Goal: Check status: Check status

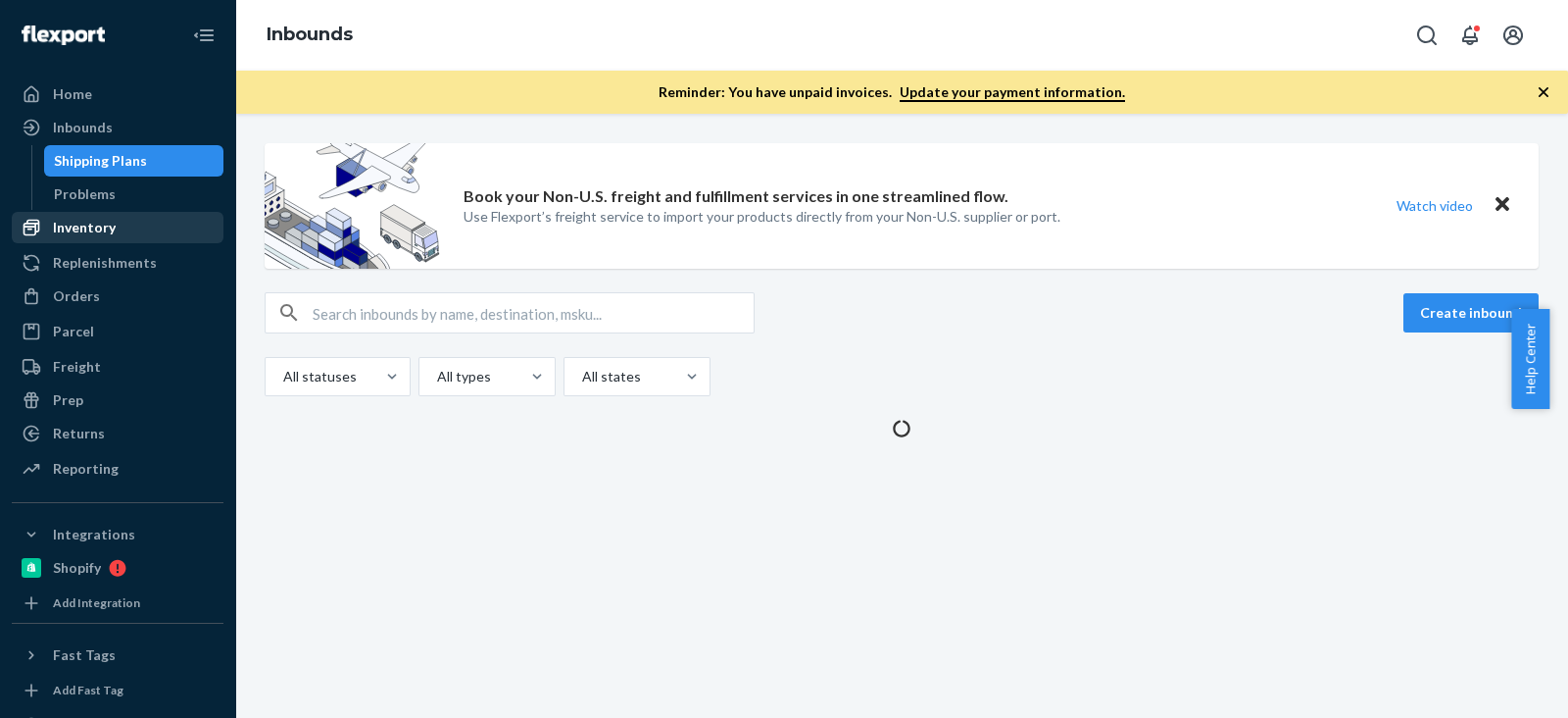
click at [148, 218] on div "Inventory" at bounding box center [118, 228] width 208 height 28
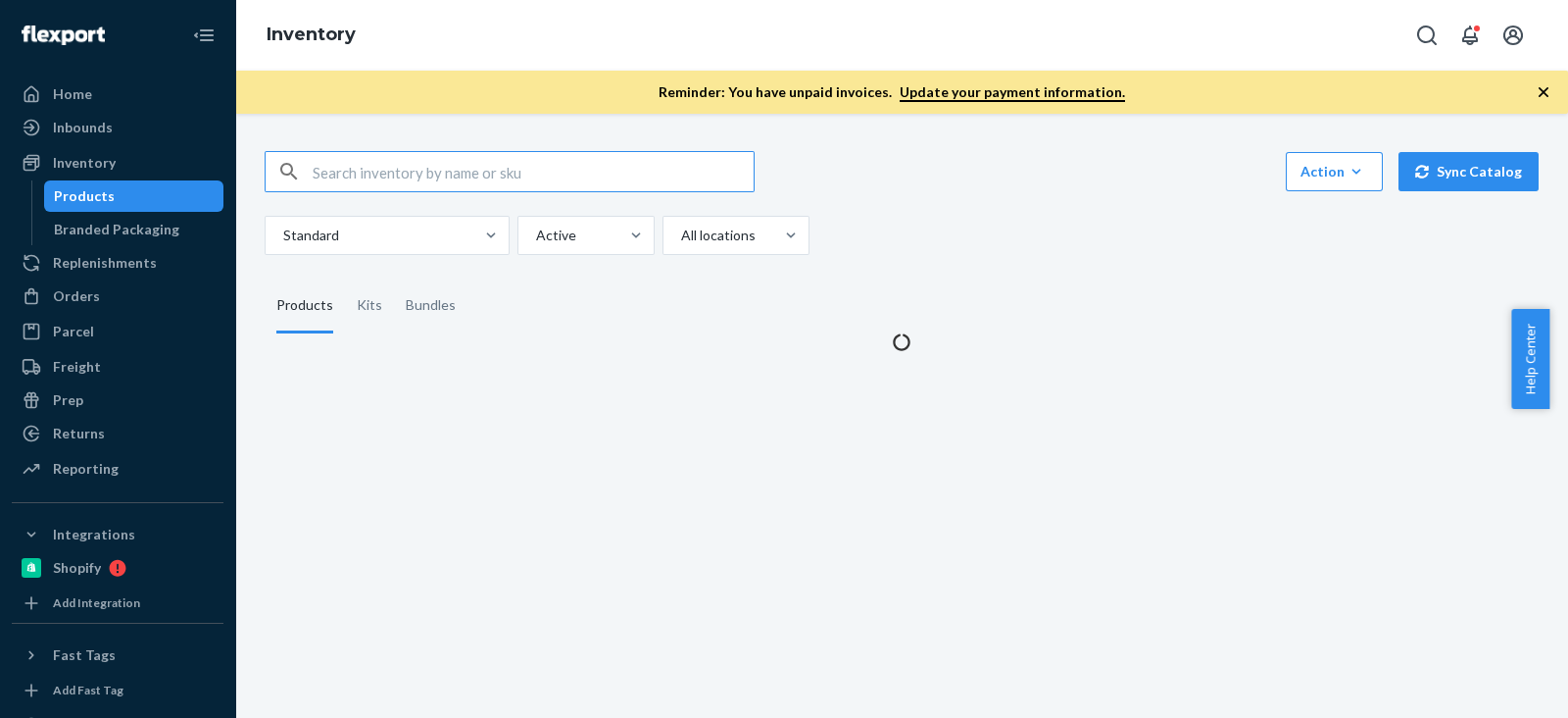
click at [366, 165] on input "text" at bounding box center [534, 171] width 441 height 40
type input "B86015-06"
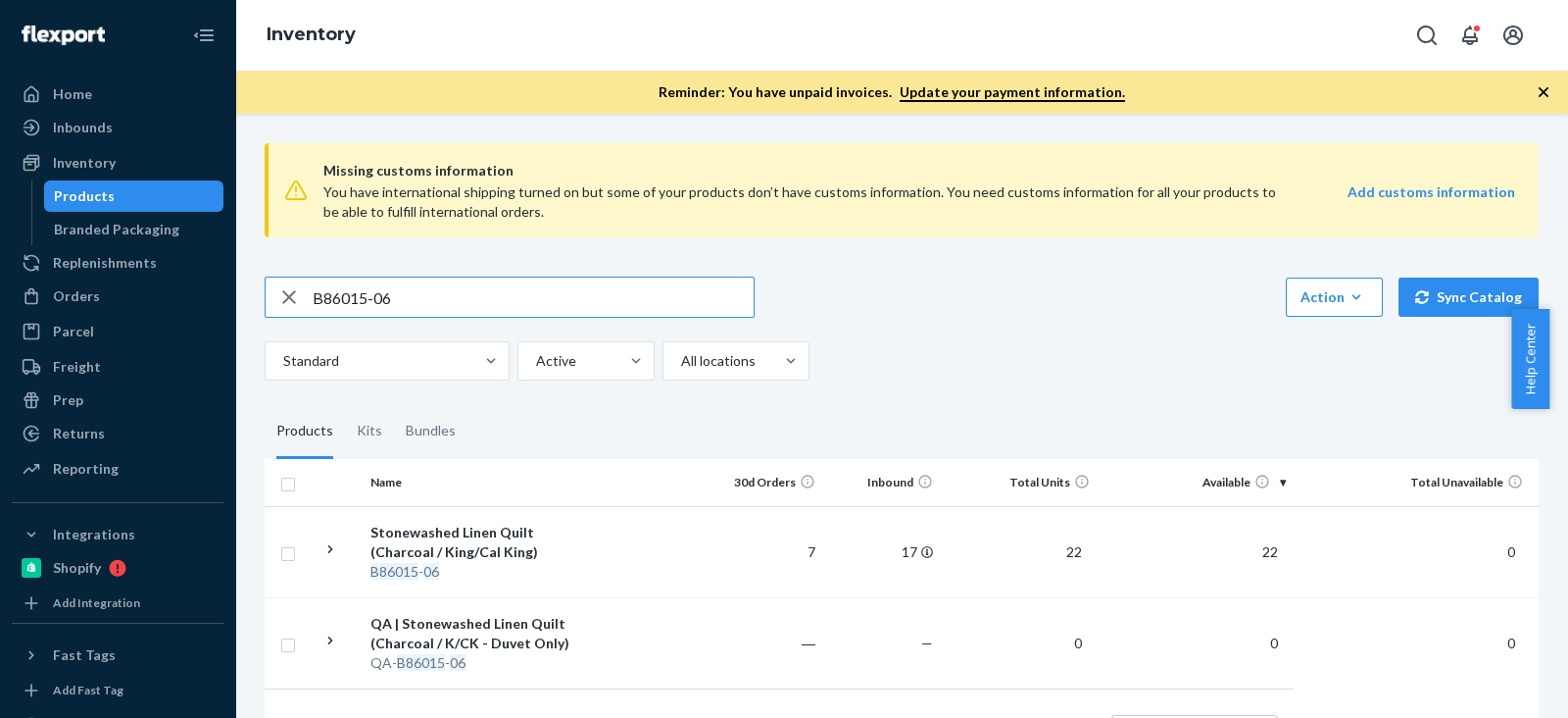
click at [422, 283] on input "B86015-06" at bounding box center [534, 297] width 441 height 40
paste input "B86002-09"
type input "B86002-09"
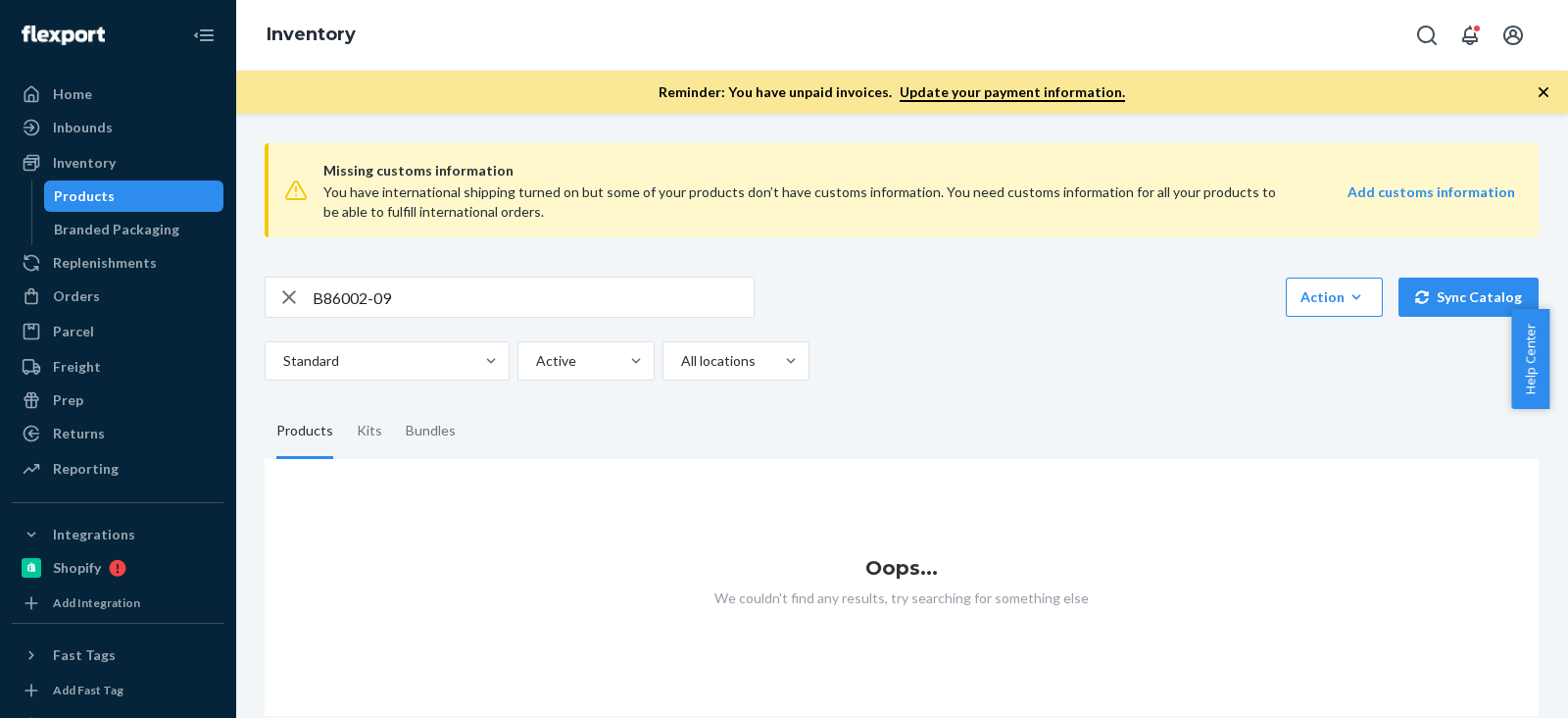
click at [522, 309] on input "B86002-09" at bounding box center [534, 297] width 441 height 40
drag, startPoint x: 924, startPoint y: 351, endPoint x: 910, endPoint y: 301, distance: 51.9
click at [915, 320] on div "B86002-09 Action Create product Create kit or bundle Bulk create products Bulk …" at bounding box center [901, 328] width 1274 height 104
click at [523, 301] on input "B86002-09" at bounding box center [534, 297] width 441 height 40
click at [311, 296] on div "button" at bounding box center [289, 297] width 48 height 40
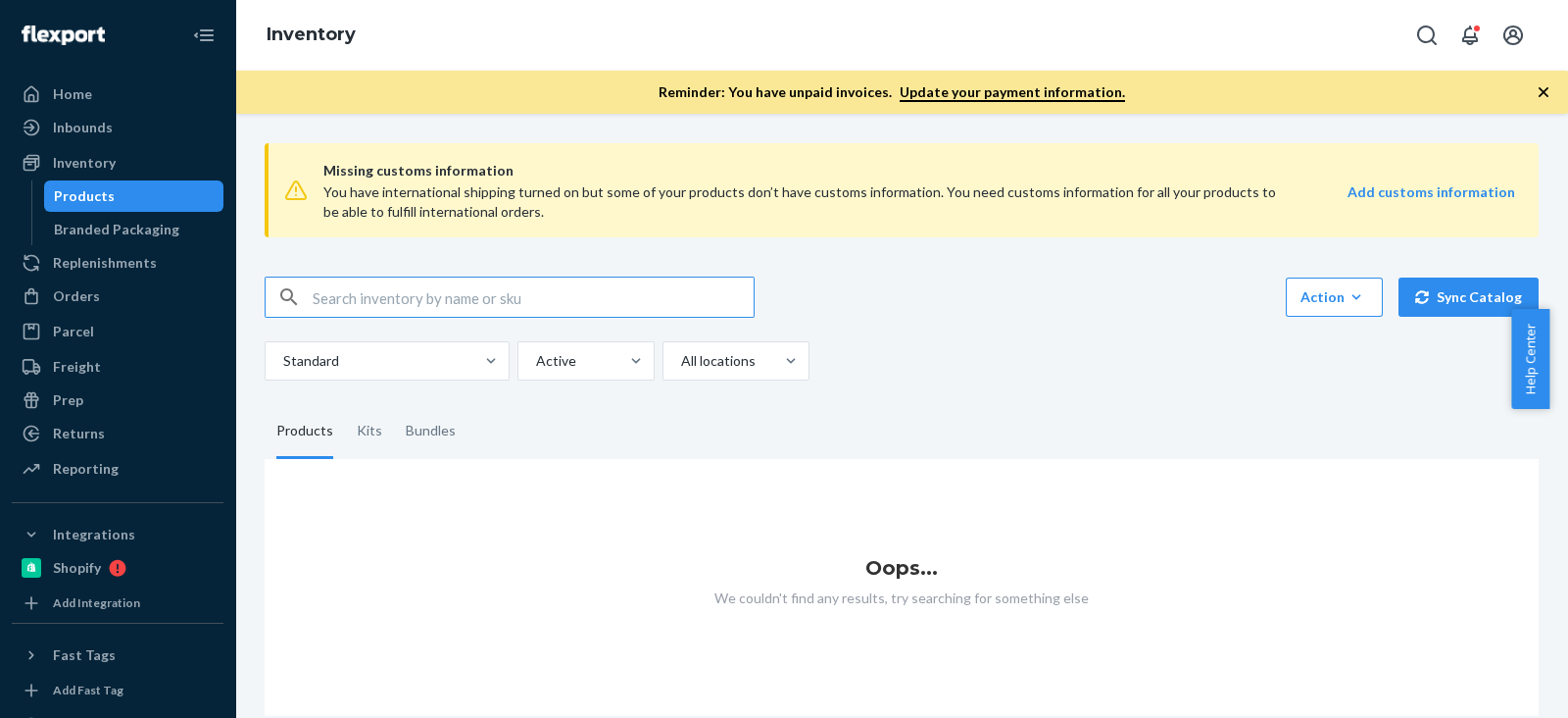
click at [315, 296] on input "text" at bounding box center [534, 297] width 441 height 40
paste input "B86002-09"
type input "B86002-09"
click at [472, 316] on input "B86002-09" at bounding box center [534, 297] width 441 height 40
drag, startPoint x: 151, startPoint y: 285, endPoint x: 181, endPoint y: 277, distance: 31.0
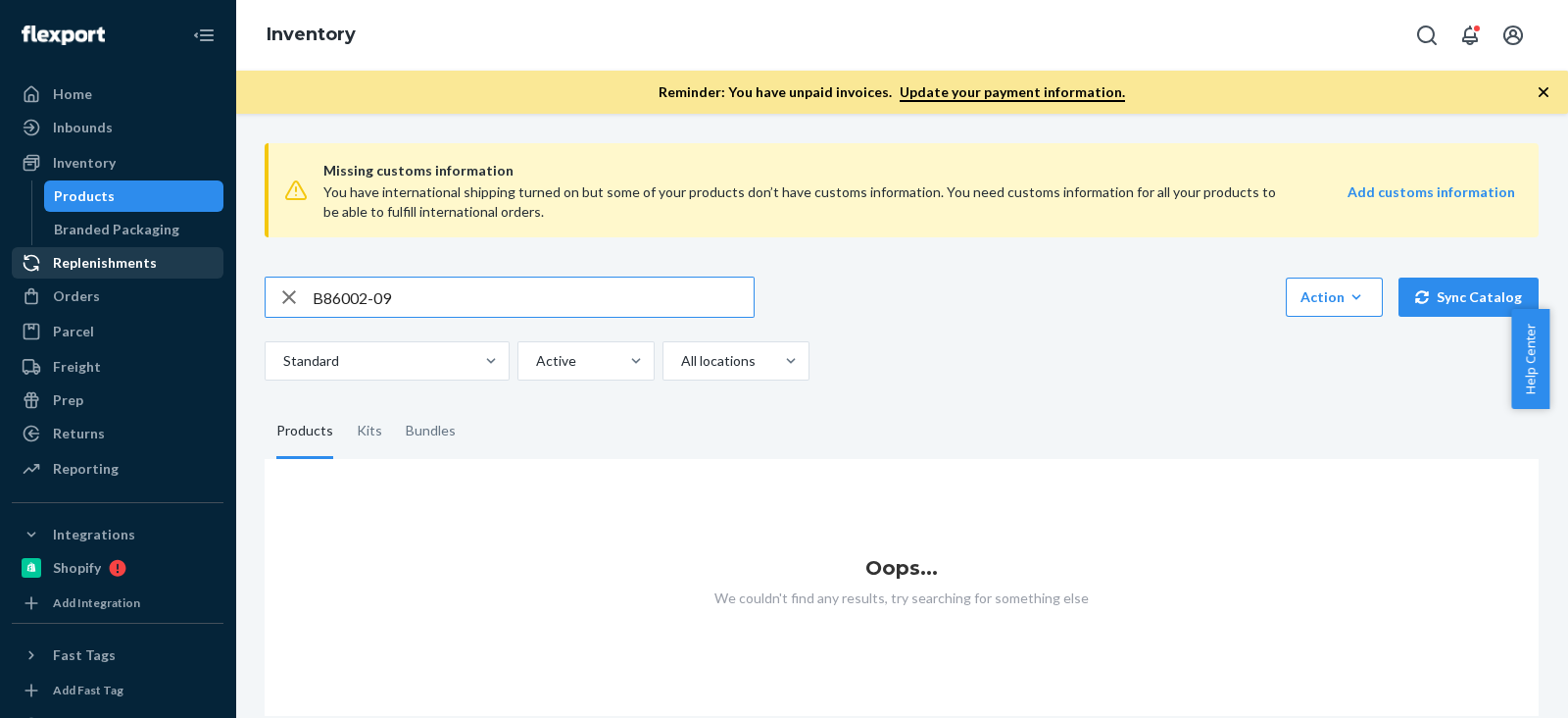
click at [150, 286] on div "Orders" at bounding box center [118, 296] width 208 height 28
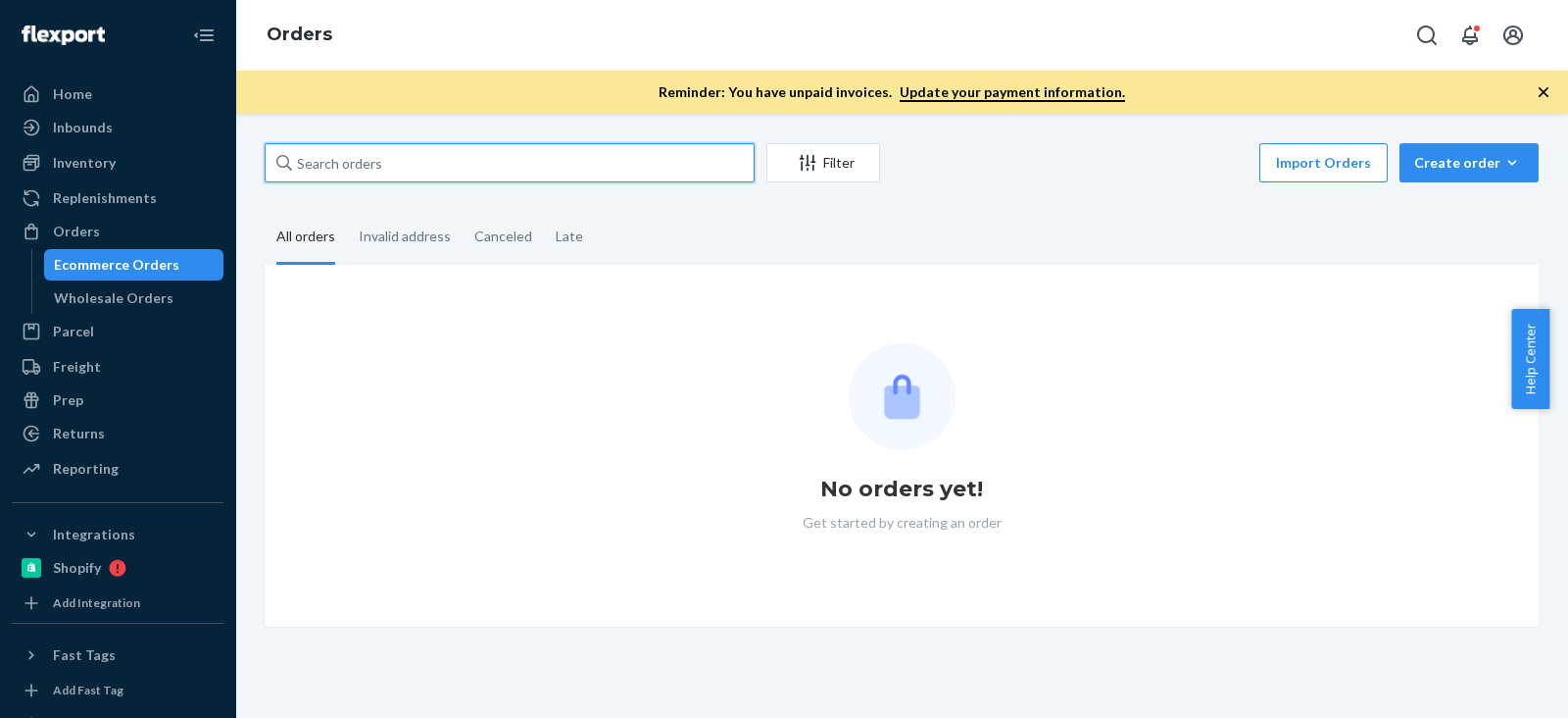
click at [362, 148] on input "text" at bounding box center [509, 163] width 490 height 40
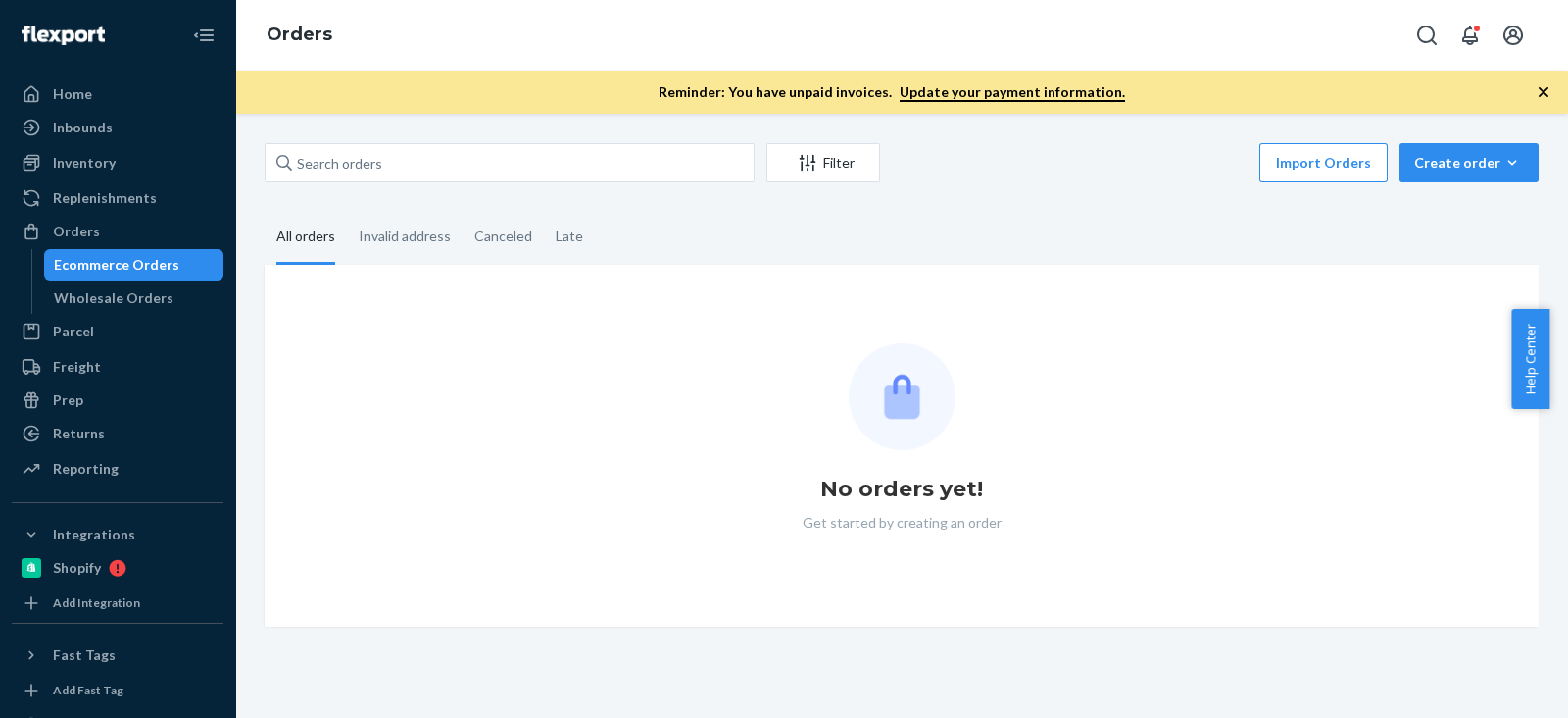
click at [364, 189] on div "Filter Import Orders Create order Ecommerce order Removal order All orders Inva…" at bounding box center [901, 385] width 1304 height 483
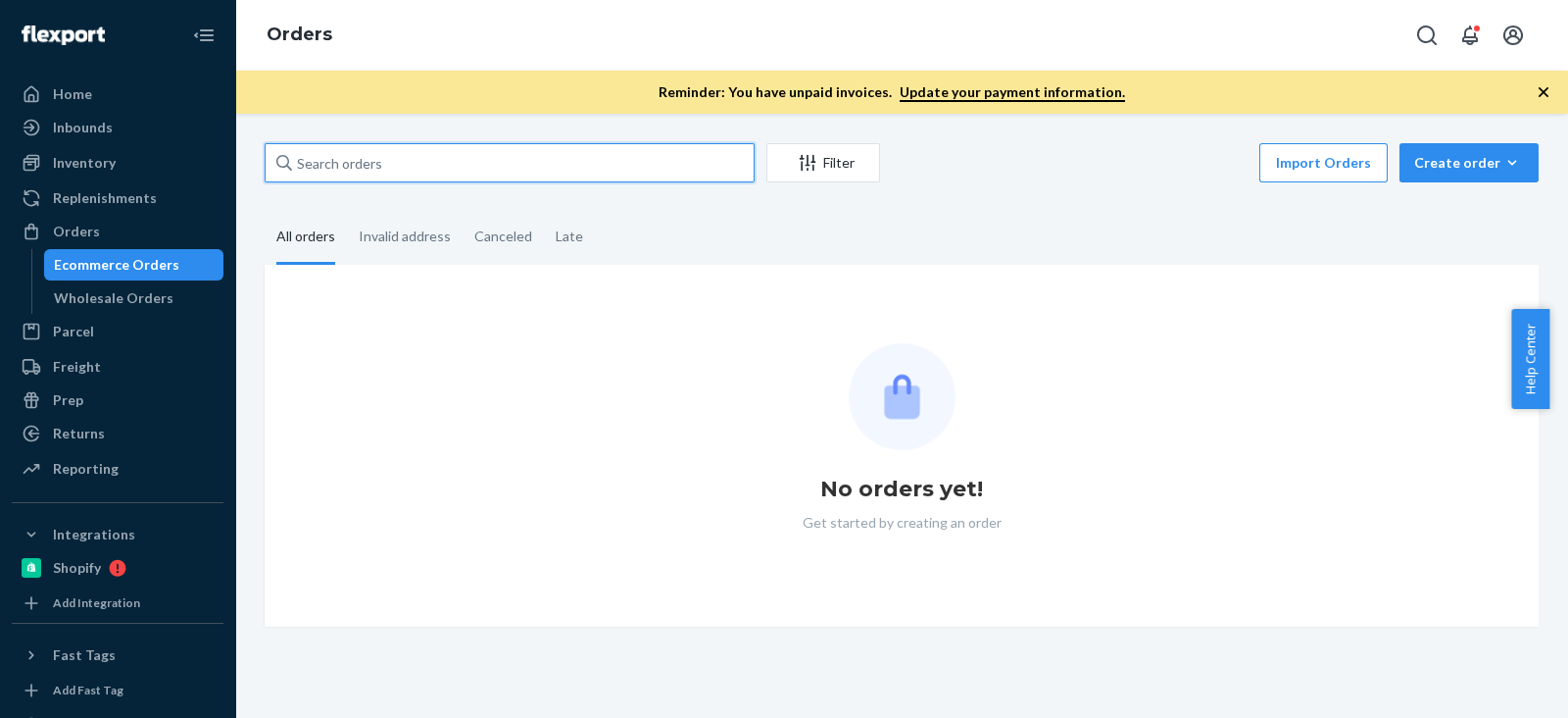
click at [365, 166] on input "text" at bounding box center [509, 163] width 490 height 40
paste input "[PERSON_NAME]"
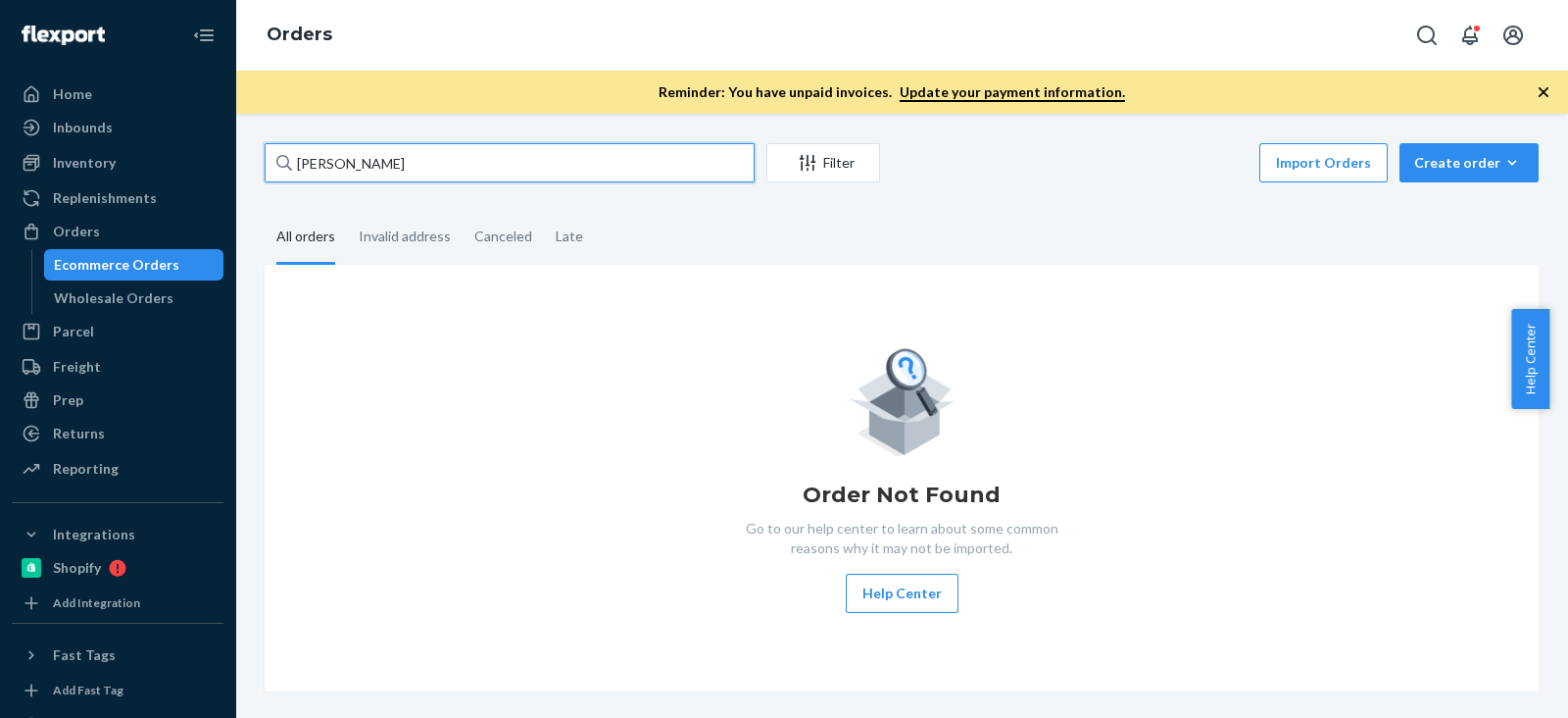
type input "[PERSON_NAME]"
click at [410, 175] on input "[PERSON_NAME]" at bounding box center [509, 163] width 490 height 40
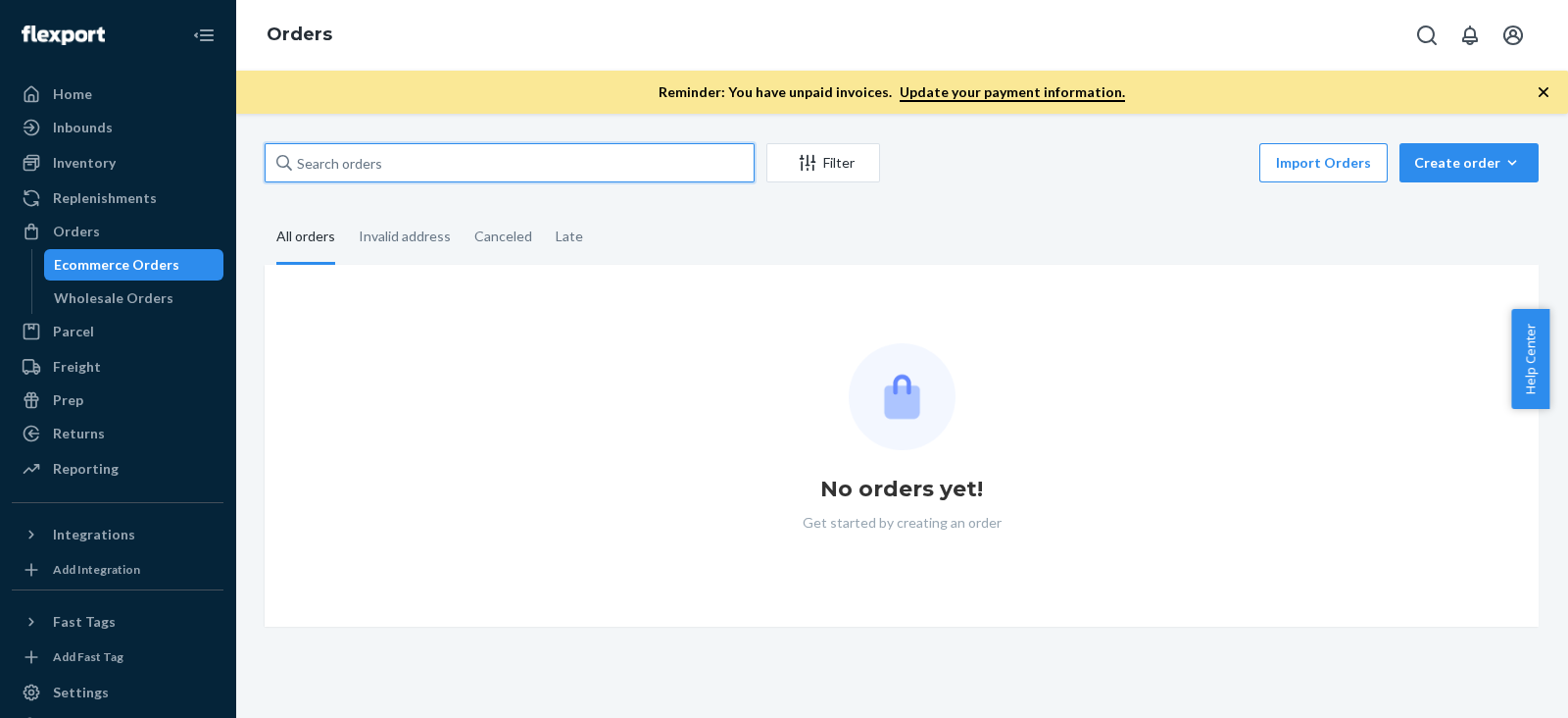
click at [444, 158] on input "text" at bounding box center [509, 163] width 490 height 40
paste input "Justina Molloy"
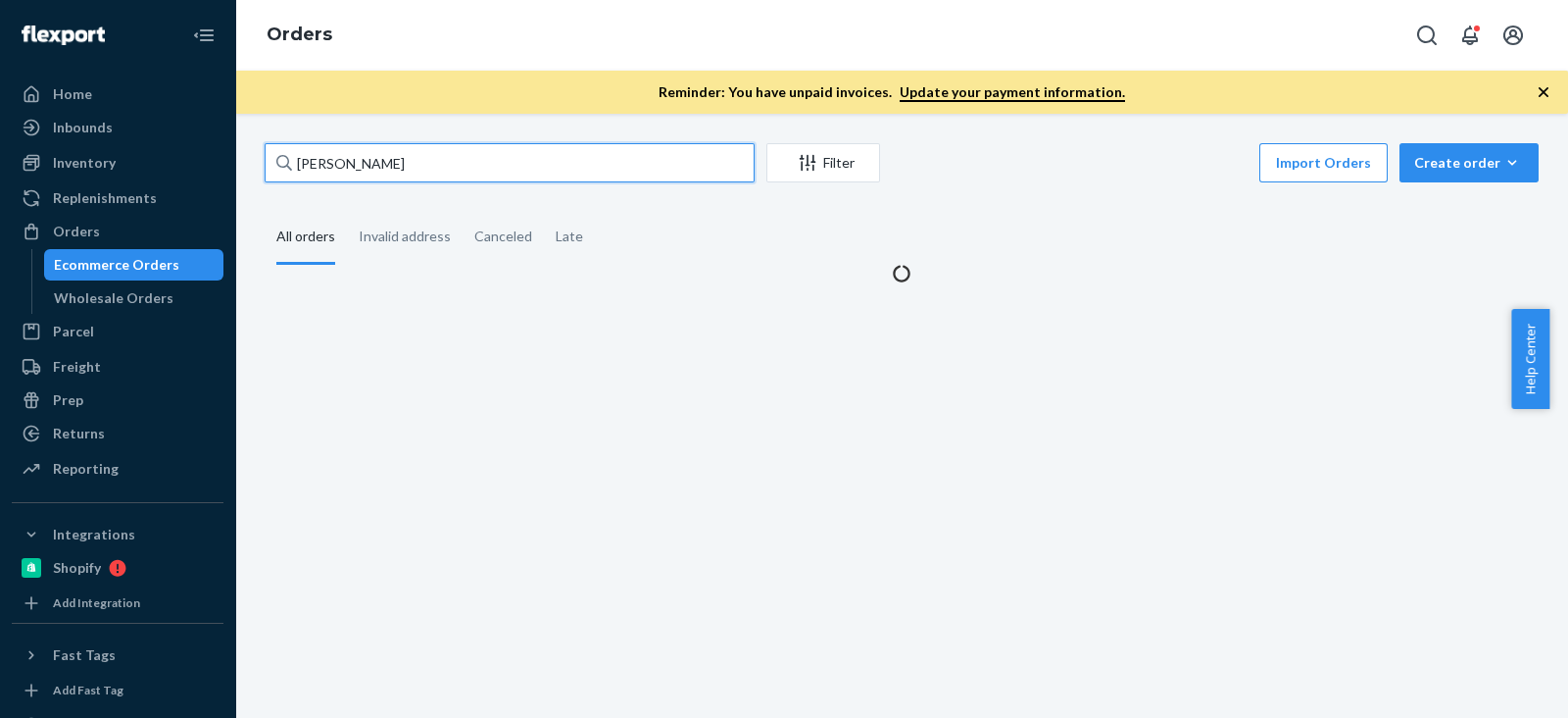
type input "Justina Molloy"
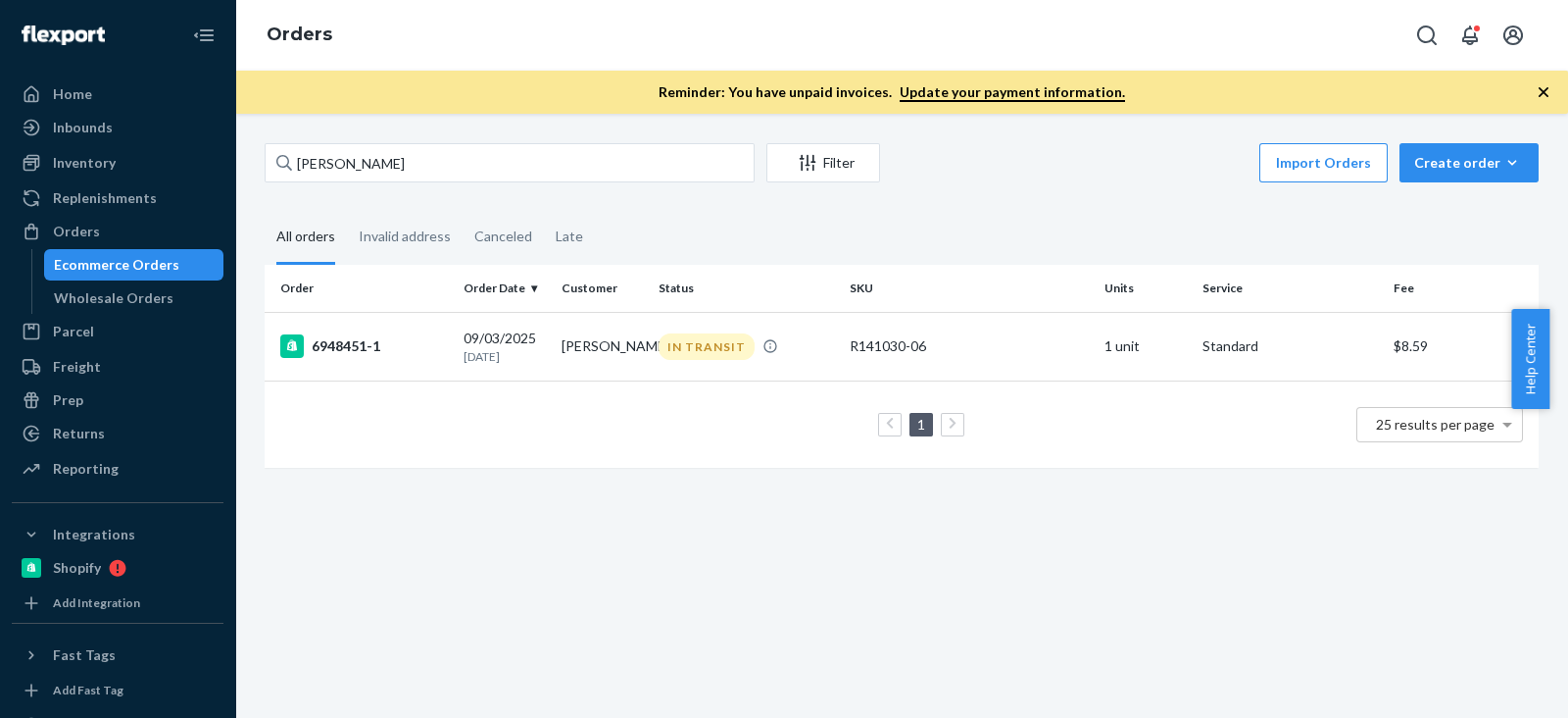
click at [448, 467] on td "1 25 results per page" at bounding box center [901, 424] width 1274 height 87
click at [351, 355] on div "6948451-1" at bounding box center [363, 347] width 167 height 24
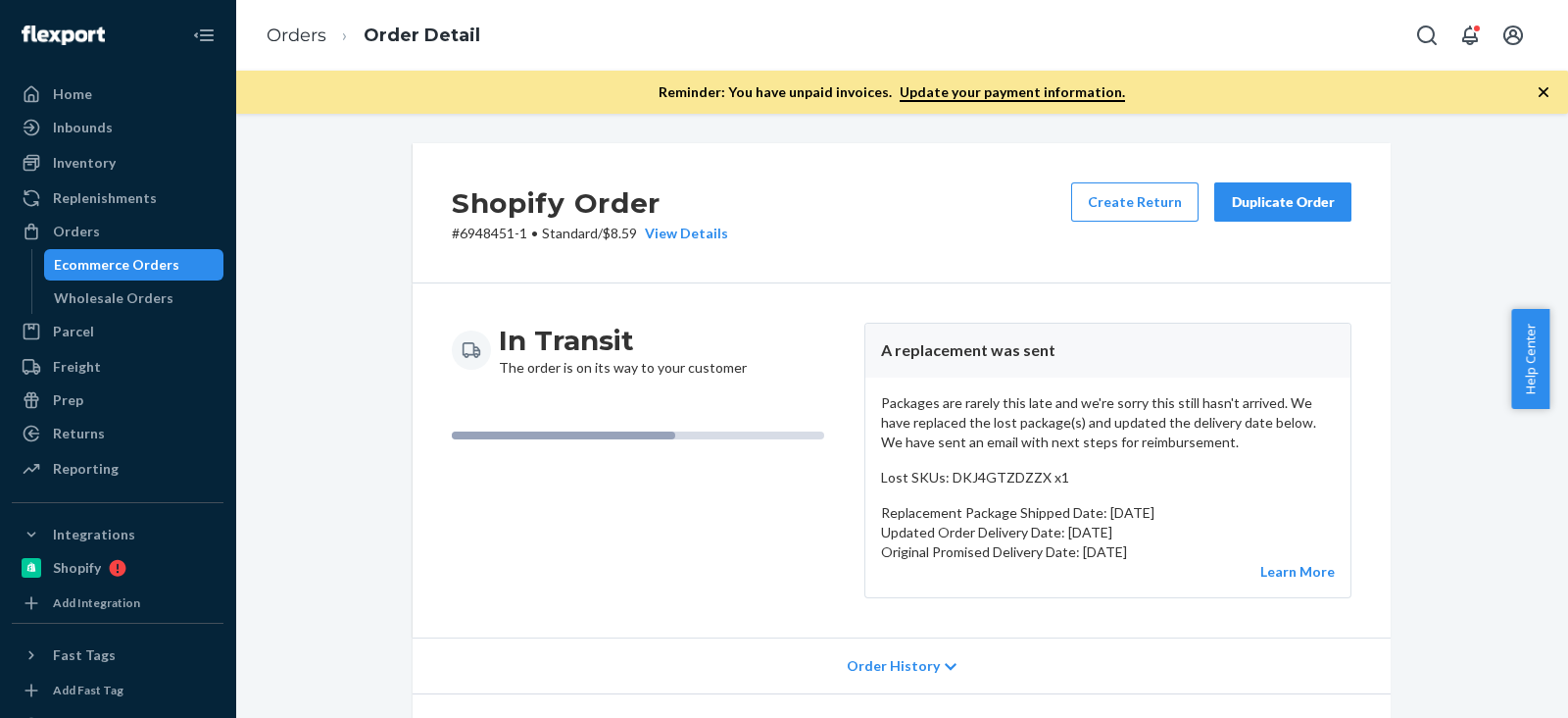
click at [936, 232] on div "Shopify Order # 6948451-1 • Standard / $8.59 View Details Create Return Duplica…" at bounding box center [902, 214] width 978 height 141
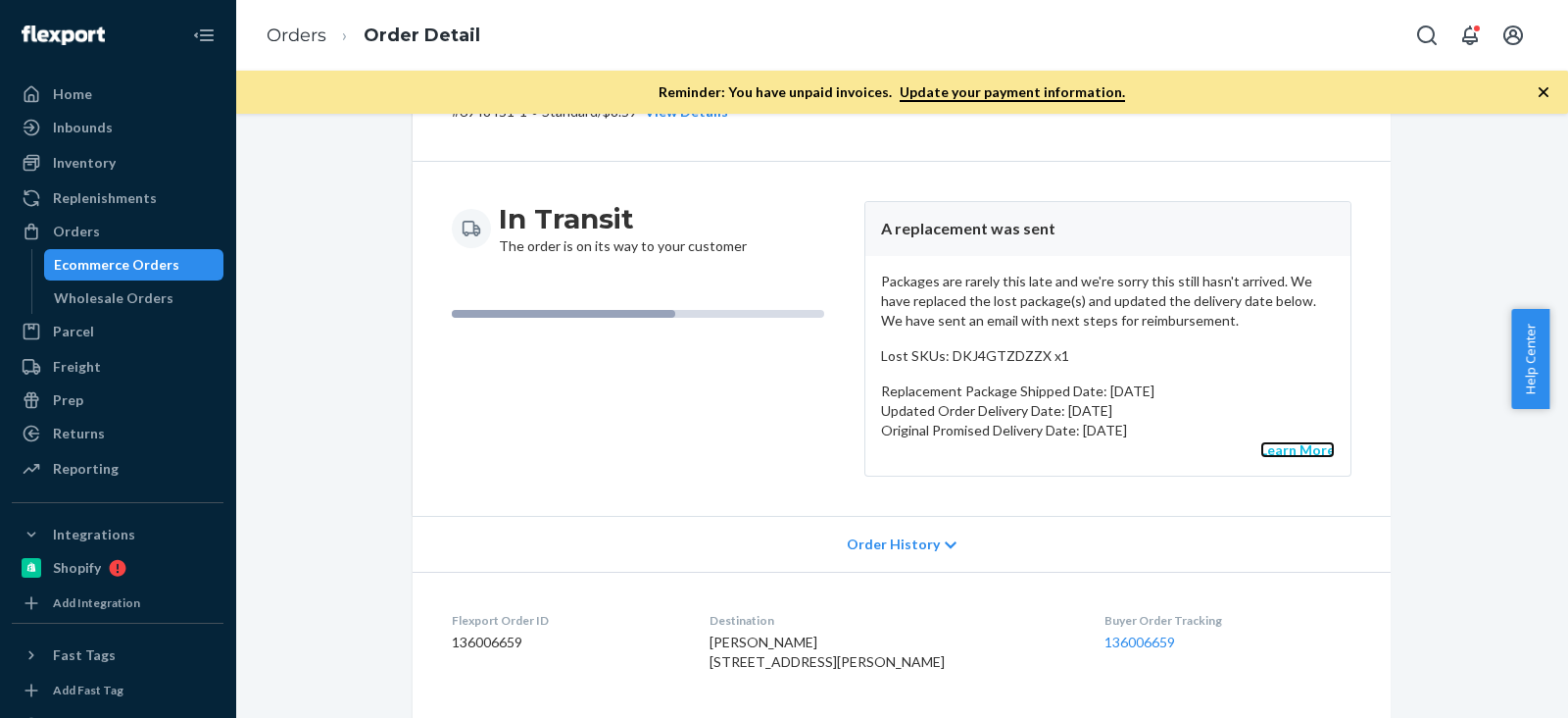
click at [1274, 454] on link "Learn More" at bounding box center [1297, 450] width 74 height 17
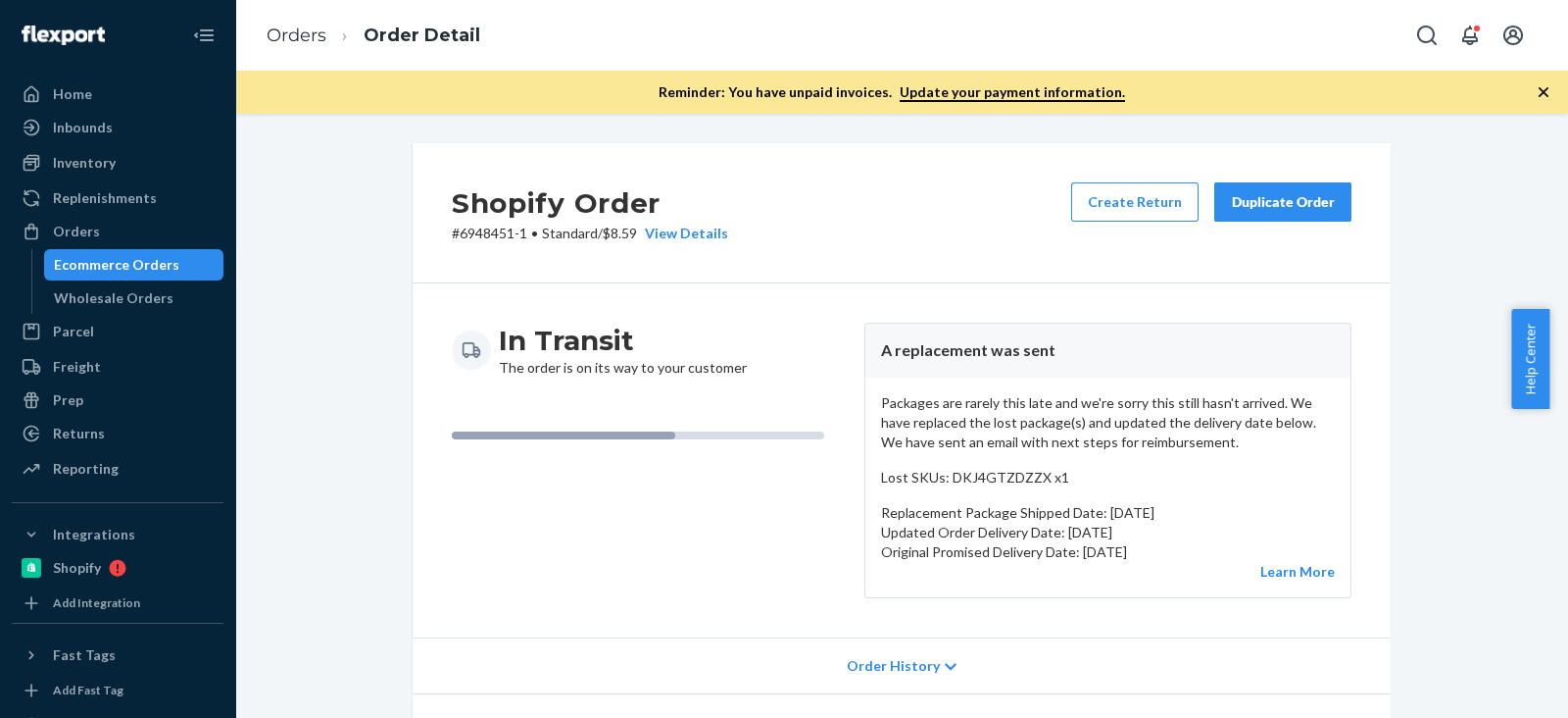
click at [866, 226] on div "Shopify Order # 6948451-1 • Standard / $8.59 View Details Create Return Duplica…" at bounding box center [902, 214] width 978 height 141
click at [1201, 495] on div "Packages are rarely this late and we're sorry this still hasn't arrived. We hav…" at bounding box center [1108, 487] width 485 height 220
click at [1178, 453] on div "Packages are rarely this late and we're sorry this still hasn't arrived. We hav…" at bounding box center [1108, 487] width 485 height 220
click at [1058, 448] on p "Packages are rarely this late and we're sorry this still hasn't arrived. We hav…" at bounding box center [1108, 422] width 453 height 58
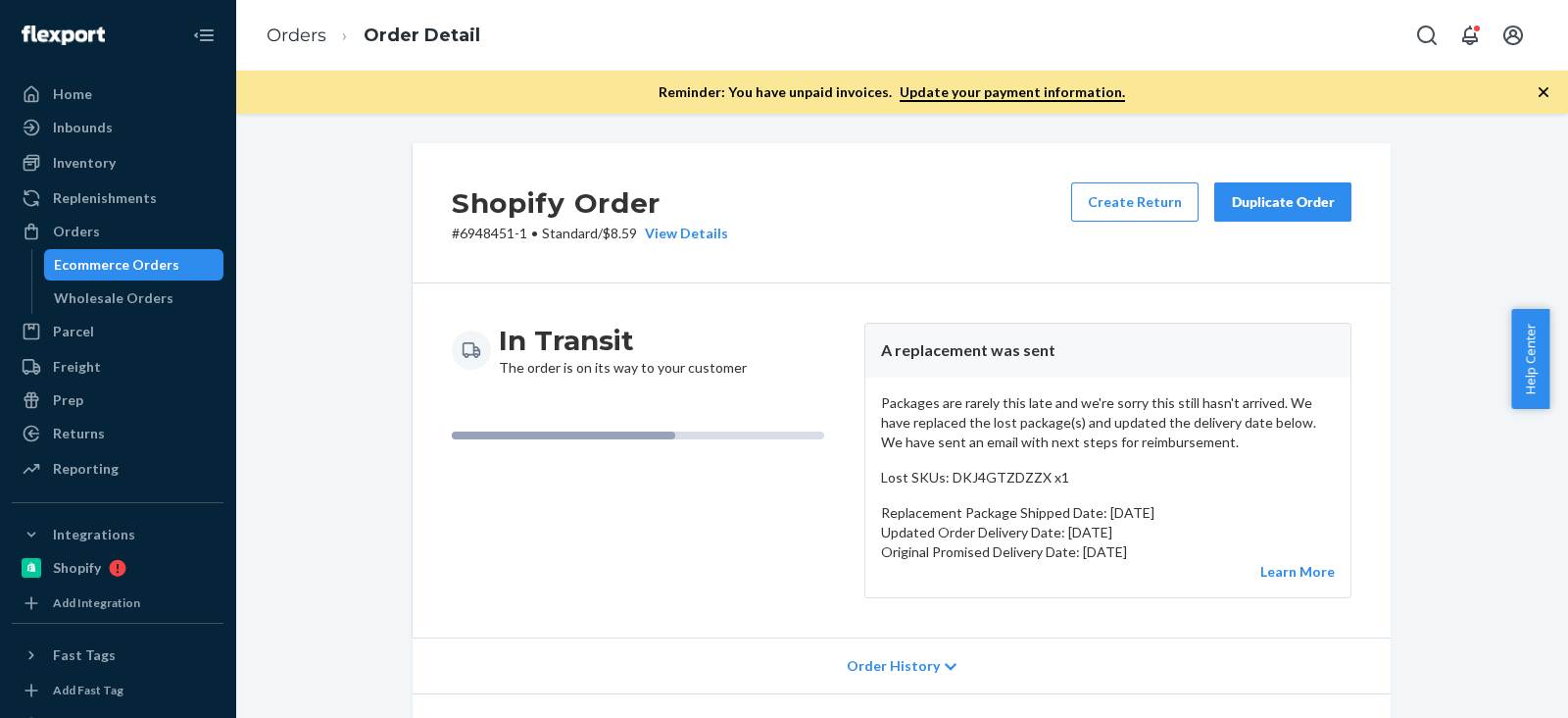
scroll to position [122, 0]
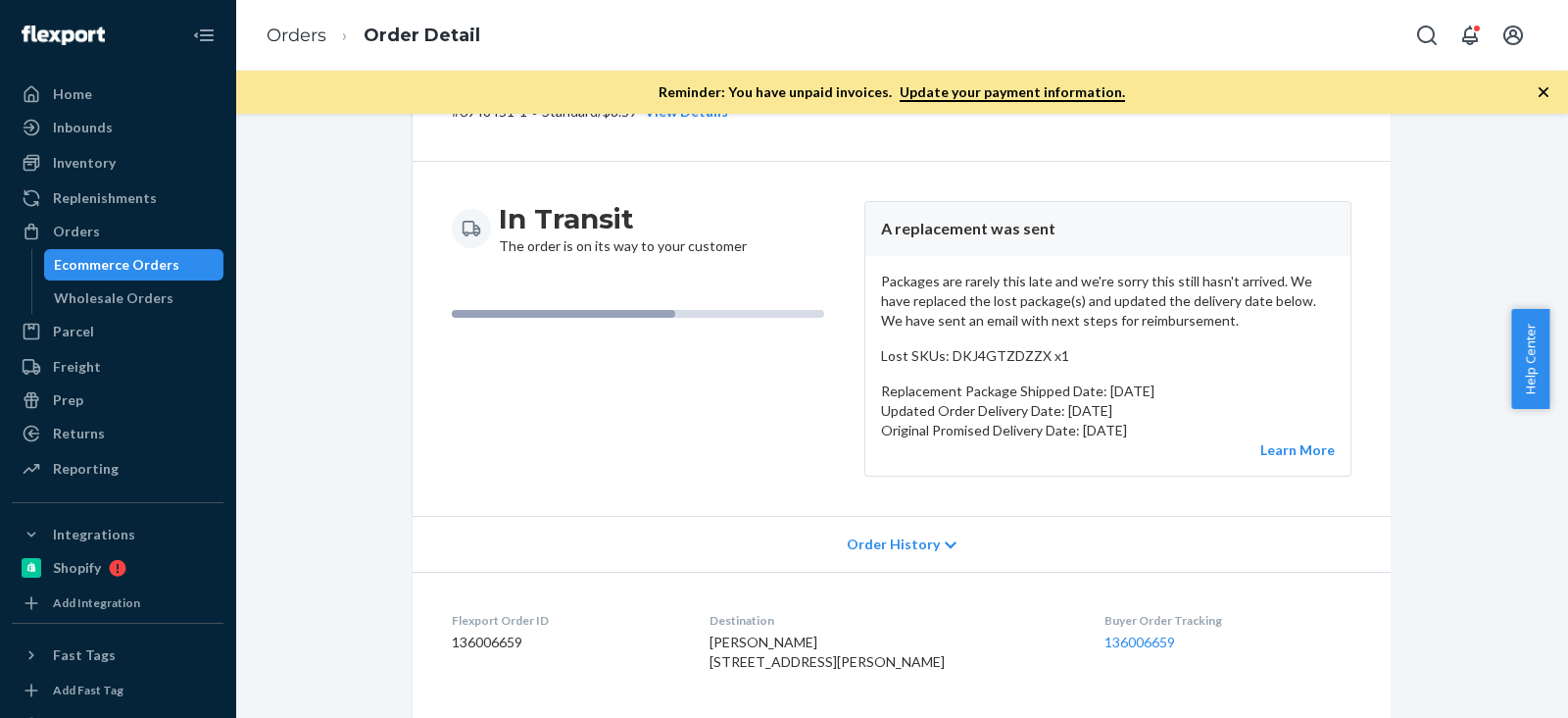
click at [1088, 322] on p "Packages are rarely this late and we're sorry this still hasn't arrived. We hav…" at bounding box center [1108, 300] width 453 height 58
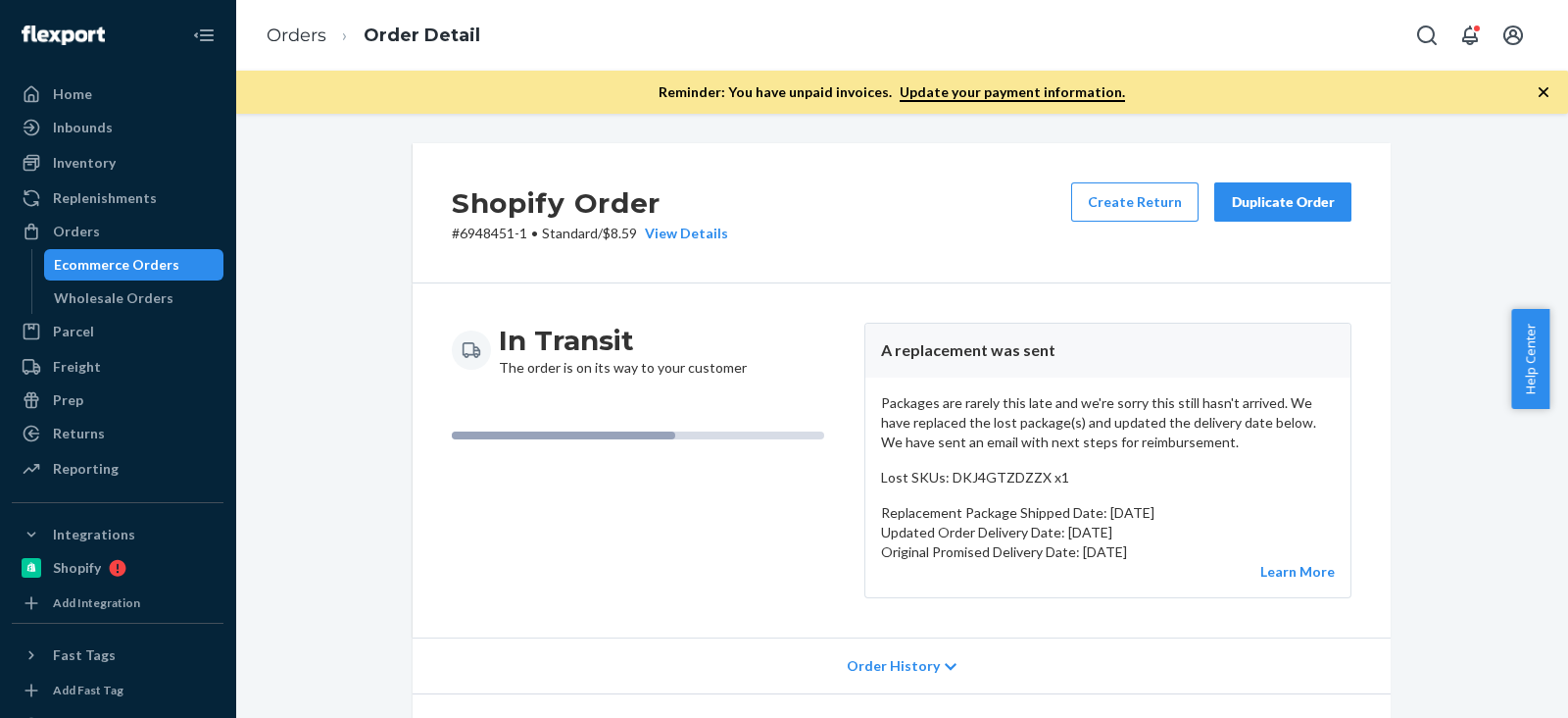
scroll to position [736, 0]
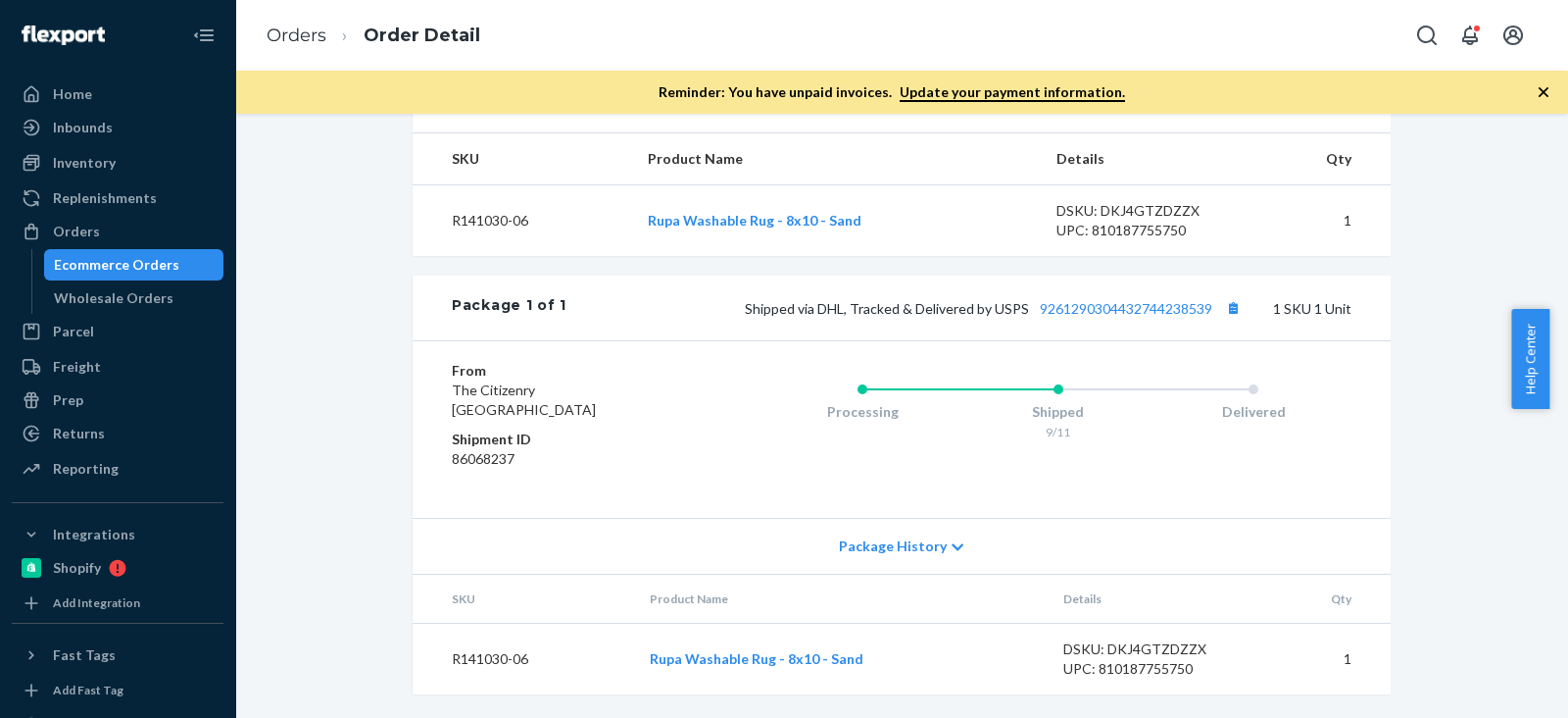
click at [492, 256] on td "R141030-06" at bounding box center [523, 220] width 220 height 71
copy td "R141030"
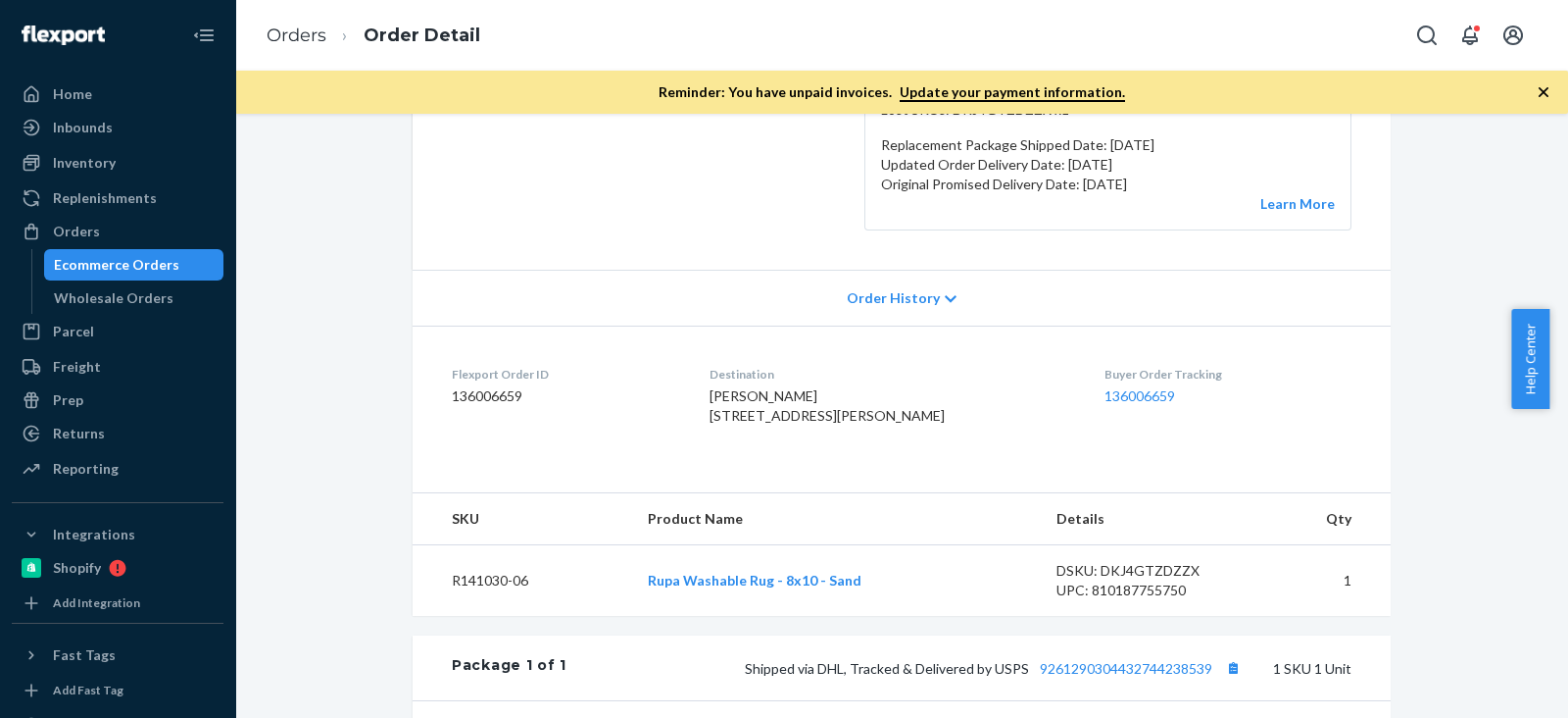
click at [496, 376] on dt "Flexport Order ID" at bounding box center [564, 373] width 227 height 17
click at [497, 384] on div "Flexport Order ID 136006659" at bounding box center [564, 399] width 227 height 67
click at [497, 386] on dd "136006659" at bounding box center [564, 396] width 227 height 20
copy dd "136006659"
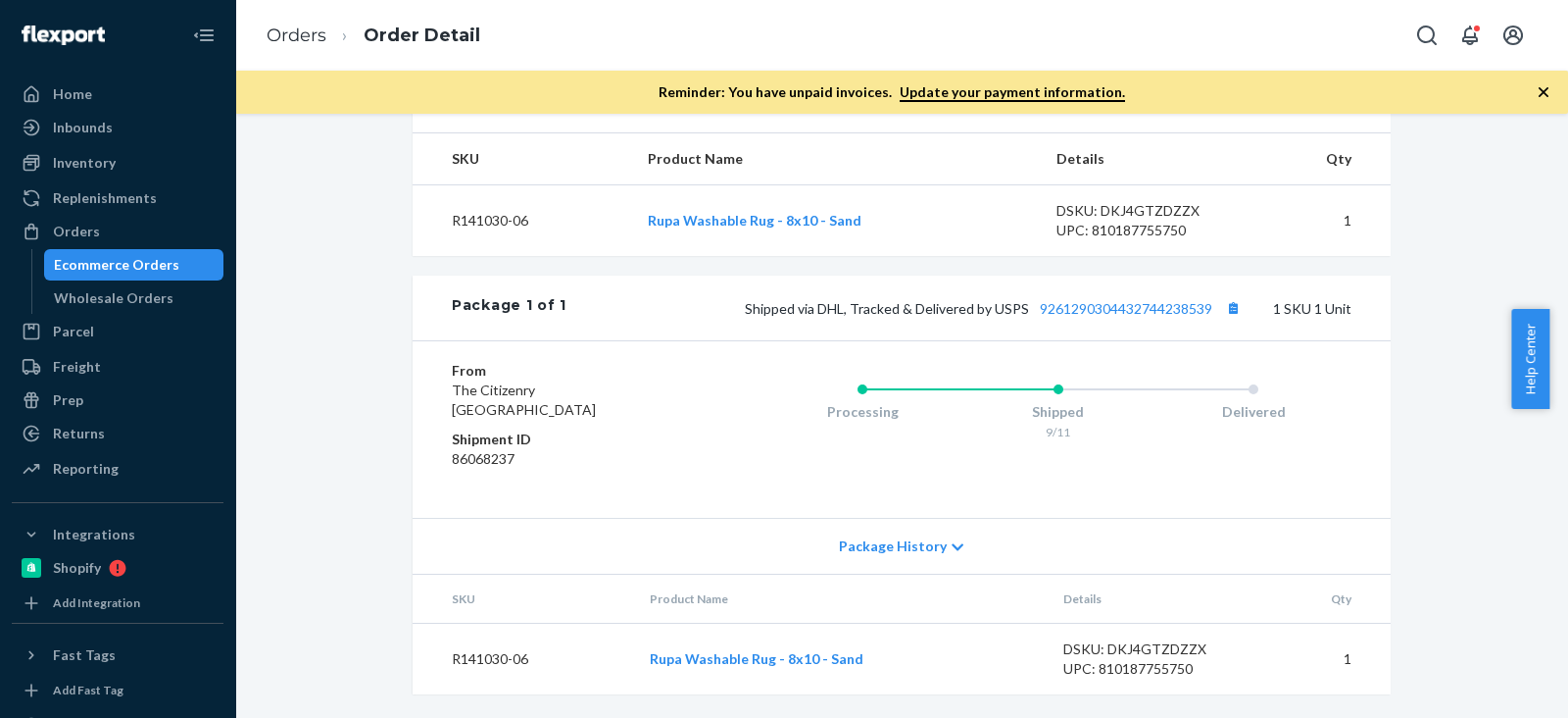
scroll to position [764, 0]
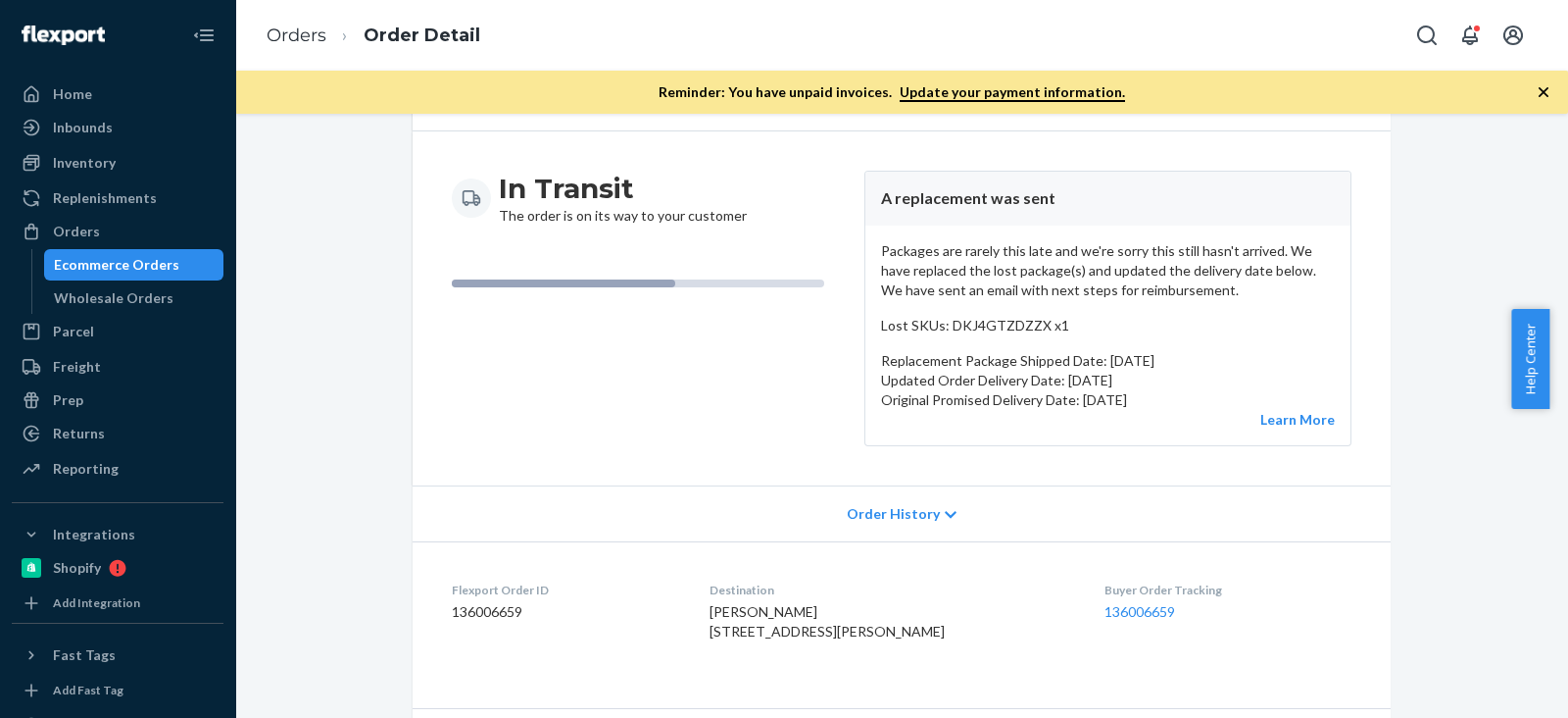
click at [640, 394] on div "In Transit The order is on its way to your customer" at bounding box center [649, 308] width 397 height 275
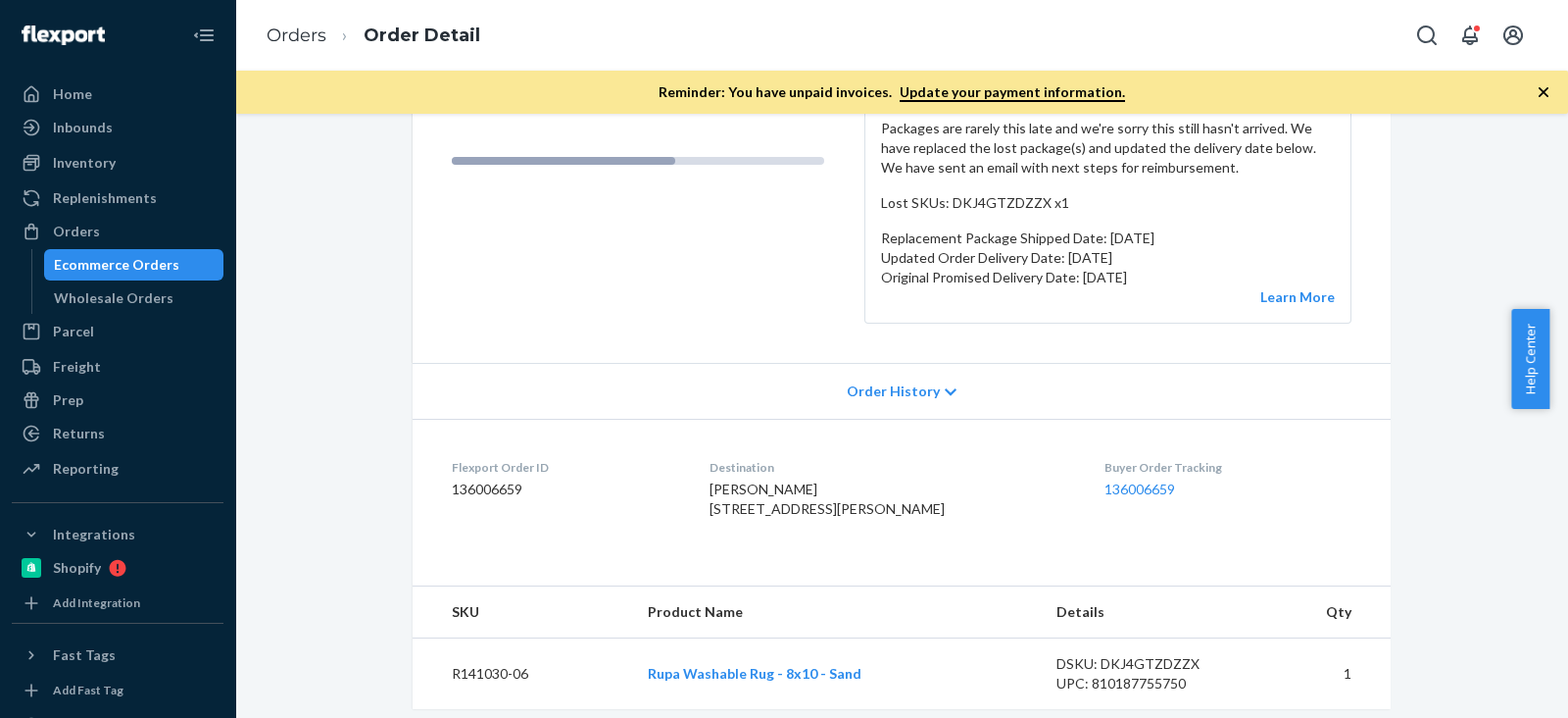
scroll to position [0, 0]
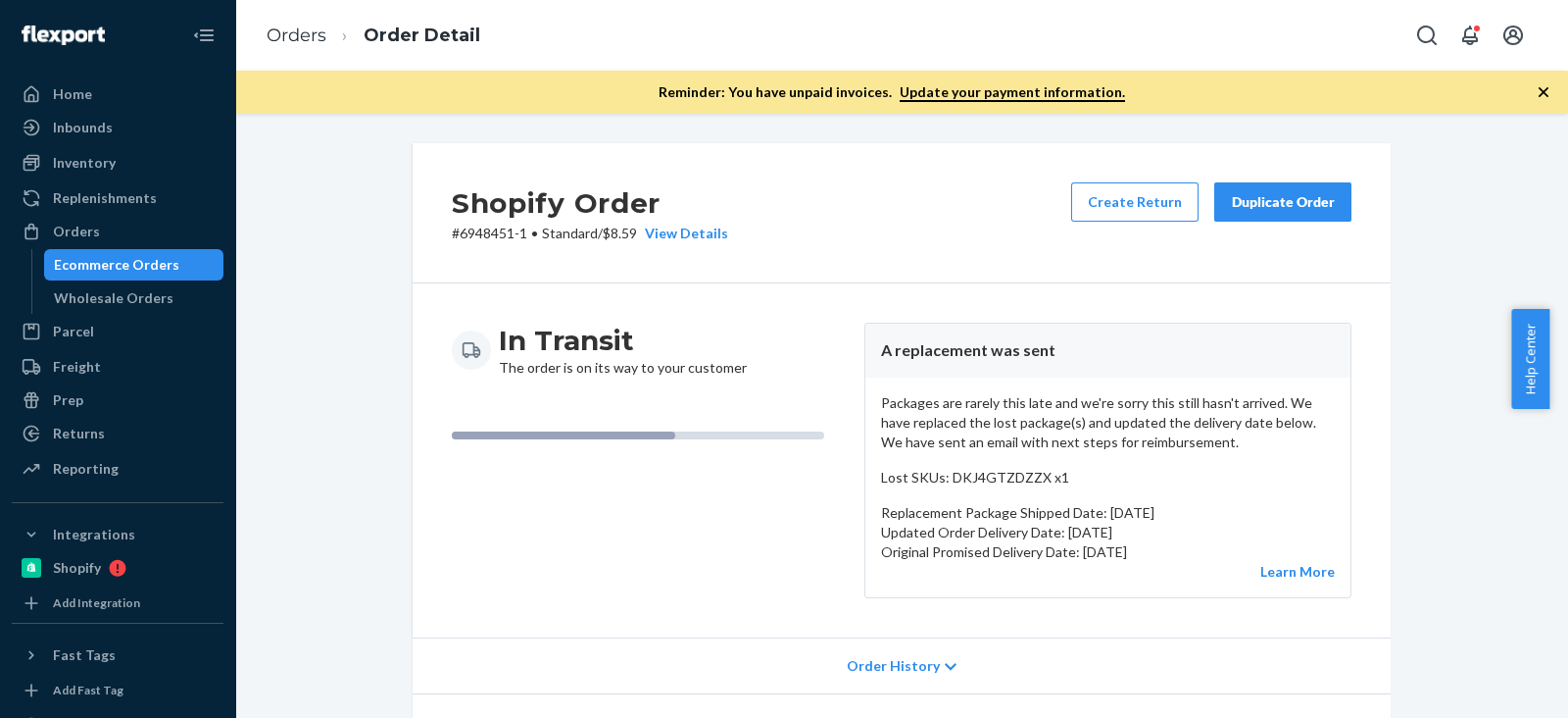
click at [683, 328] on h3 "In Transit" at bounding box center [623, 341] width 248 height 36
click at [748, 320] on div "In Transit The order is on its way to your customer A replacement was sent Pack…" at bounding box center [902, 460] width 978 height 354
click at [1310, 583] on div "Packages are rarely this late and we're sorry this still hasn't arrived. We hav…" at bounding box center [1108, 487] width 485 height 220
click at [1304, 572] on link "Learn More" at bounding box center [1297, 570] width 74 height 17
click at [874, 275] on div "Shopify Order # 6948451-1 • Standard / $8.59 View Details Create Return Duplica…" at bounding box center [902, 214] width 978 height 141
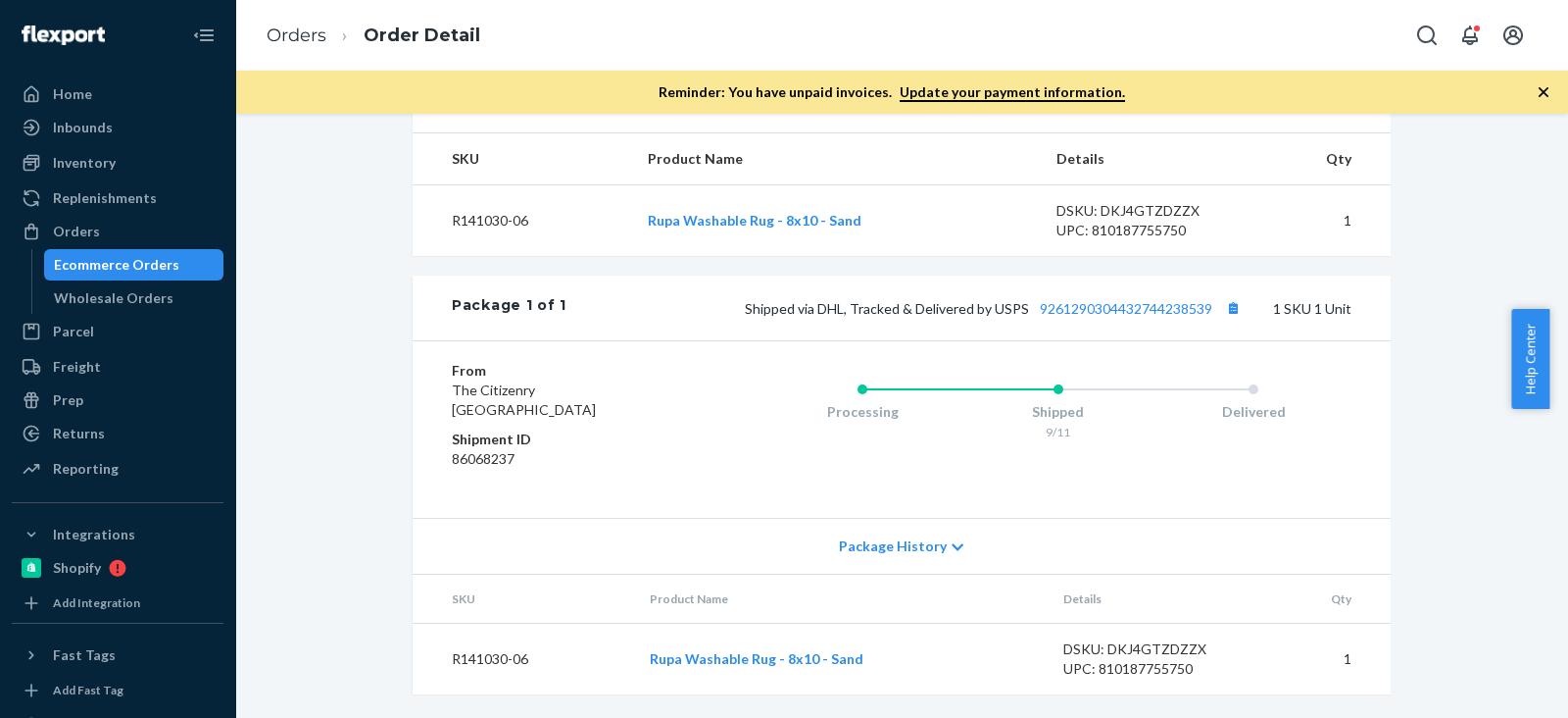
scroll to position [764, 0]
click at [1151, 299] on div "Shipped via DHL, Tracked & Delivered by USPS 9261290304432744238539 1 SKU 1 Unit" at bounding box center [958, 308] width 785 height 26
click at [1150, 301] on link "9261290304432744238539" at bounding box center [1127, 308] width 172 height 17
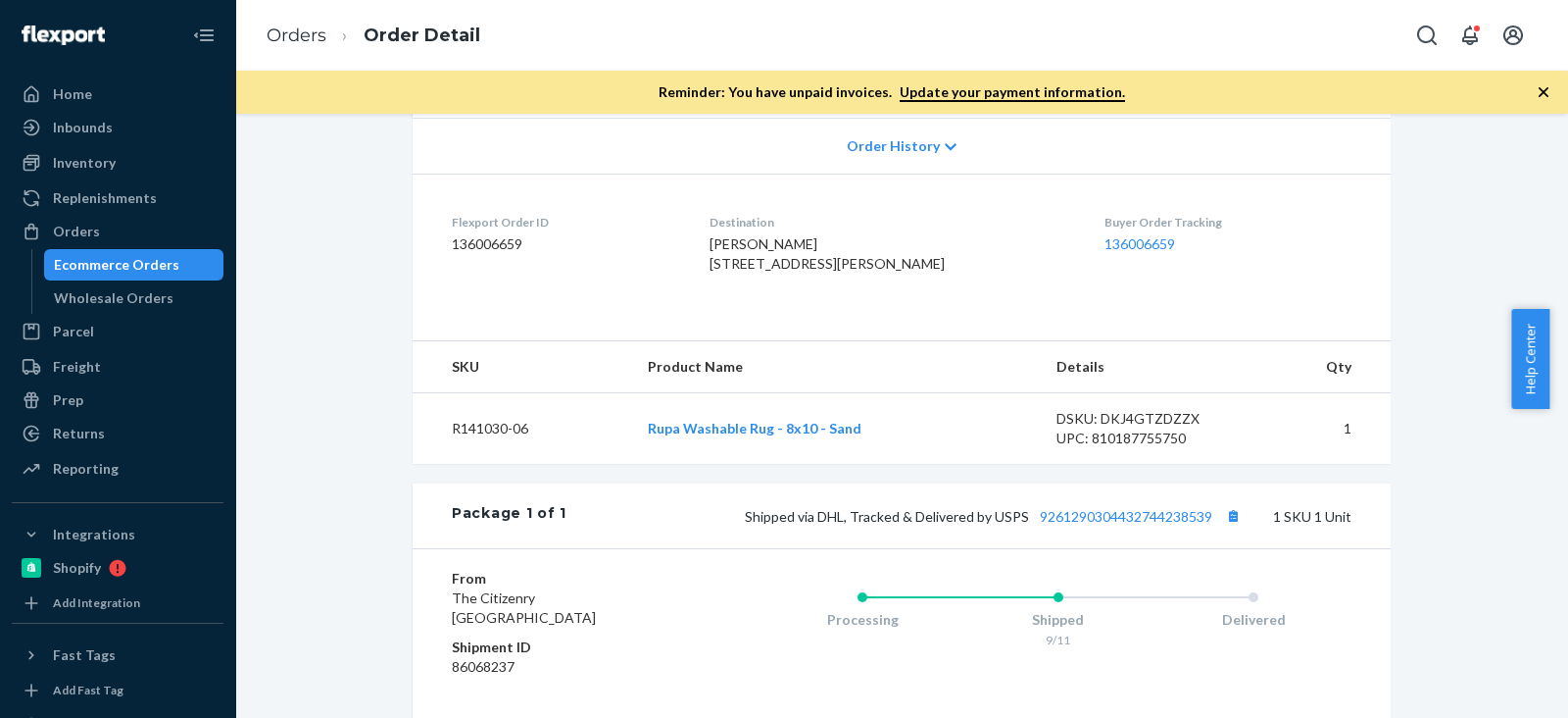
click at [761, 256] on span "Justina Molloy 52 Long Pond Dr Harwich, MA 02645-1125 US" at bounding box center [828, 254] width 236 height 37
click at [760, 249] on span "Justina Molloy 52 Long Pond Dr Harwich, MA 02645-1125 US" at bounding box center [828, 254] width 236 height 37
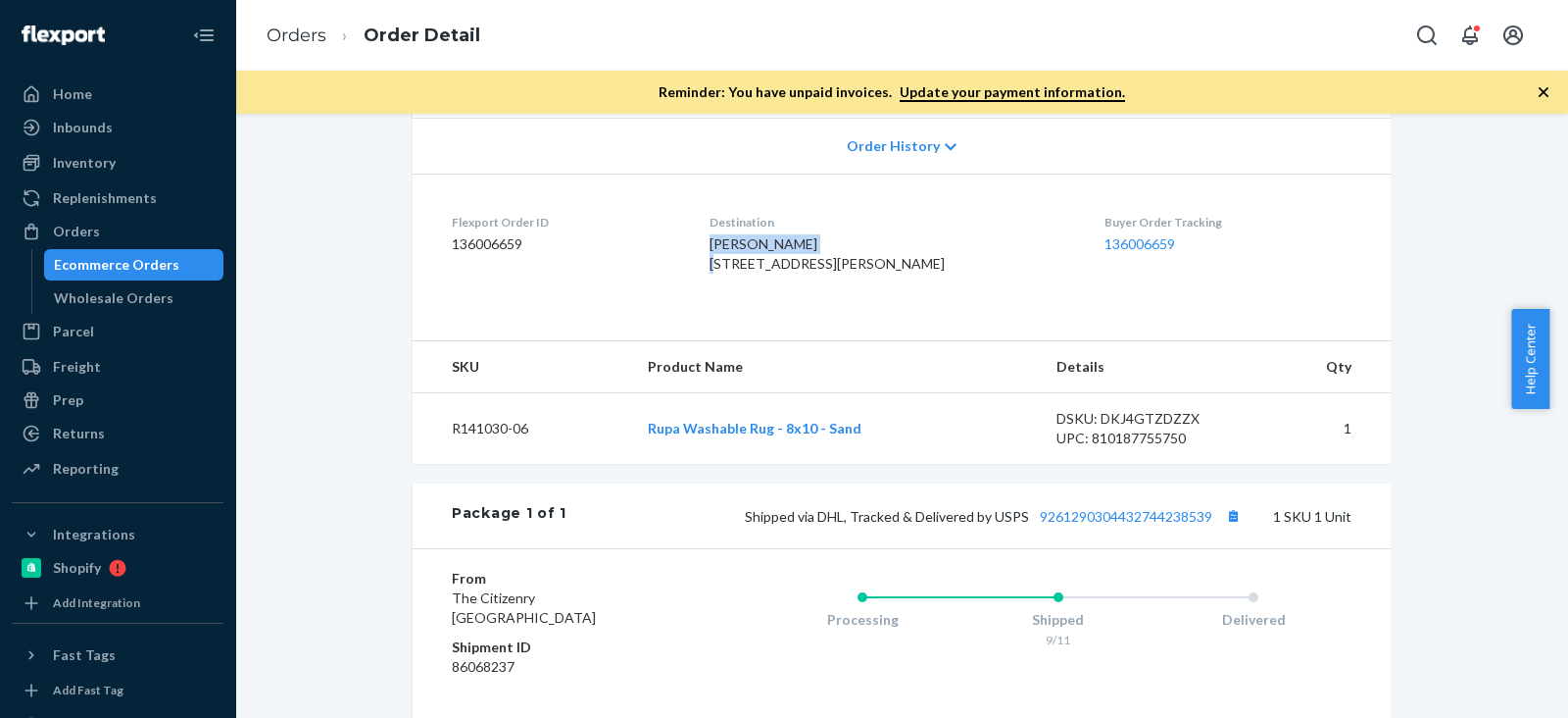
copy span "Justina Molloy"
click at [172, 284] on div "Wholesale Orders" at bounding box center [135, 298] width 176 height 28
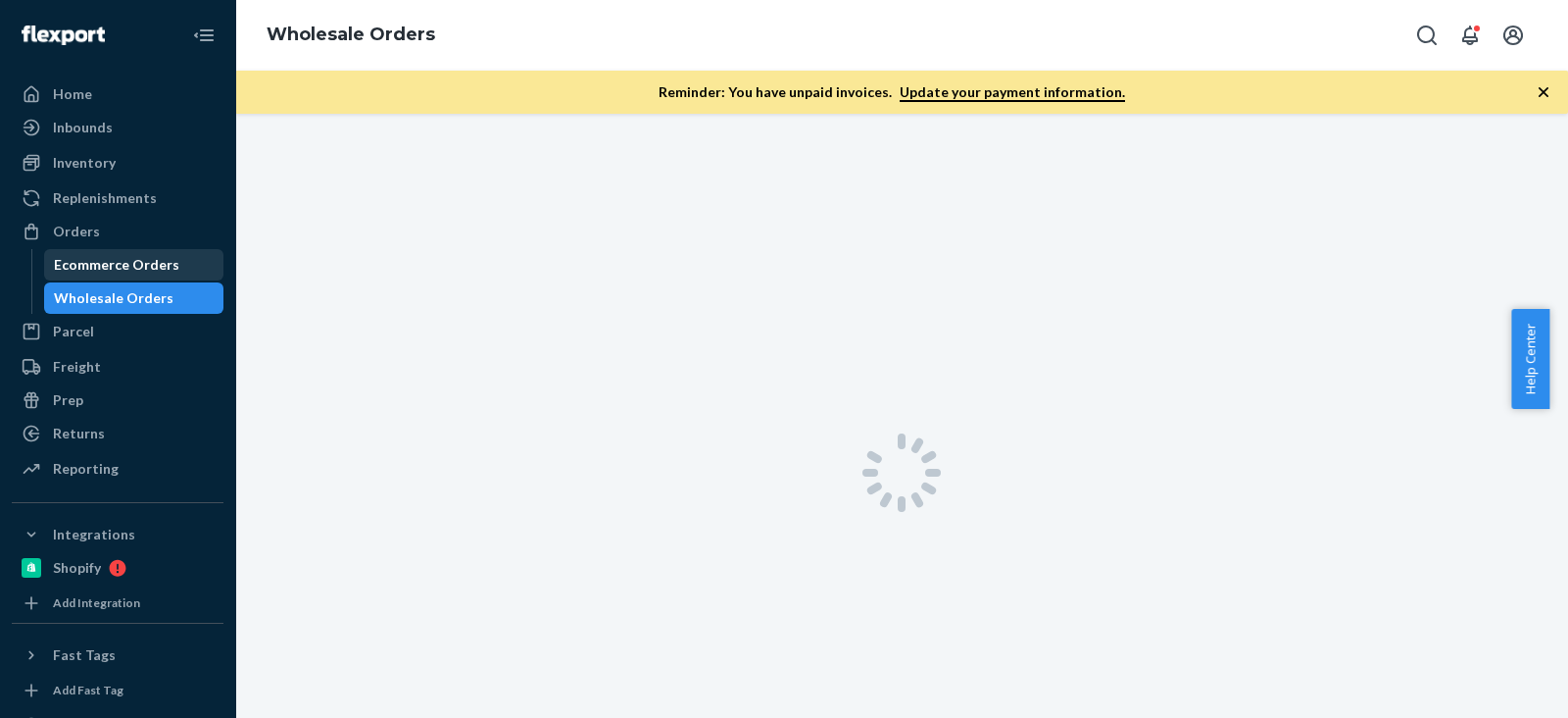
click at [171, 270] on div "Ecommerce Orders" at bounding box center [135, 264] width 176 height 28
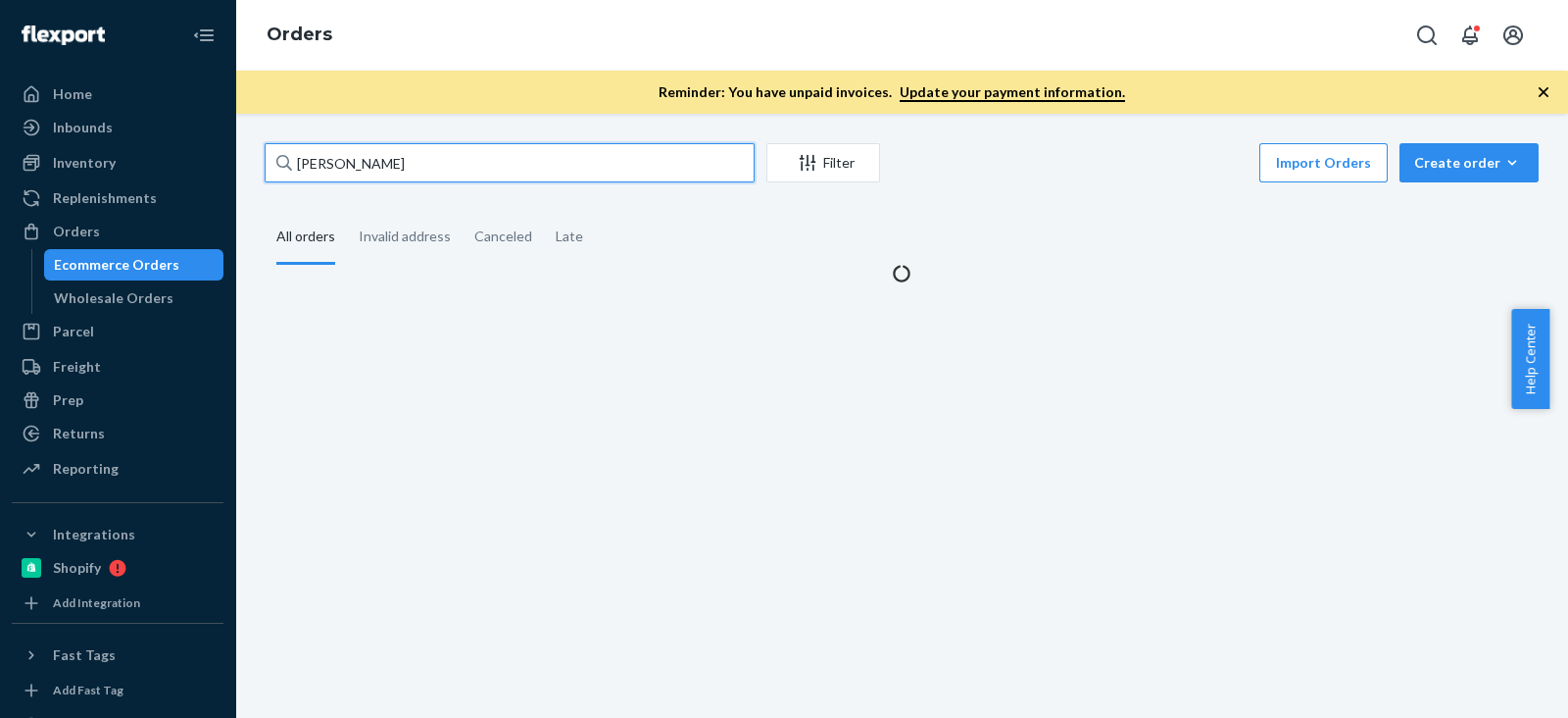
click at [373, 161] on input "Justina Molloy" at bounding box center [509, 163] width 490 height 40
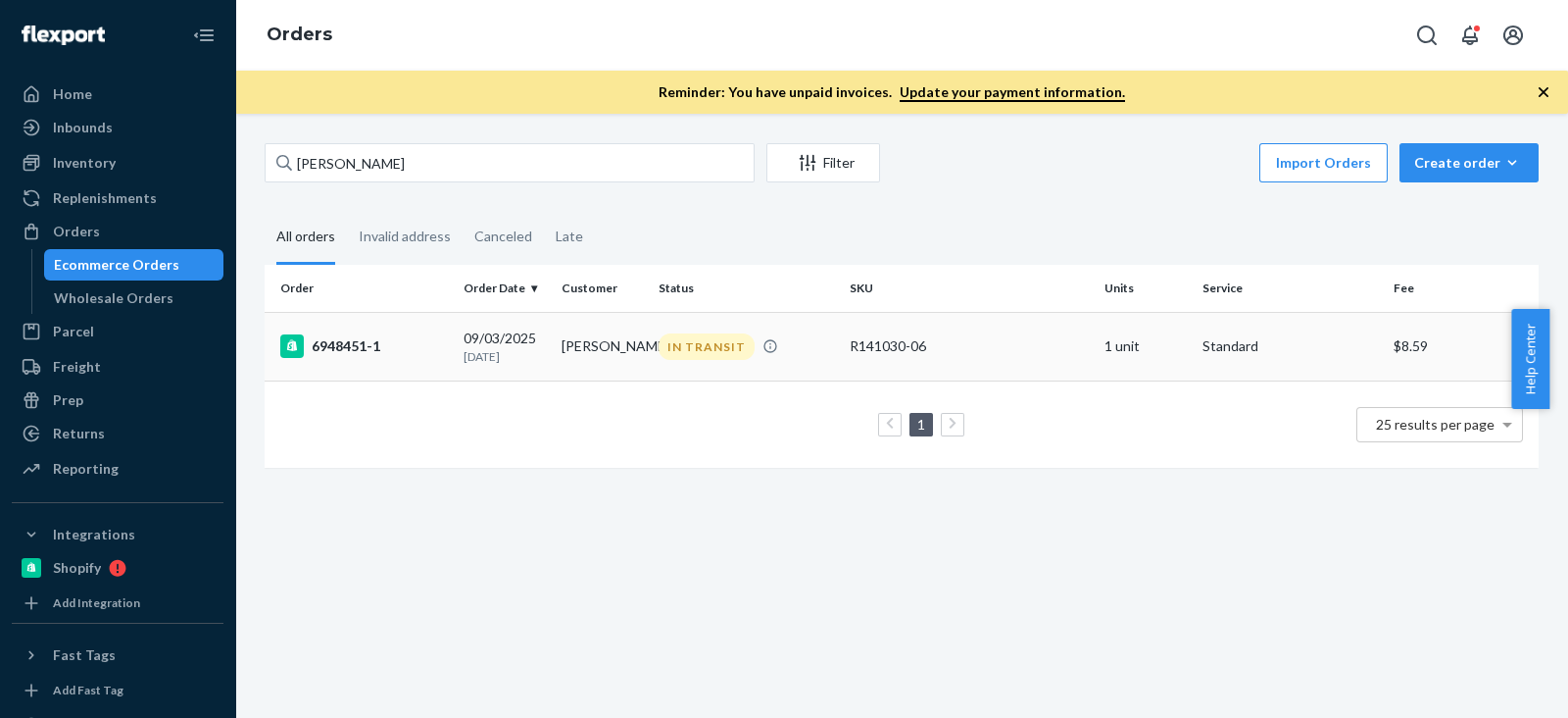
click at [359, 353] on div "6948451-1" at bounding box center [363, 347] width 167 height 24
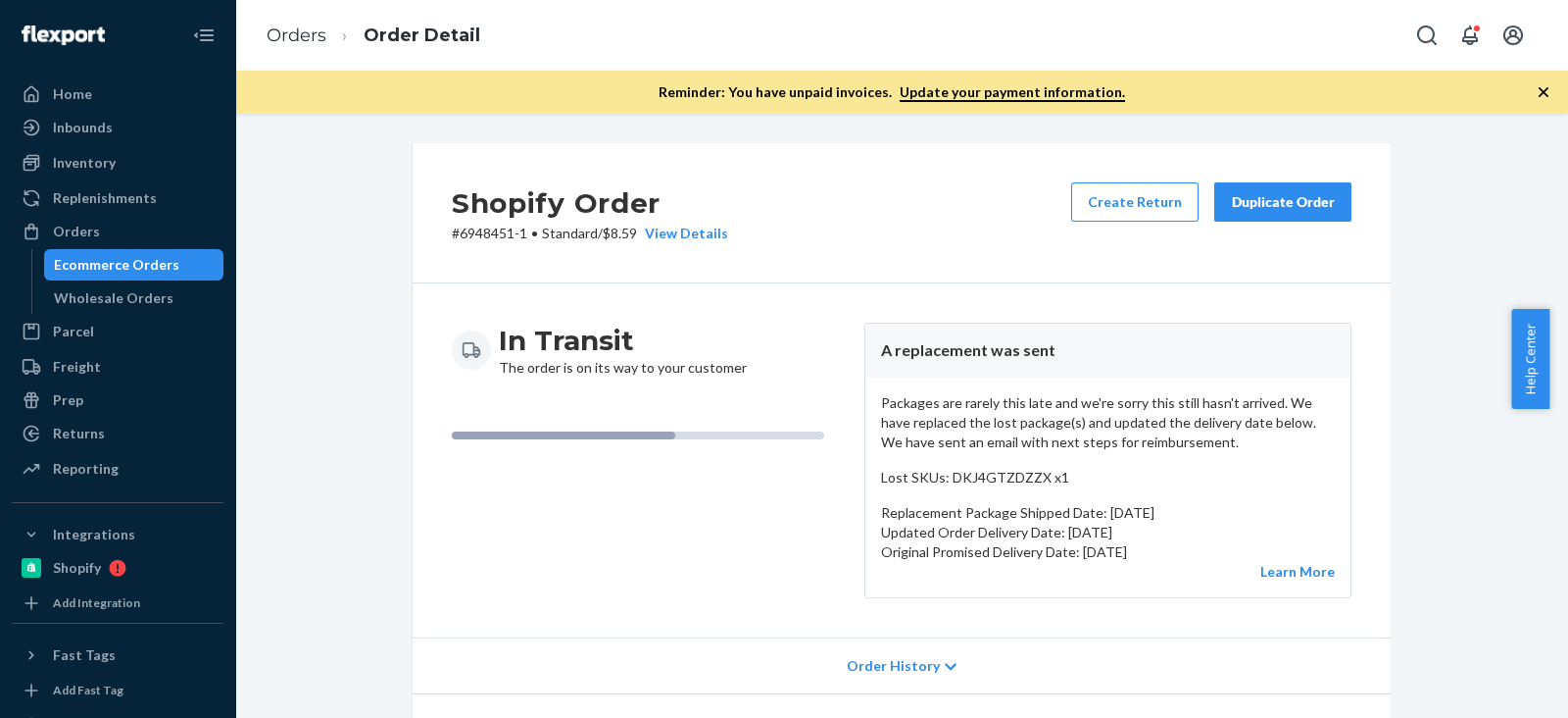
click at [551, 288] on div "In Transit The order is on its way to your customer A replacement was sent Pack…" at bounding box center [902, 460] width 978 height 354
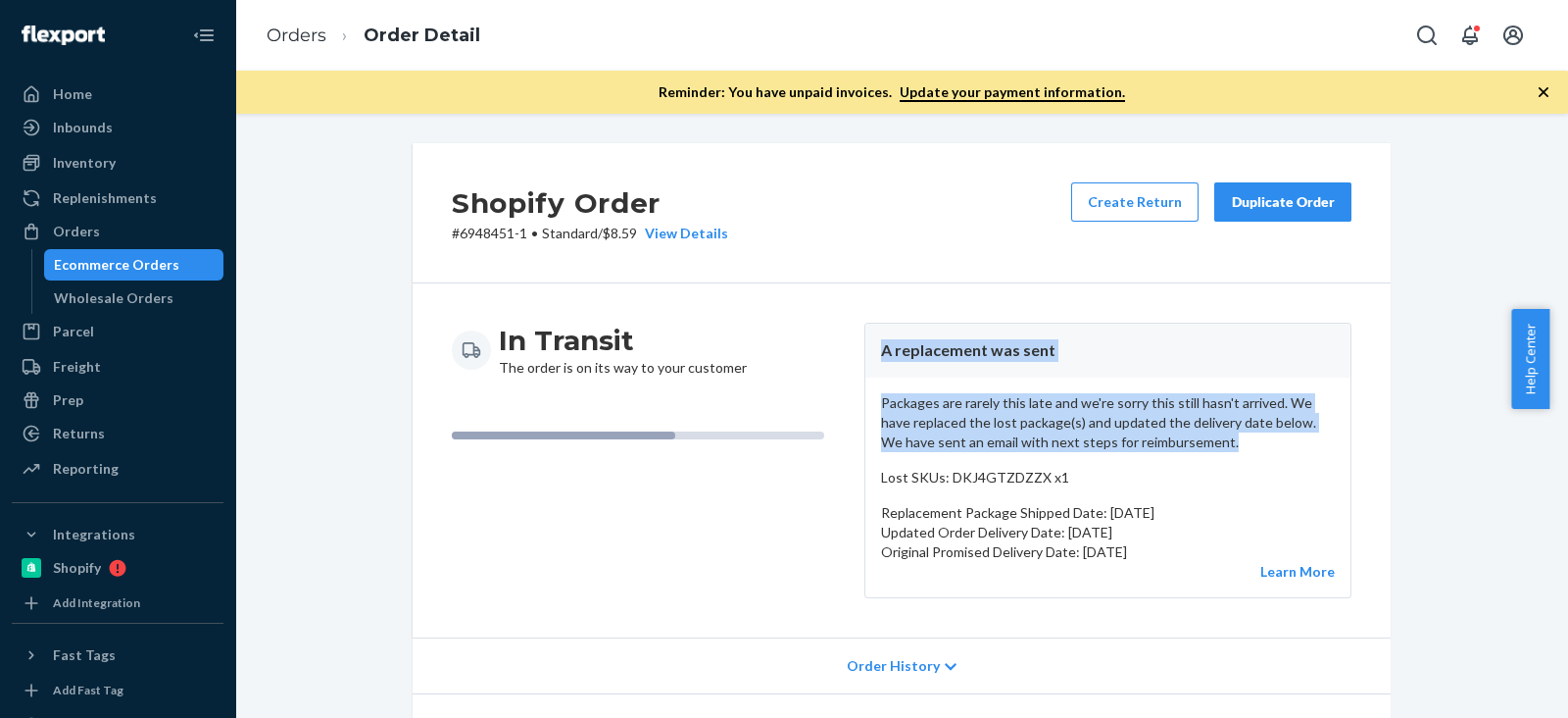
copy article "A replacement was sent Packages are rarely this late and we're sorry this still…"
drag, startPoint x: 874, startPoint y: 337, endPoint x: 1179, endPoint y: 447, distance: 324.2
click at [1179, 447] on article "A replacement was sent Packages are rarely this late and we're sorry this still…" at bounding box center [1108, 461] width 487 height 275
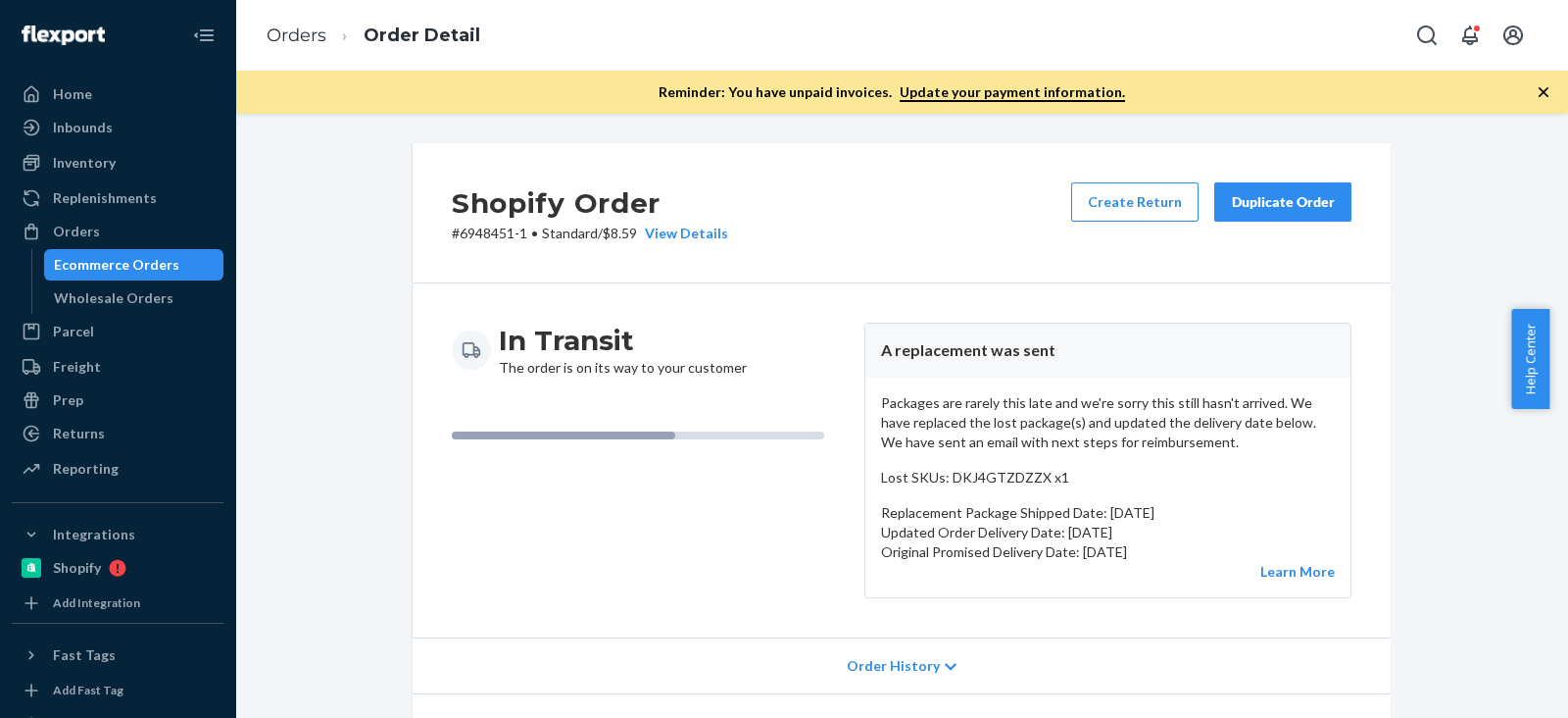
click at [956, 453] on div "Packages are rarely this late and we're sorry this still hasn't arrived. We hav…" at bounding box center [1108, 487] width 485 height 220
copy article "A replacement was sent Packages are rarely this late and we're sorry this still…"
drag, startPoint x: 1197, startPoint y: 547, endPoint x: 865, endPoint y: 349, distance: 386.6
click at [865, 349] on article "A replacement was sent Packages are rarely this late and we're sorry this still…" at bounding box center [1108, 461] width 487 height 275
click at [133, 260] on div "Ecommerce Orders" at bounding box center [116, 264] width 126 height 20
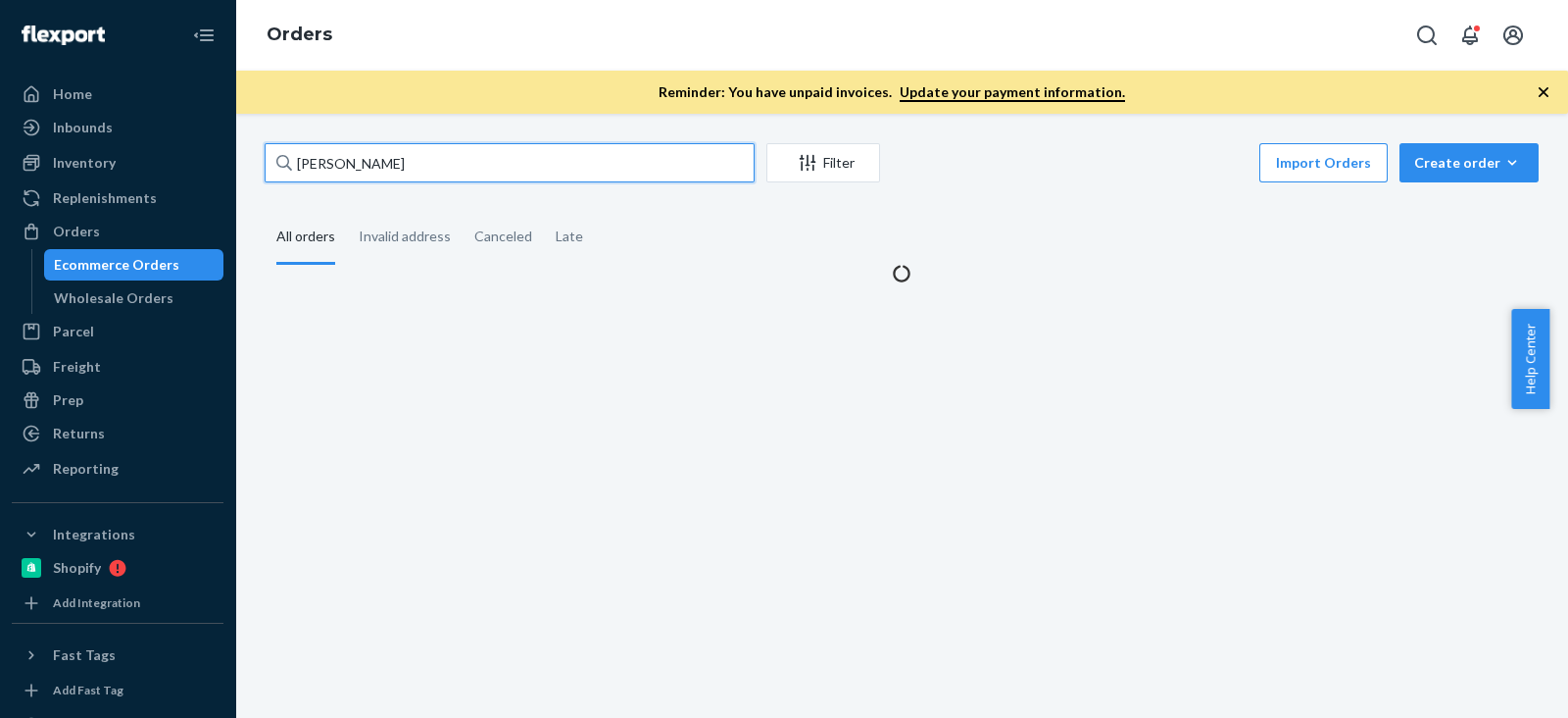
click at [401, 163] on input "Justina Molloy" at bounding box center [509, 163] width 490 height 40
paste input "Lauren Crichton"
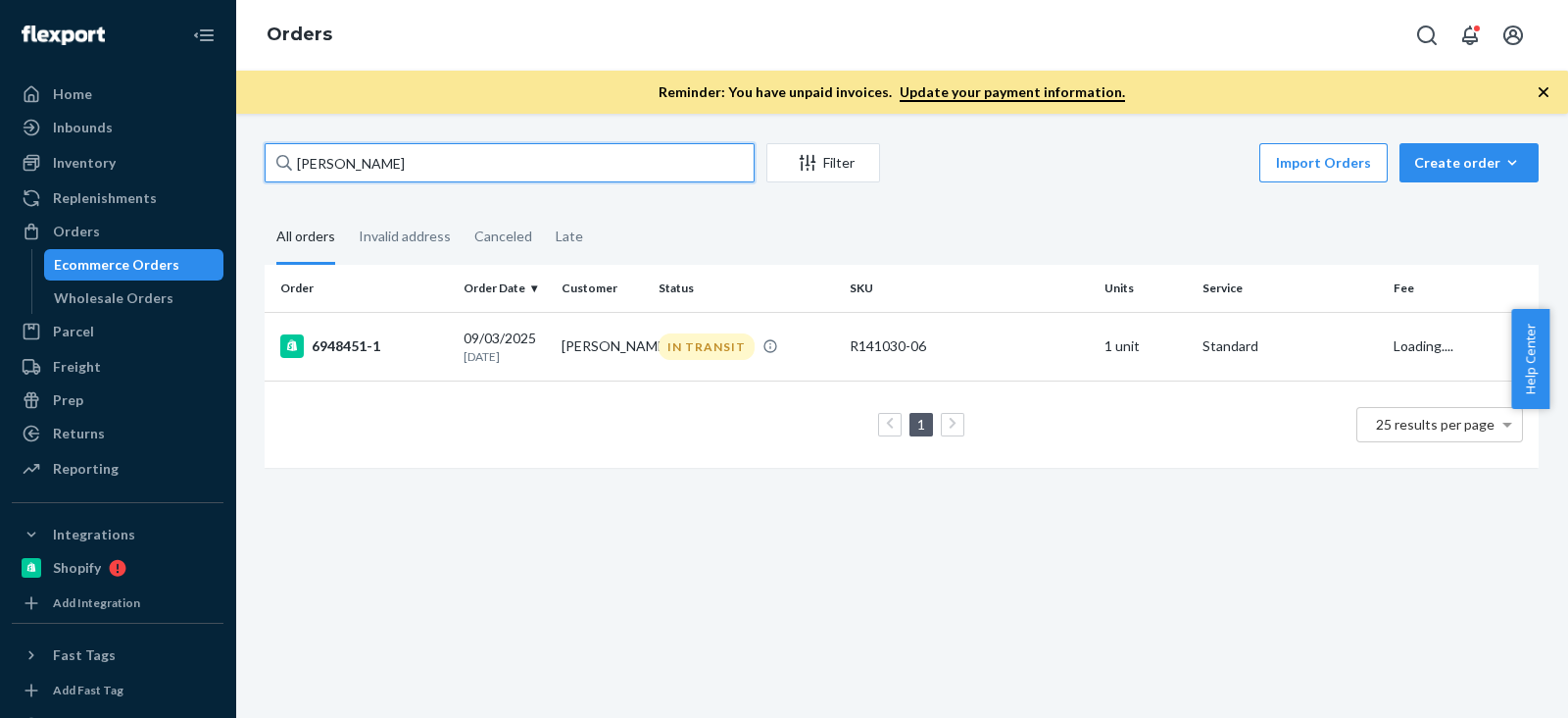
type input "Lauren Crichton"
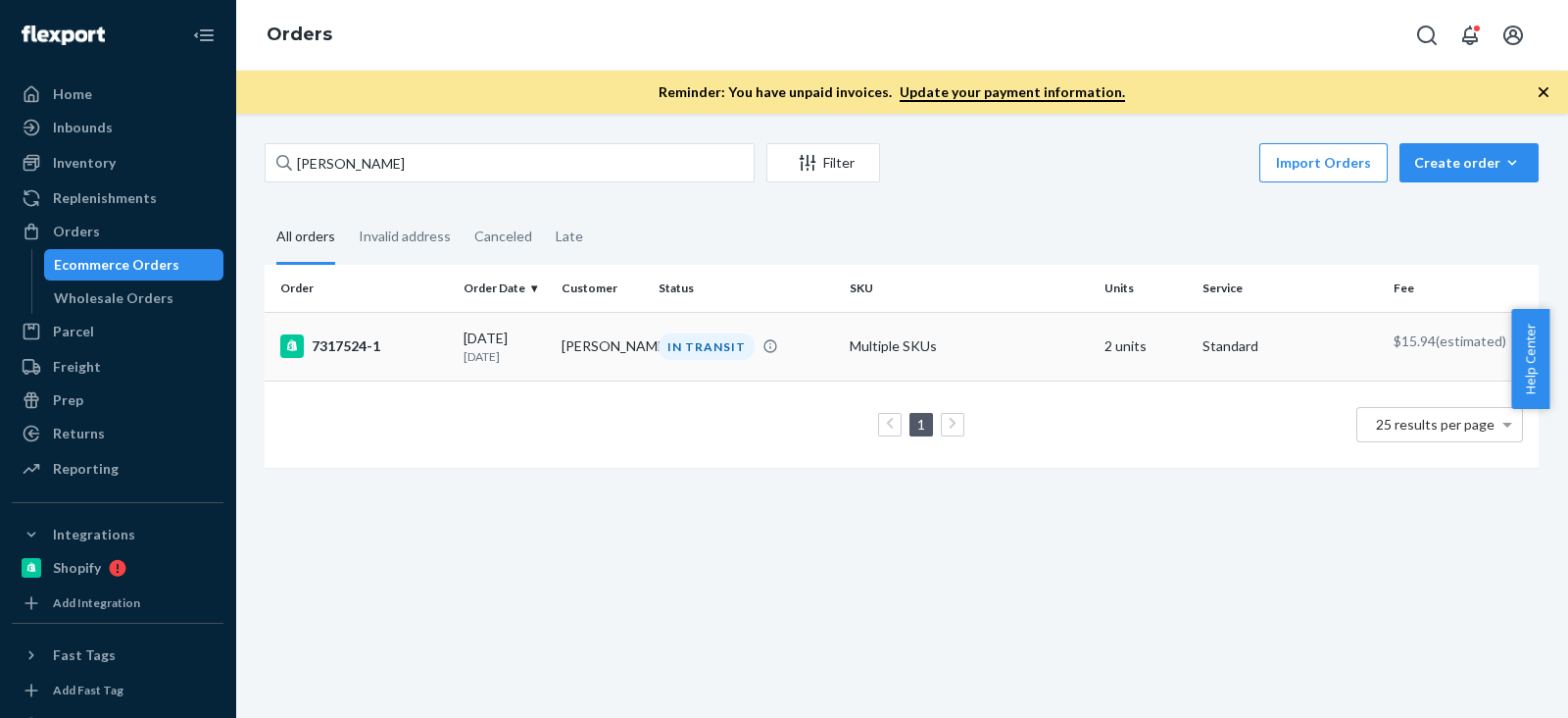
click at [329, 355] on div "7317524-1" at bounding box center [363, 347] width 167 height 24
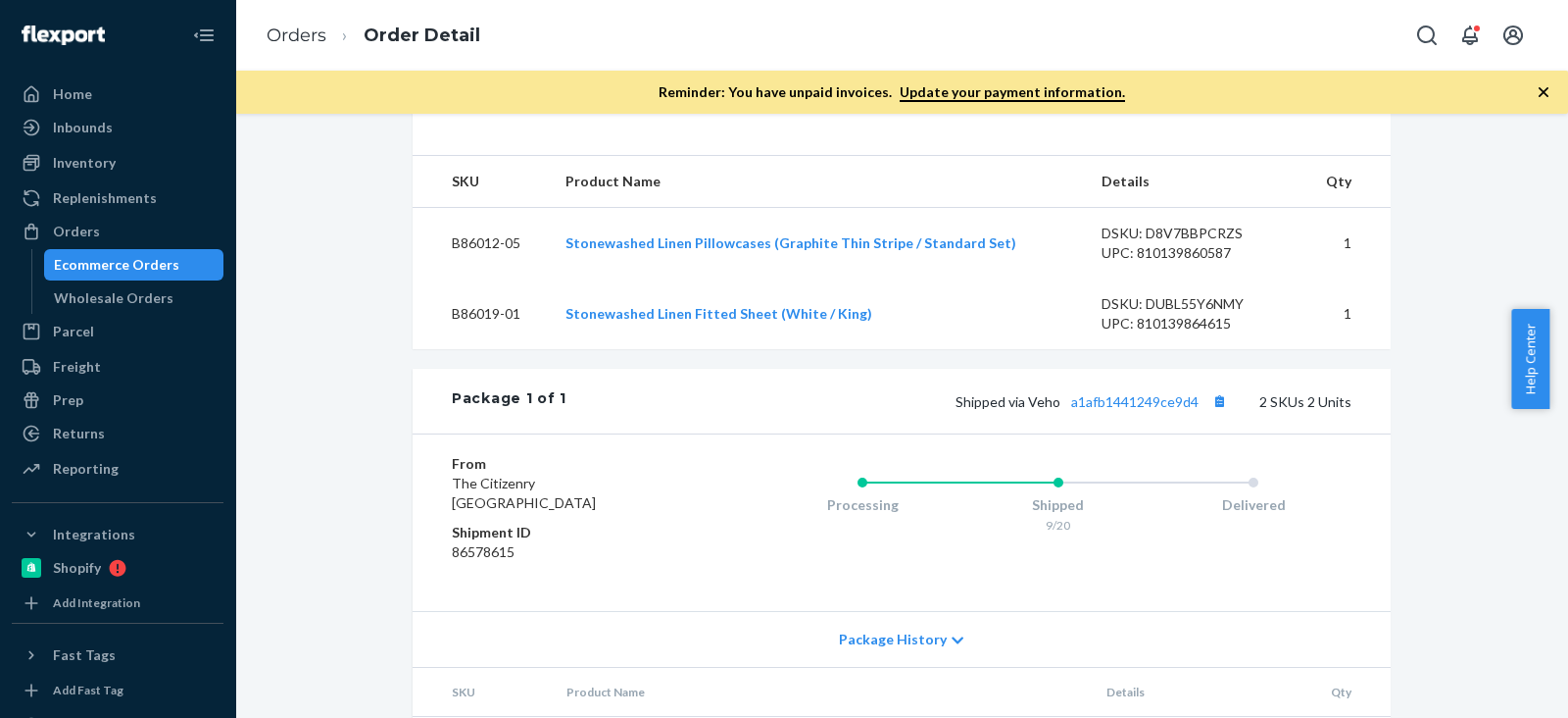
scroll to position [613, 0]
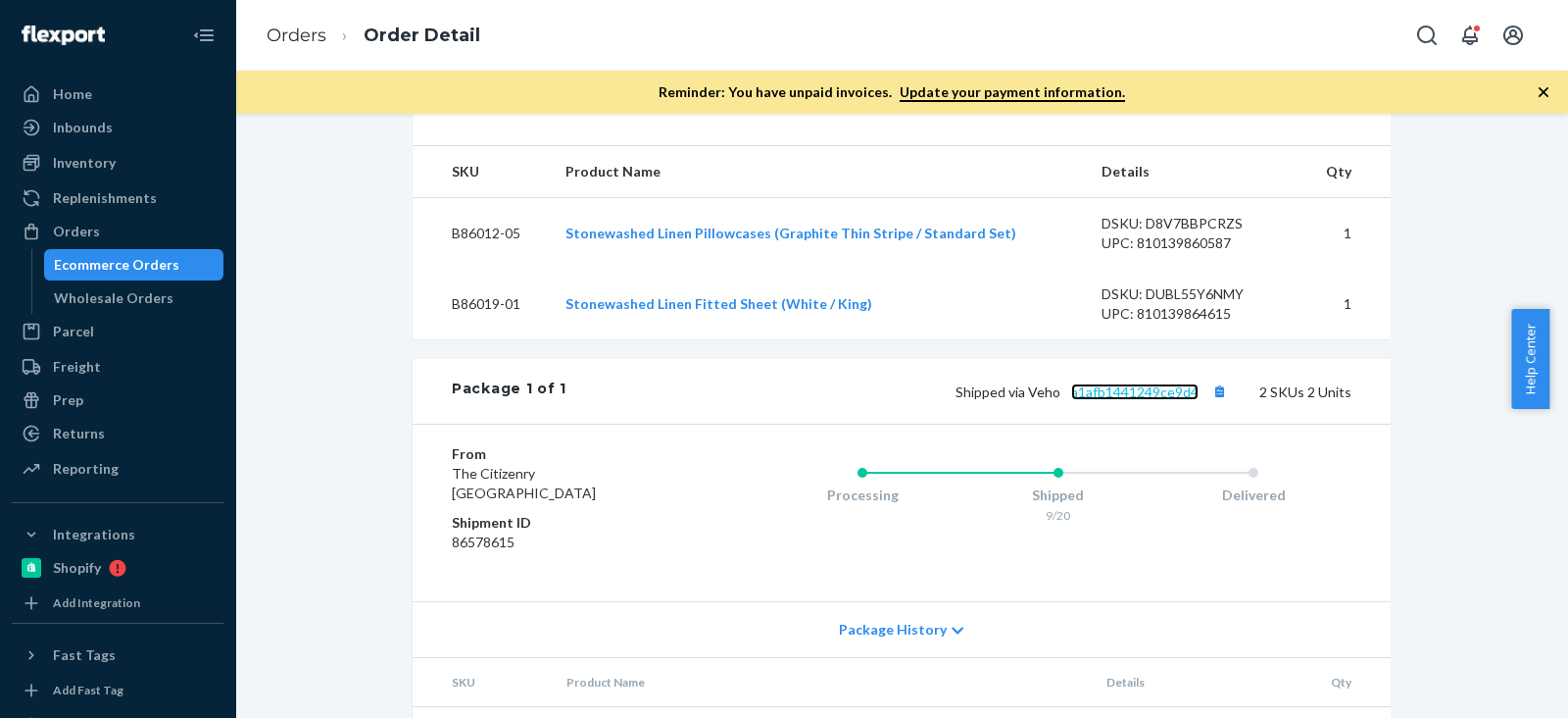
click at [1175, 400] on link "a1afb1441249ce9d4" at bounding box center [1134, 391] width 128 height 17
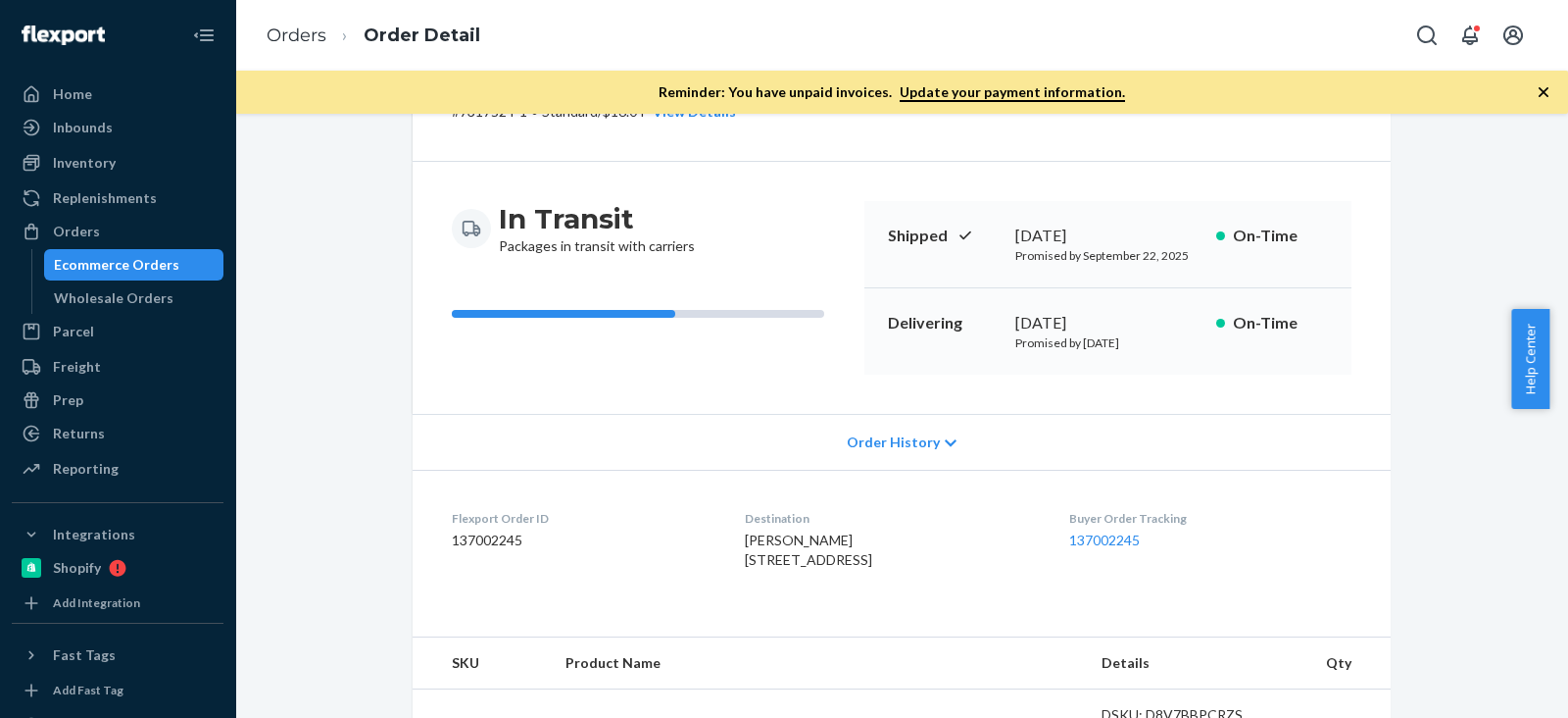
scroll to position [0, 0]
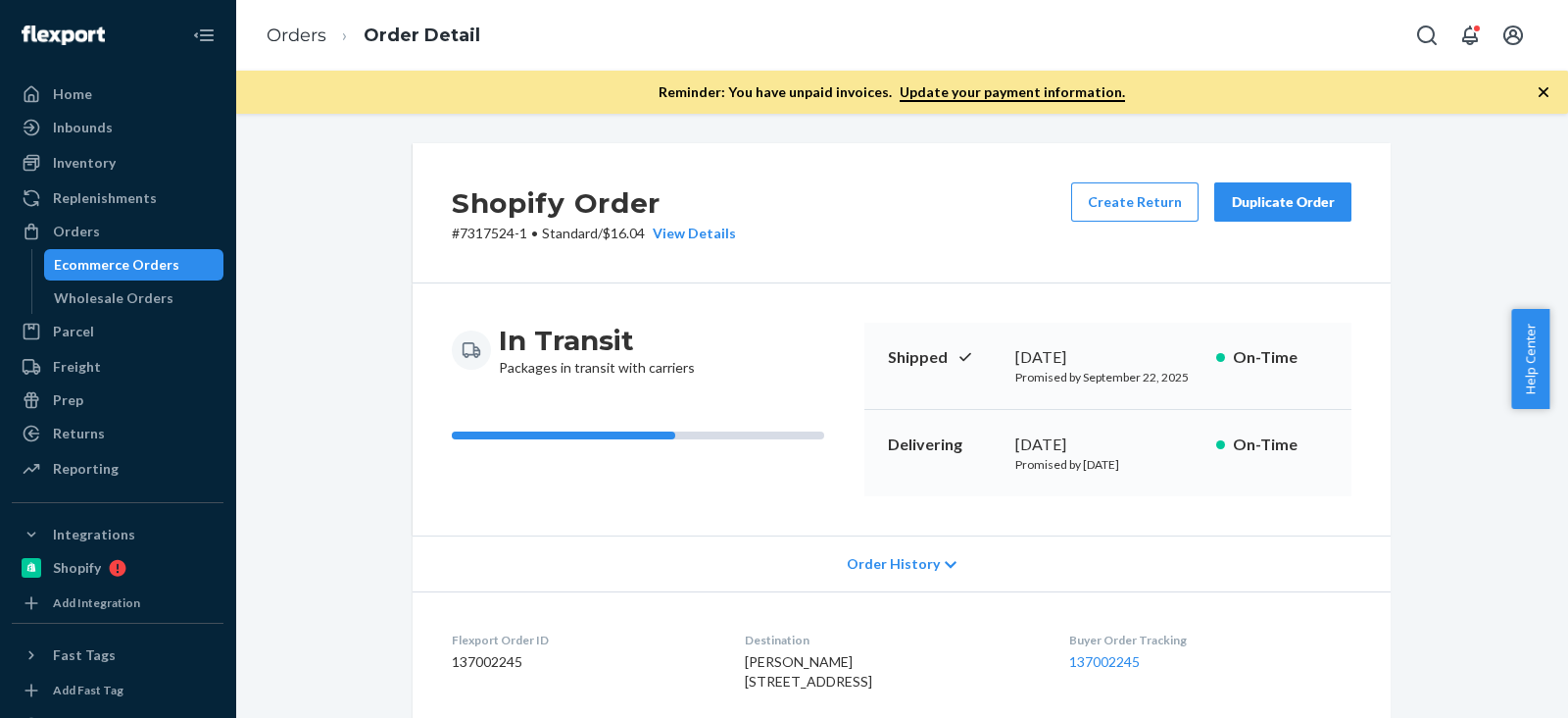
click at [1109, 499] on div "In Transit Packages in transit with carriers Shipped September 20, 2025 Promise…" at bounding box center [902, 409] width 978 height 252
click at [104, 162] on div "Inventory" at bounding box center [83, 162] width 62 height 20
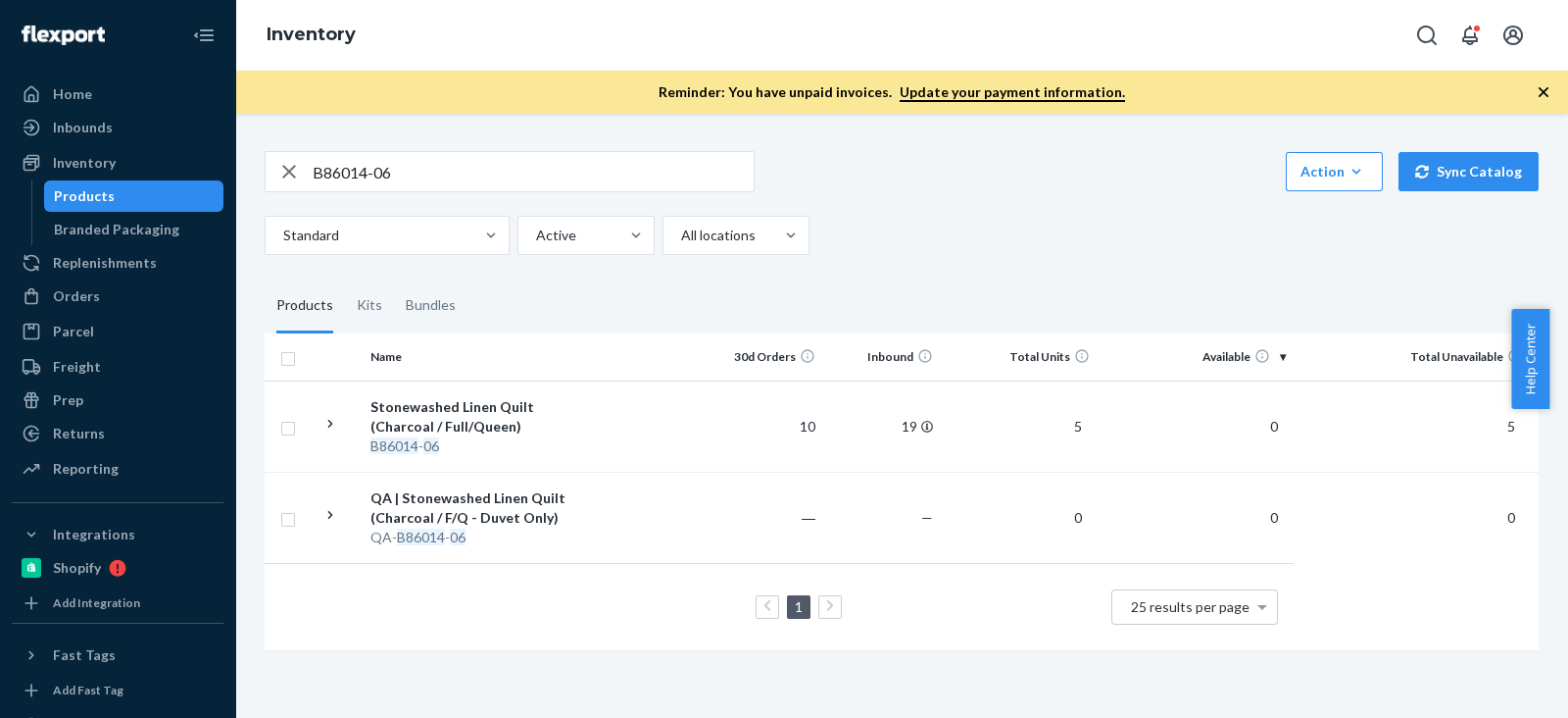
click at [1034, 192] on div "B86014-06 Action Create product Create kit or bundle Bulk create products Bulk …" at bounding box center [901, 202] width 1274 height 104
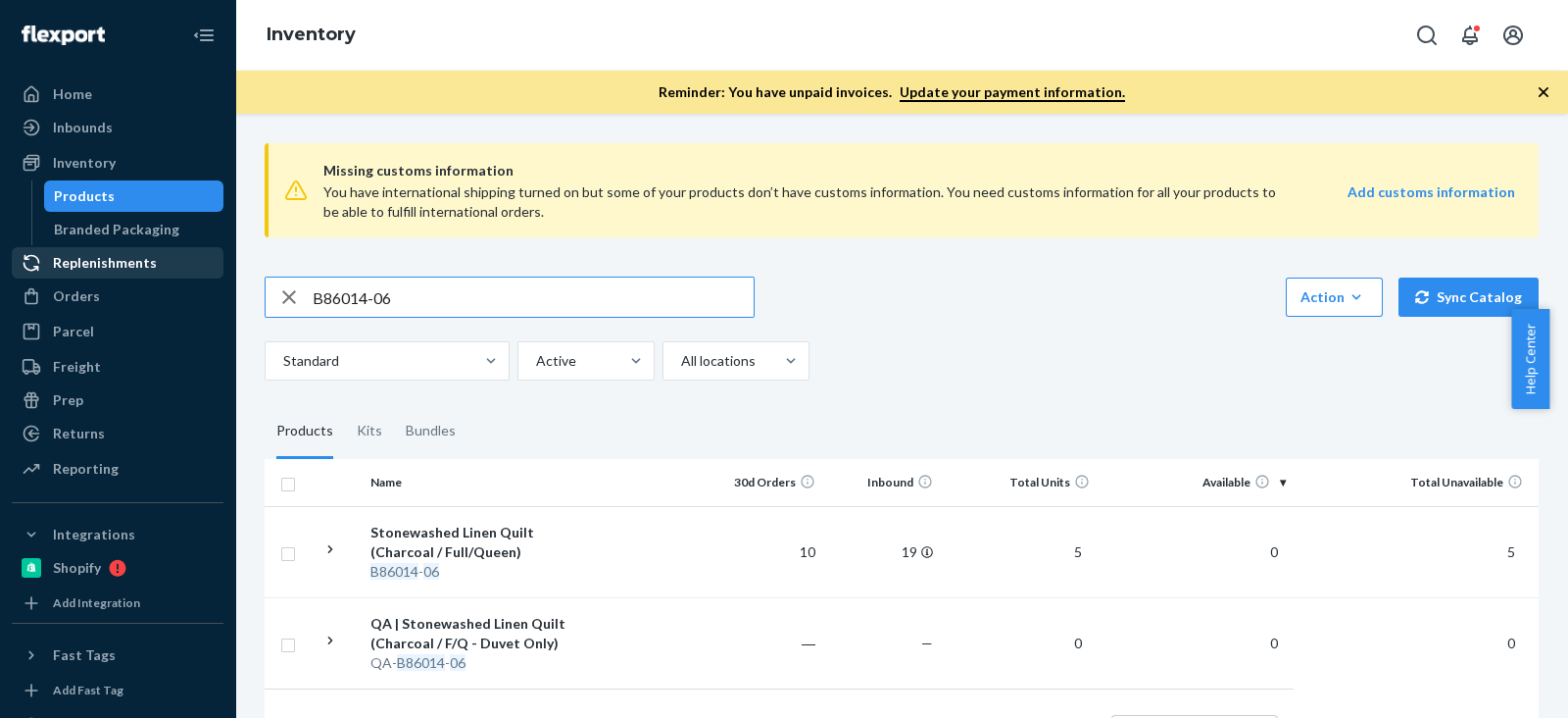
drag, startPoint x: 437, startPoint y: 291, endPoint x: 30, endPoint y: 277, distance: 407.2
click at [28, 277] on div "Home Inbounds Shipping Plans Problems Inventory Products Branded Packaging Repl…" at bounding box center [784, 359] width 1568 height 718
paste input "R141026-01"
type input "R141026-01"
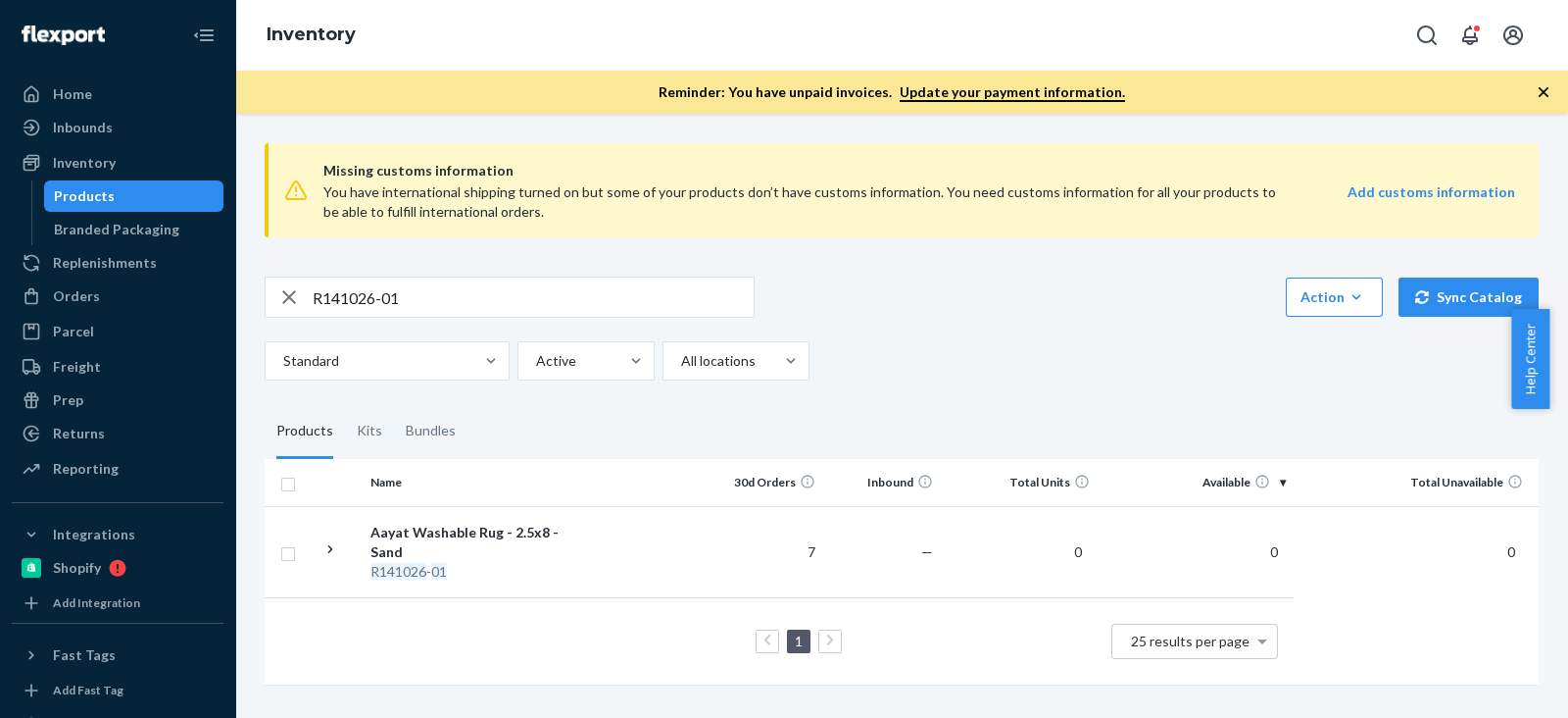
click at [507, 284] on input "R141026-01" at bounding box center [534, 297] width 441 height 40
click at [980, 290] on div "R141026-01 Action Create product Create kit or bundle Bulk create products Bulk…" at bounding box center [901, 297] width 1274 height 42
click at [49, 297] on div at bounding box center [38, 296] width 32 height 20
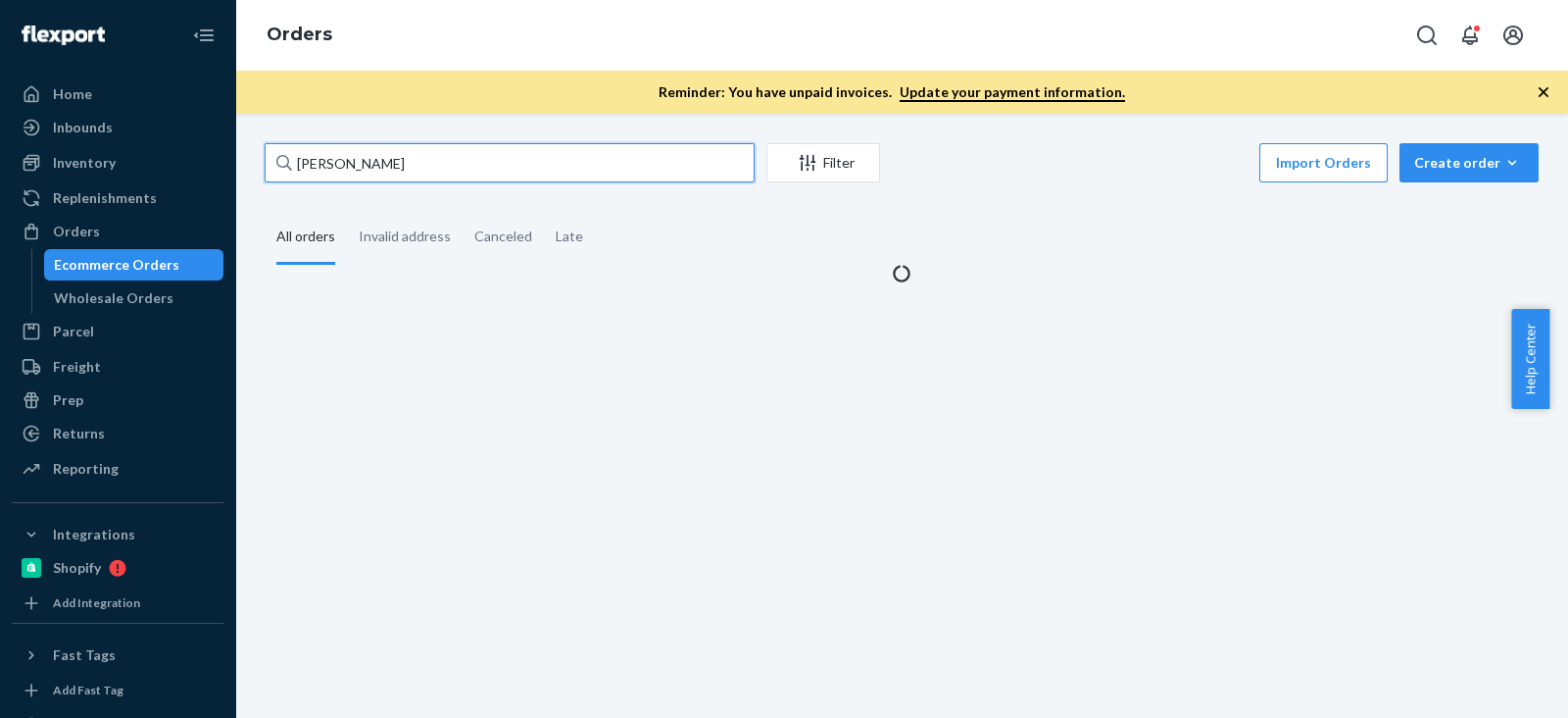
click at [385, 167] on input "Lauren Crichton" at bounding box center [509, 163] width 490 height 40
paste input "Samantha Shaw"
click at [385, 167] on input "Lauren Crichton" at bounding box center [509, 163] width 490 height 40
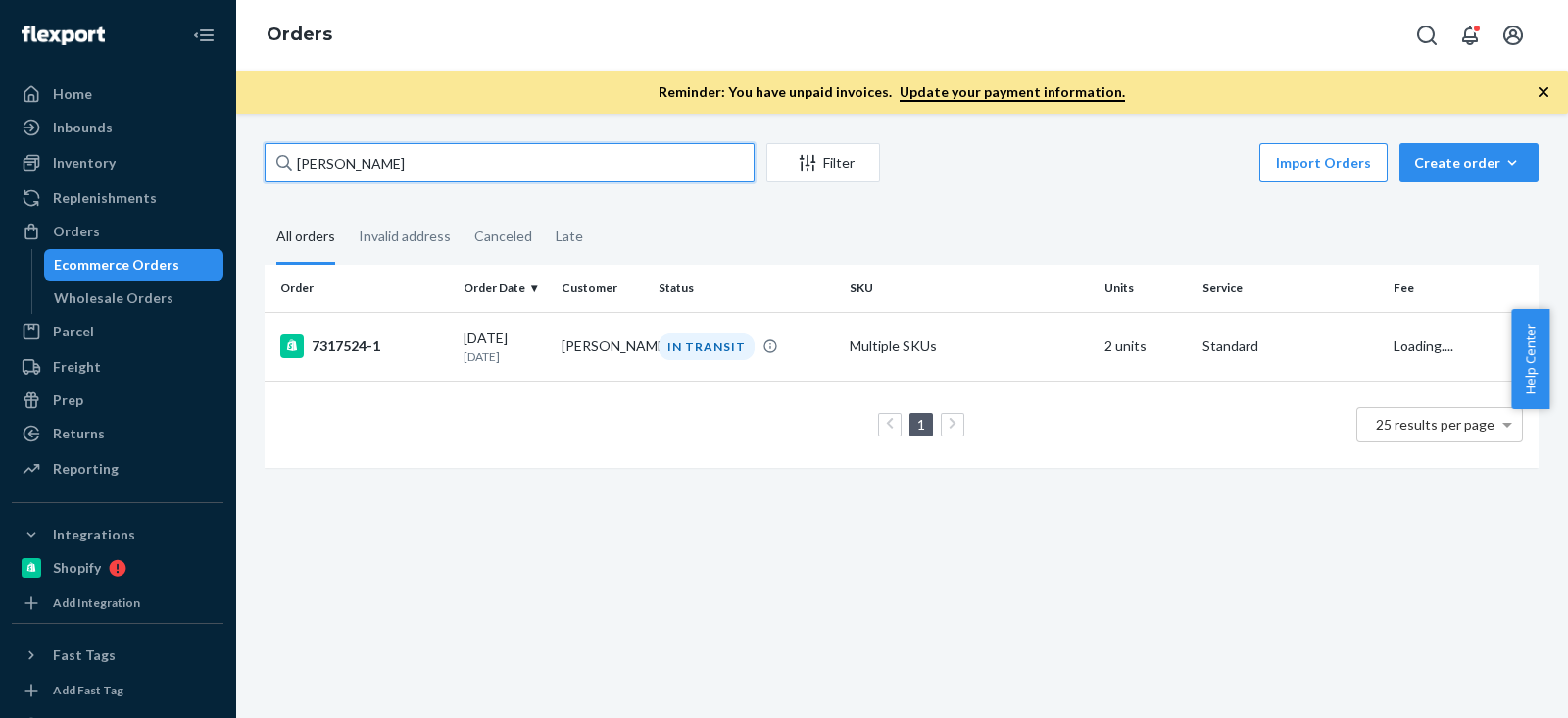
type input "Samantha Shaw"
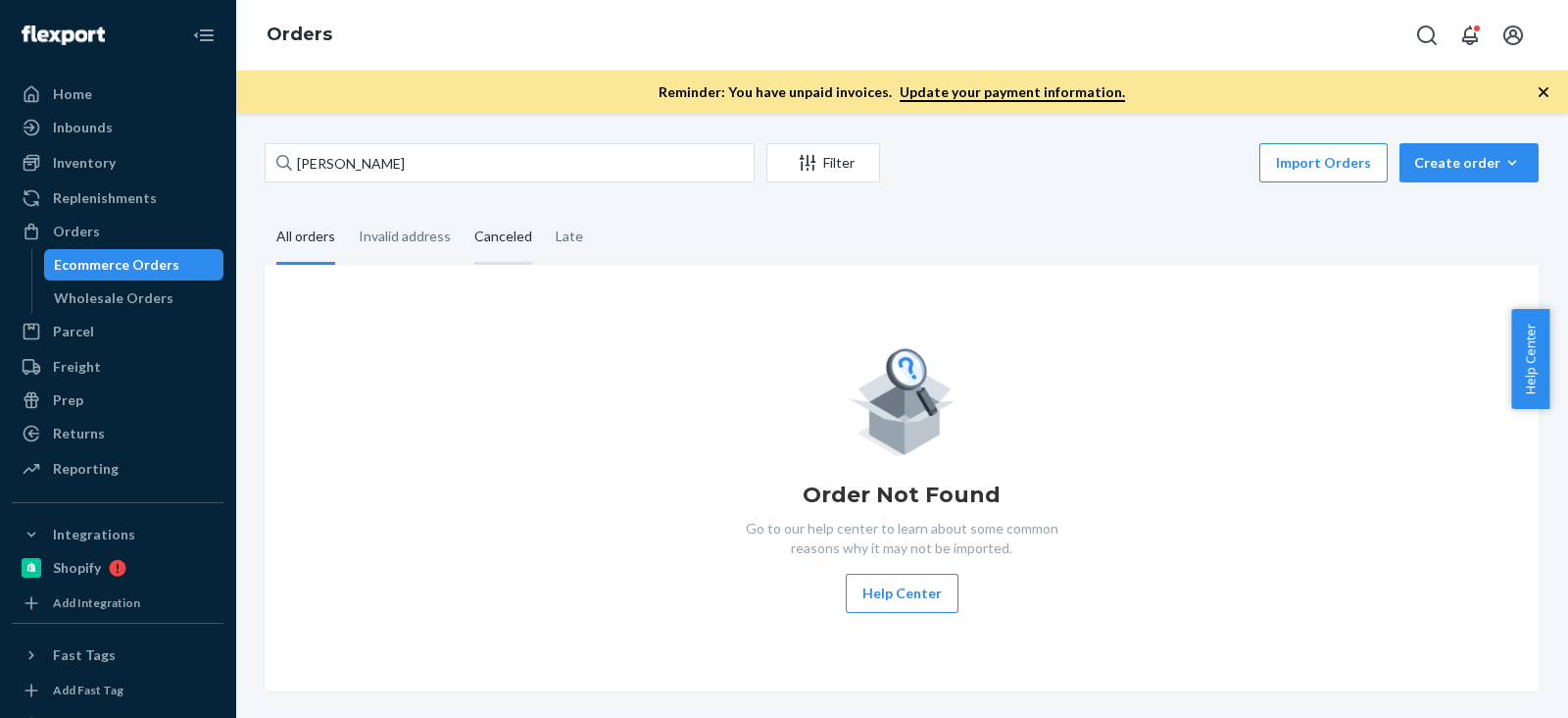
click at [530, 211] on div "Canceled" at bounding box center [503, 238] width 81 height 53
click at [462, 211] on input "Canceled" at bounding box center [462, 211] width 0 height 0
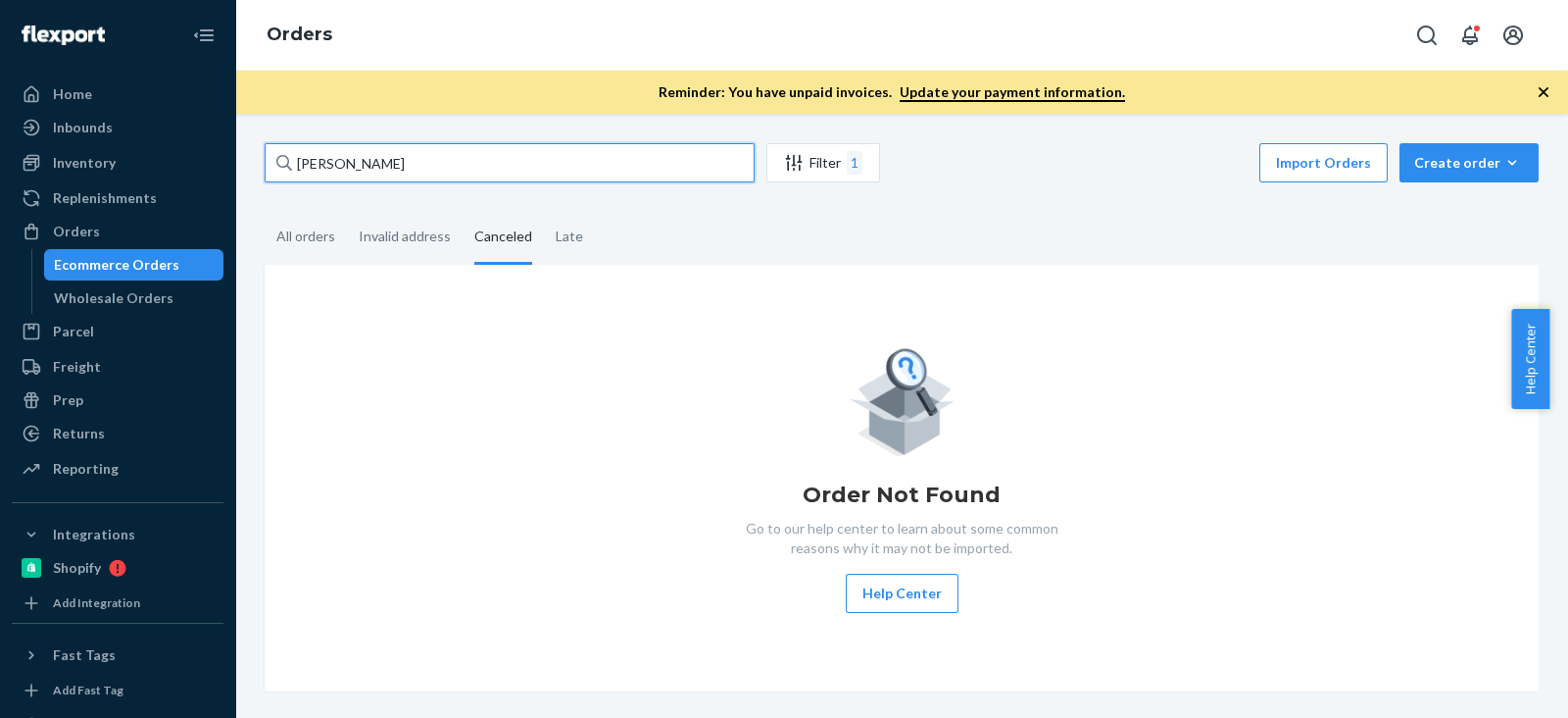
click at [473, 168] on input "Samantha Shaw" at bounding box center [509, 163] width 490 height 40
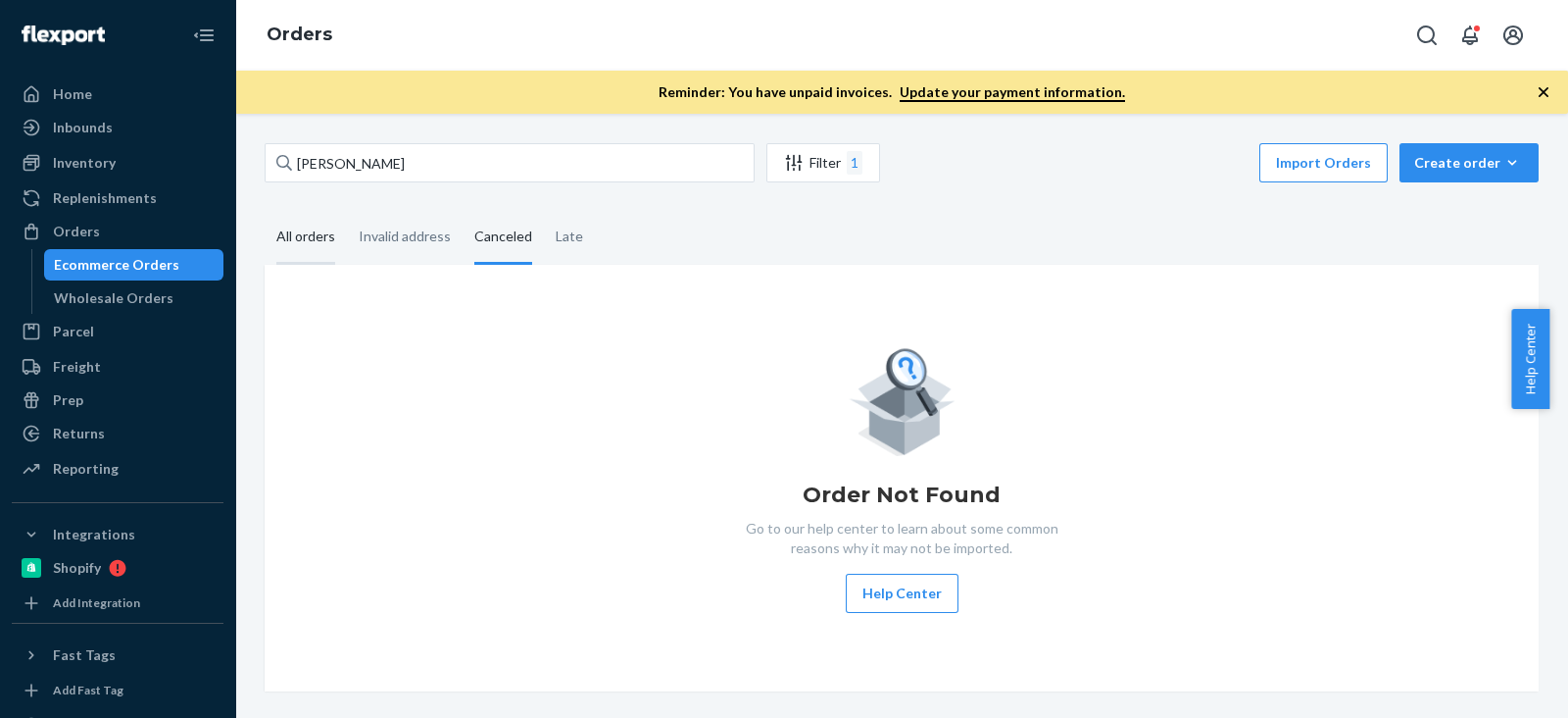
click at [326, 241] on div "All orders" at bounding box center [305, 238] width 58 height 53
click at [264, 211] on input "All orders" at bounding box center [264, 211] width 0 height 0
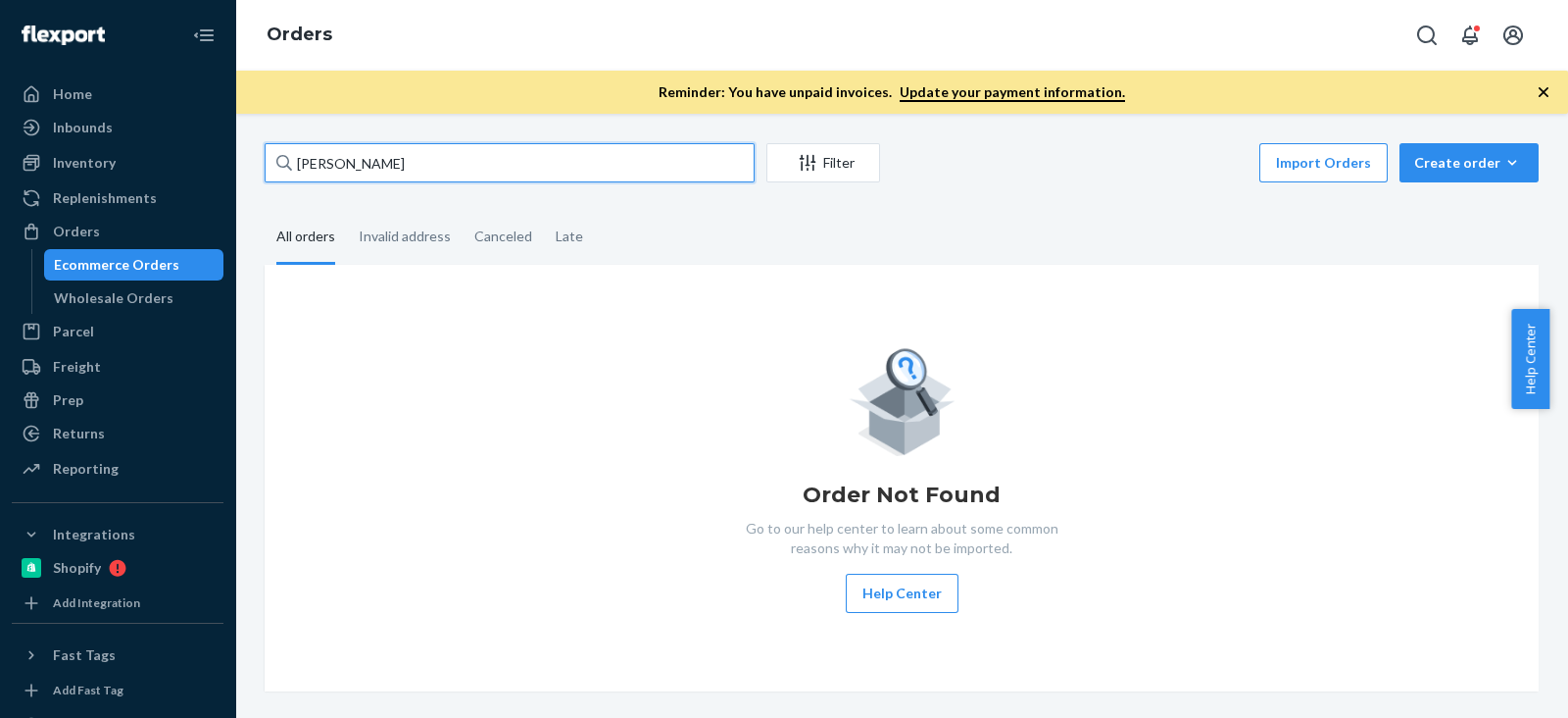
click at [432, 167] on input "Samantha Shaw" at bounding box center [509, 163] width 490 height 40
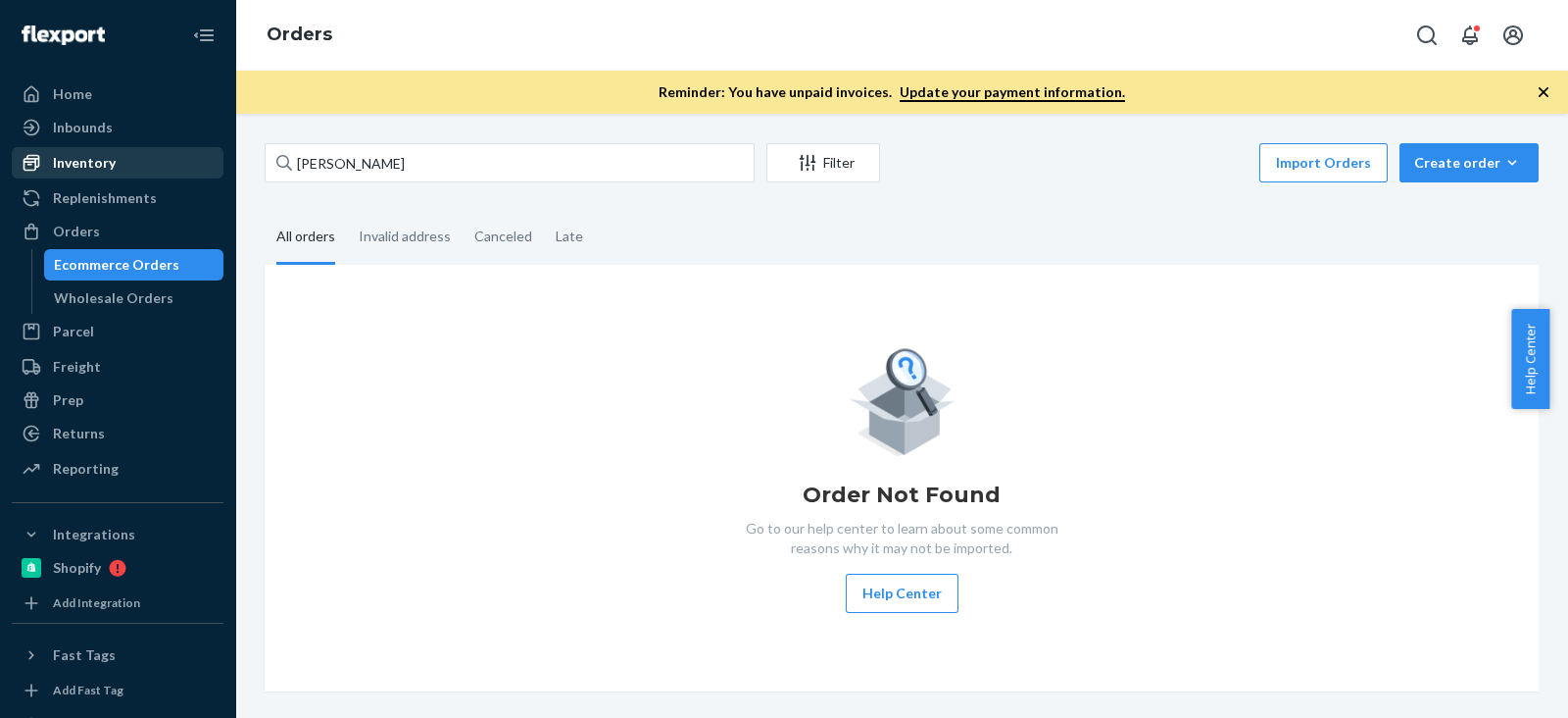
click at [106, 161] on div "Inventory" at bounding box center [83, 162] width 62 height 20
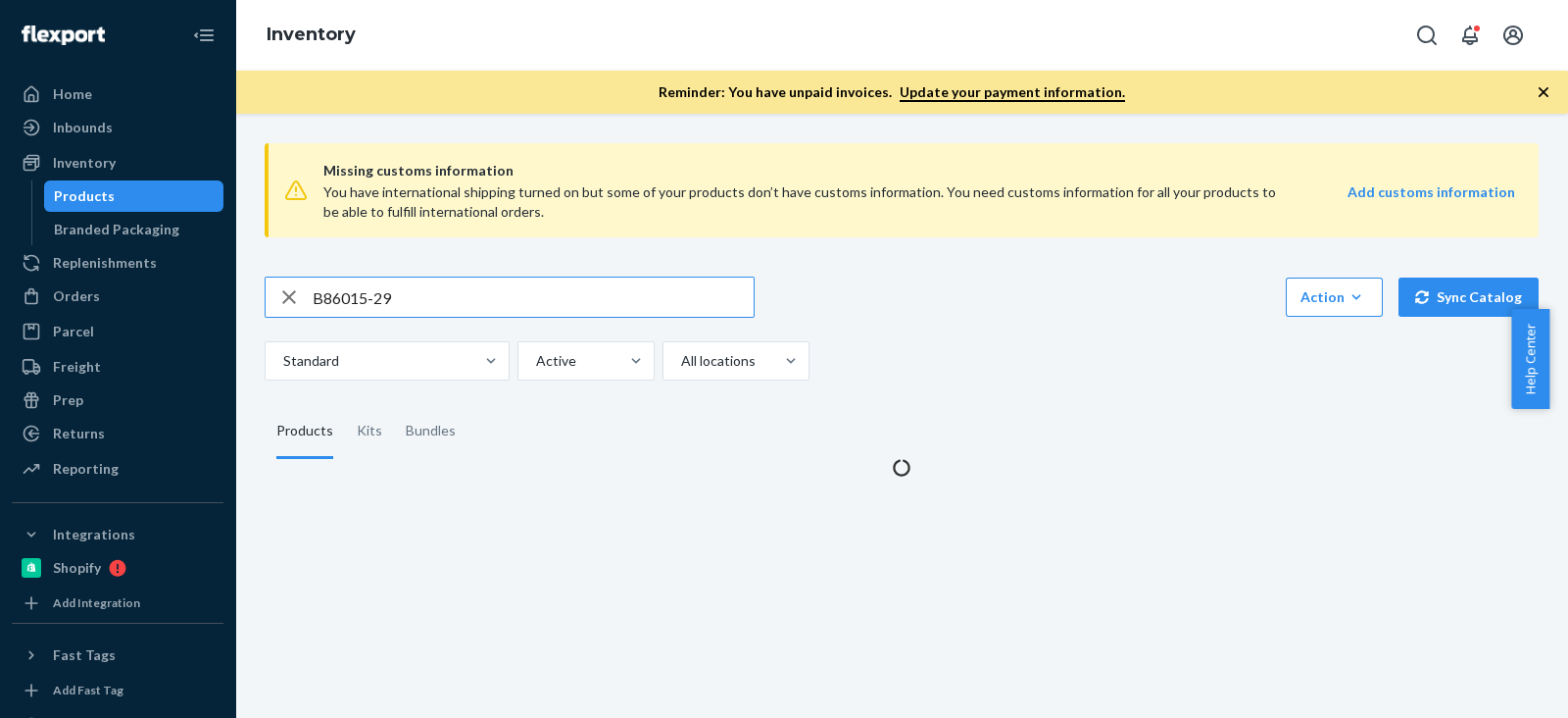
type input "B86015-29"
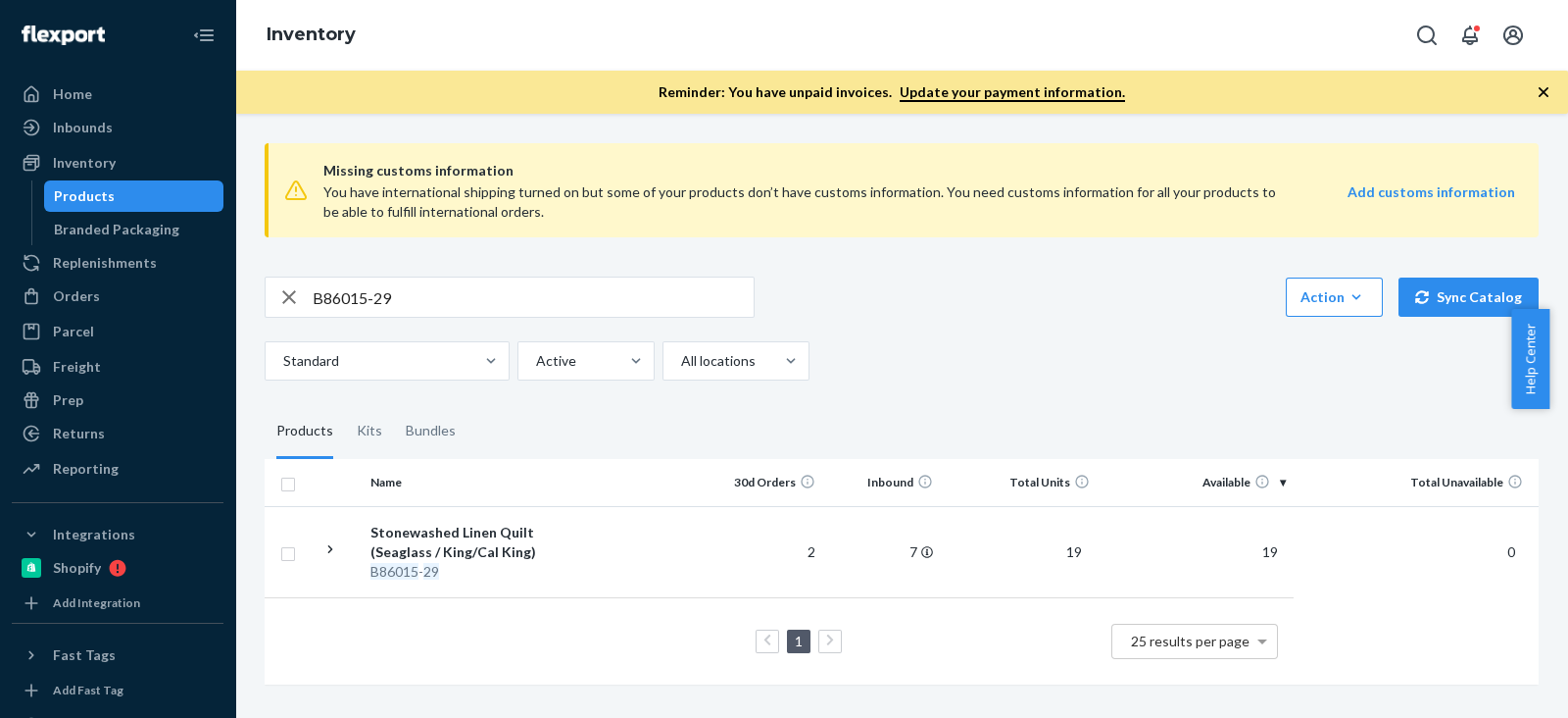
click at [895, 307] on div "B86015-29 Action Create product Create kit or bundle Bulk create products Bulk …" at bounding box center [901, 297] width 1274 height 42
click at [898, 404] on fieldset "Products Kits Bundles" at bounding box center [901, 431] width 1274 height 54
click at [352, 294] on input "B86015-29" at bounding box center [534, 297] width 441 height 40
click at [147, 290] on div "Orders" at bounding box center [118, 296] width 208 height 28
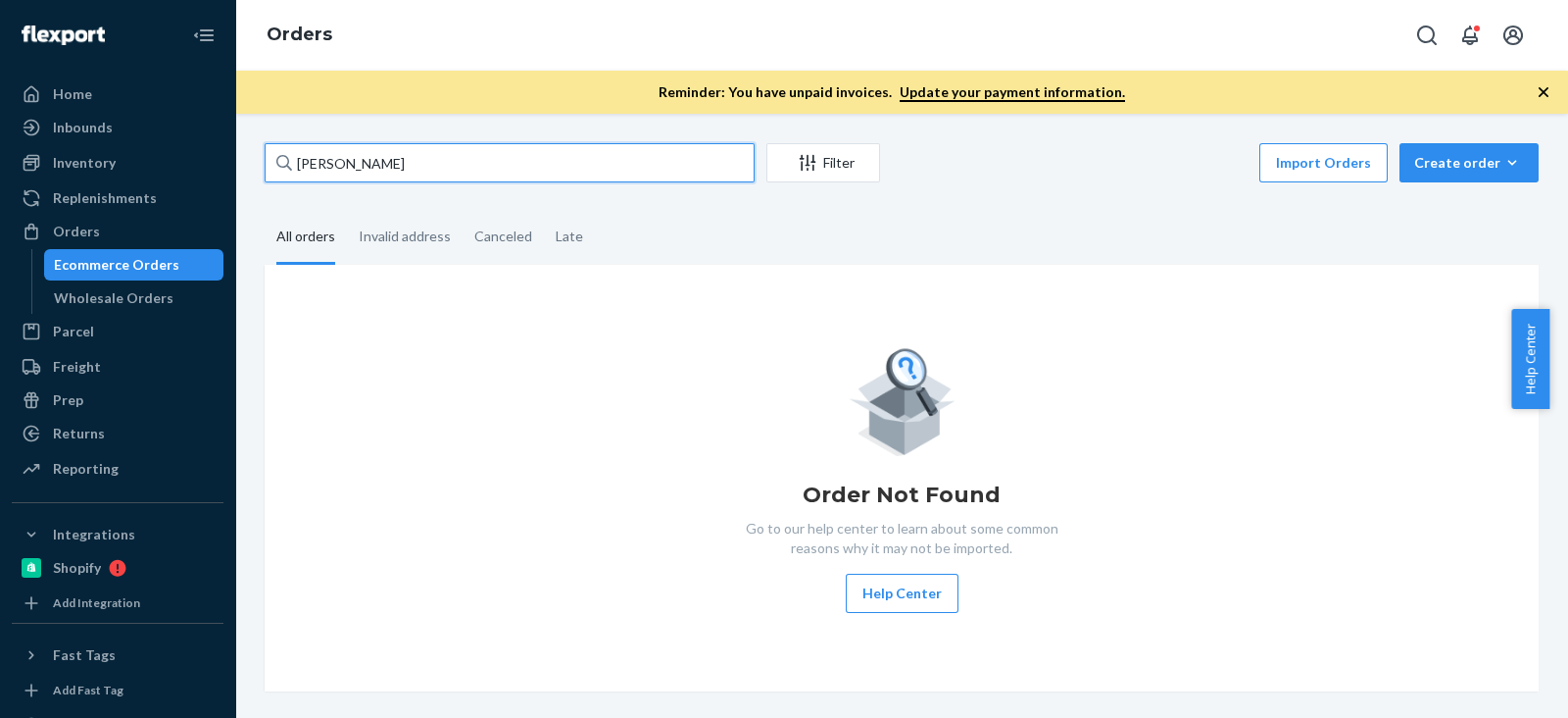
click at [417, 154] on input "Samantha Shaw" at bounding box center [509, 163] width 490 height 40
paste input "Ingrid Vila"
type input "Ingrid Vila"
click at [459, 172] on input "Ingrid Vila" at bounding box center [509, 163] width 490 height 40
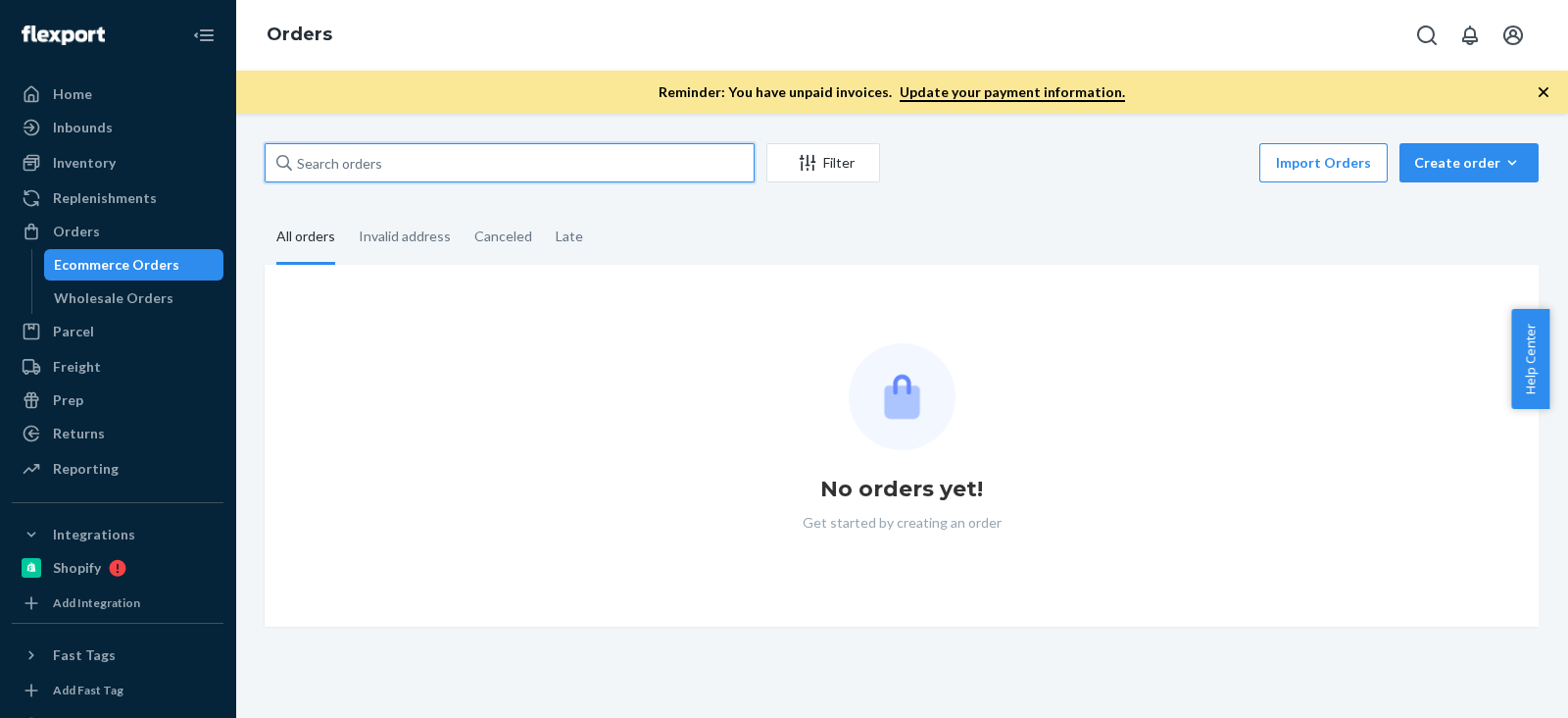
click at [390, 151] on input "text" at bounding box center [509, 163] width 490 height 40
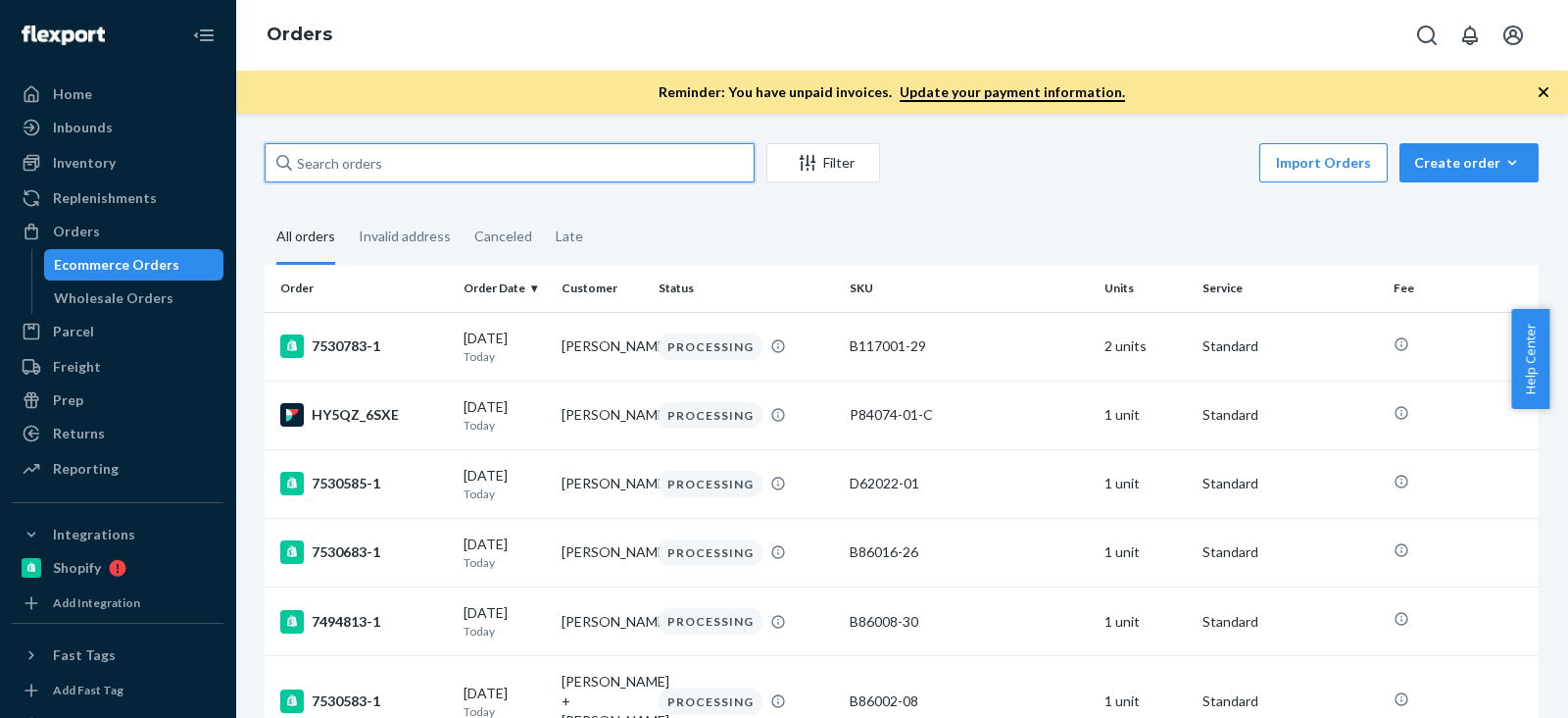
paste input "Ingrid Vila"
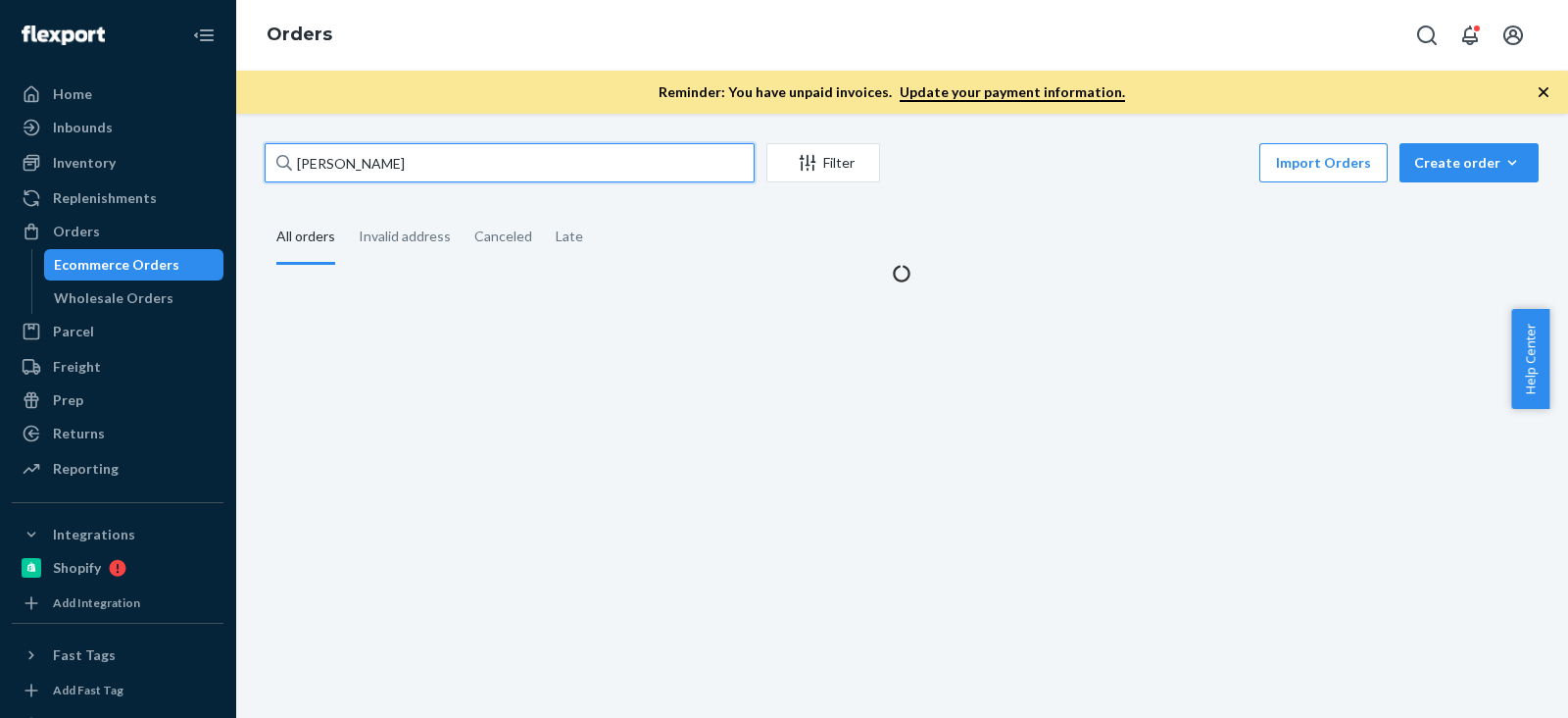
type input "Ingrid Vila"
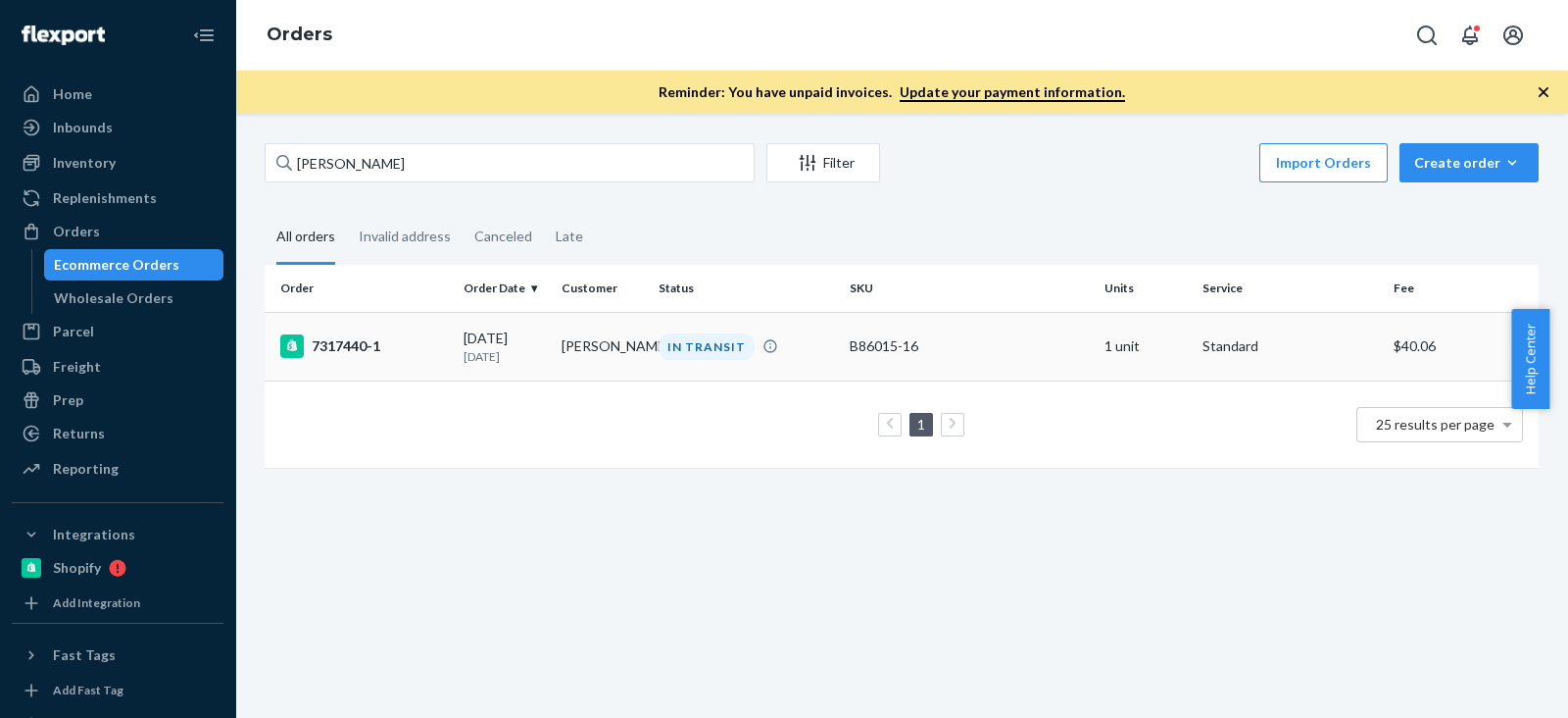
click at [337, 326] on td "7317440-1" at bounding box center [359, 346] width 191 height 68
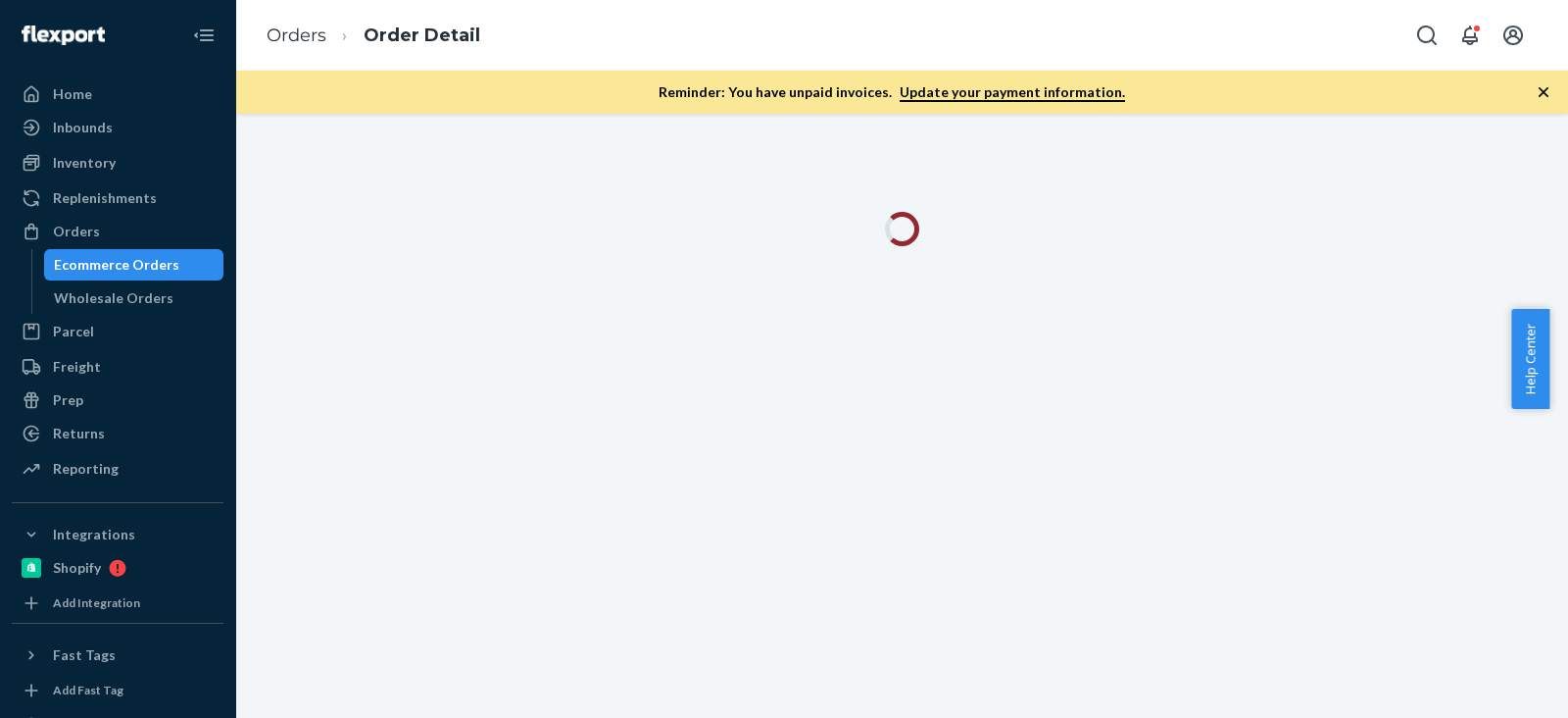
click at [338, 326] on div at bounding box center [902, 416] width 1333 height 604
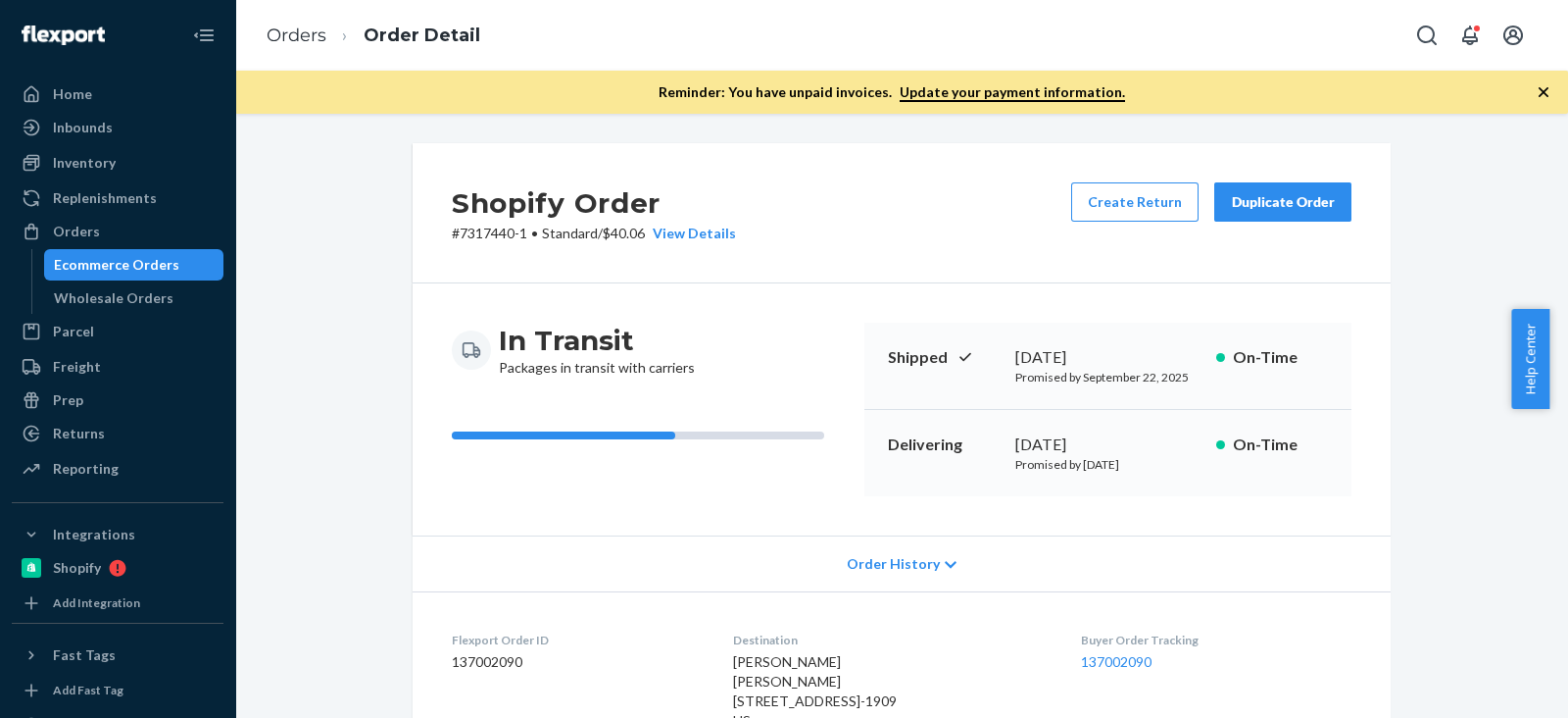
click at [1116, 50] on div "Orders Order Detail" at bounding box center [902, 35] width 1333 height 70
drag, startPoint x: 398, startPoint y: 214, endPoint x: 348, endPoint y: 168, distance: 67.9
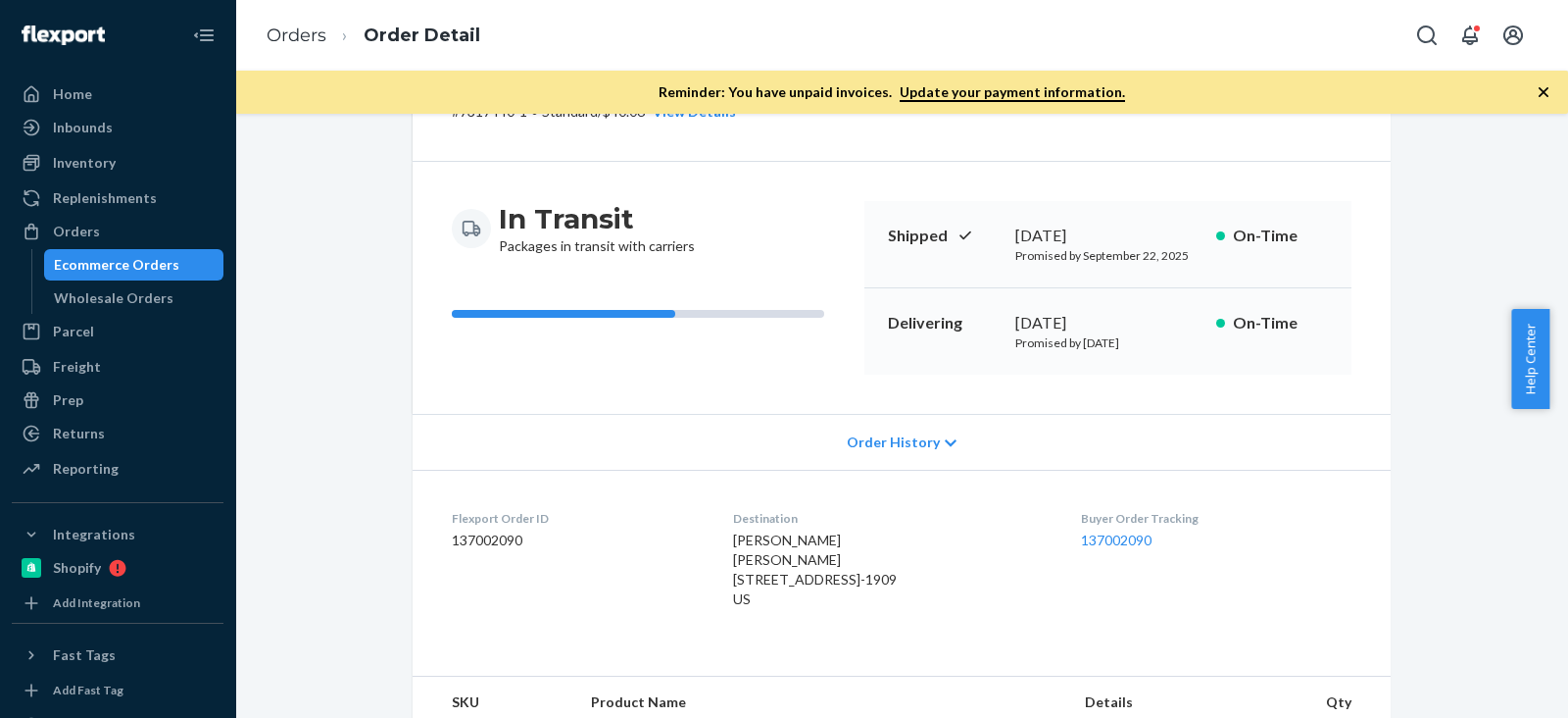
scroll to position [367, 0]
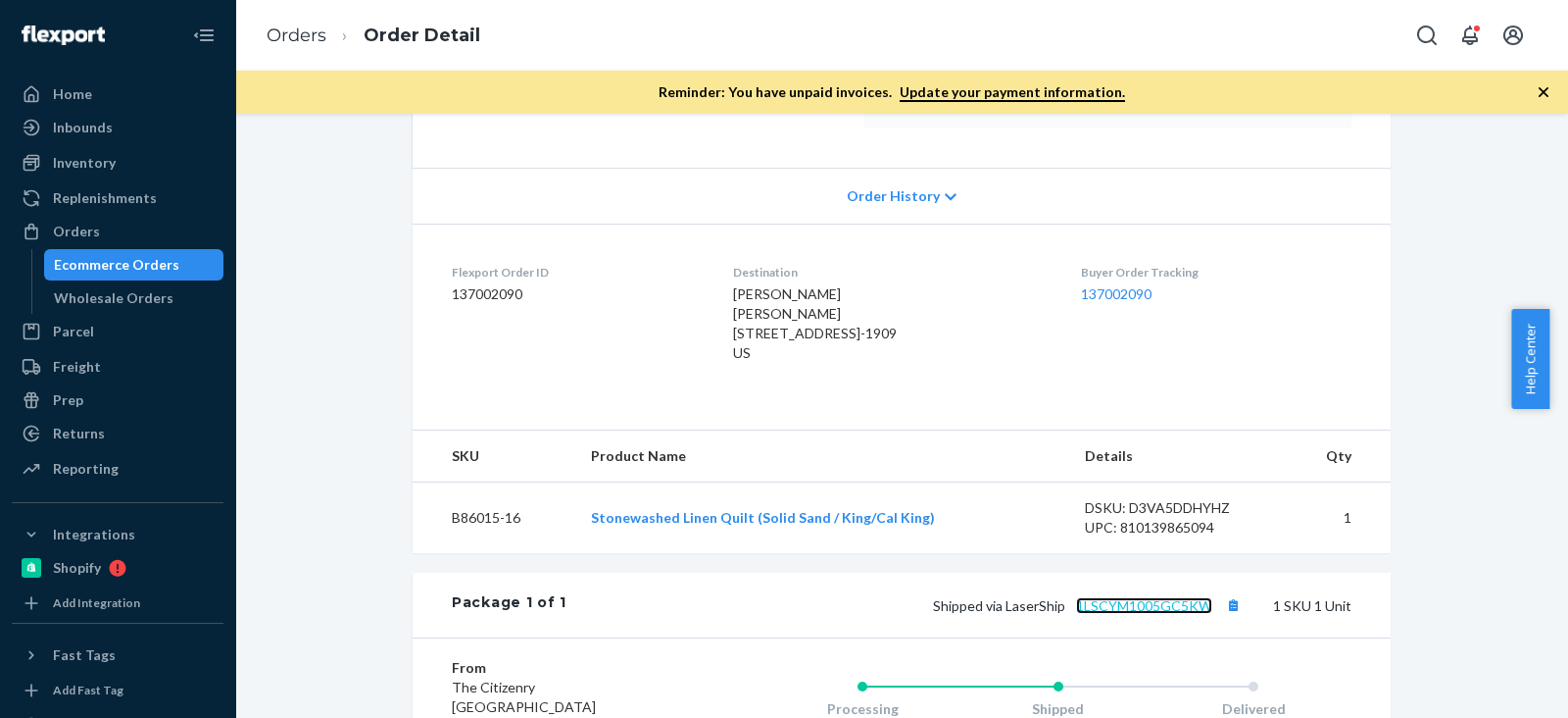
click at [1115, 614] on link "1LSCYM1005GC5KW" at bounding box center [1144, 605] width 137 height 17
drag, startPoint x: 103, startPoint y: 163, endPoint x: 232, endPoint y: 209, distance: 137.0
click at [103, 163] on div "Inventory" at bounding box center [83, 162] width 62 height 20
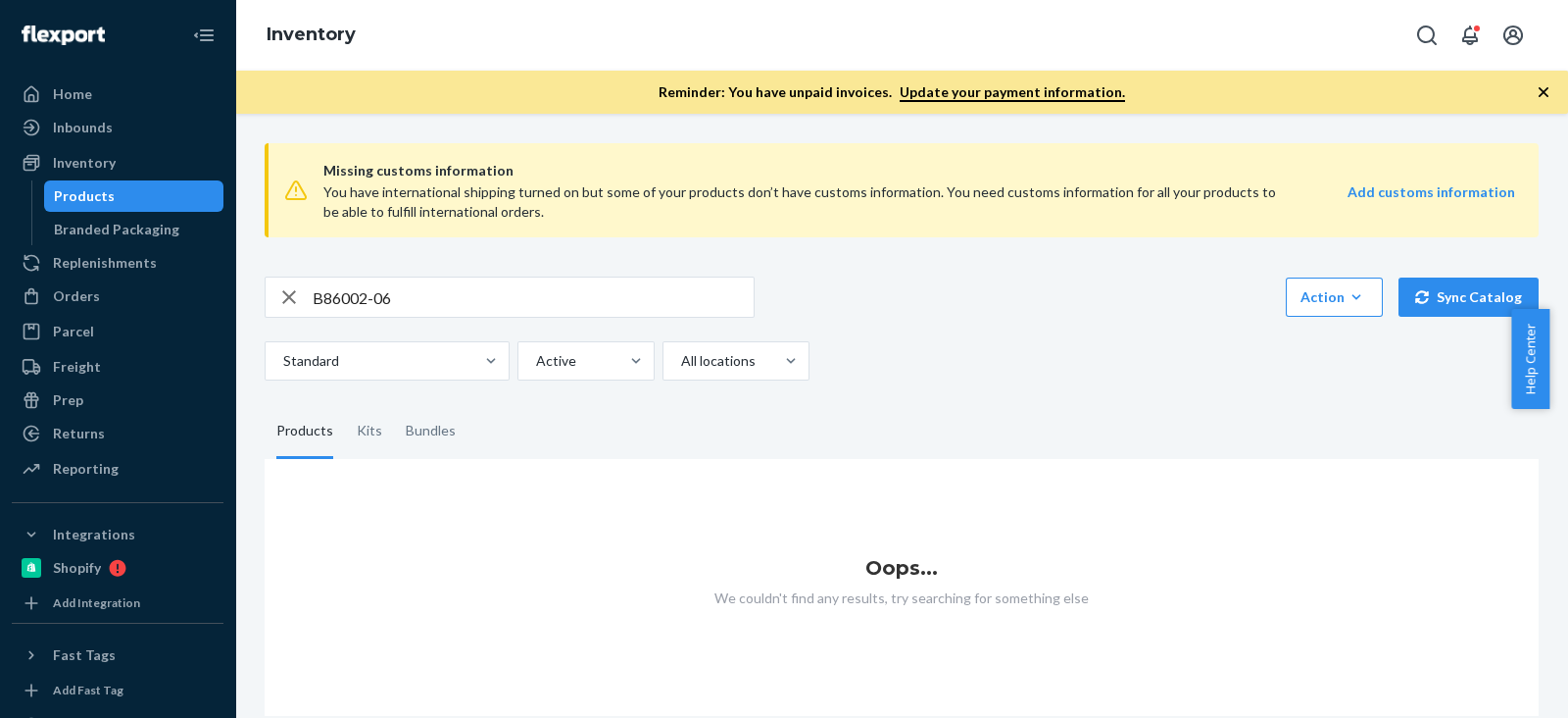
click at [535, 296] on input "B86002-06" at bounding box center [534, 297] width 441 height 40
click at [535, 295] on input "B86002-06" at bounding box center [534, 297] width 441 height 40
drag, startPoint x: 535, startPoint y: 295, endPoint x: 59, endPoint y: 296, distance: 476.0
click at [59, 296] on div "Home Inbounds Shipping Plans Problems Inventory Products Branded Packaging Repl…" at bounding box center [784, 359] width 1568 height 718
paste input "B86002-06"
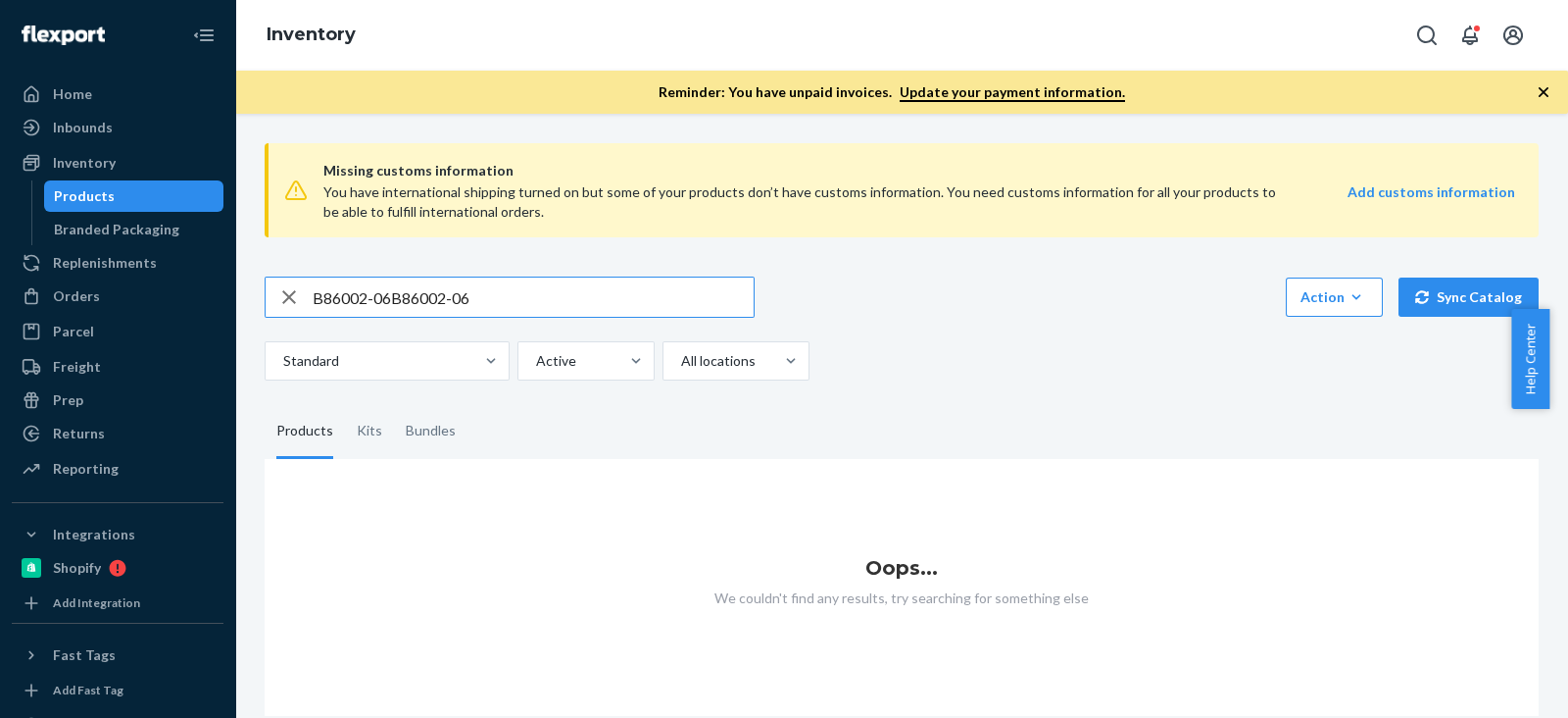
type input "B86002-06B86002-06"
click at [512, 292] on input "B86002-06B86002-06" at bounding box center [534, 297] width 441 height 40
drag, startPoint x: 515, startPoint y: 293, endPoint x: 45, endPoint y: 303, distance: 470.1
click at [45, 303] on div "Home Inbounds Shipping Plans Problems Inventory Products Branded Packaging Repl…" at bounding box center [784, 359] width 1568 height 718
paste input "B86002-06"
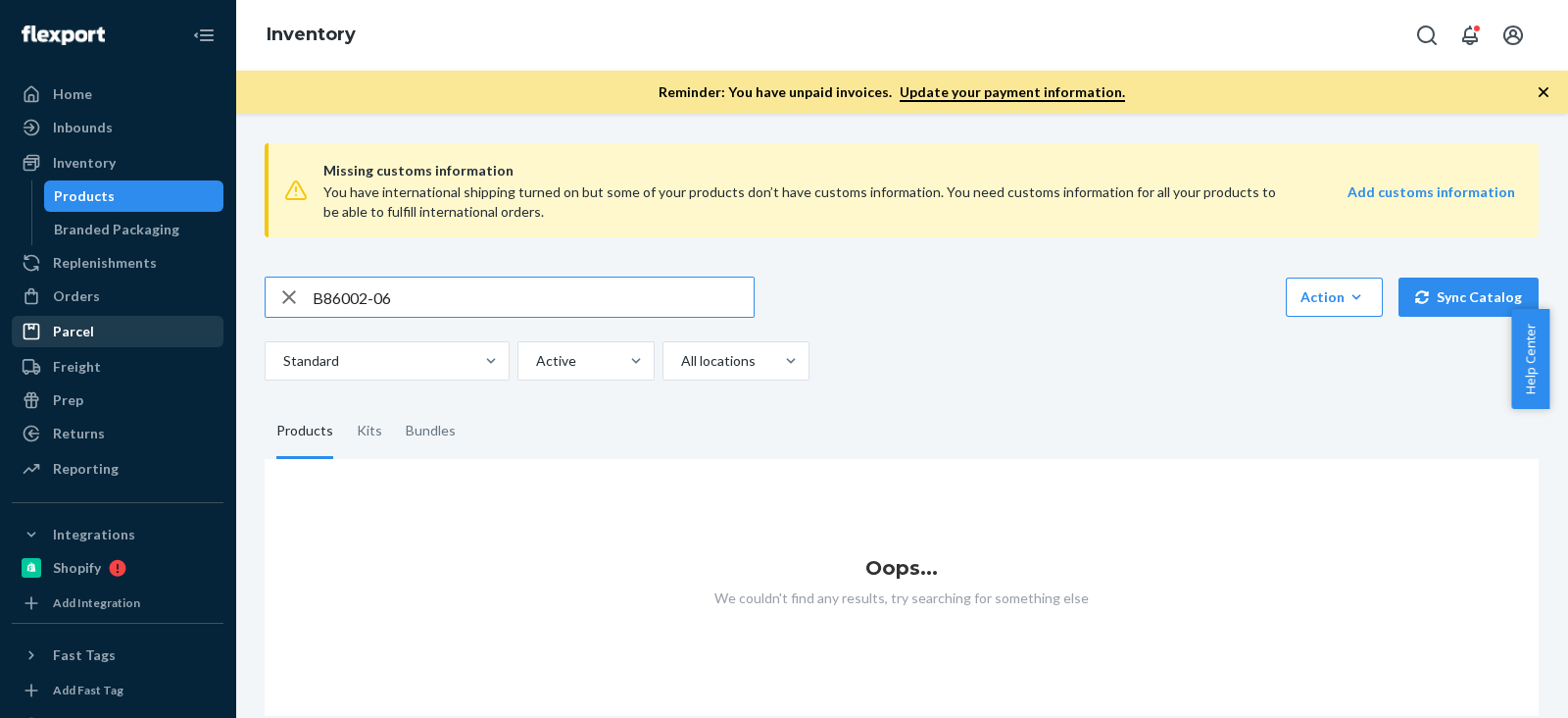
type input "B86002-06"
drag, startPoint x: 1388, startPoint y: 483, endPoint x: 1317, endPoint y: 458, distance: 75.3
click at [1390, 483] on div "Oops... We couldn't find any results, try searching for something else" at bounding box center [901, 586] width 1274 height 256
click at [397, 301] on input "B86002-06" at bounding box center [534, 297] width 441 height 40
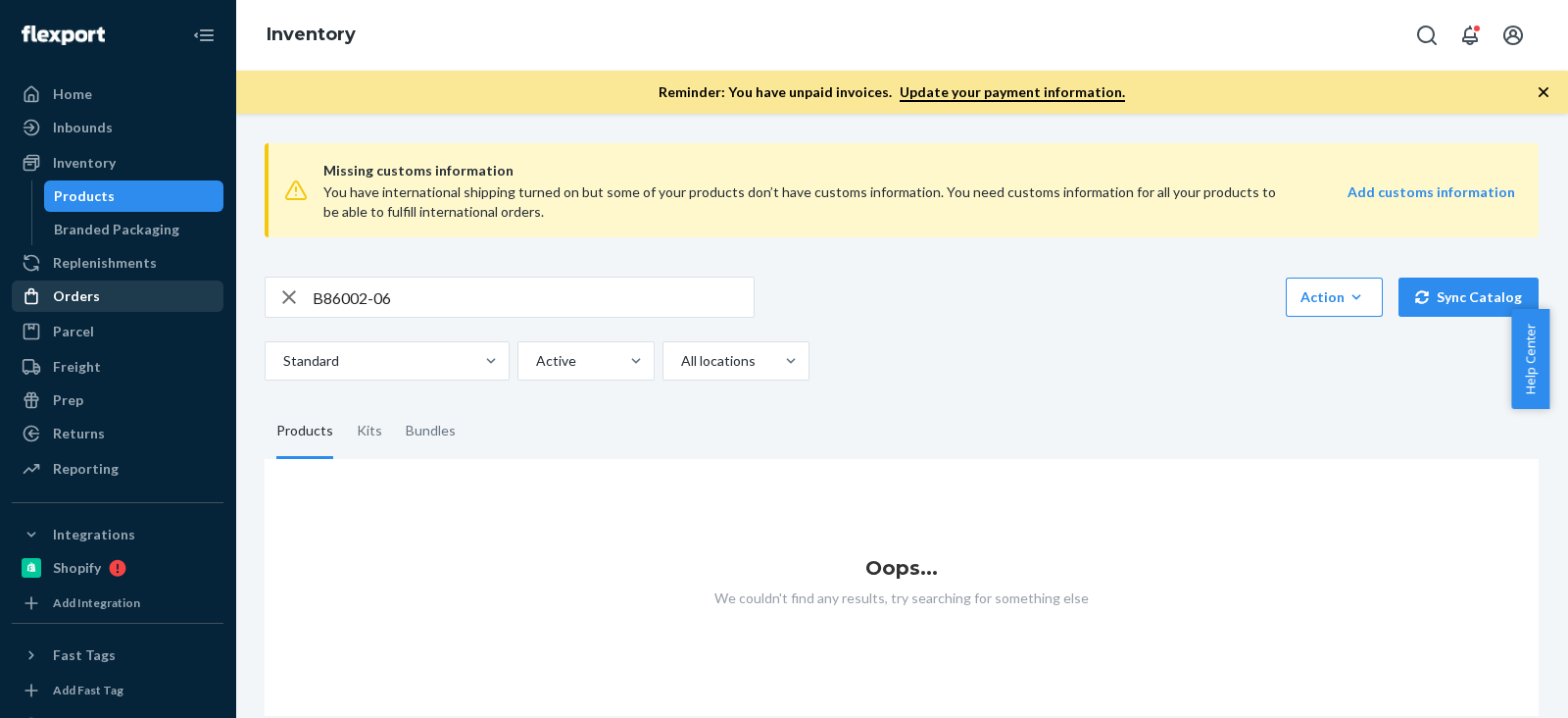
click at [160, 282] on div "Orders" at bounding box center [118, 296] width 208 height 28
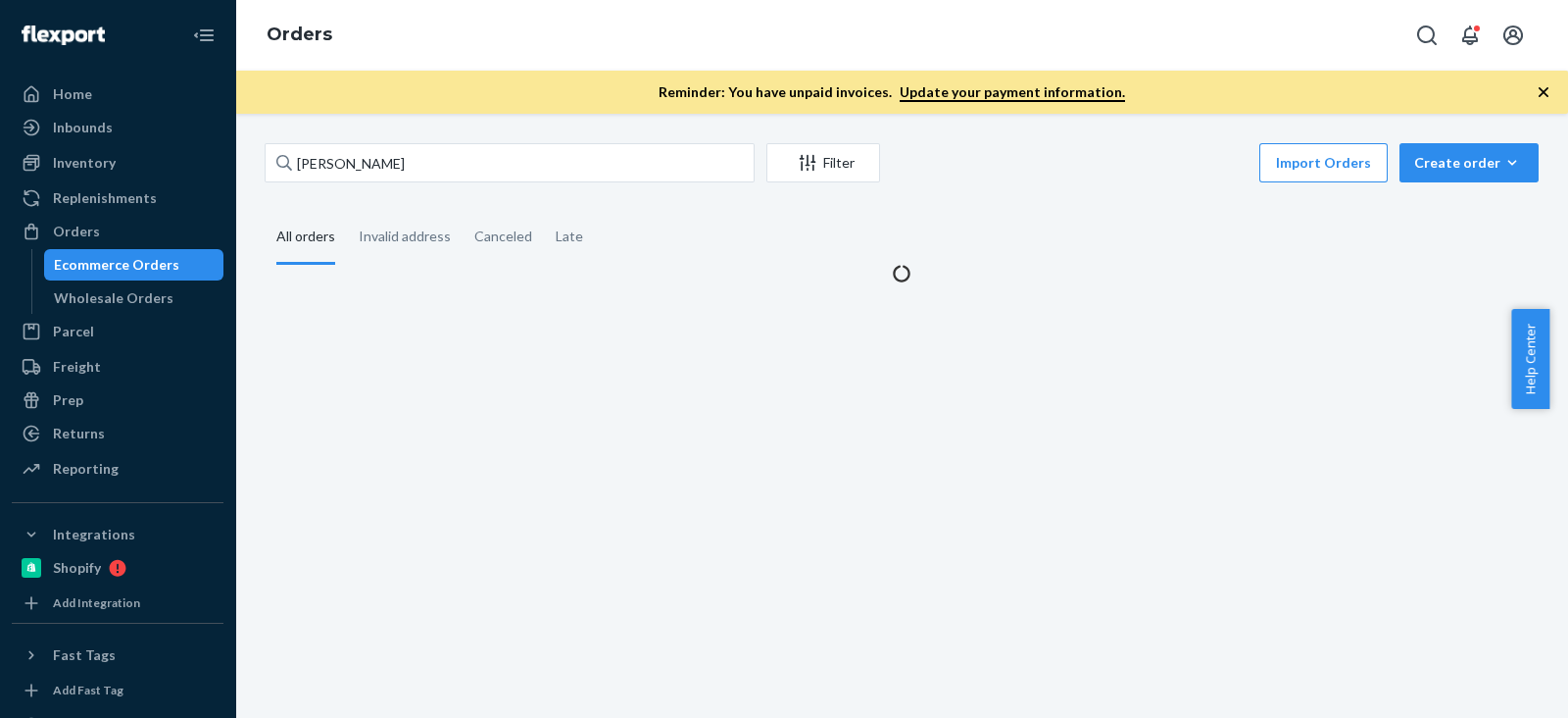
click at [441, 134] on div "Ingrid Vila Filter Import Orders Create order Ecommerce order Removal order All…" at bounding box center [902, 416] width 1333 height 604
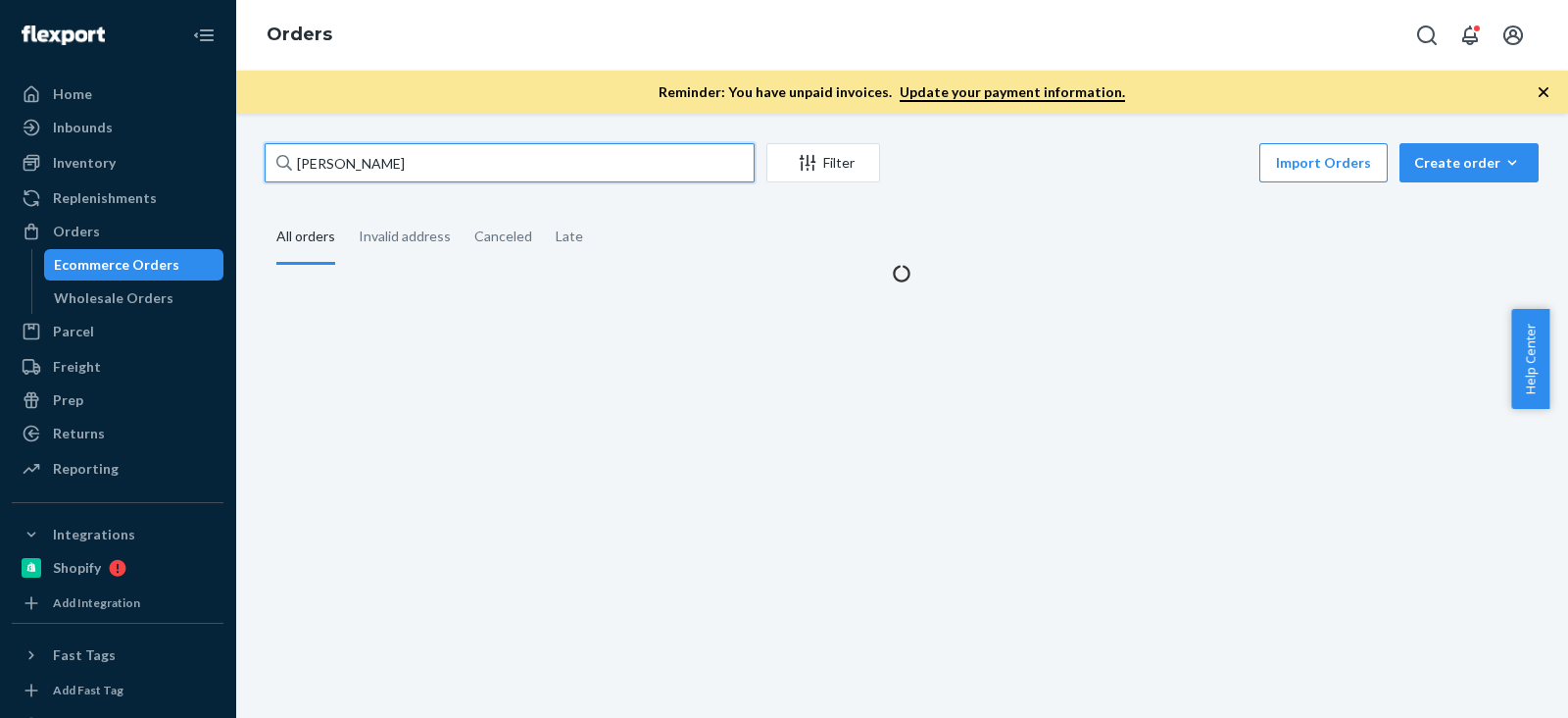
click at [449, 164] on input "Ingrid Vila" at bounding box center [509, 163] width 490 height 40
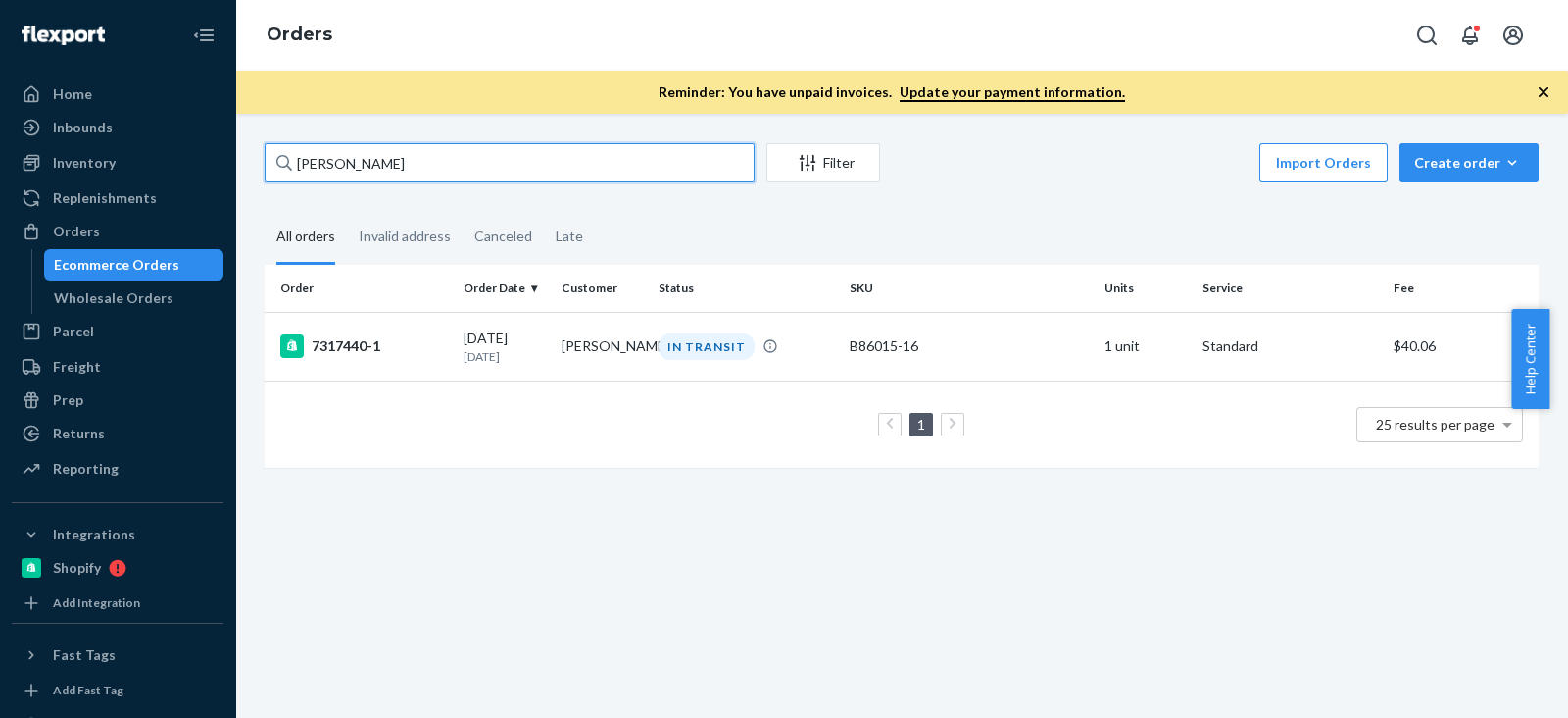
paste input "Gregory Lefevre"
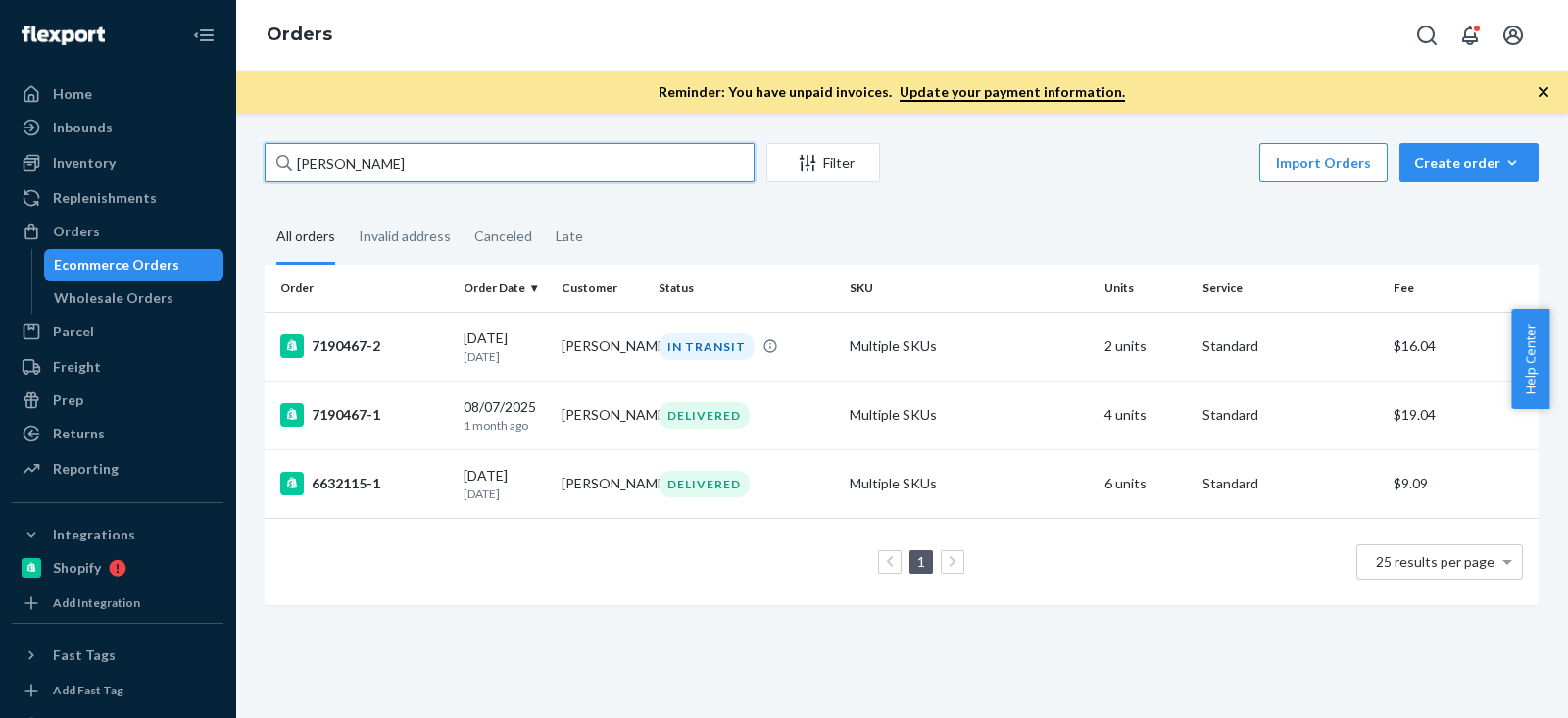
type input "Gregory Lefevre"
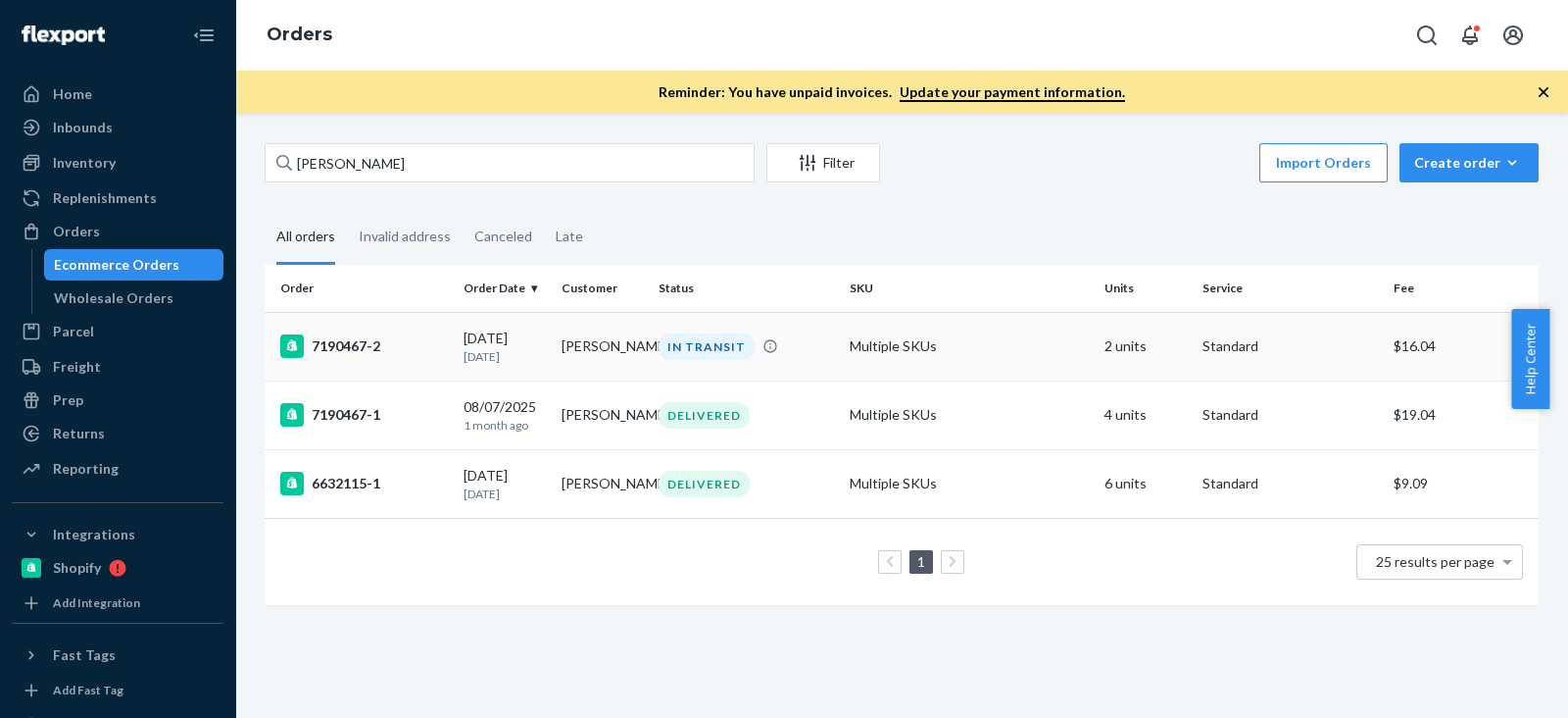
click at [349, 350] on div "7190467-2" at bounding box center [363, 347] width 167 height 24
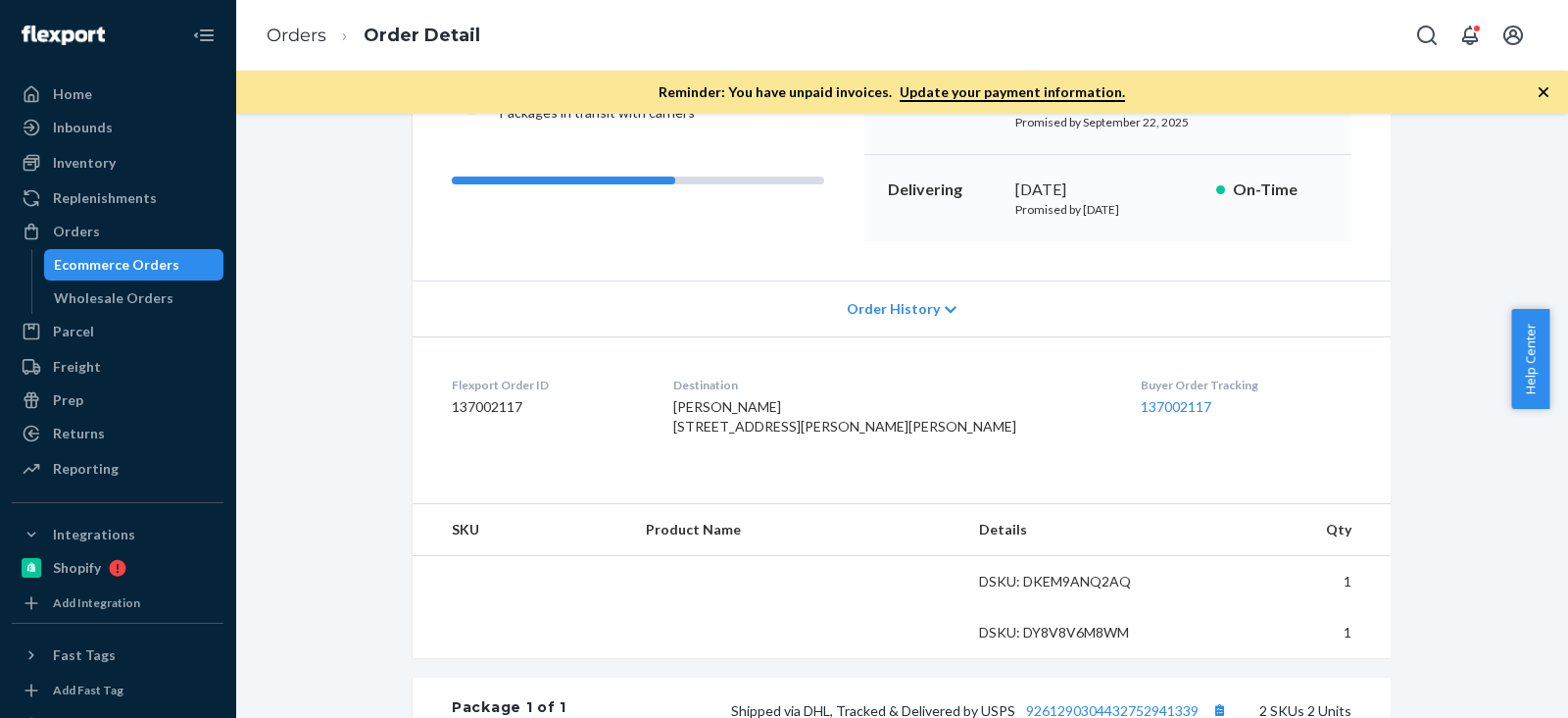
scroll to position [489, 0]
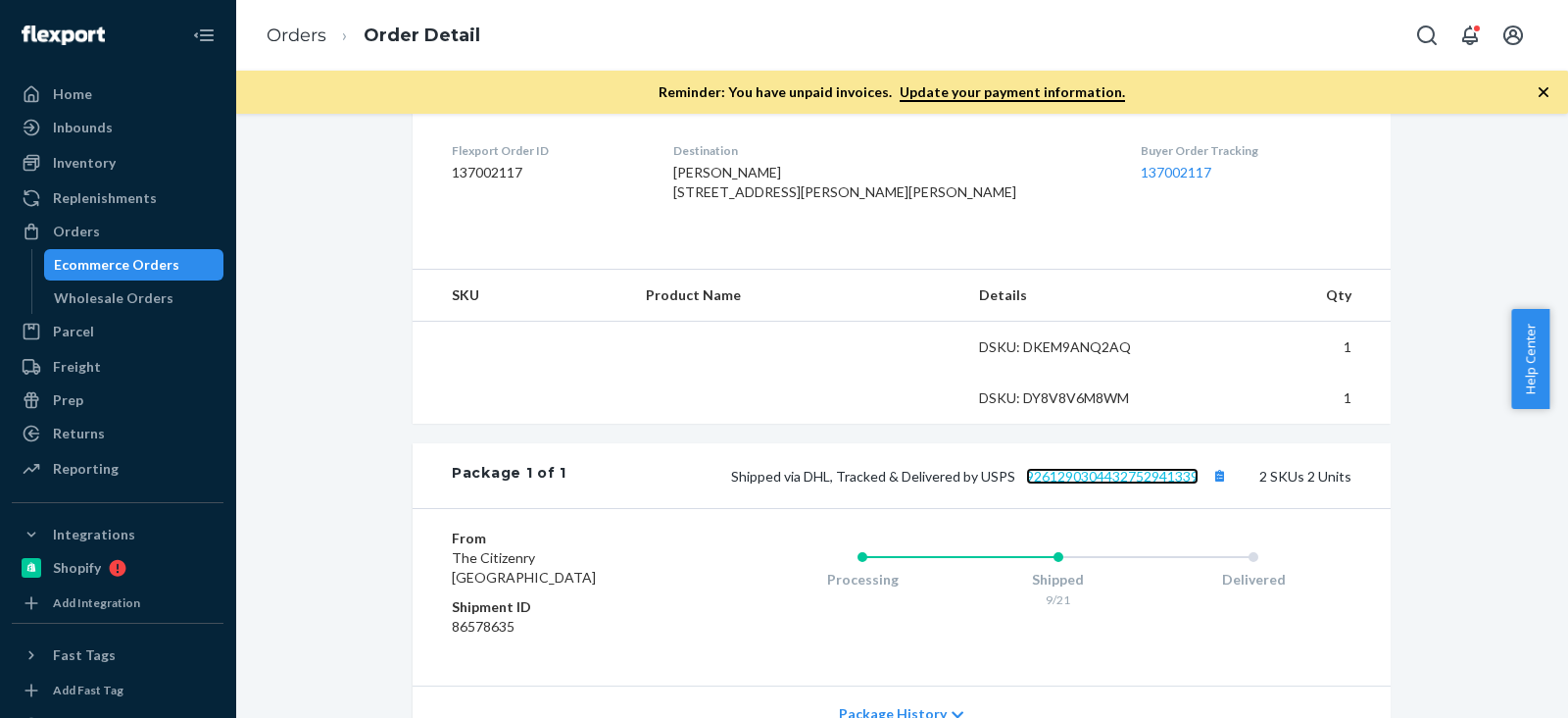
click at [1123, 484] on link "9261290304432752941339" at bounding box center [1113, 475] width 172 height 17
click at [179, 160] on div "Inventory" at bounding box center [118, 163] width 208 height 28
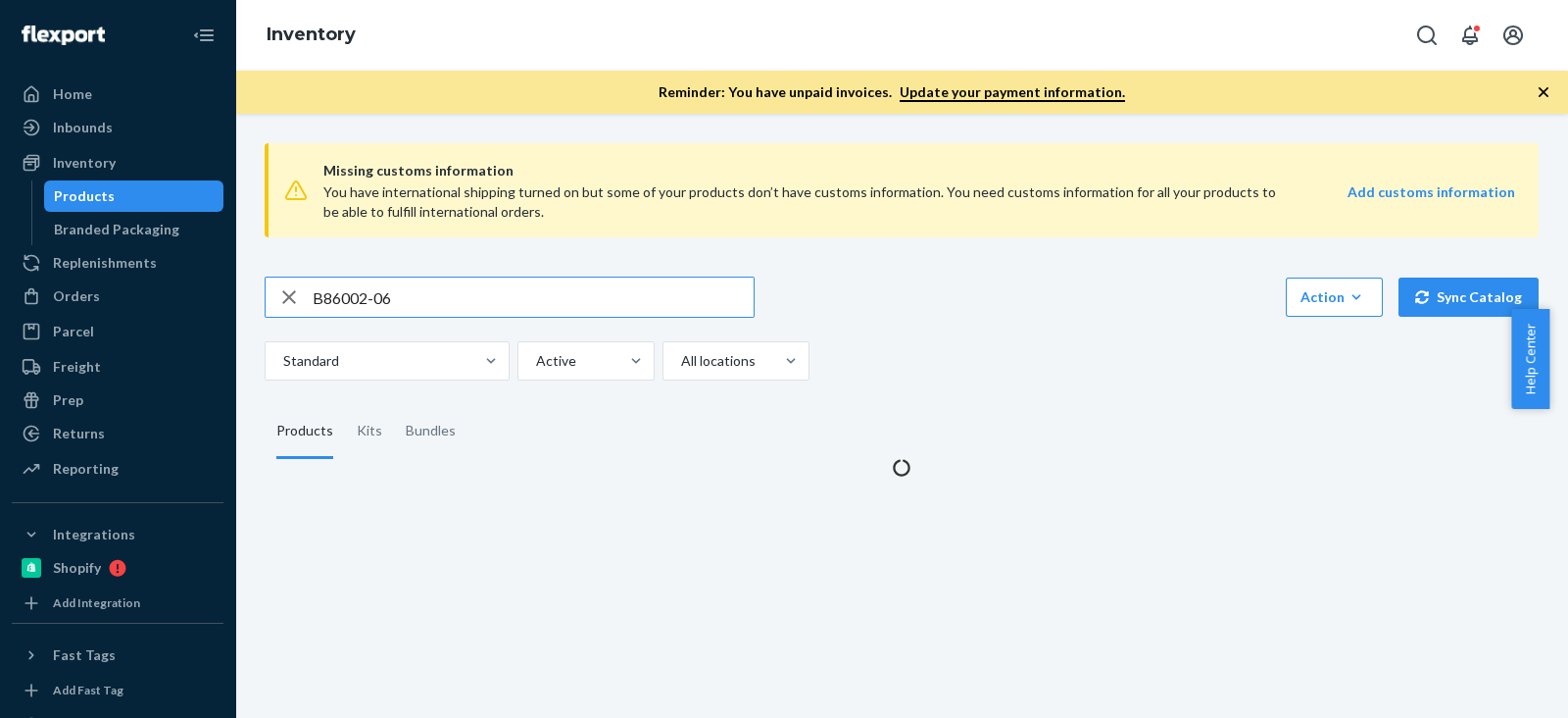
click at [418, 290] on input "B86002-06" at bounding box center [534, 297] width 441 height 40
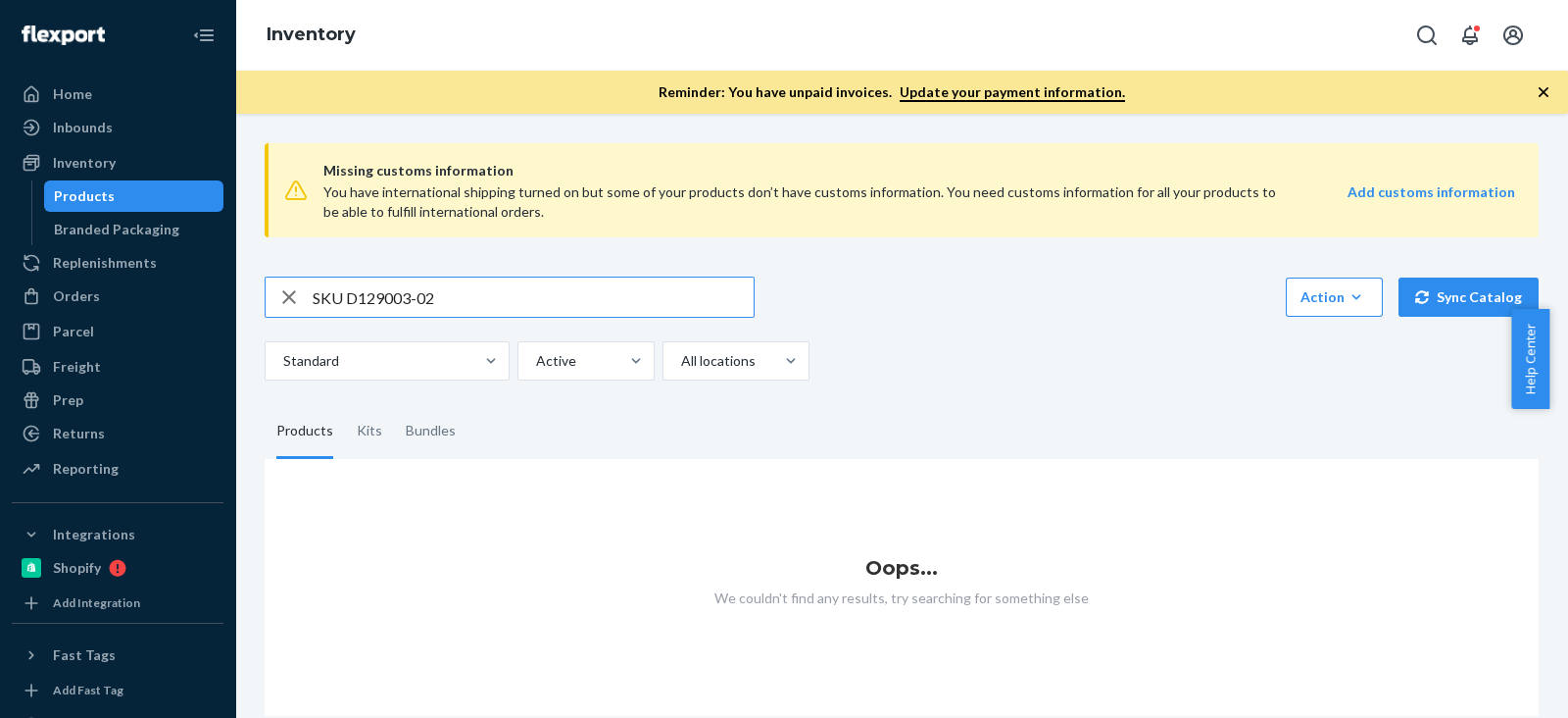
drag, startPoint x: 350, startPoint y: 303, endPoint x: 267, endPoint y: 301, distance: 83.0
click at [267, 301] on div "SKU D129003-02" at bounding box center [509, 297] width 488 height 40
click at [449, 295] on input "D129003-02" at bounding box center [534, 297] width 441 height 40
type input "D129003-02"
click at [961, 286] on div "D129003-02 Action Create product Create kit or bundle Bulk create products Bulk…" at bounding box center [901, 297] width 1274 height 42
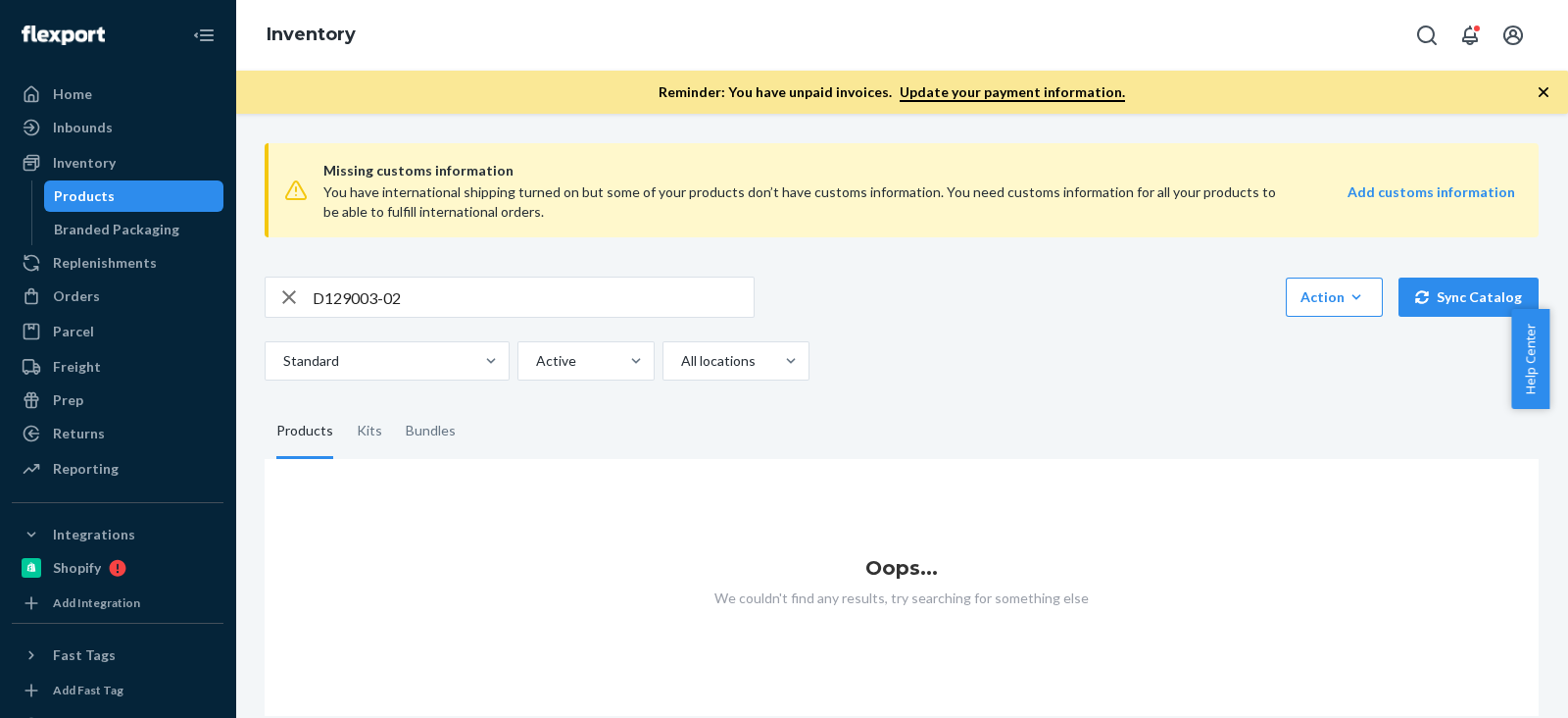
click at [548, 293] on input "D129003-02" at bounding box center [534, 297] width 441 height 40
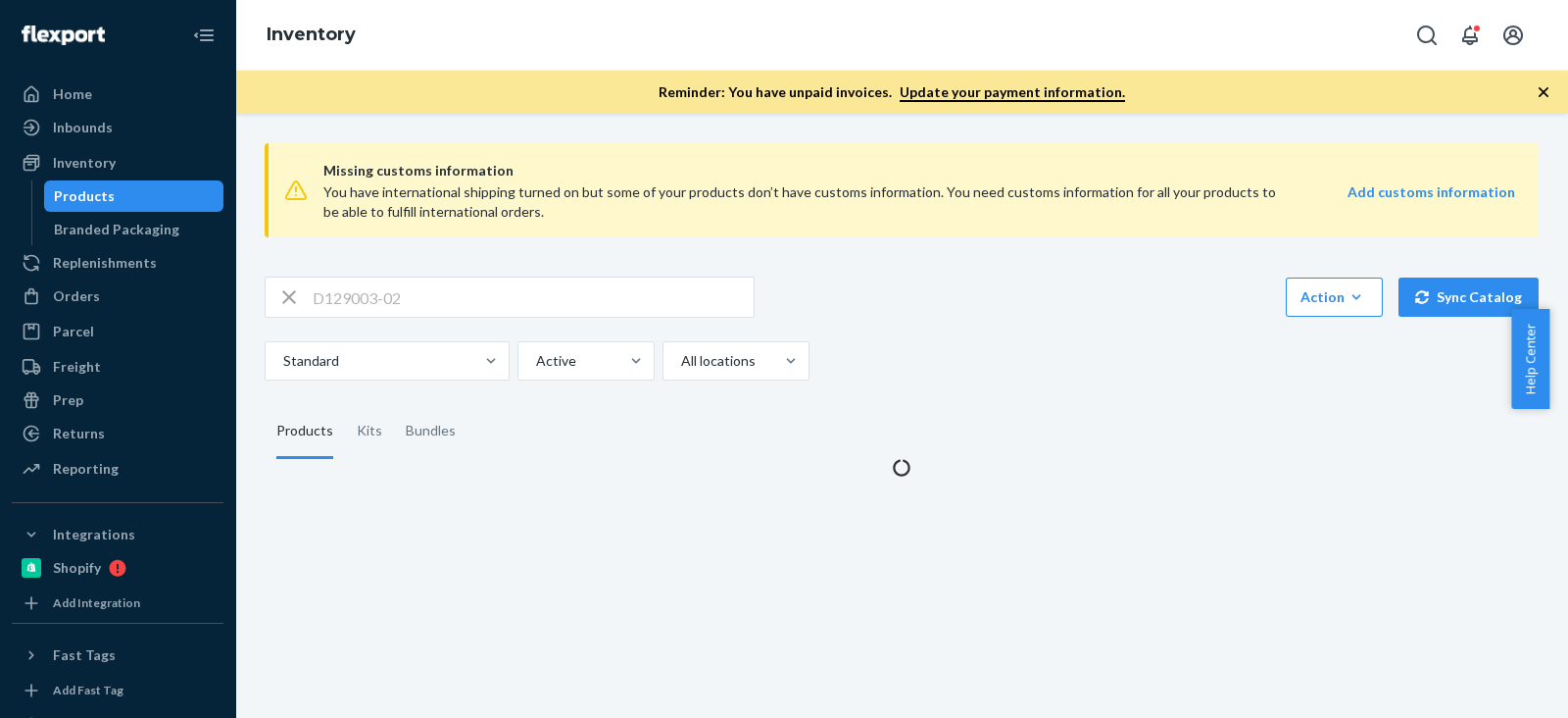
drag, startPoint x: 985, startPoint y: 365, endPoint x: 996, endPoint y: 364, distance: 11.0
click at [990, 364] on div "Standard Active All locations" at bounding box center [894, 361] width 1259 height 40
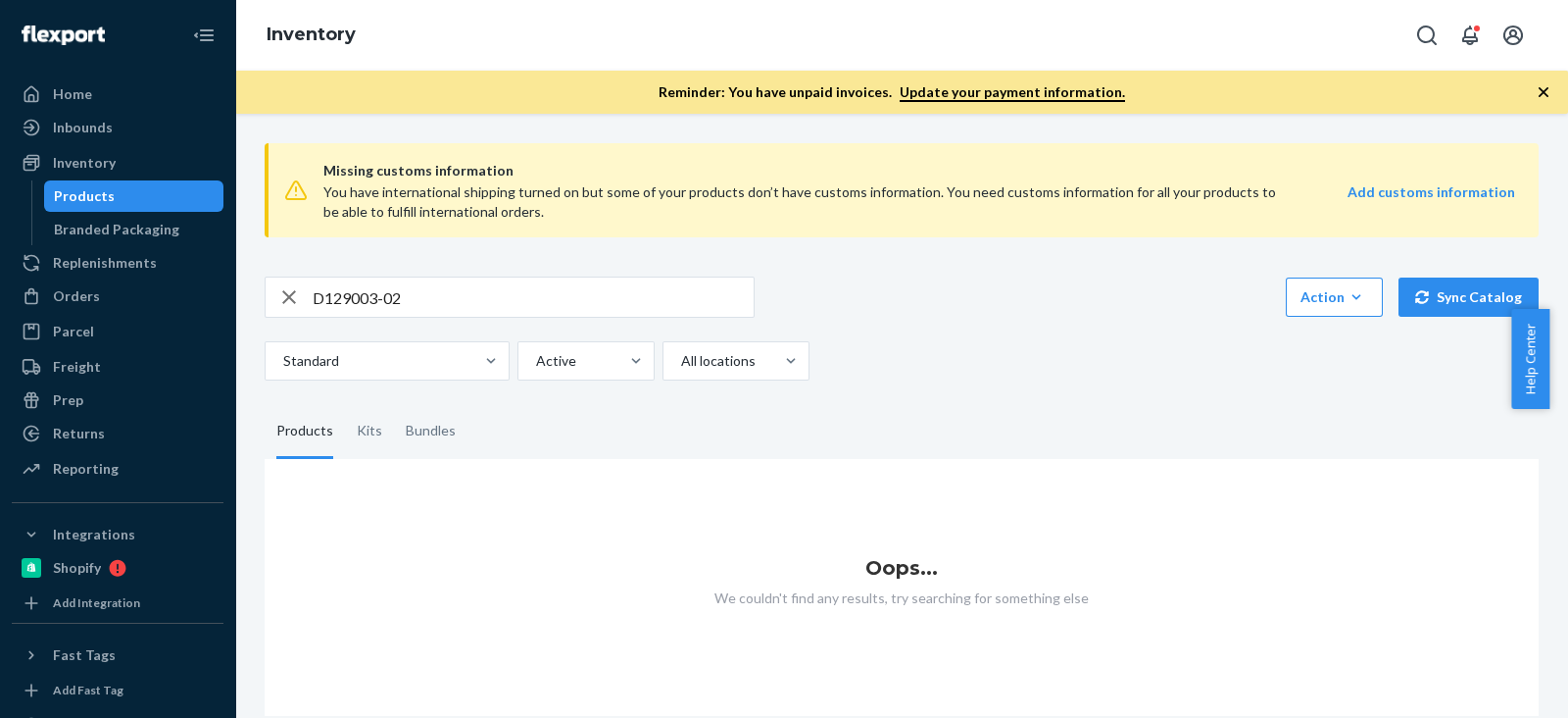
click at [991, 364] on div "Standard Active All locations" at bounding box center [894, 361] width 1259 height 40
click at [520, 300] on input "D129003-02" at bounding box center [534, 297] width 441 height 40
drag, startPoint x: 125, startPoint y: 291, endPoint x: 156, endPoint y: 211, distance: 85.8
click at [125, 291] on div "Orders" at bounding box center [118, 296] width 208 height 28
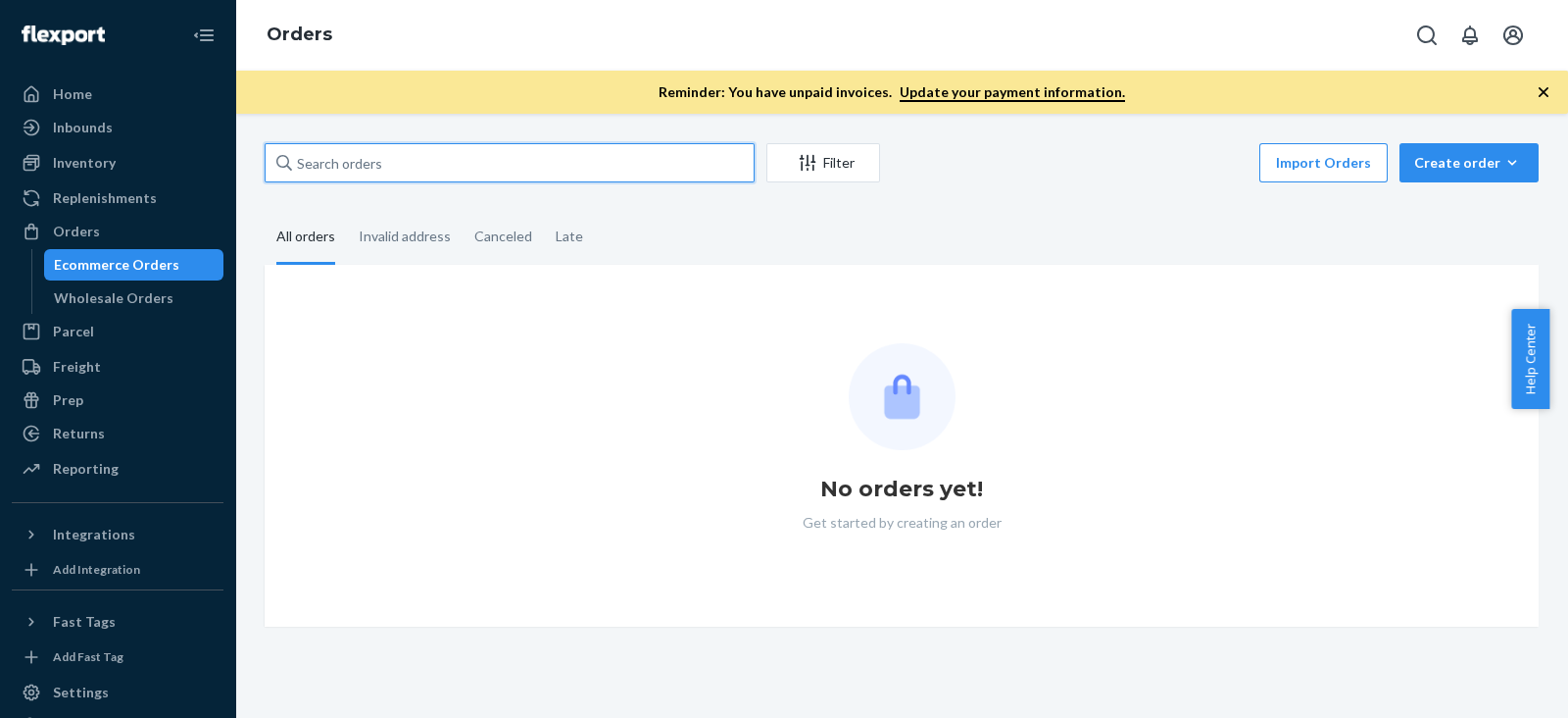
click at [427, 147] on input "text" at bounding box center [509, 163] width 490 height 40
paste input "Mary Akkaraju"
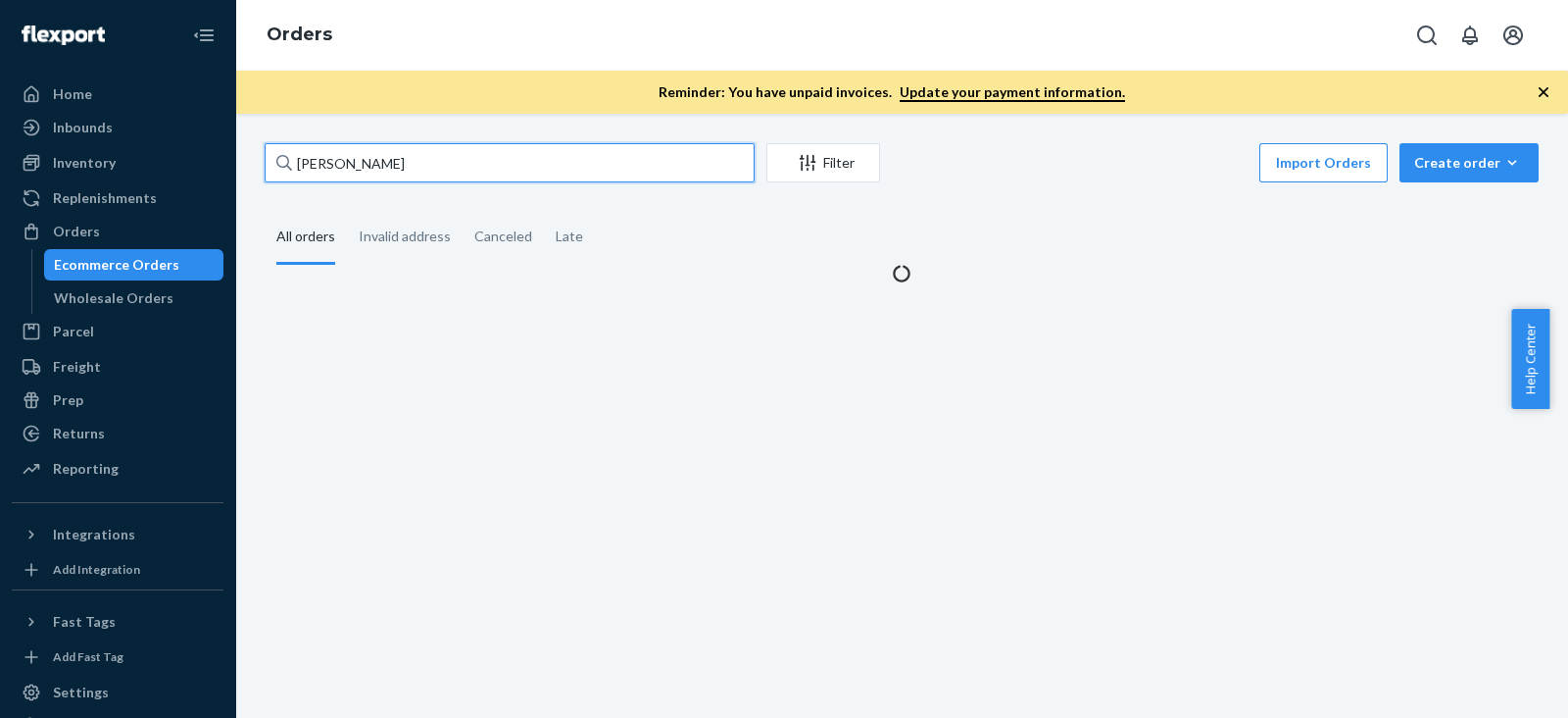
type input "Mary Akkaraju"
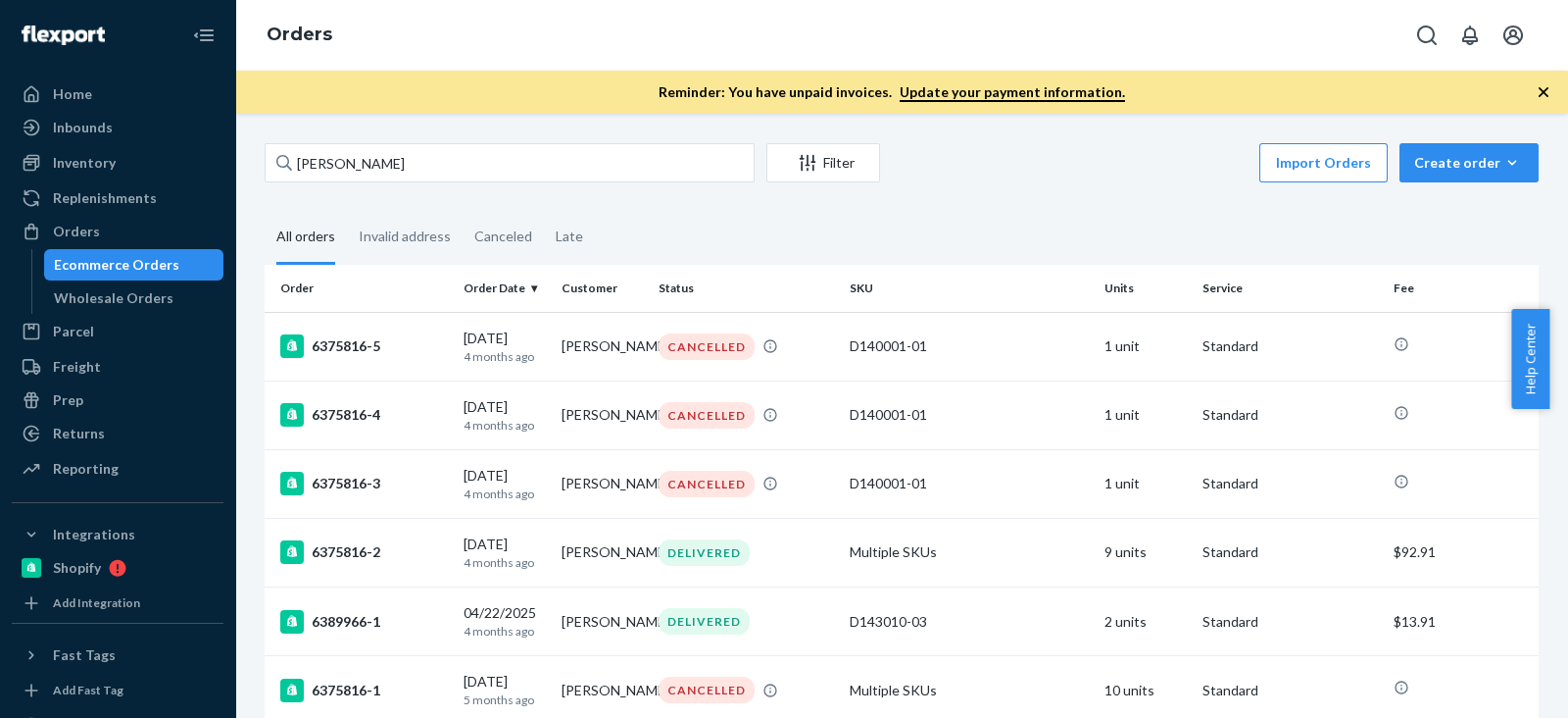
click at [1045, 195] on div "Mary Akkaraju Filter Import Orders Create order Ecommerce order Removal order A…" at bounding box center [901, 590] width 1304 height 894
copy div "D140001-01"
drag, startPoint x: 953, startPoint y: 359, endPoint x: 843, endPoint y: 355, distance: 110.1
click at [843, 355] on td "D140001-01" at bounding box center [969, 346] width 254 height 68
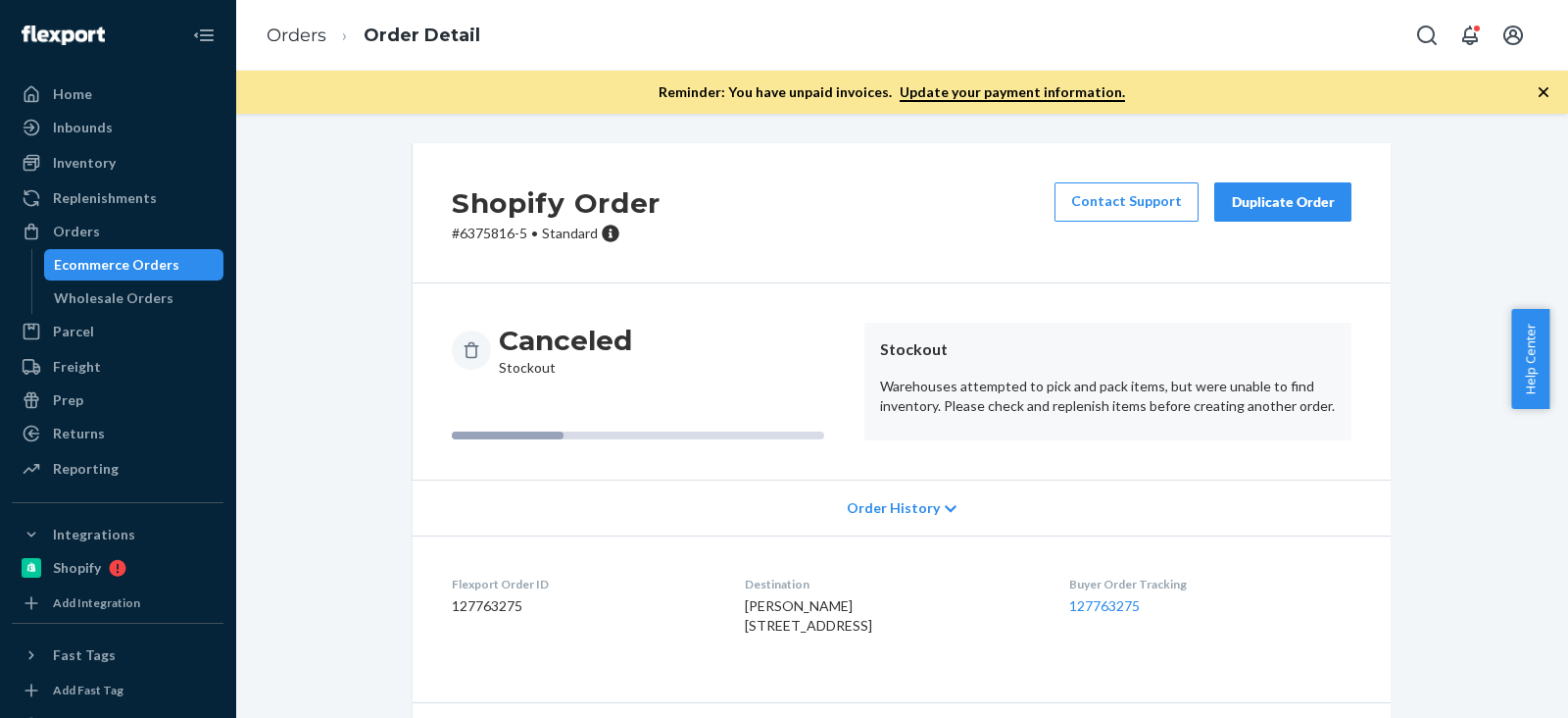
click at [166, 260] on div "Ecommerce Orders" at bounding box center [116, 264] width 126 height 20
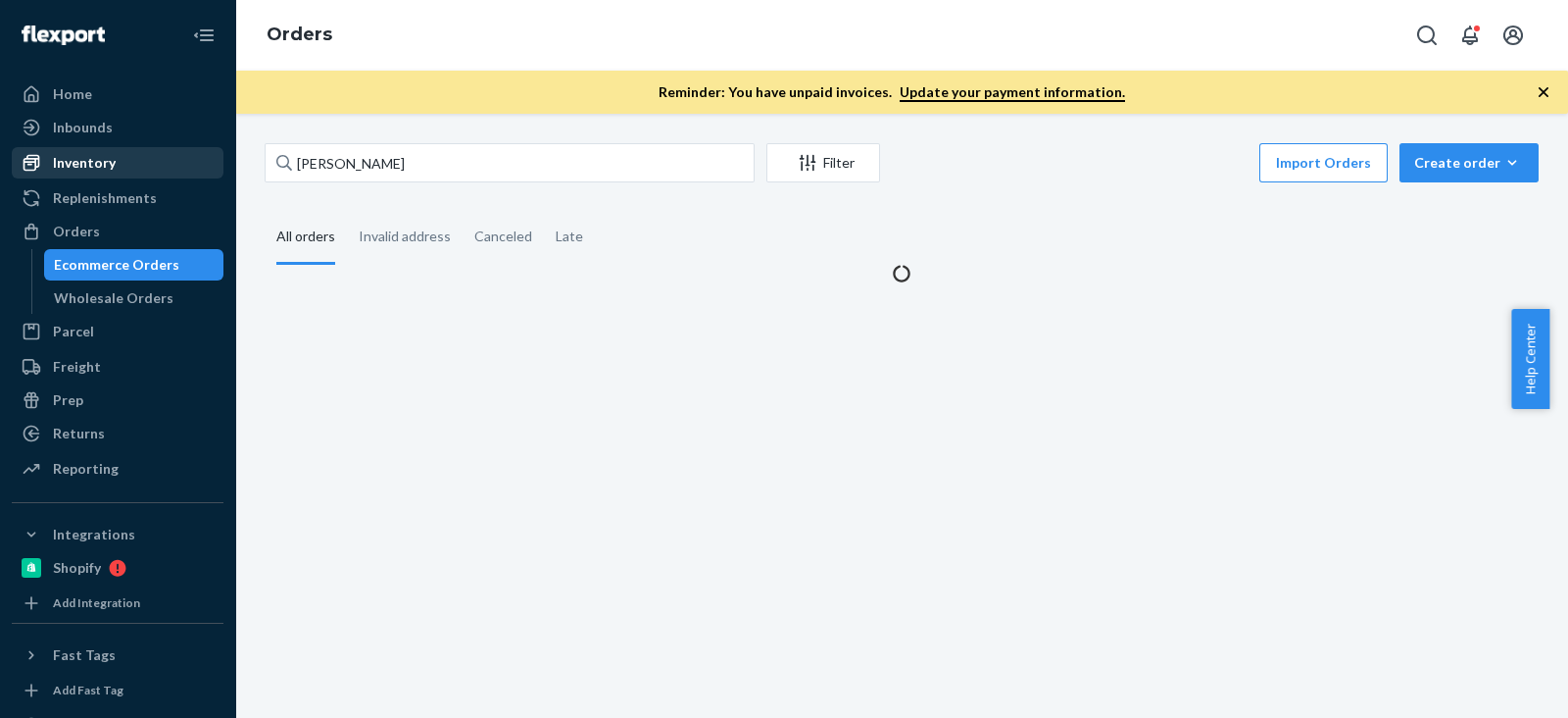
click at [108, 167] on div "Inventory" at bounding box center [83, 162] width 62 height 20
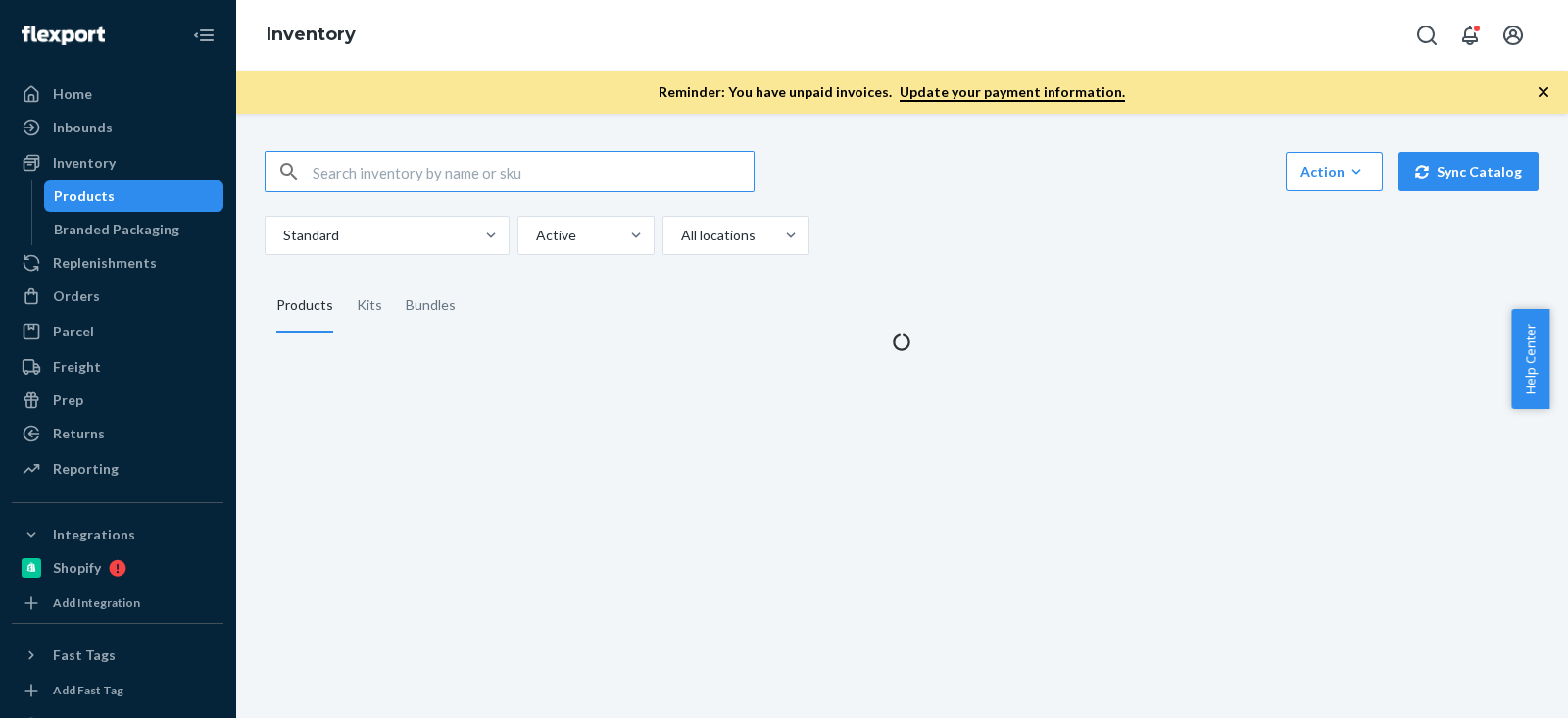
click at [385, 175] on input "text" at bounding box center [534, 171] width 441 height 40
type input "B86014-05"
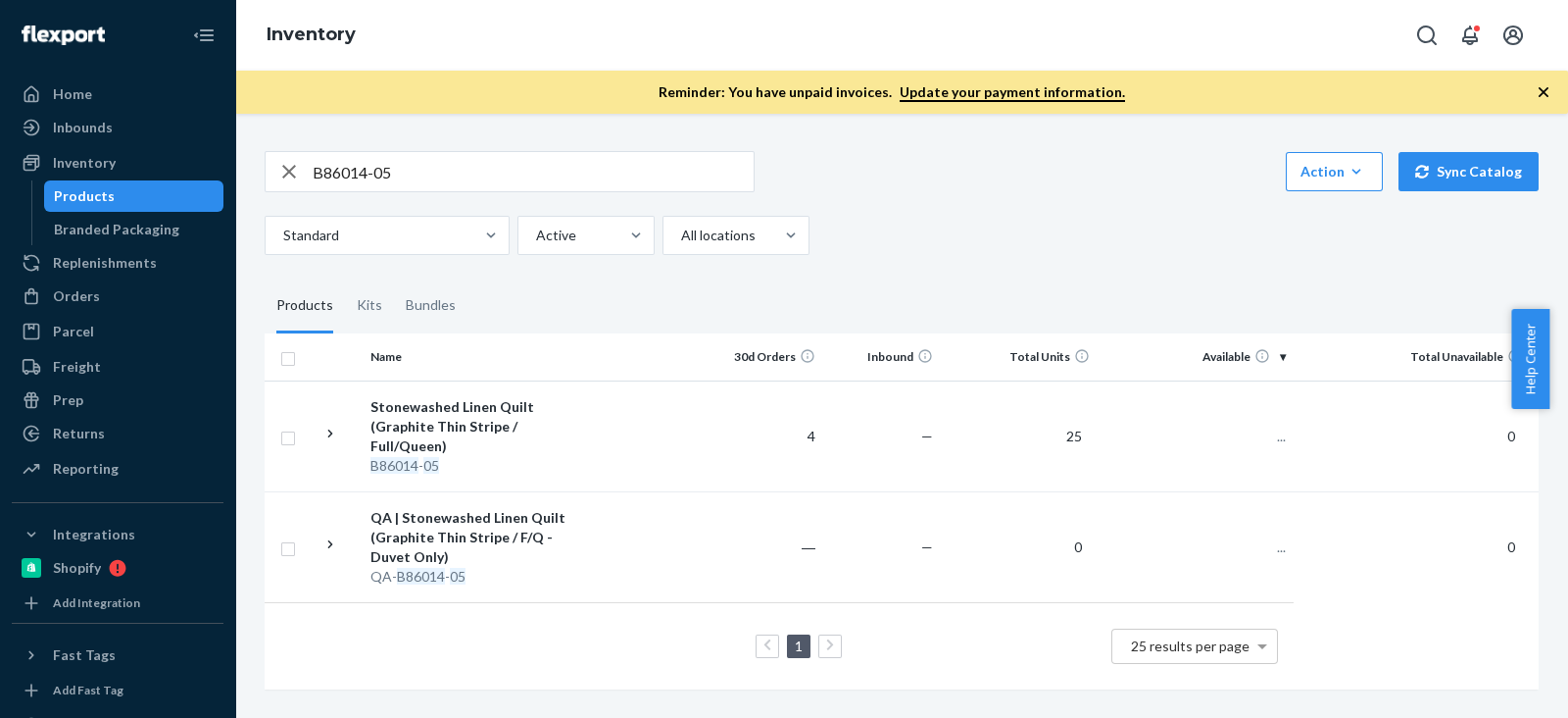
click at [915, 248] on div "Standard Active All locations" at bounding box center [894, 236] width 1259 height 40
click at [133, 293] on div "Orders" at bounding box center [118, 296] width 208 height 28
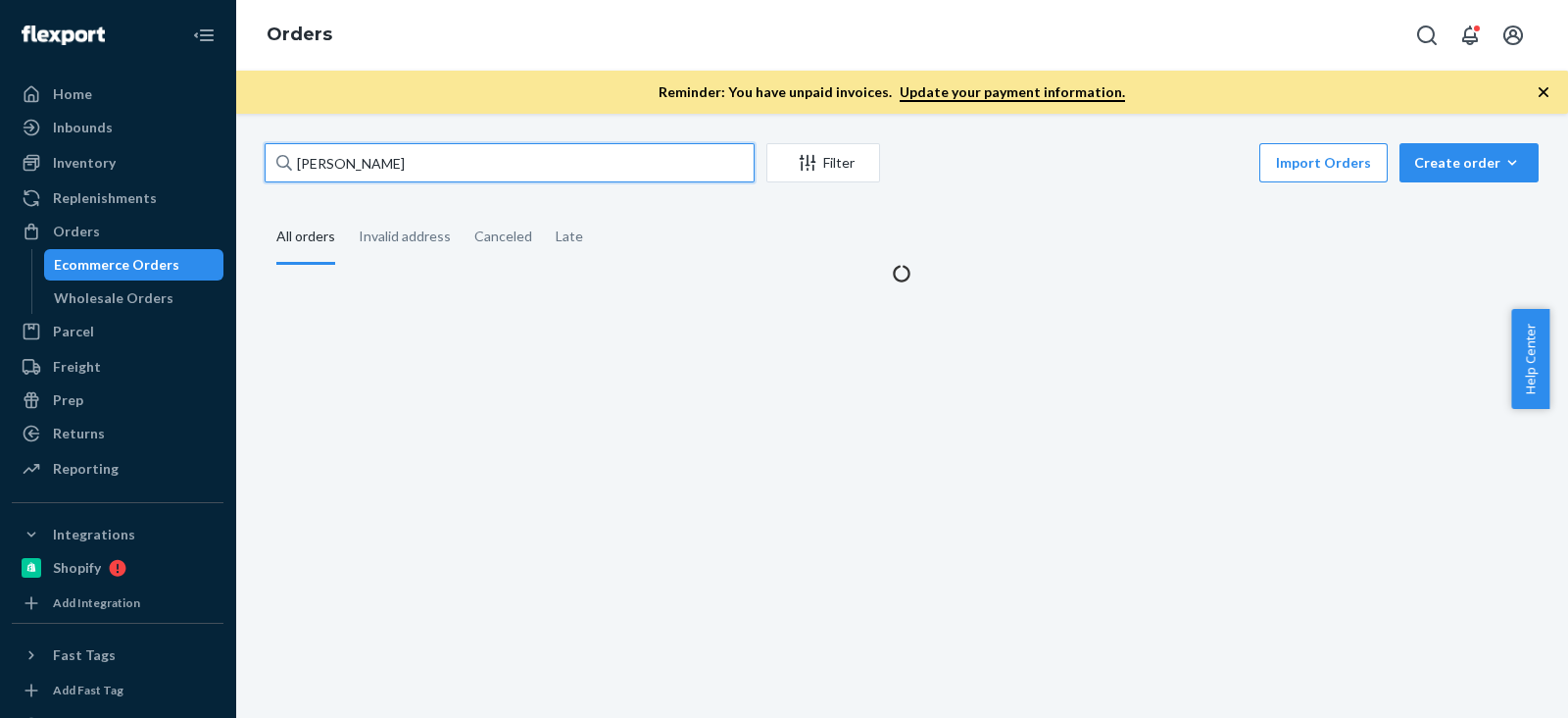
click at [338, 177] on input "Mary Akkaraju" at bounding box center [509, 163] width 490 height 40
paste input "michael hendrie"
type input "michael hendrie"
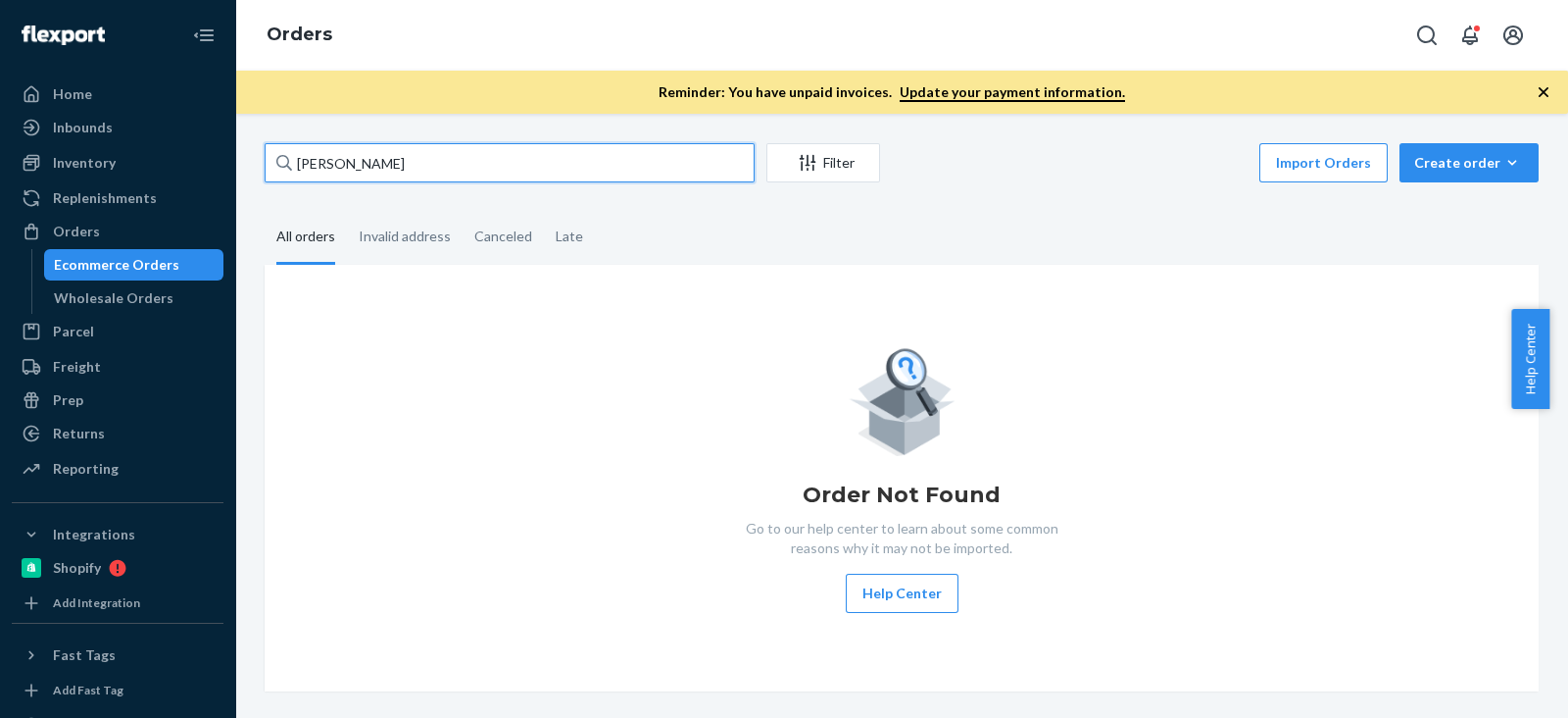
drag, startPoint x: 484, startPoint y: 156, endPoint x: 486, endPoint y: 177, distance: 21.1
click at [484, 157] on input "michael hendrie" at bounding box center [509, 163] width 490 height 40
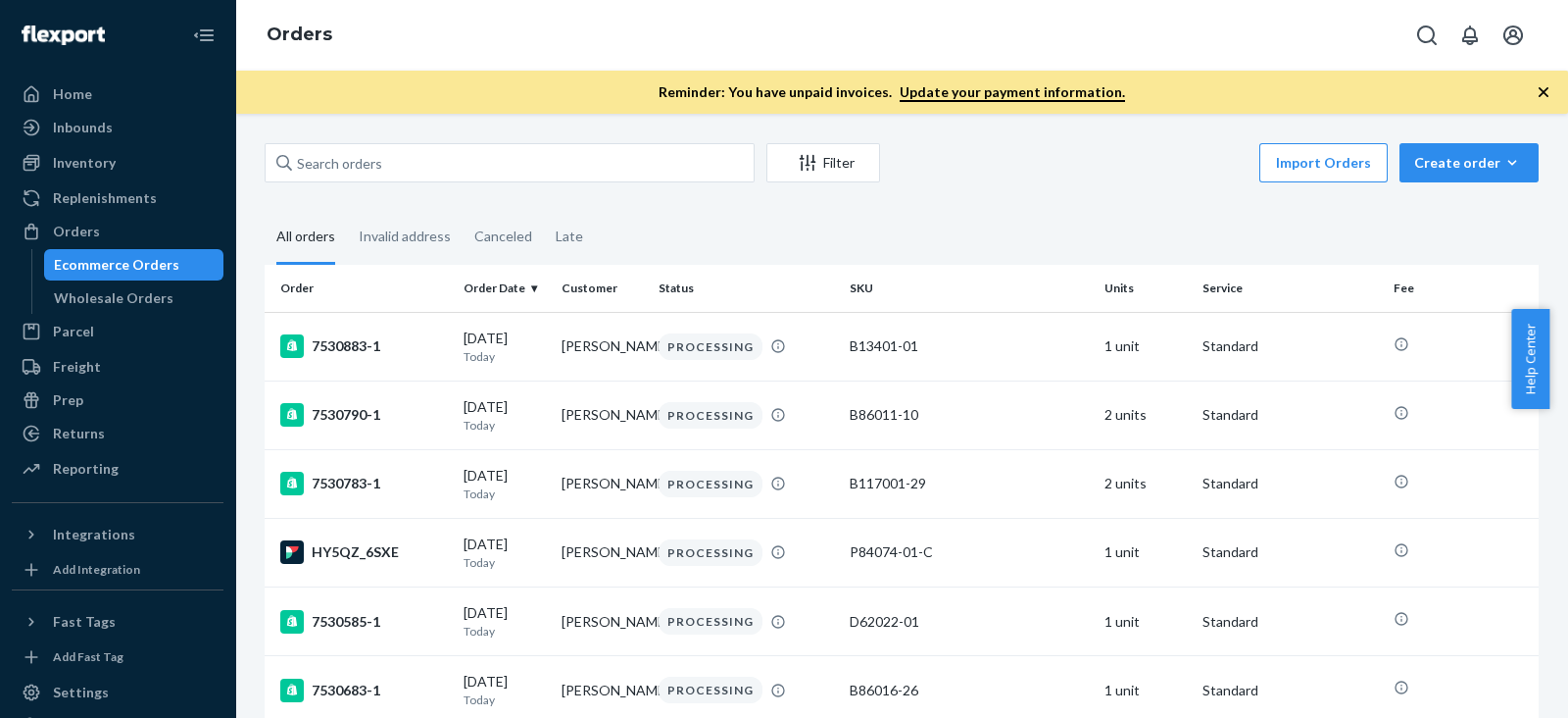
click at [432, 139] on div "Filter Import Orders Create order Ecommerce order Removal order All orders Inva…" at bounding box center [902, 416] width 1333 height 604
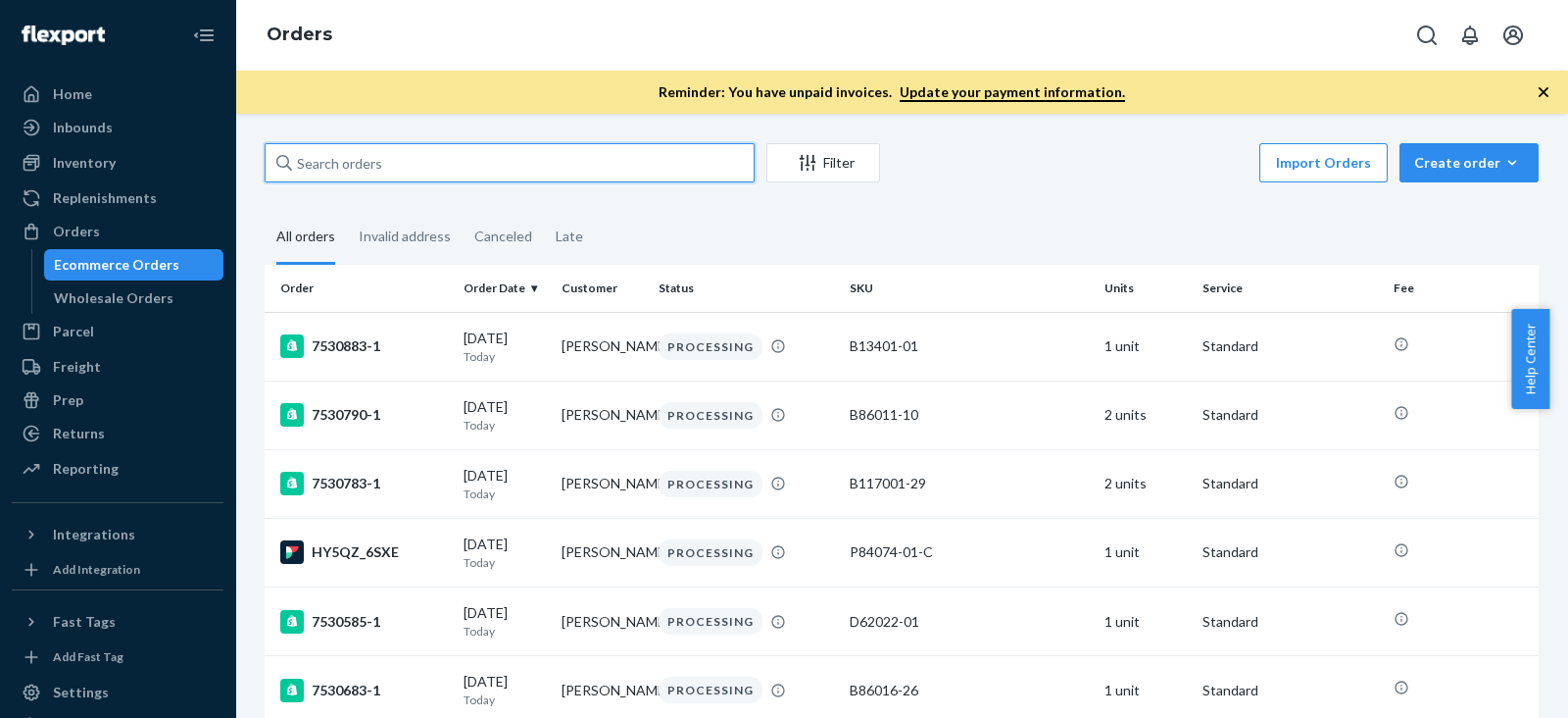
click at [433, 150] on input "text" at bounding box center [509, 163] width 490 height 40
paste input "michael hendrie"
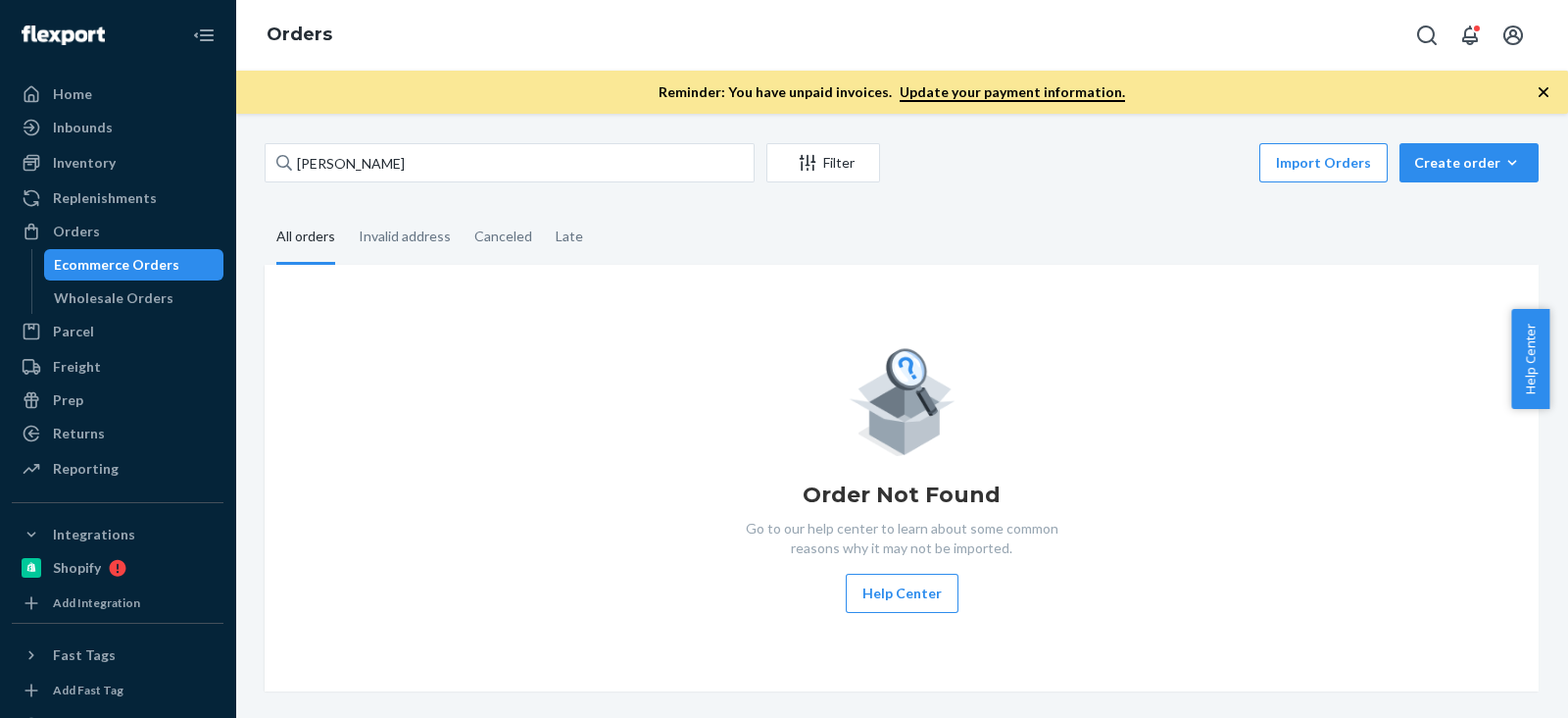
click at [514, 331] on div "Order Not Found Go to our help center to learn about some common reasons why it…" at bounding box center [901, 477] width 1274 height 427
click at [1206, 568] on div "Order Not Found Go to our help center to learn about some common reasons why it…" at bounding box center [902, 478] width 1243 height 269
click at [1189, 549] on div "Order Not Found Go to our help center to learn about some common reasons why it…" at bounding box center [902, 478] width 1243 height 269
click at [1202, 437] on div "Order Not Found Go to our help center to learn about some common reasons why it…" at bounding box center [902, 478] width 1243 height 269
drag, startPoint x: 1144, startPoint y: 397, endPoint x: 1212, endPoint y: 250, distance: 162.0
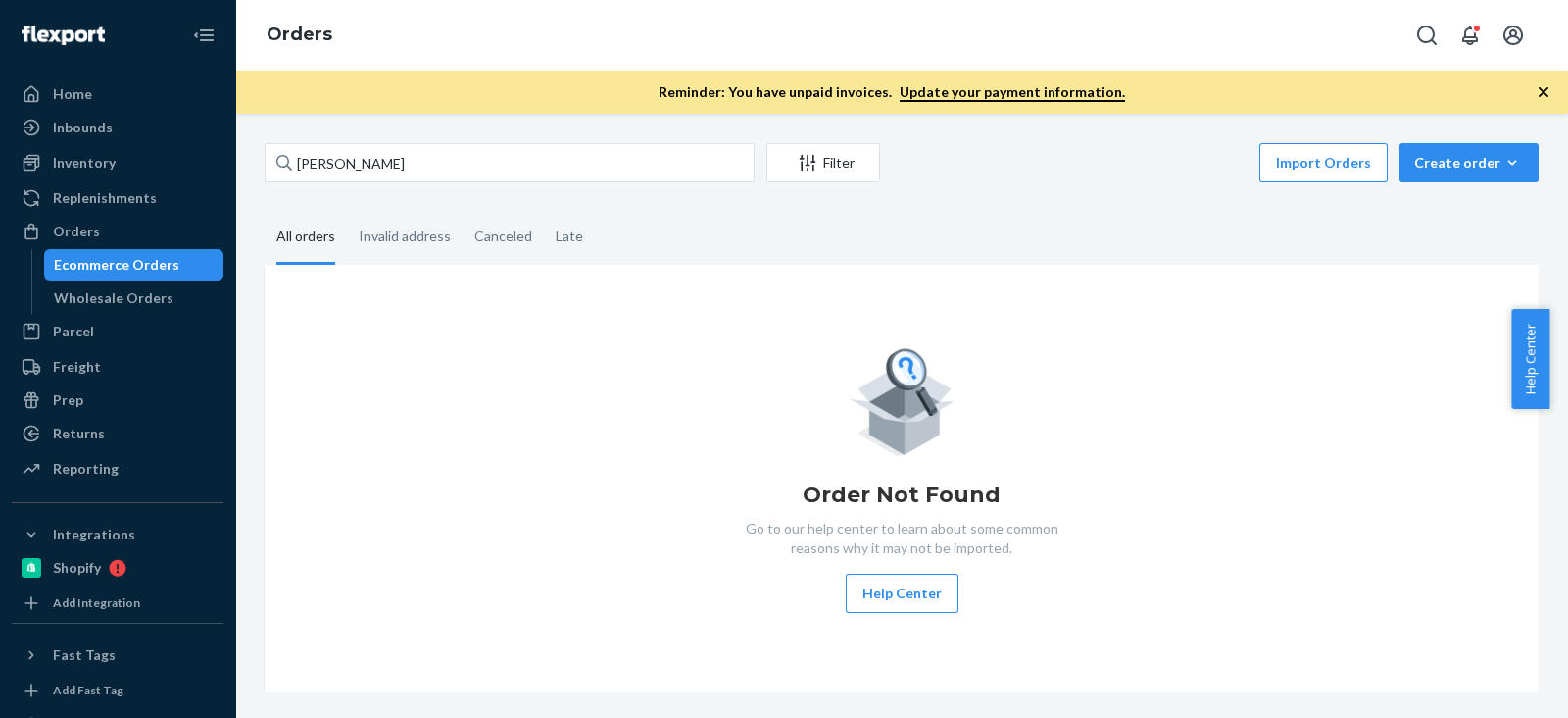
click at [1147, 388] on div "Order Not Found Go to our help center to learn about some common reasons why it…" at bounding box center [902, 478] width 1243 height 269
click at [1123, 226] on fieldset "All orders Invalid address Canceled Late" at bounding box center [901, 238] width 1274 height 53
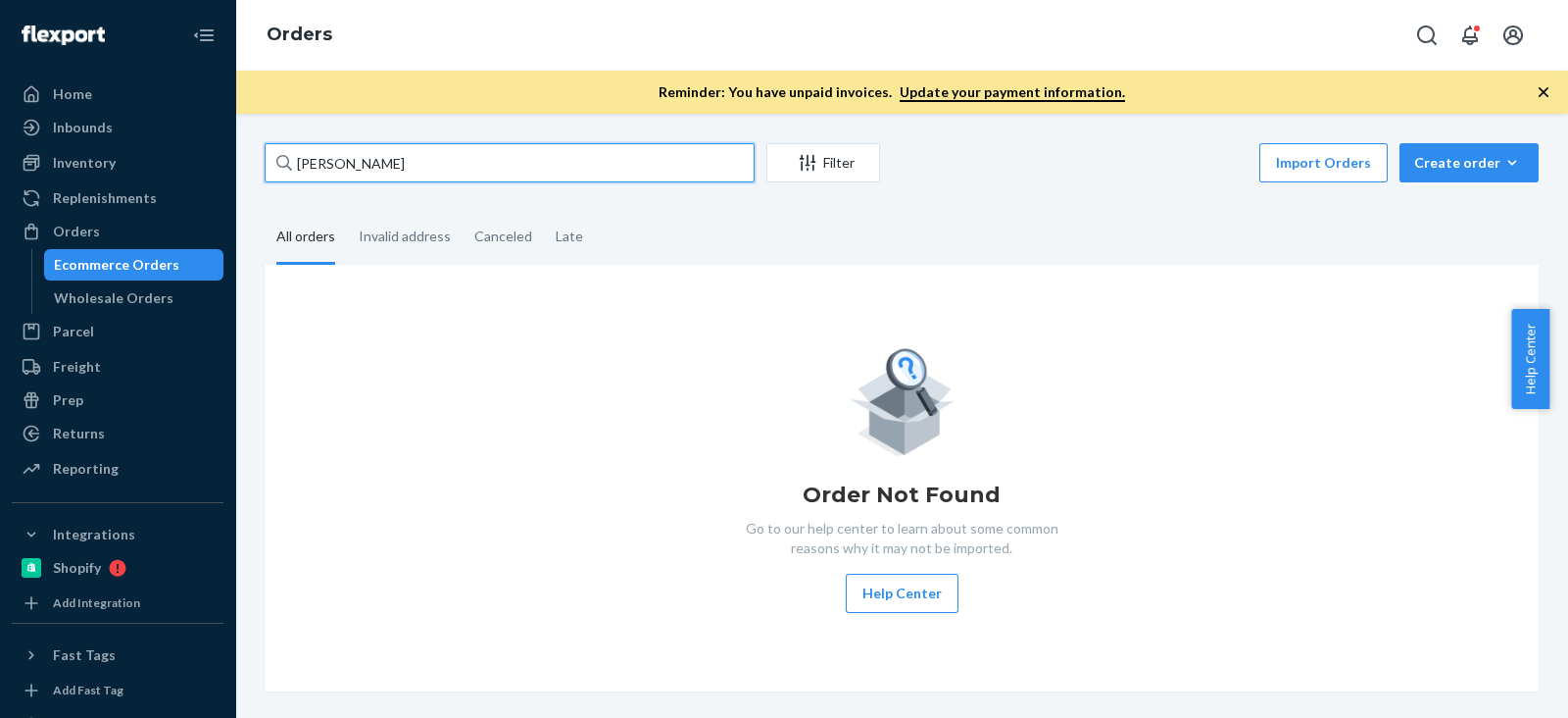
click at [372, 160] on input "michael hendrie" at bounding box center [509, 163] width 490 height 40
paste input "Rachel Bond"
type input "Rachel Bond"
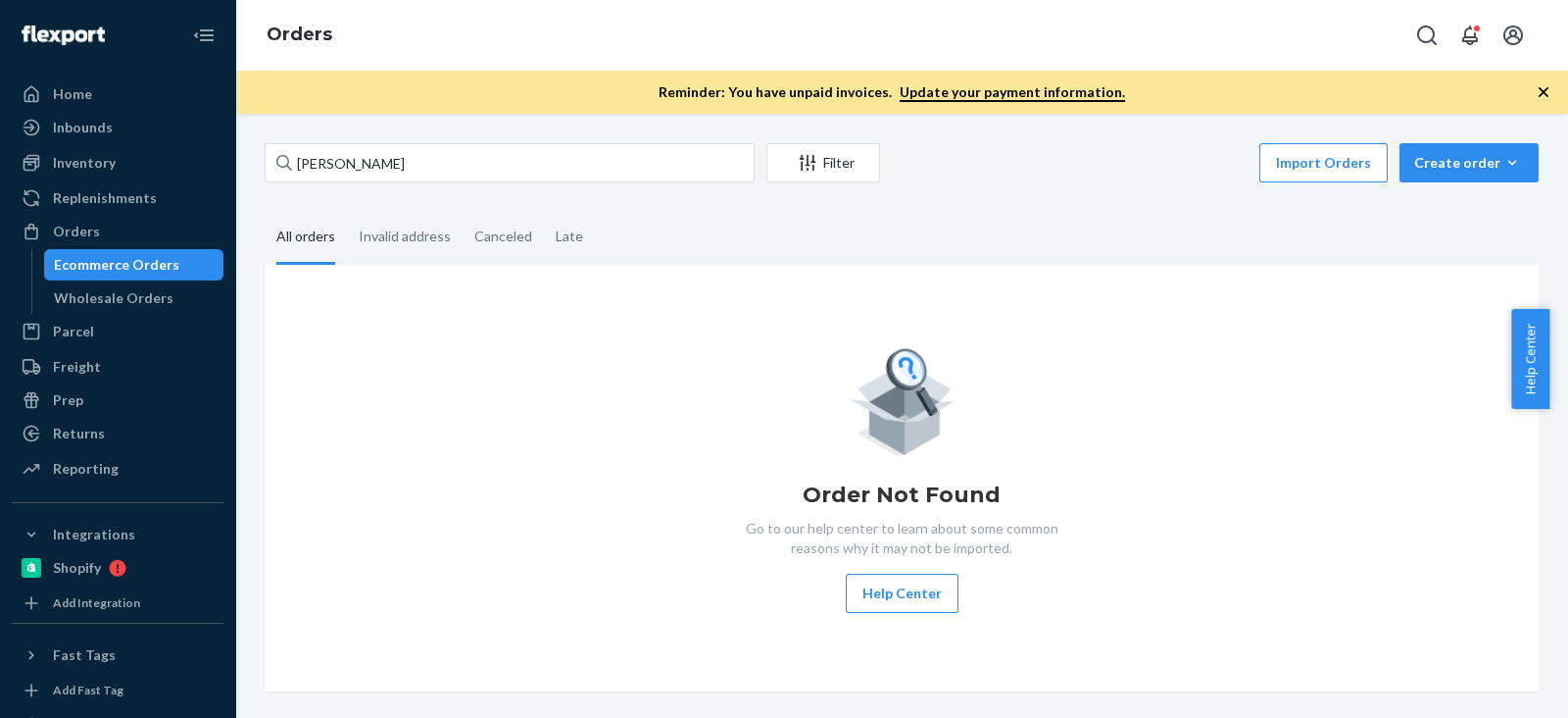
drag, startPoint x: 422, startPoint y: 183, endPoint x: 432, endPoint y: 175, distance: 12.8
click at [422, 182] on div "Rachel Bond Filter Import Orders Create order Ecommerce order Removal order" at bounding box center [901, 165] width 1274 height 45
click at [412, 183] on div "Rachel Bond Filter Import Orders Create order Ecommerce order Removal order" at bounding box center [901, 165] width 1274 height 45
click at [419, 182] on div "Rachel Bond Filter Import Orders Create order Ecommerce order Removal order" at bounding box center [901, 165] width 1274 height 45
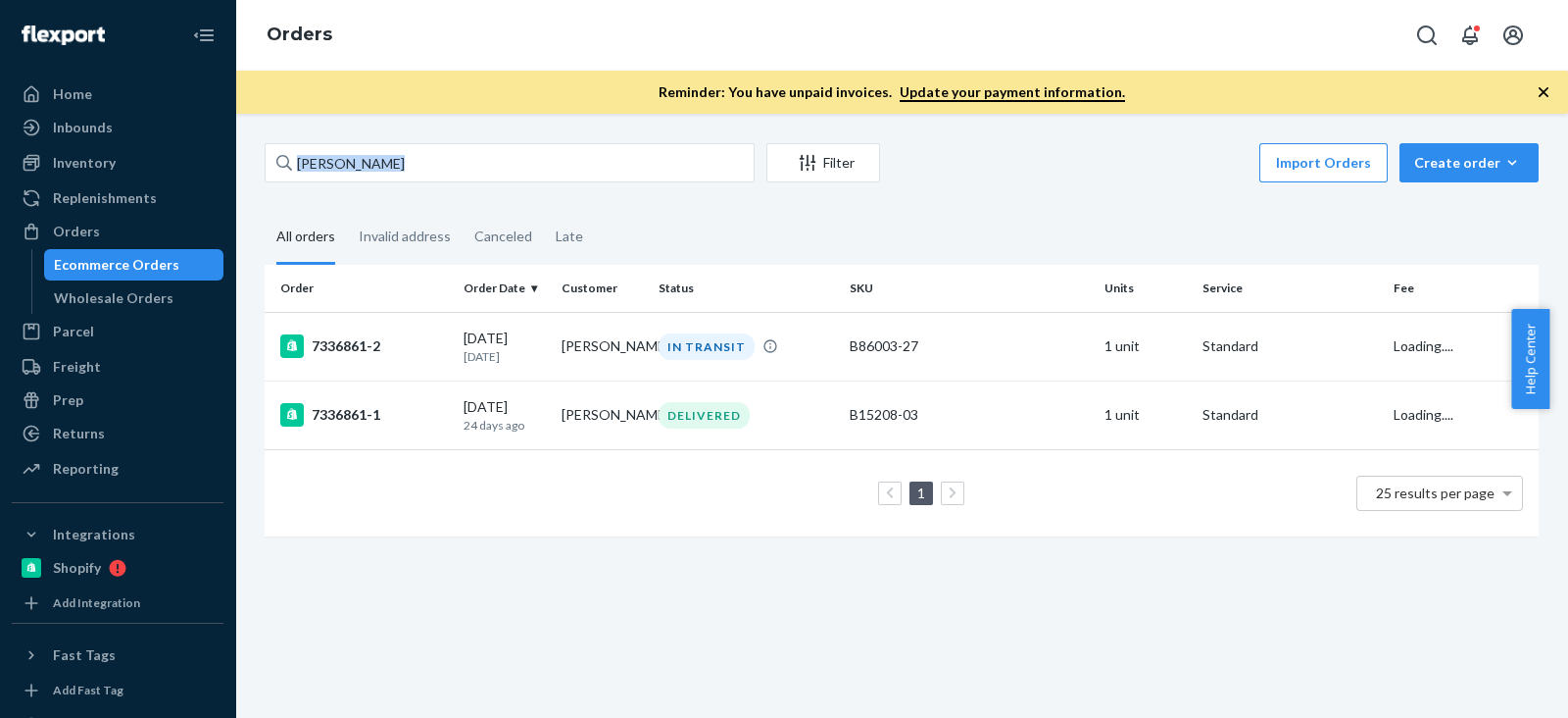
click at [419, 182] on div "Rachel Bond Filter Import Orders Create order Ecommerce order Removal order" at bounding box center [901, 165] width 1274 height 45
click at [351, 359] on td "7336861-2" at bounding box center [359, 346] width 191 height 68
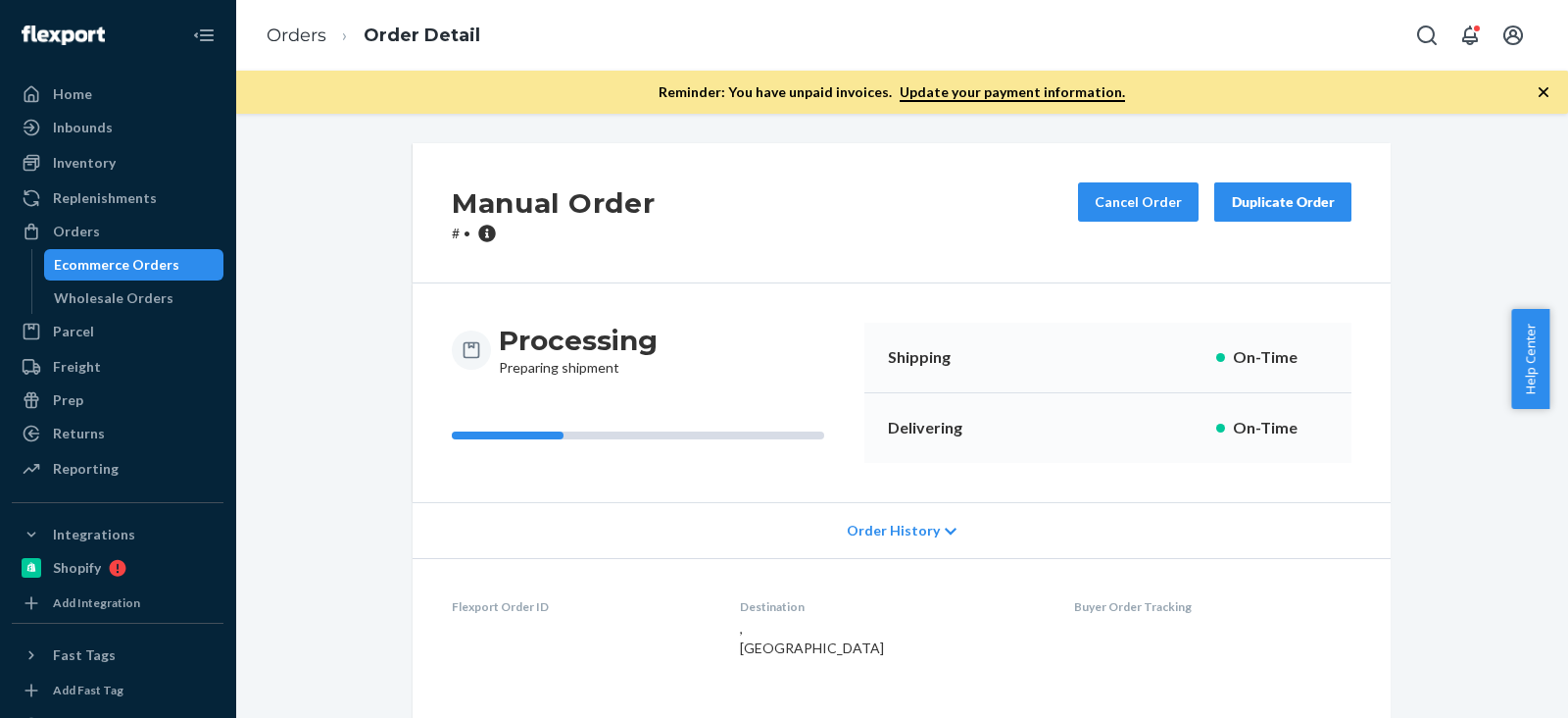
click at [346, 348] on div "Manual Order # • Cancel Order Duplicate Order Processing Preparing shipment Shi…" at bounding box center [902, 416] width 1333 height 604
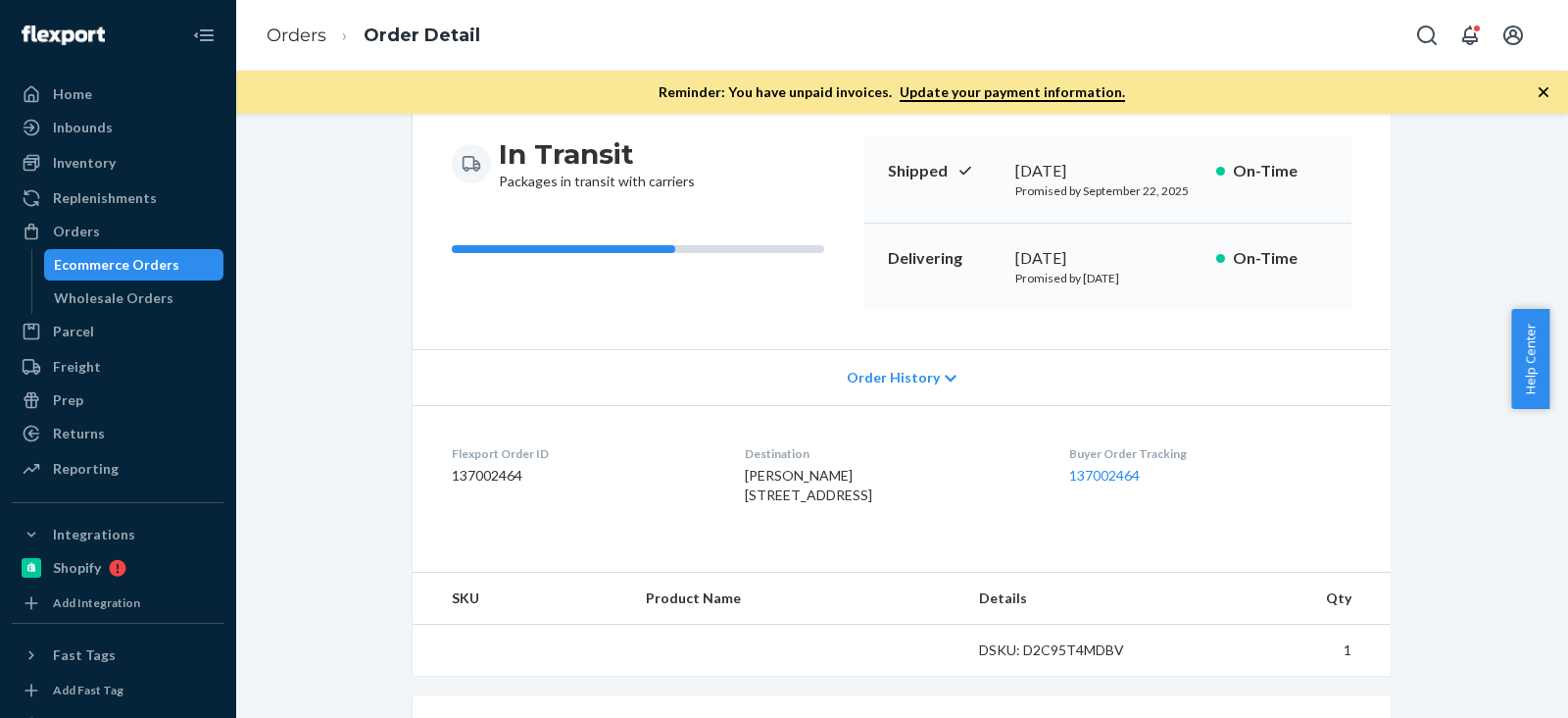
scroll to position [489, 0]
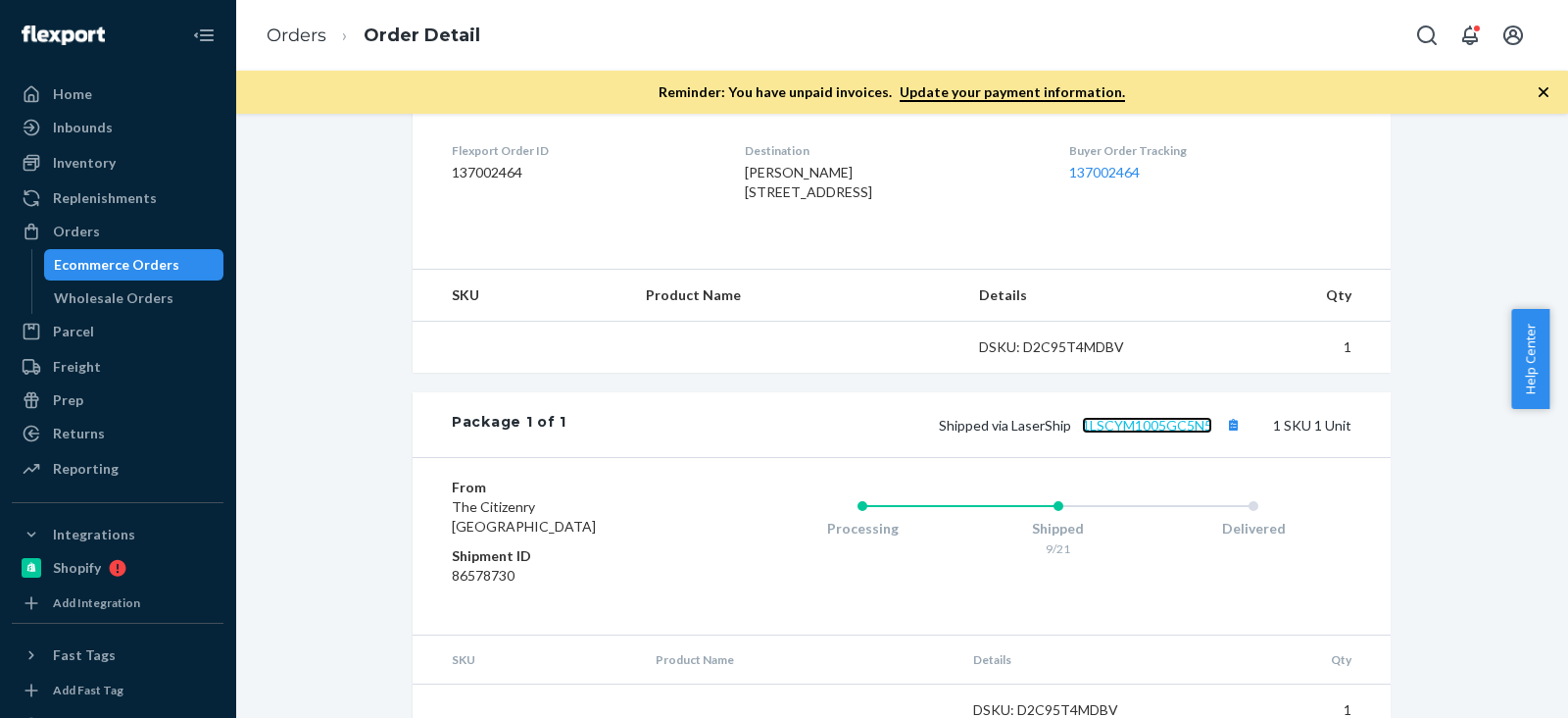
click at [1146, 434] on link "1LSCYM1005GC5N5" at bounding box center [1147, 425] width 131 height 17
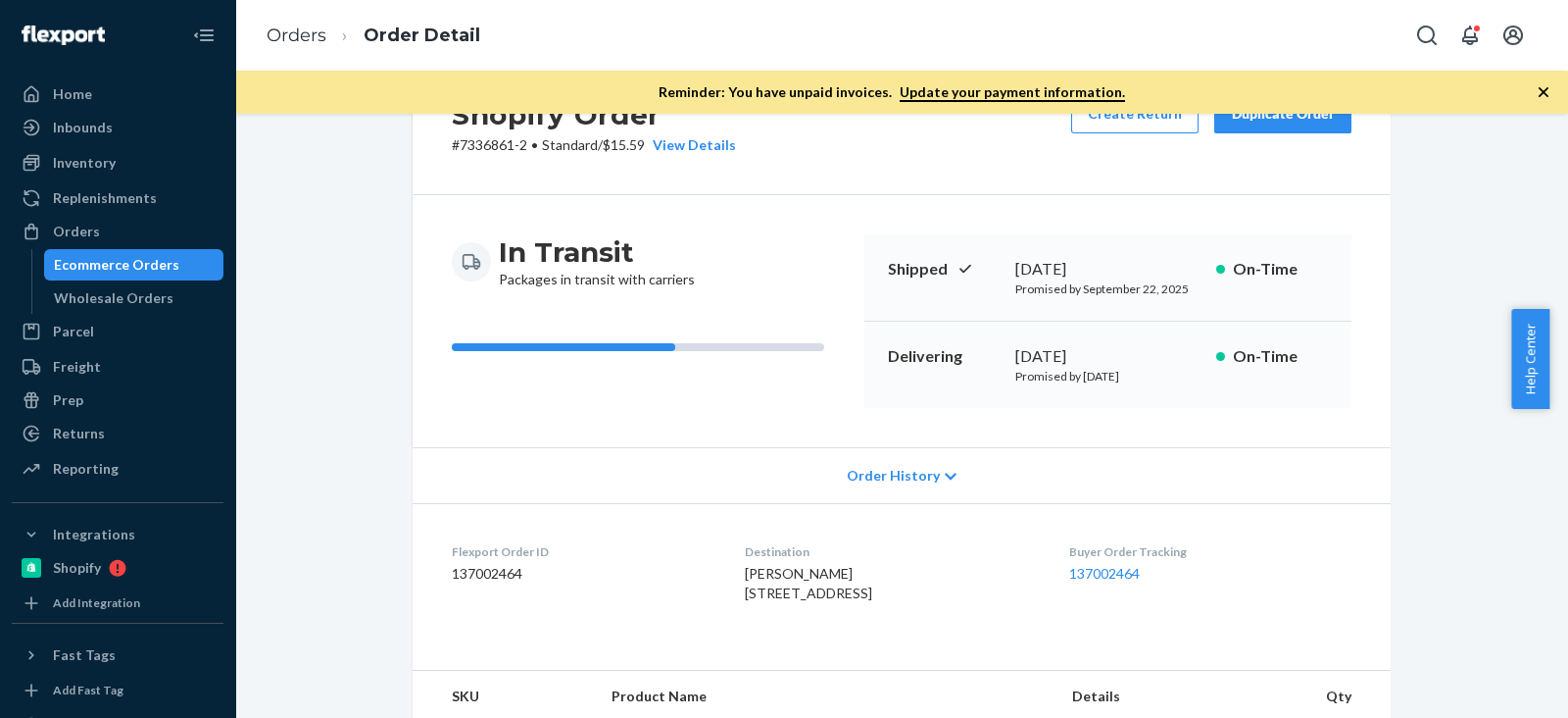
scroll to position [50, 0]
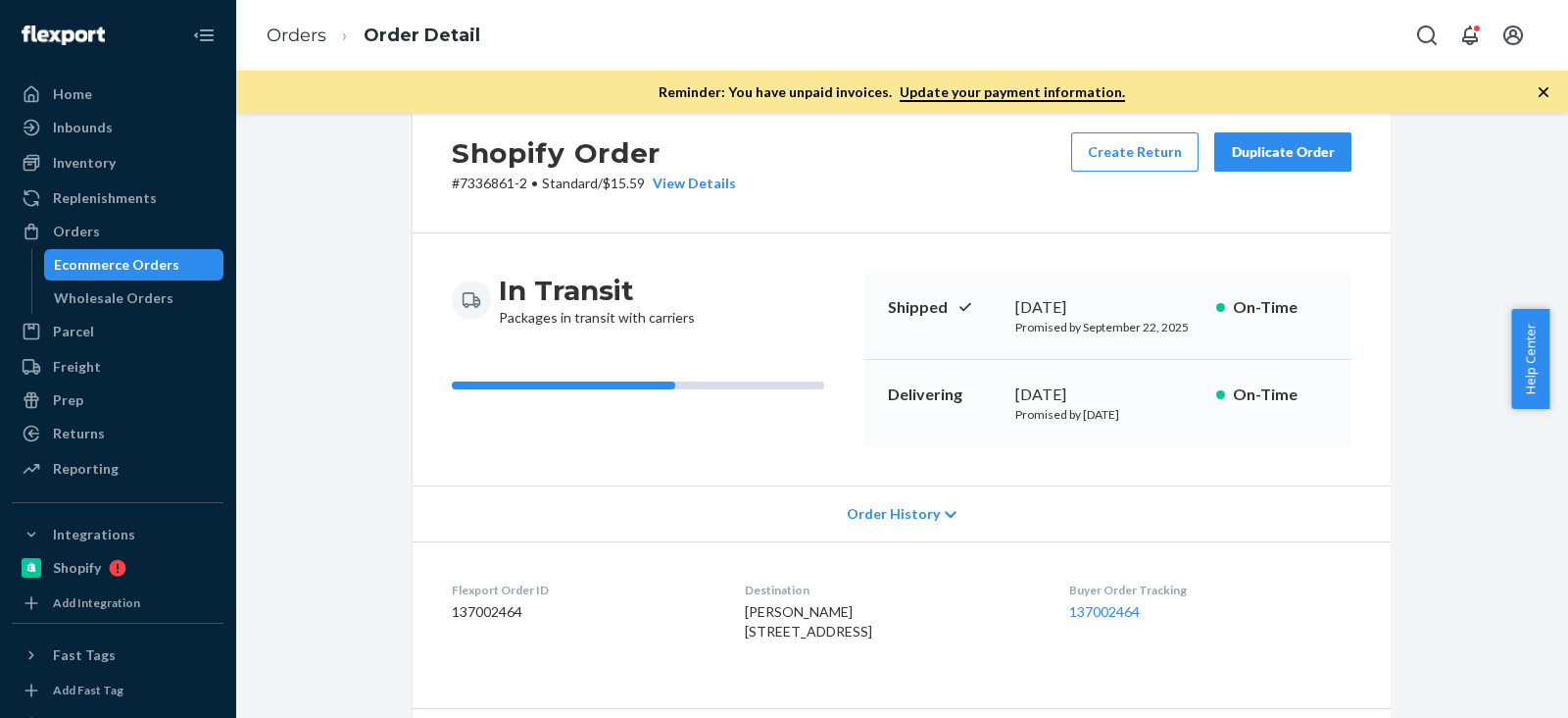
drag, startPoint x: 1006, startPoint y: 388, endPoint x: 1101, endPoint y: 385, distance: 95.0
click at [1101, 385] on div "September 23, 2025" at bounding box center [1108, 394] width 185 height 23
copy div "September 23"
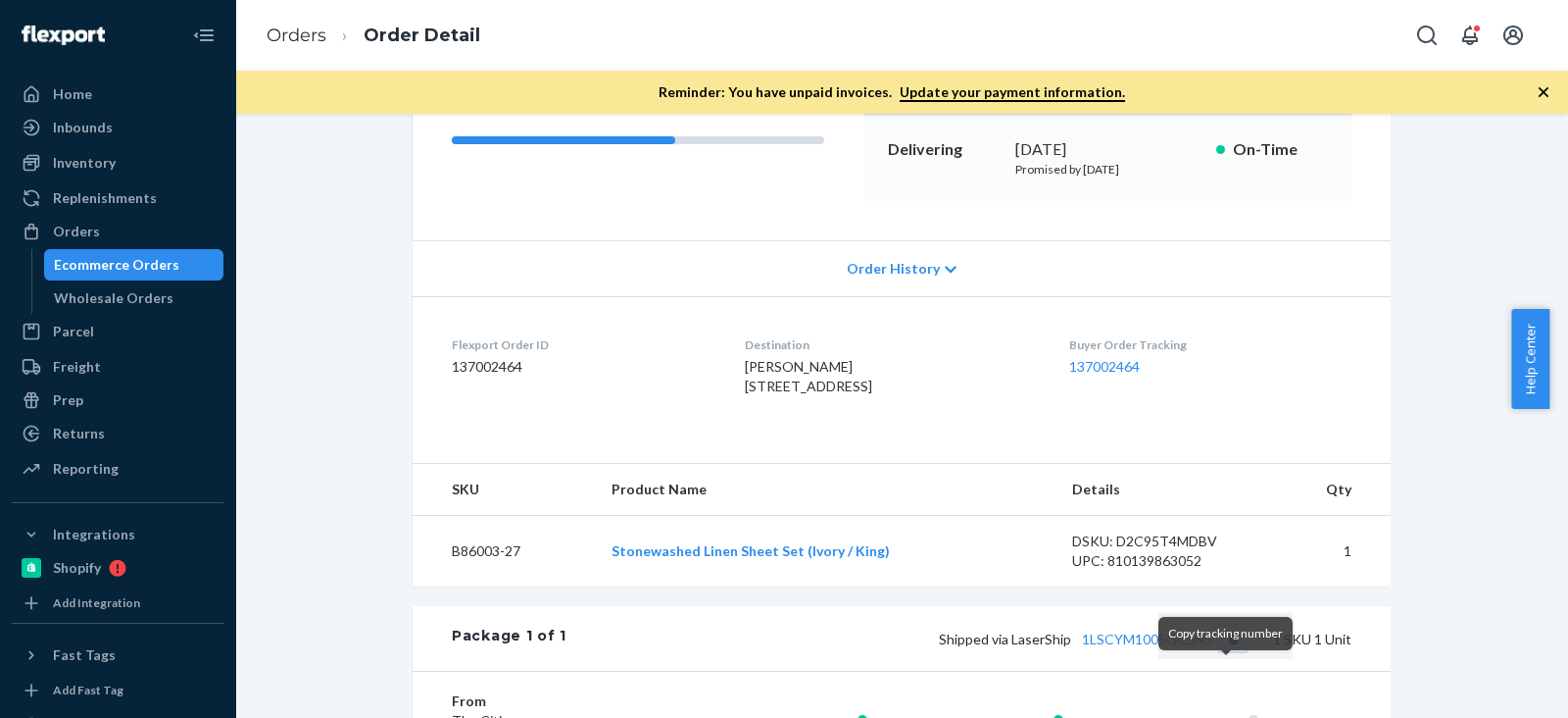
click at [1225, 651] on button "Copy tracking number" at bounding box center [1233, 639] width 26 height 26
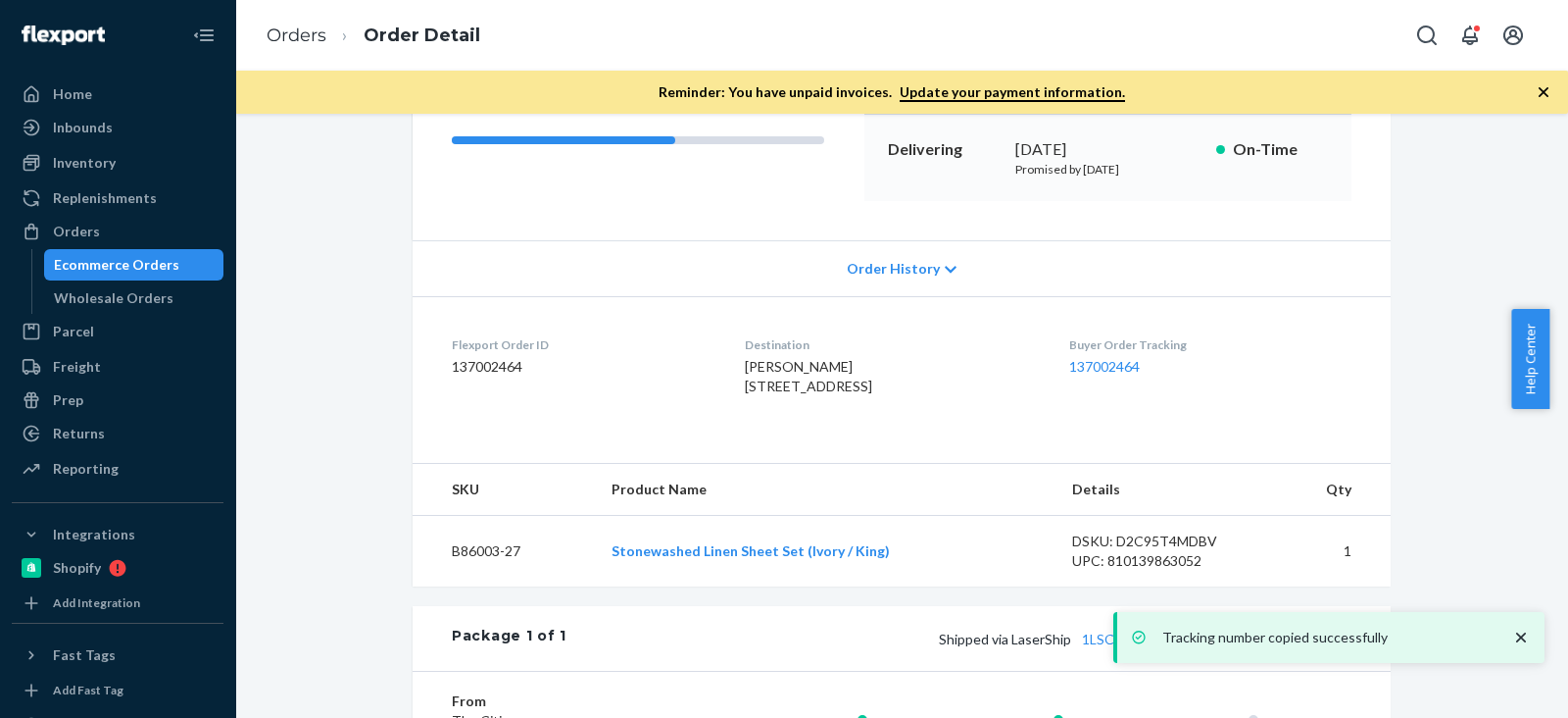
click at [203, 261] on link "Ecommerce Orders" at bounding box center [135, 265] width 180 height 32
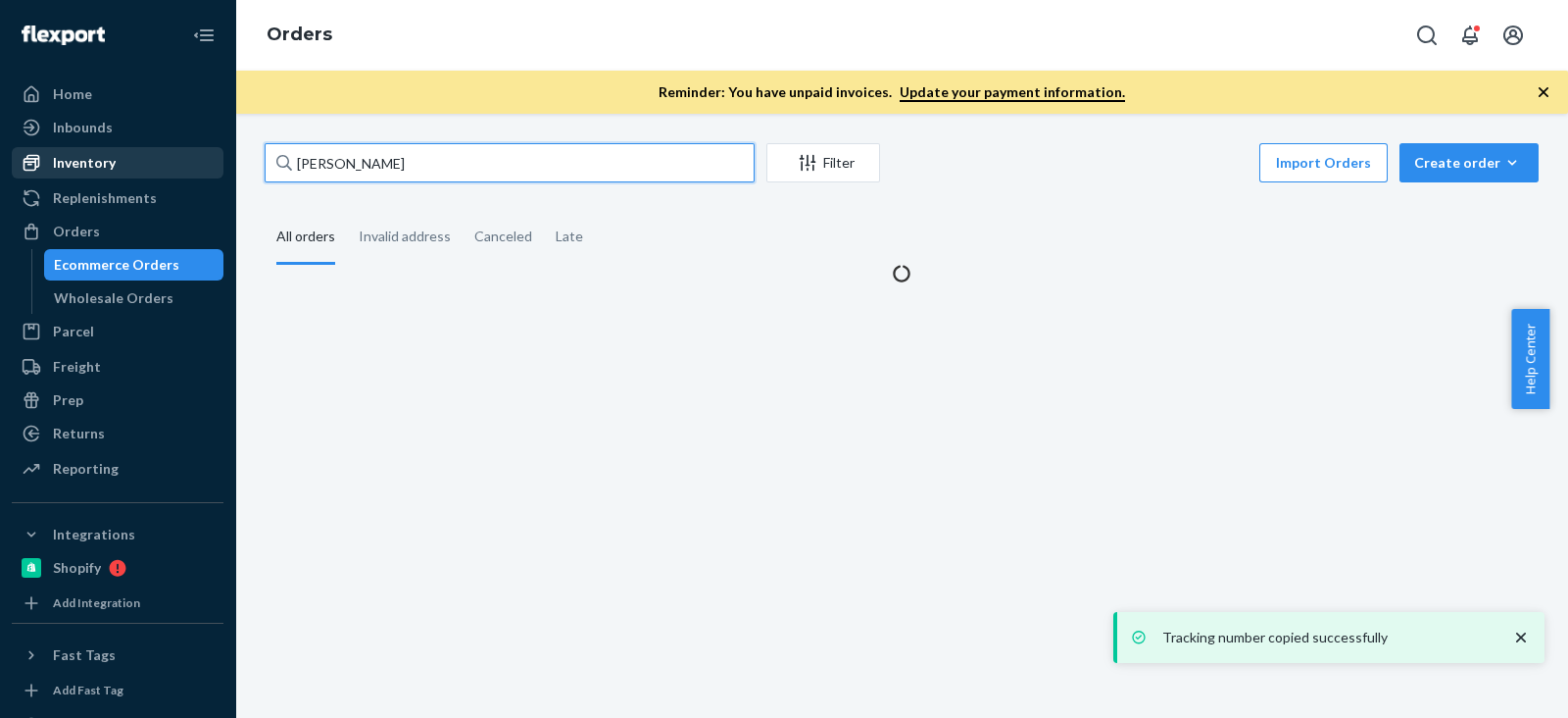
drag, startPoint x: 469, startPoint y: 170, endPoint x: 116, endPoint y: 167, distance: 353.0
click at [116, 167] on div "Home Inbounds Shipping Plans Problems Inventory Products Branded Packaging Repl…" at bounding box center [784, 359] width 1568 height 718
paste input "Mark Jessen"
type input "Mark Jessen"
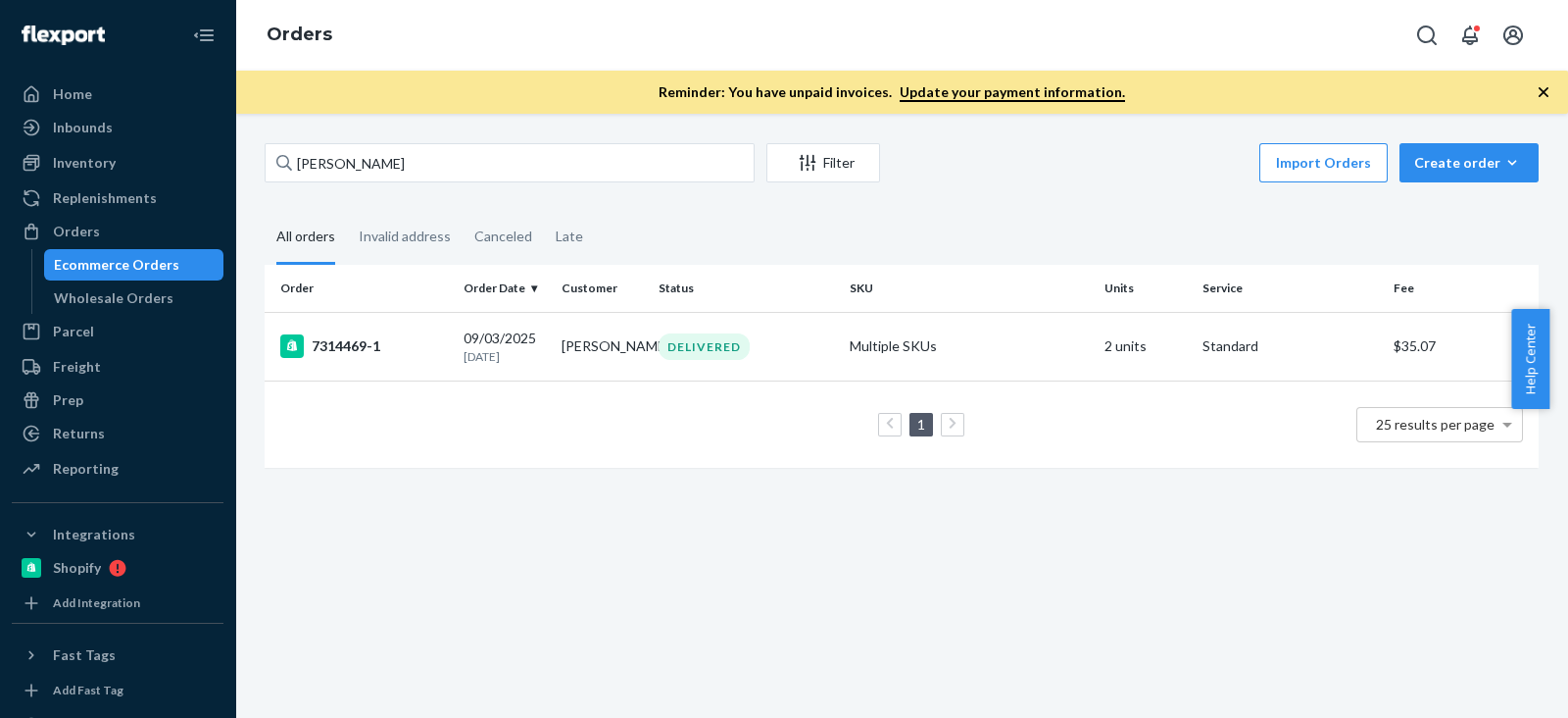
click at [511, 139] on div "Mark Jessen Filter Import Orders Create order Ecommerce order Removal order All…" at bounding box center [902, 416] width 1333 height 604
click at [73, 178] on div "Inventory Products Branded Packaging" at bounding box center [118, 164] width 212 height 34
click at [75, 168] on div "Inventory" at bounding box center [83, 162] width 62 height 20
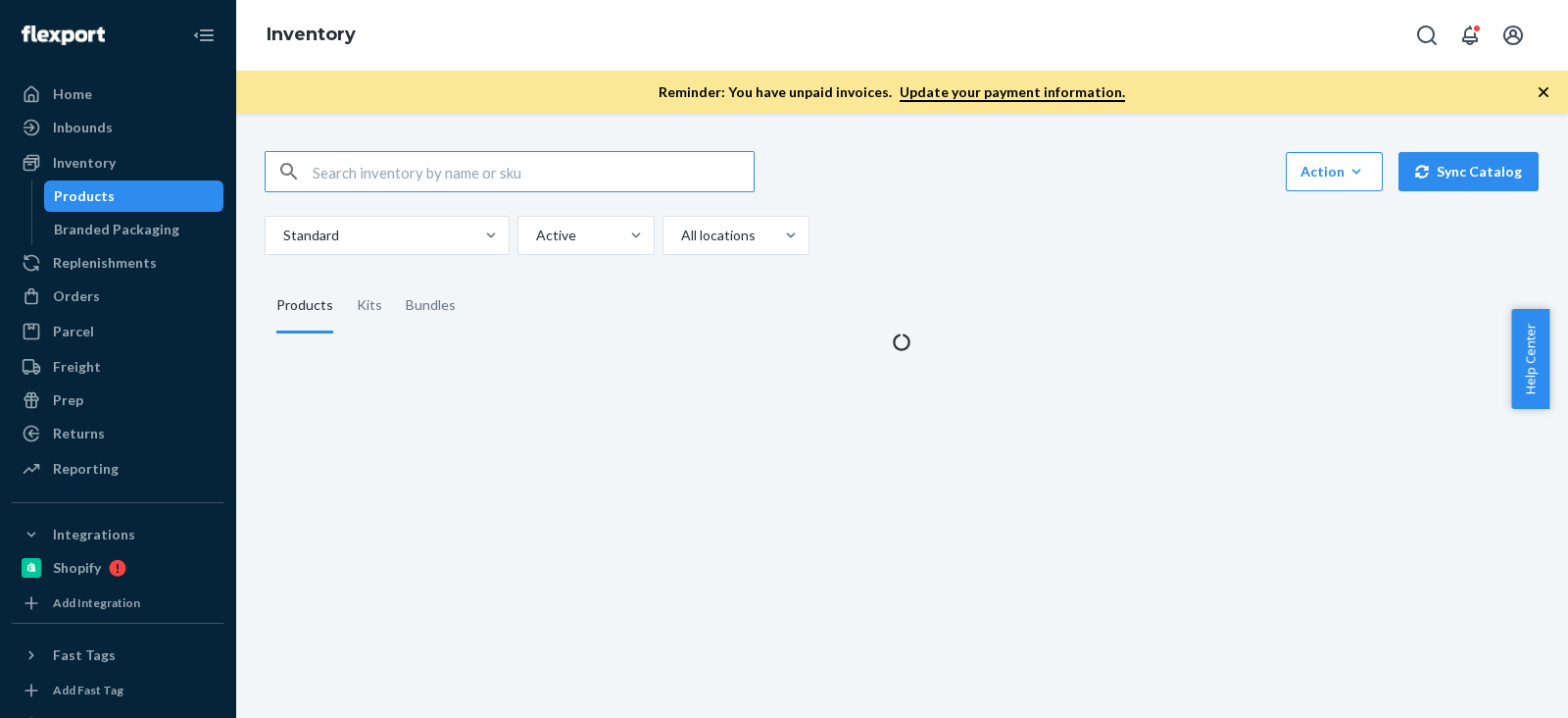
click at [425, 174] on input "text" at bounding box center [534, 171] width 441 height 40
type input "P84072-02"
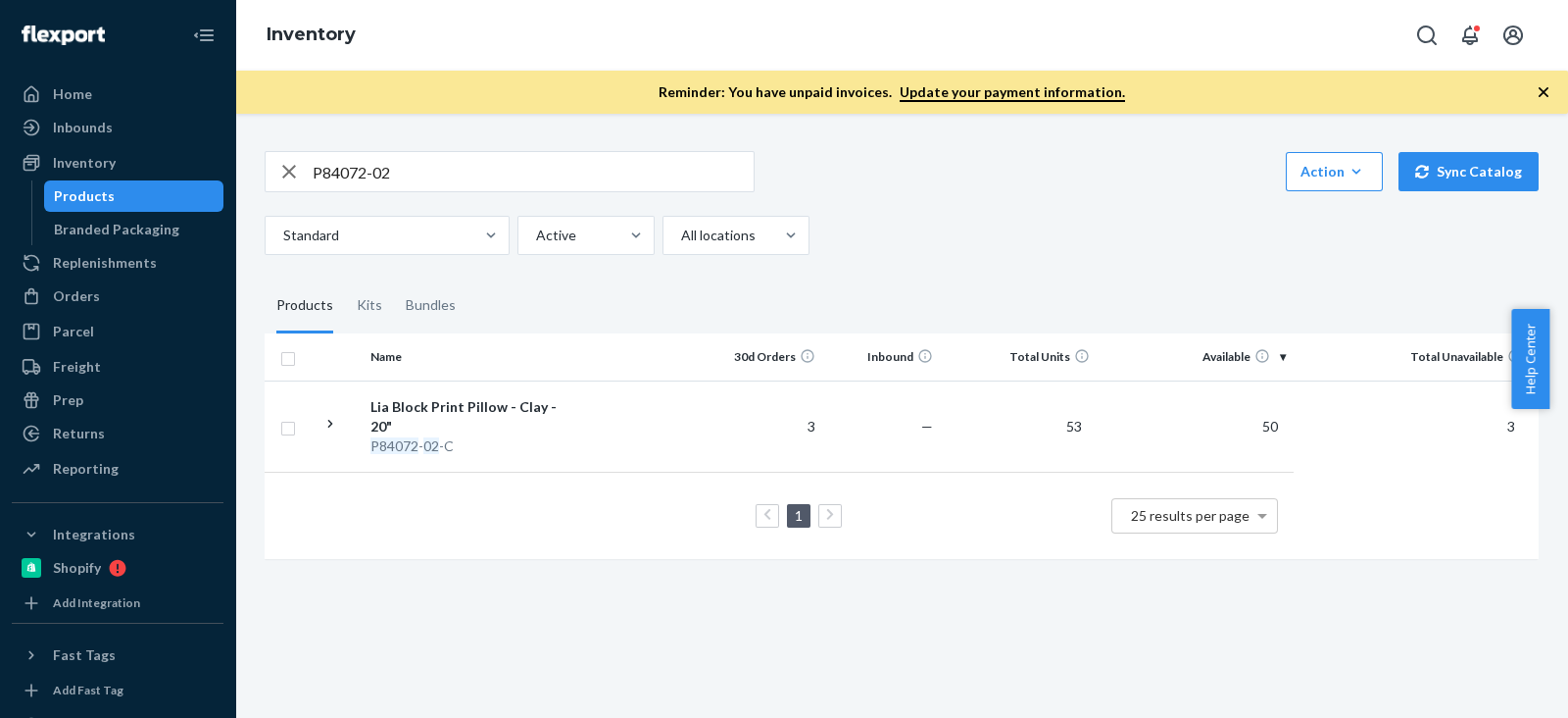
click at [1010, 194] on div "P84072-02 Action Create product Create kit or bundle Bulk create products Bulk …" at bounding box center [901, 202] width 1274 height 104
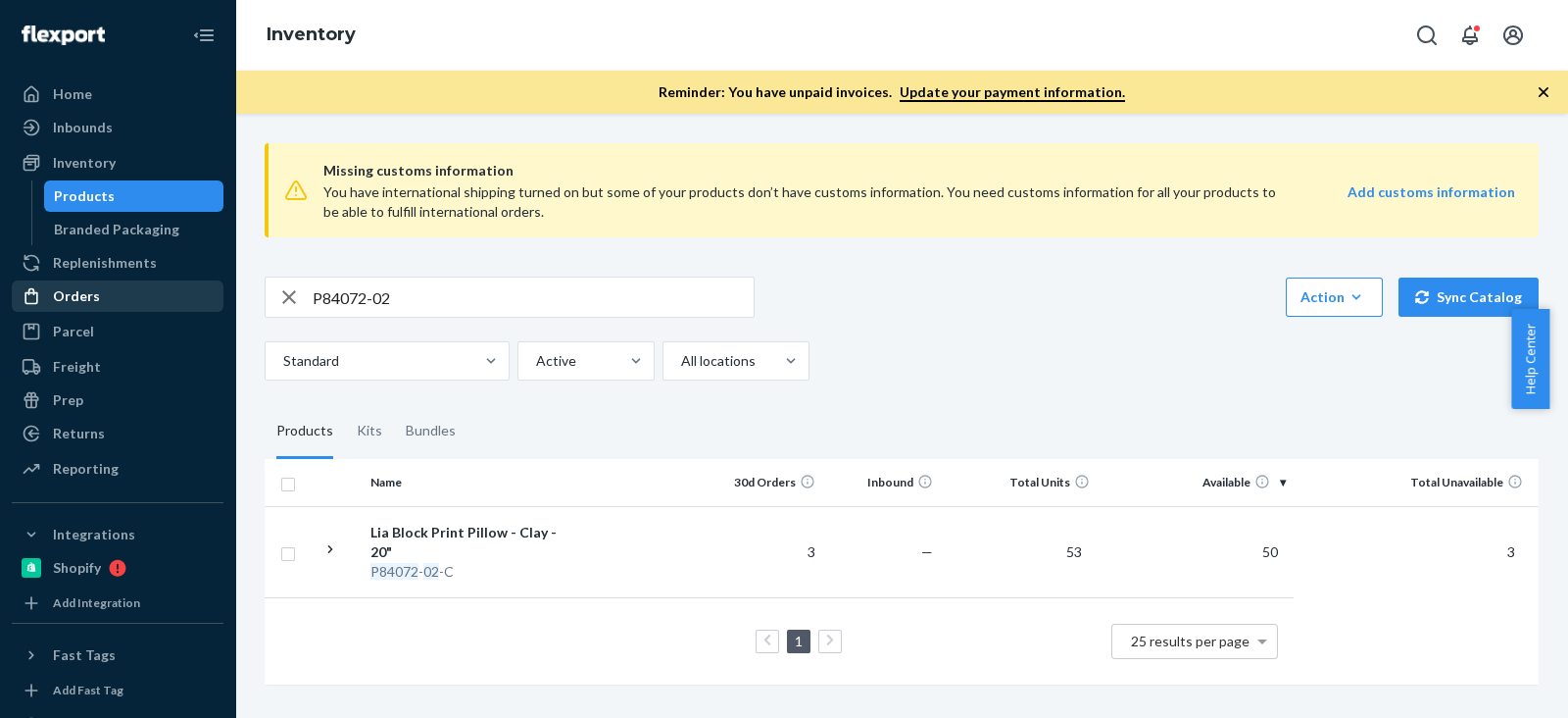
click at [147, 294] on div "Orders" at bounding box center [118, 296] width 208 height 28
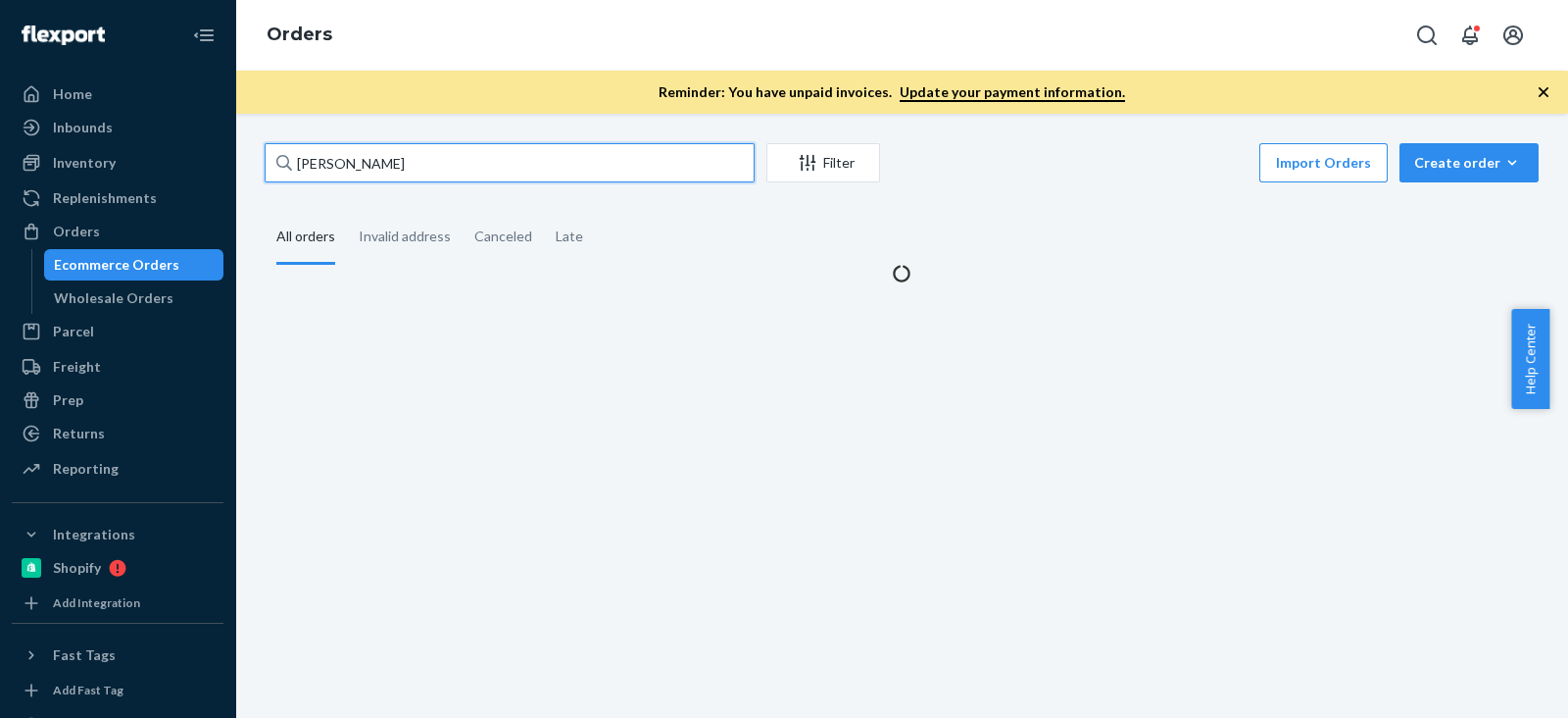
click at [411, 149] on input "Mark Jessen" at bounding box center [509, 163] width 490 height 40
drag, startPoint x: 386, startPoint y: 150, endPoint x: 133, endPoint y: 158, distance: 253.1
click at [91, 150] on div "Home Inbounds Shipping Plans Problems Inventory Products Branded Packaging Repl…" at bounding box center [784, 359] width 1568 height 718
paste input "Senga Lindsay"
type input "Senga Lindsay"
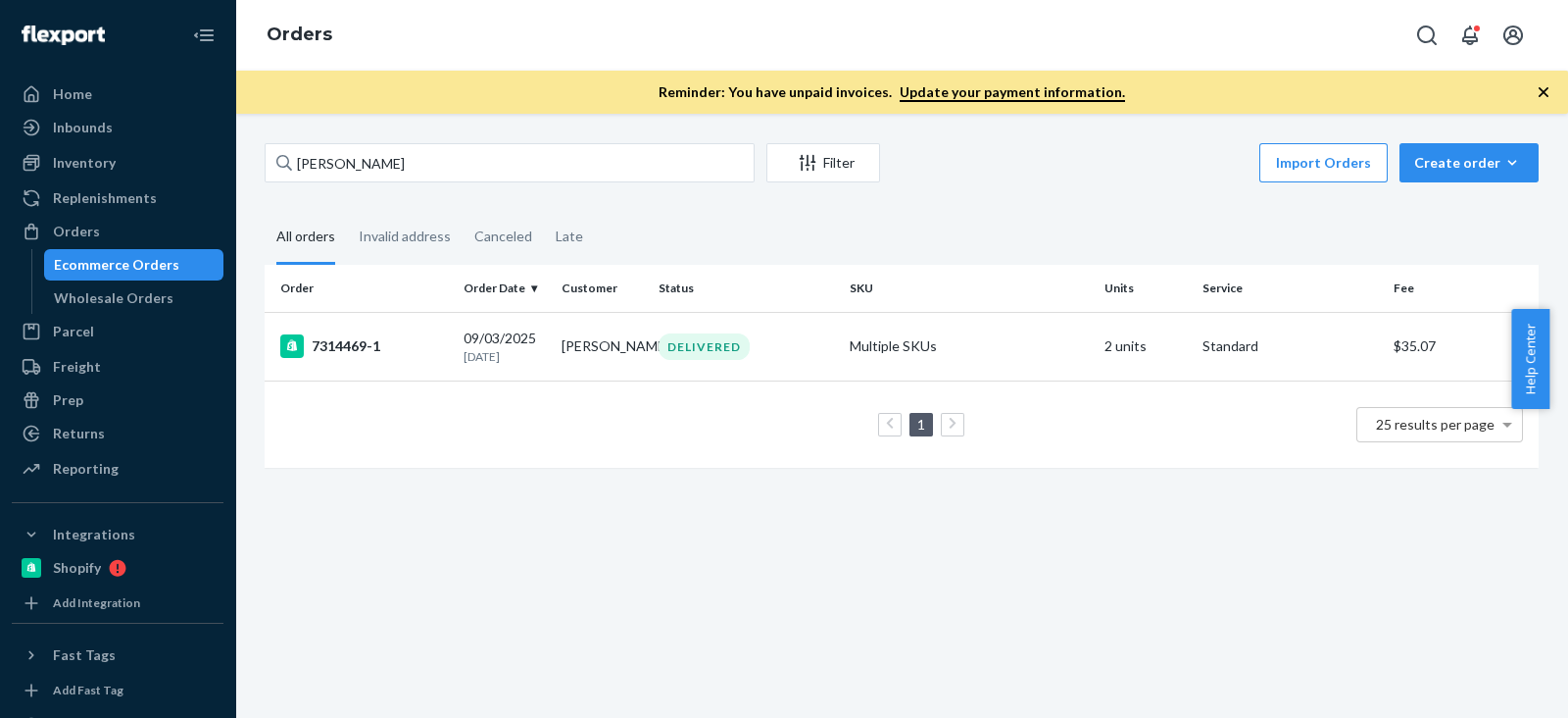
click at [1432, 575] on div "Senga Lindsay Filter Import Orders Create order Ecommerce order Removal order A…" at bounding box center [902, 416] width 1333 height 604
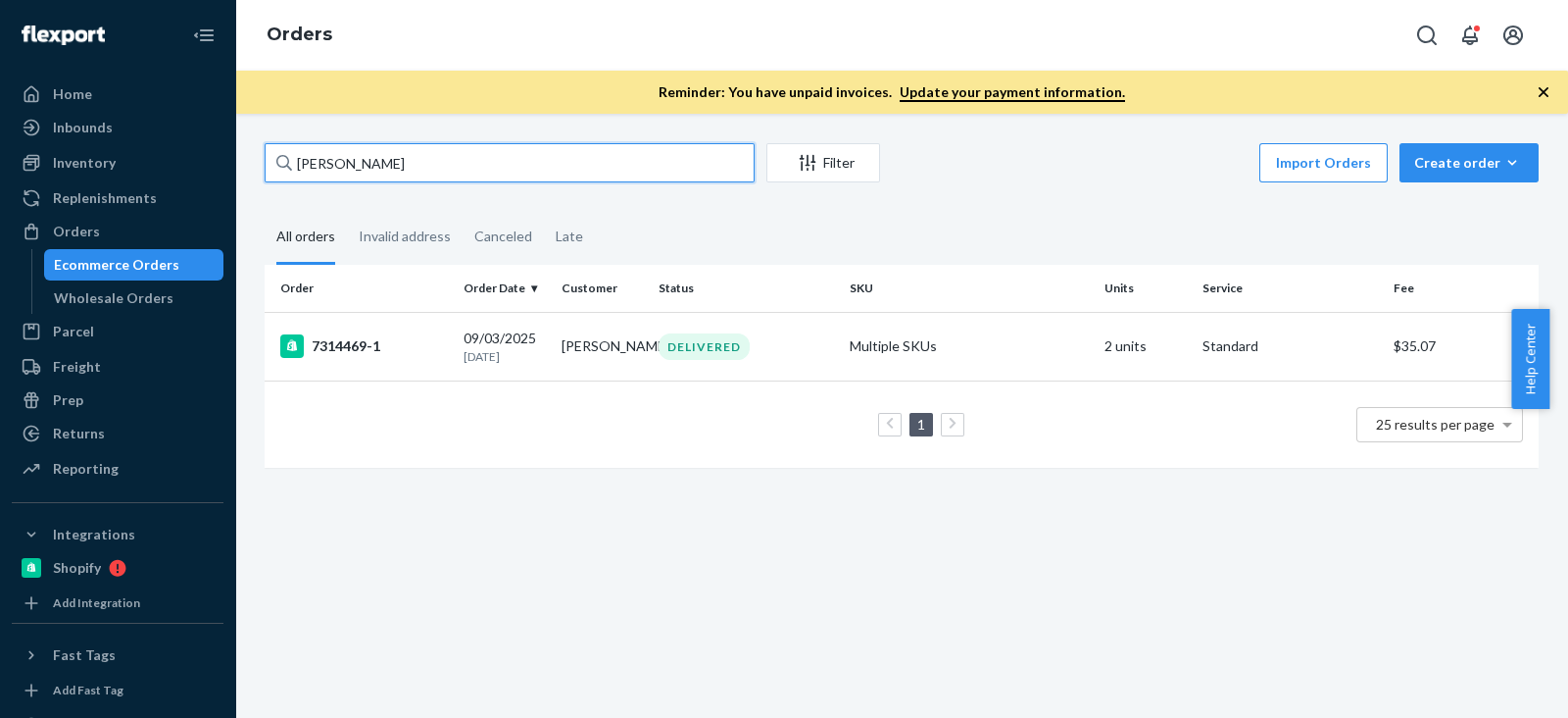
click at [470, 168] on input "Senga Lindsay" at bounding box center [509, 163] width 490 height 40
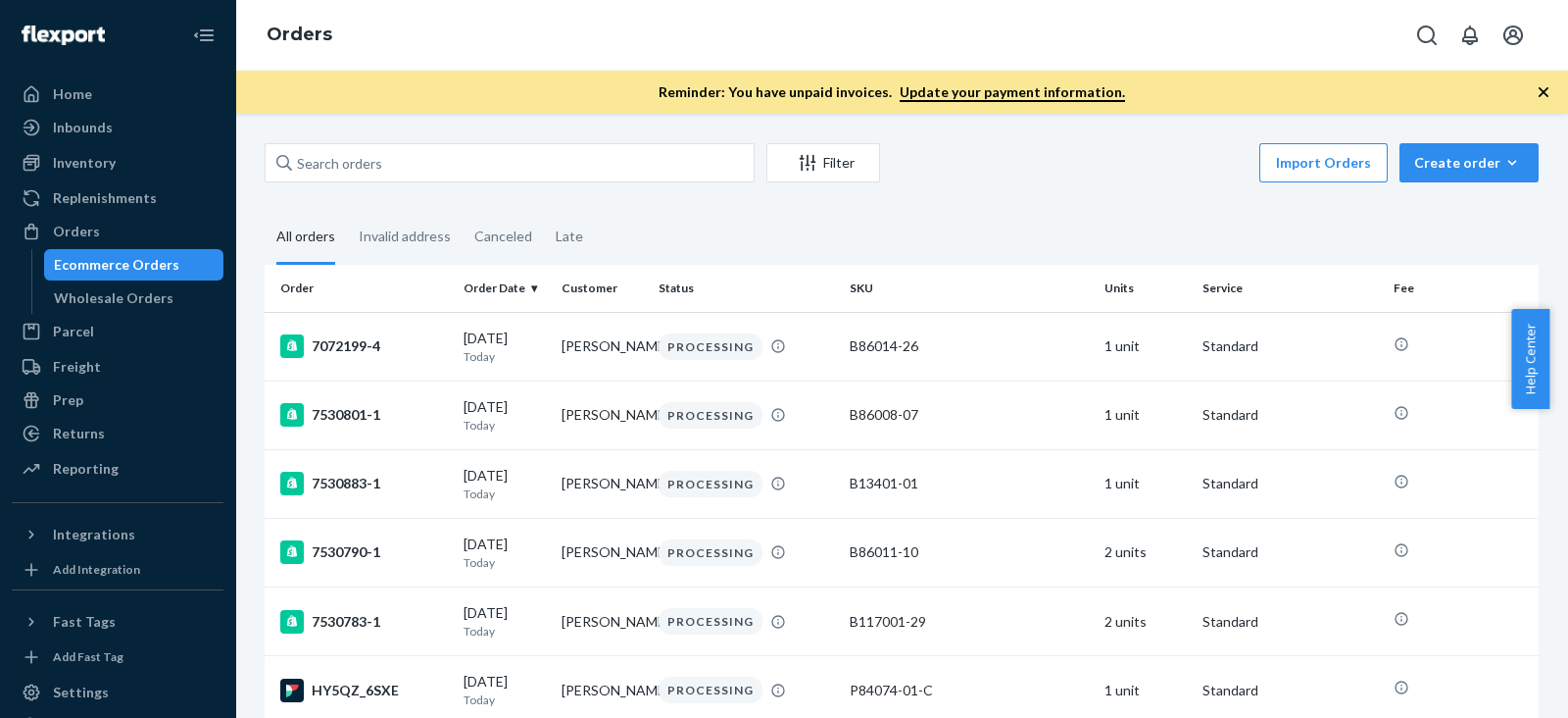
click at [486, 183] on div "Filter Import Orders Create order Ecommerce order Removal order" at bounding box center [901, 165] width 1274 height 45
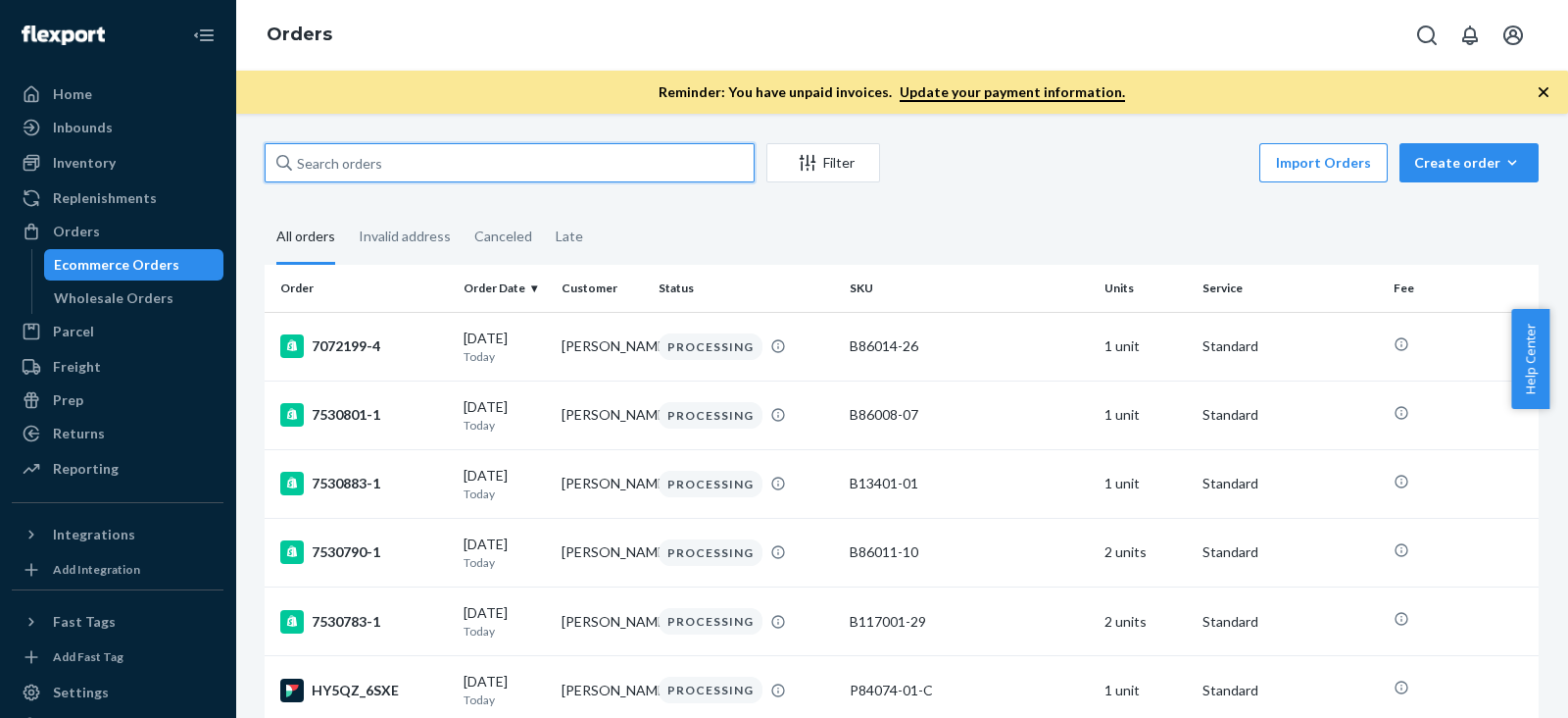
paste input "[PERSON_NAME]"
click at [486, 178] on input "text" at bounding box center [509, 163] width 490 height 40
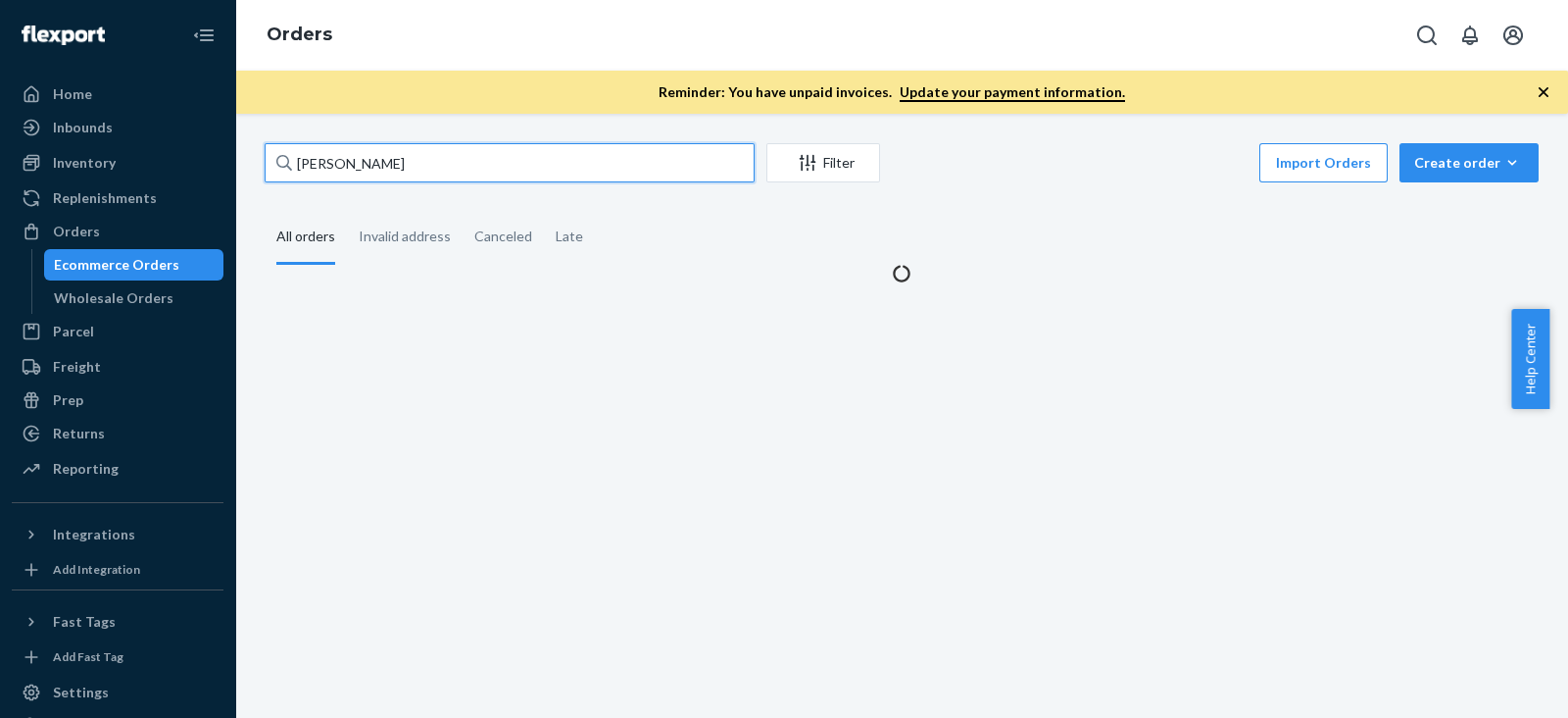
type input "[PERSON_NAME]"
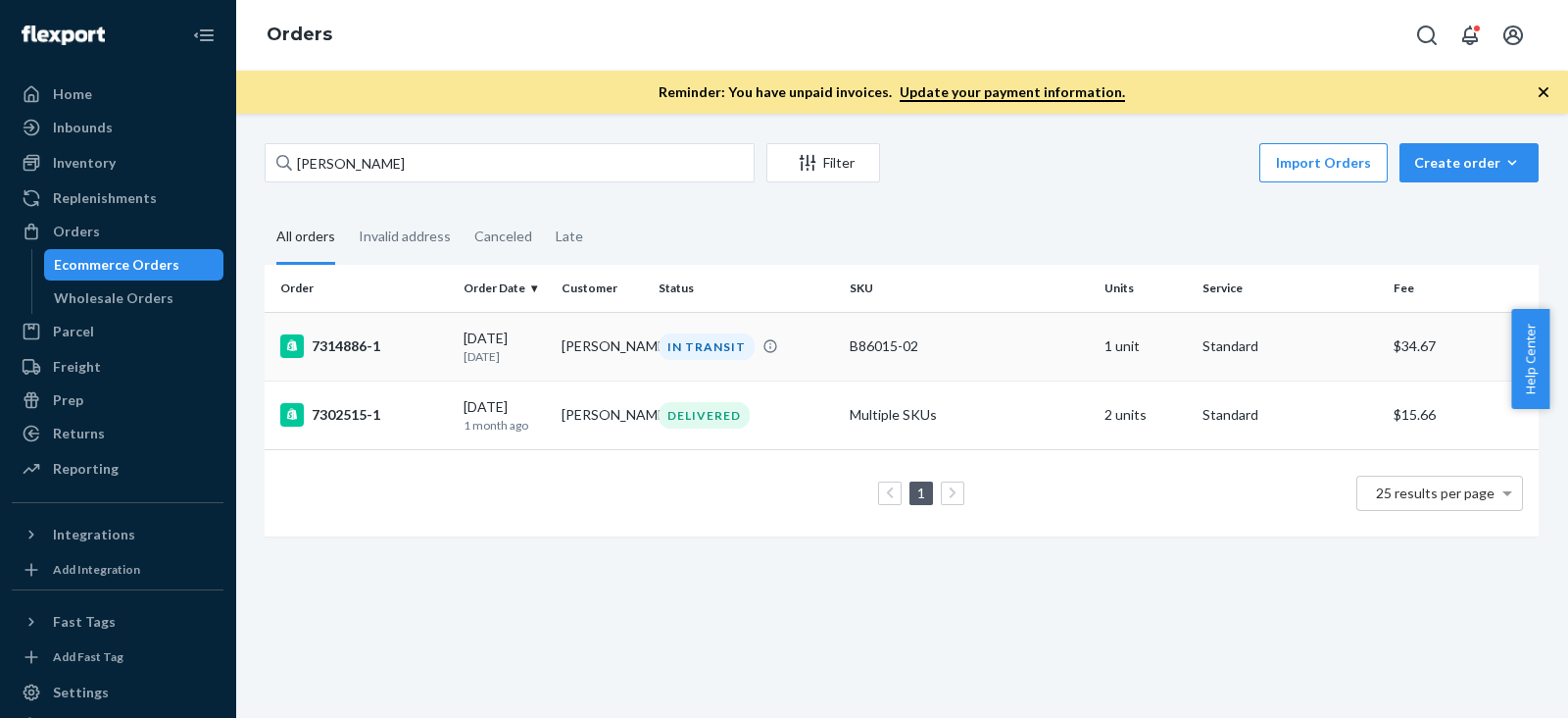
click at [357, 349] on div "7314886-1" at bounding box center [363, 347] width 167 height 24
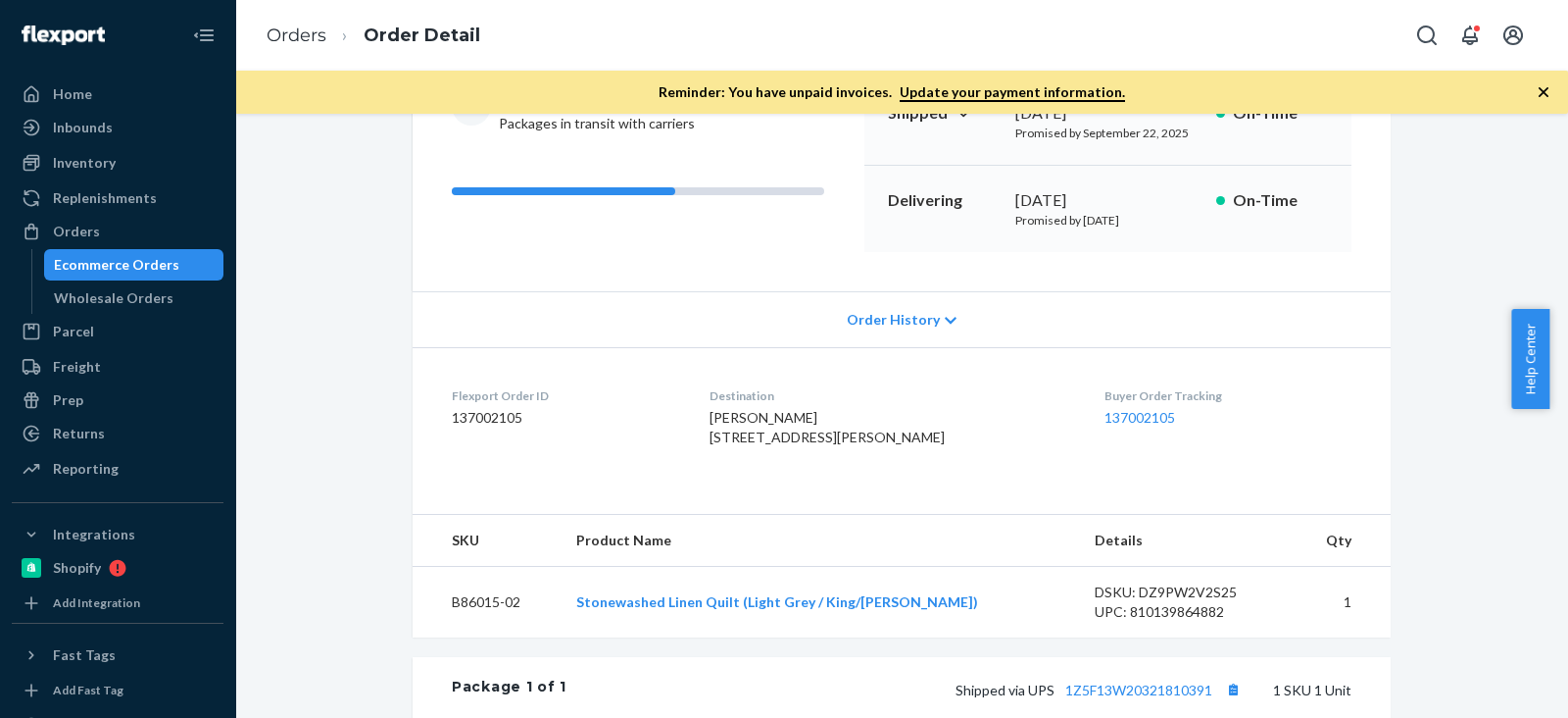
drag, startPoint x: 1003, startPoint y: 202, endPoint x: 1043, endPoint y: 178, distance: 46.6
click at [1098, 193] on div "Delivering September 24, 2025 Promised by October 1, 2025 On-Time" at bounding box center [1108, 208] width 487 height 86
copy div "September 24"
drag, startPoint x: 1447, startPoint y: 250, endPoint x: 1408, endPoint y: 253, distance: 39.1
click at [1447, 250] on div "Shopify Order # 7314886-1 • Standard / $34.67 View Details Create Return Duplic…" at bounding box center [901, 499] width 1304 height 1200
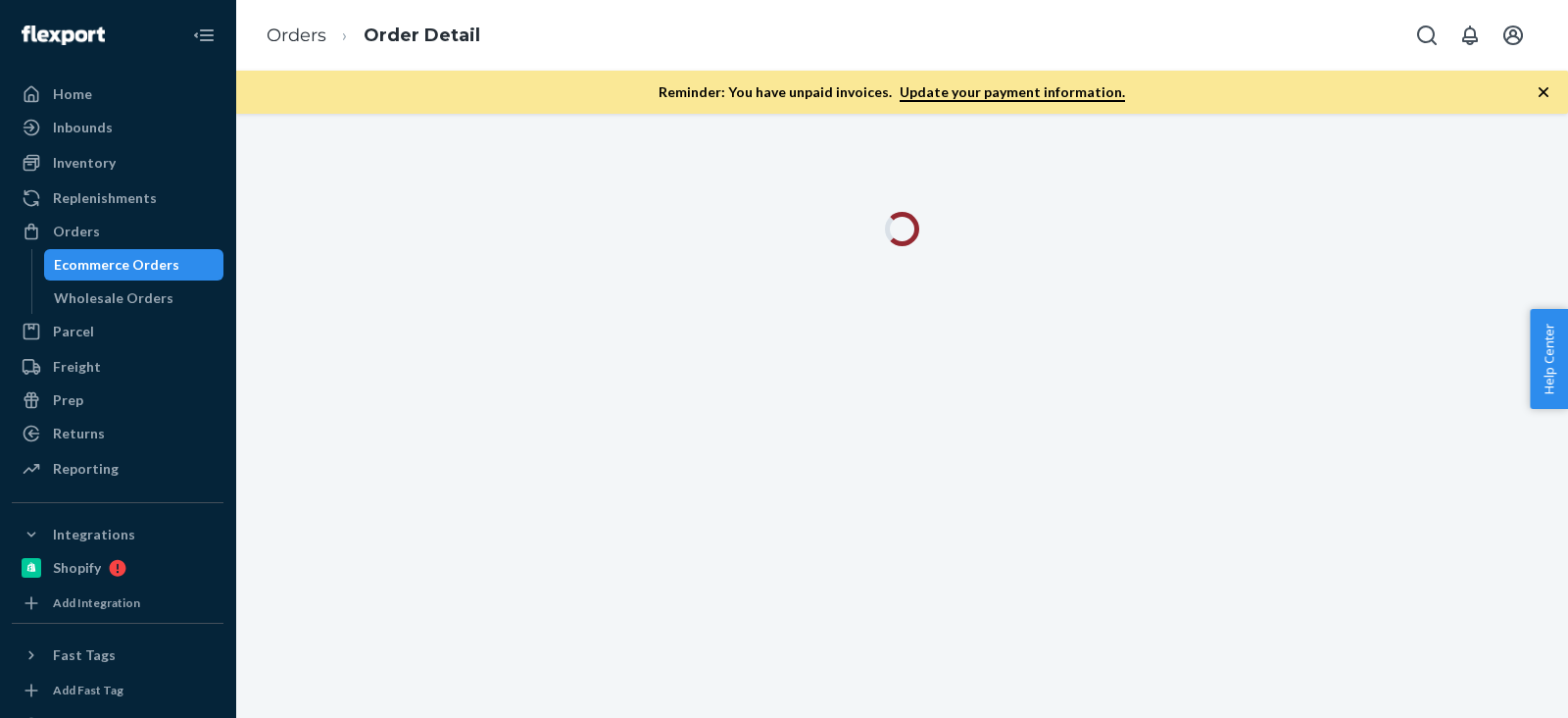
click at [152, 259] on div "Ecommerce Orders" at bounding box center [116, 264] width 126 height 20
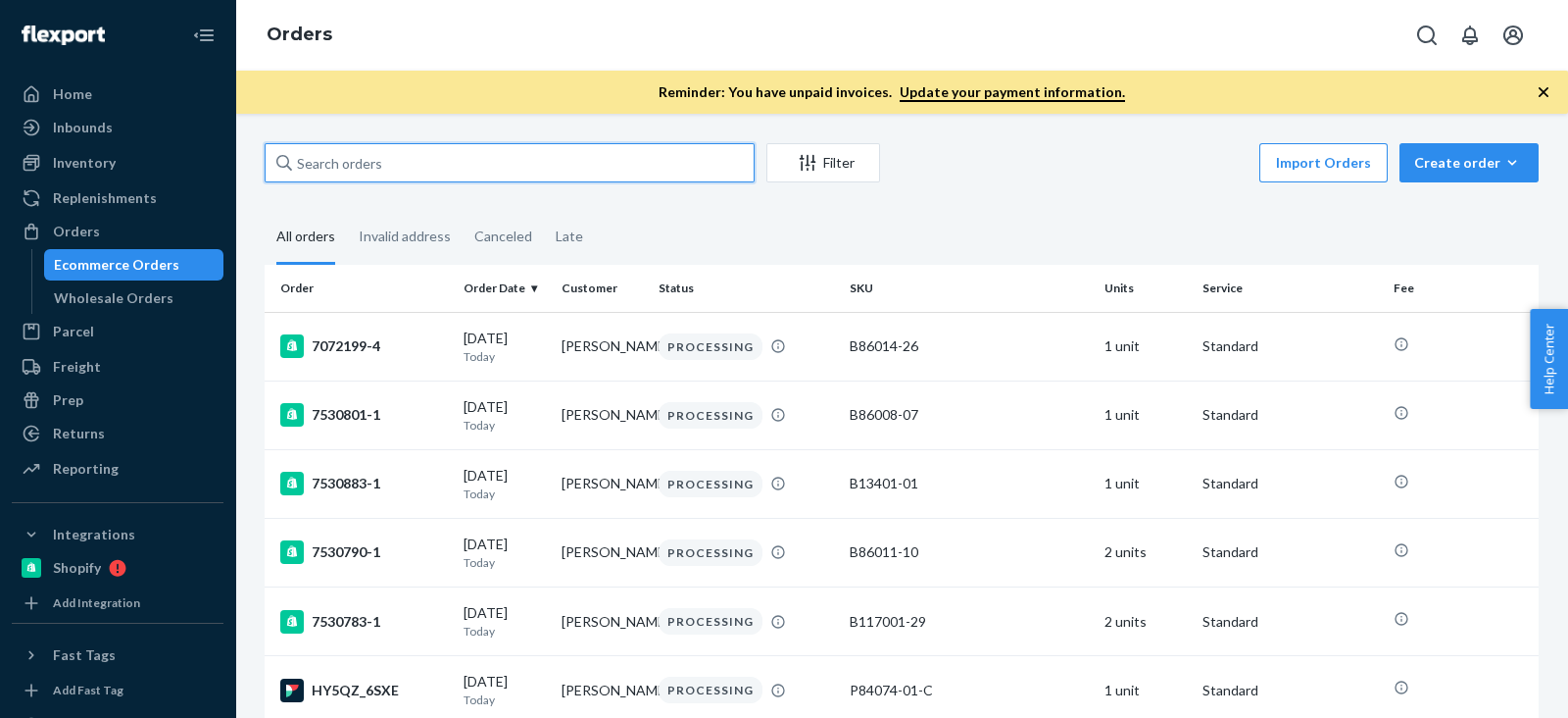
click at [426, 150] on input "text" at bounding box center [509, 163] width 490 height 40
paste input "[PERSON_NAME]"
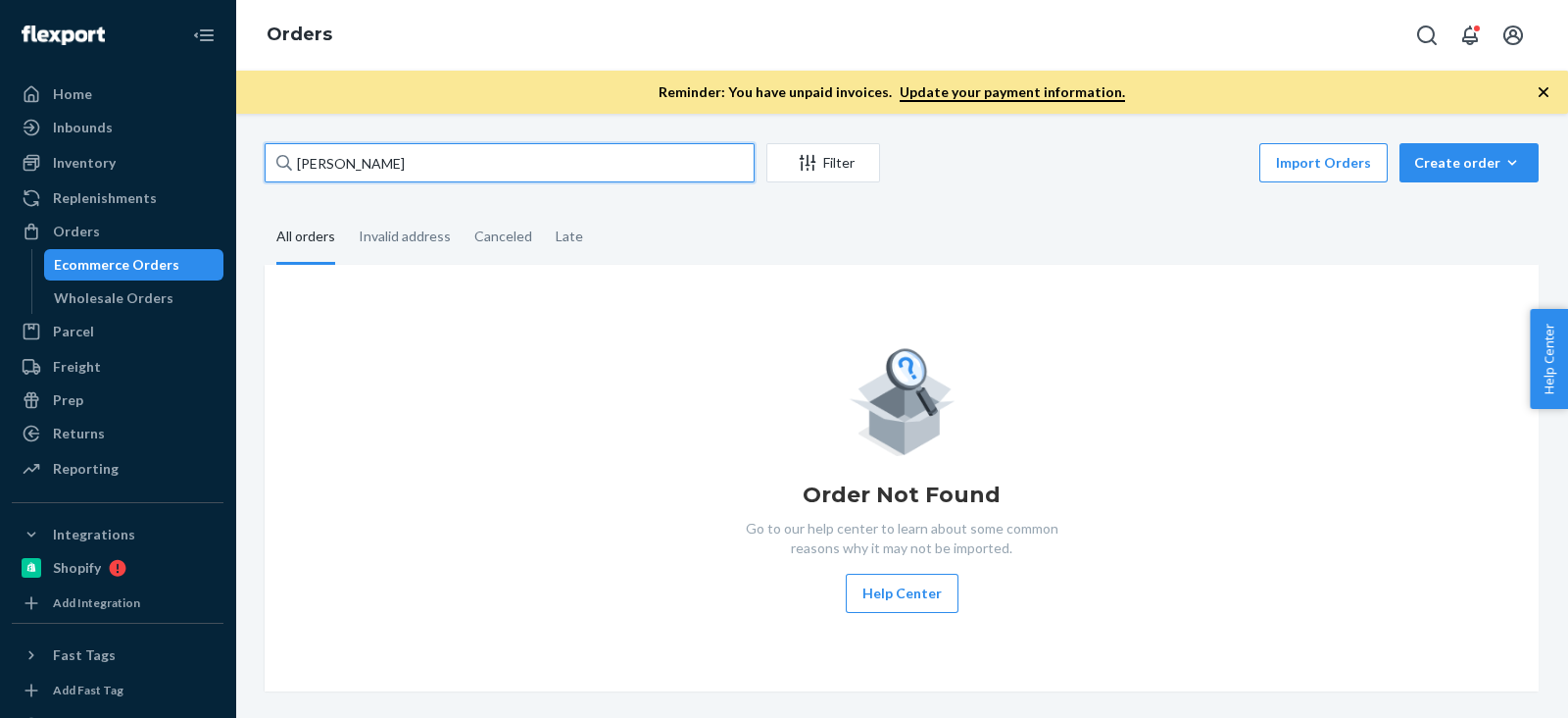
click at [344, 148] on input "[PERSON_NAME]" at bounding box center [509, 163] width 490 height 40
paste input "[PERSON_NAME]"
type input "[PERSON_NAME]"
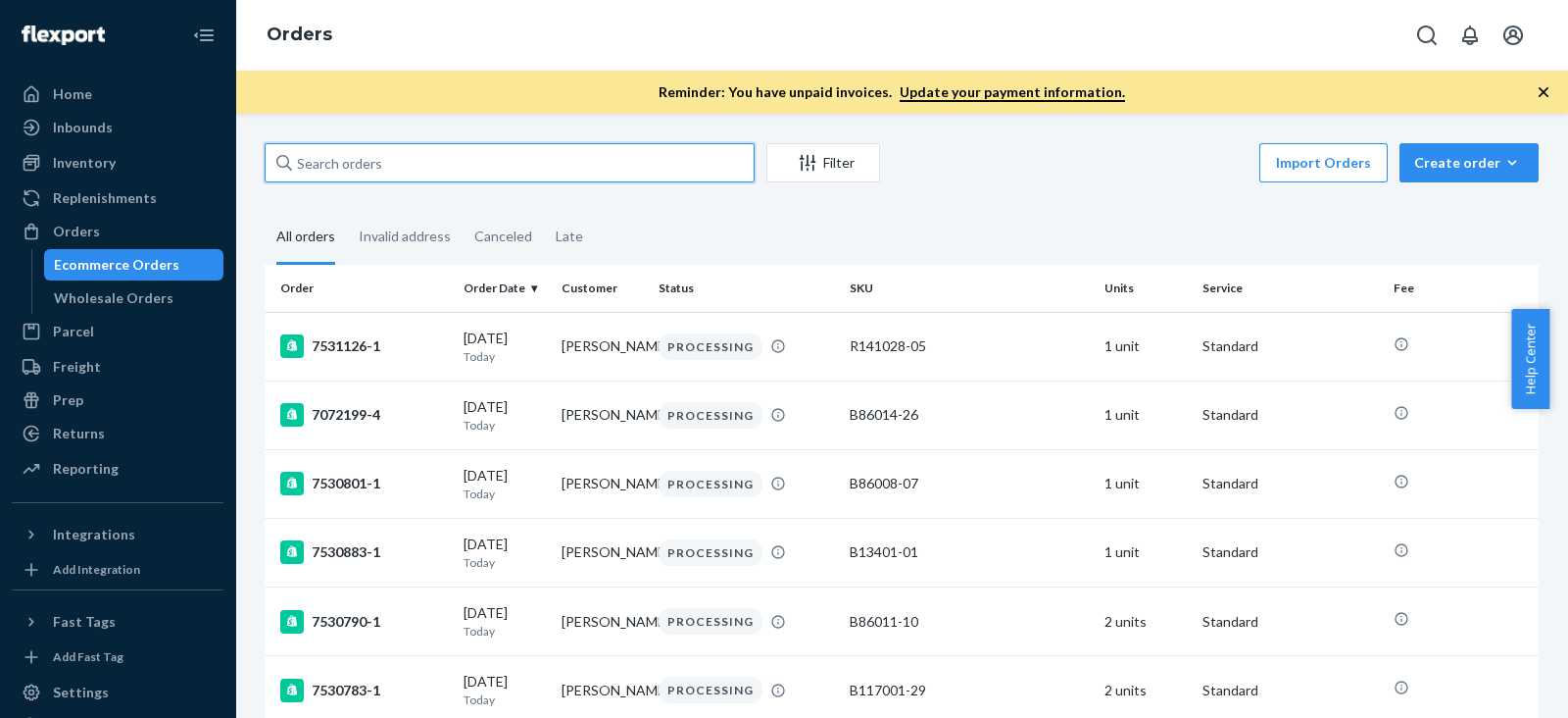
click at [495, 155] on input "text" at bounding box center [509, 163] width 490 height 40
paste input "[PERSON_NAME]"
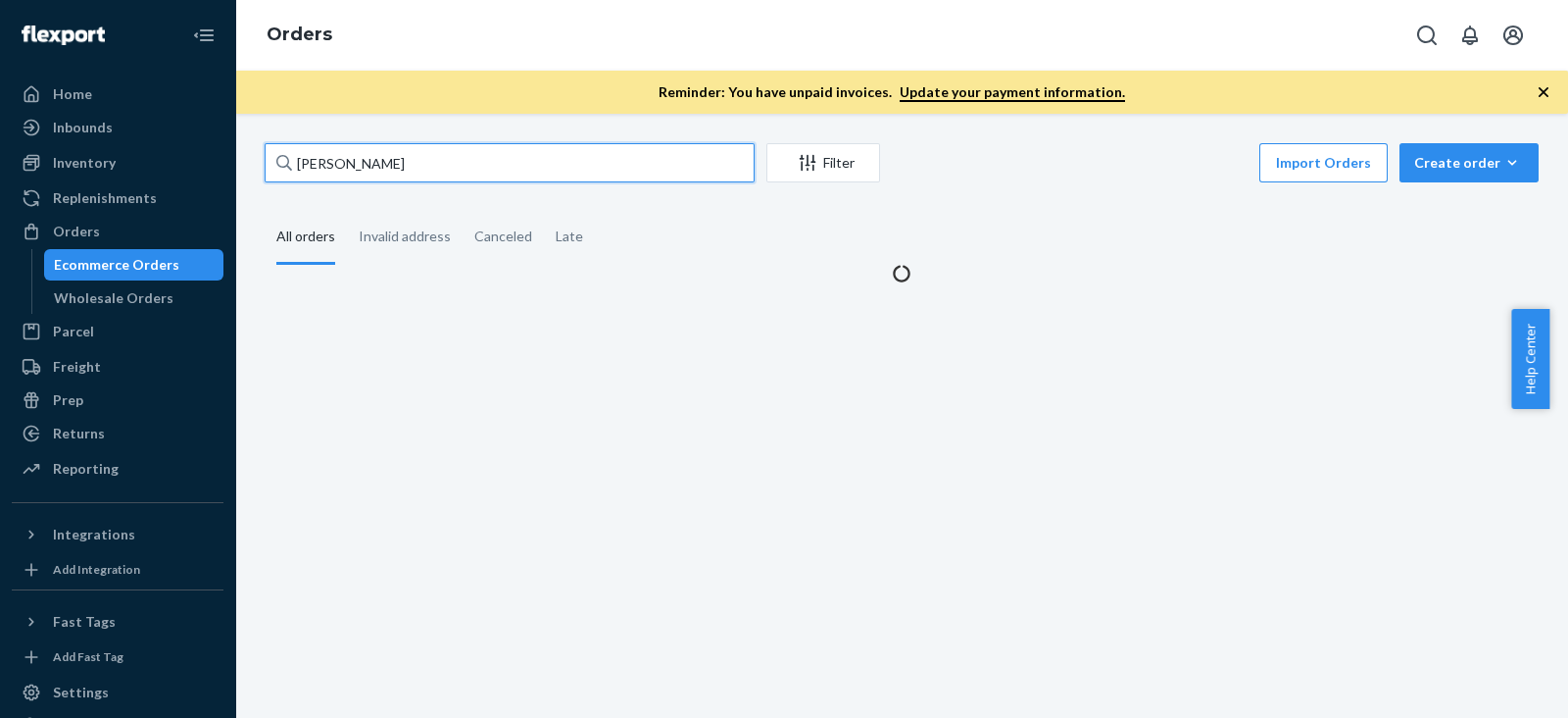
type input "[PERSON_NAME]"
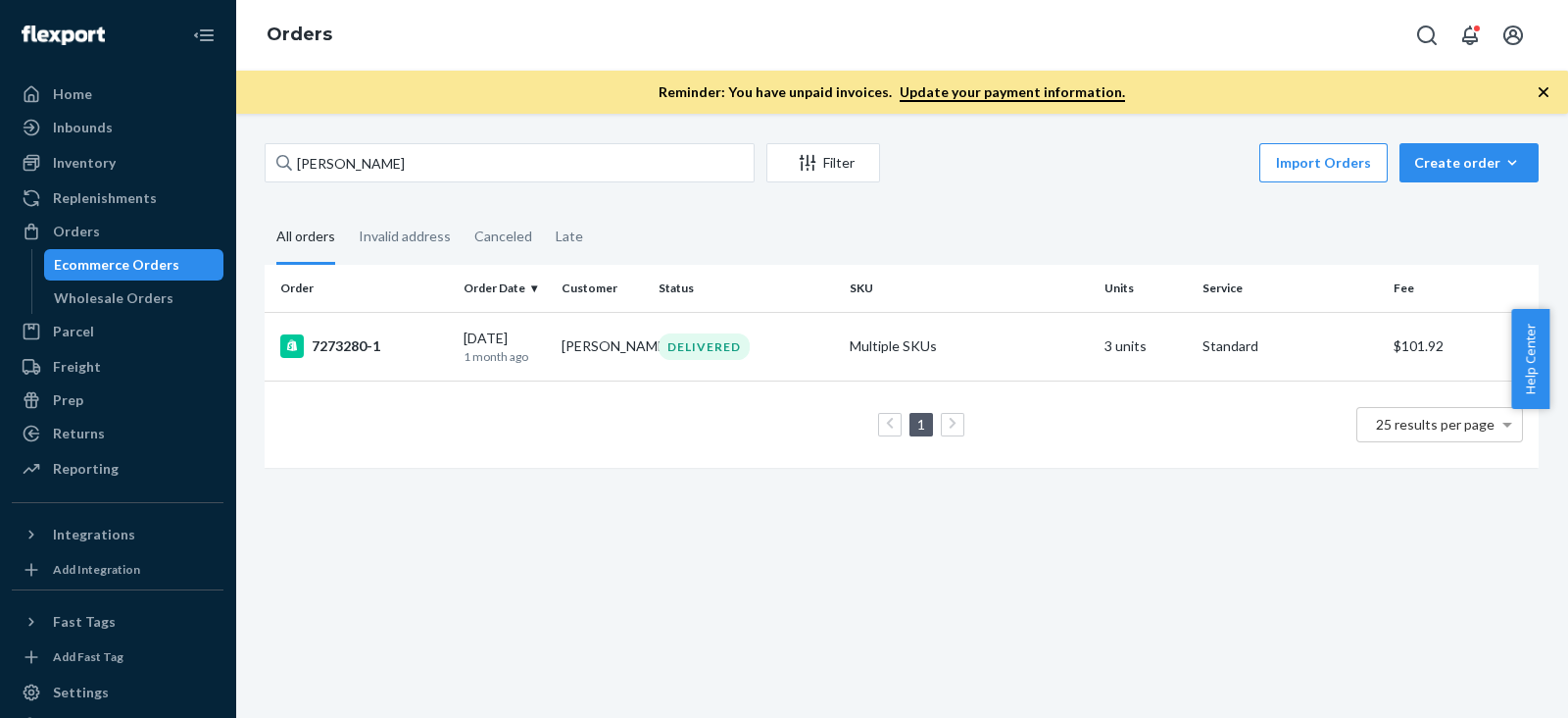
click at [501, 404] on div "1 25 results per page" at bounding box center [902, 424] width 1243 height 62
click at [645, 560] on div "[PERSON_NAME] Filter Import Orders Create order Ecommerce order Removal order A…" at bounding box center [902, 416] width 1333 height 604
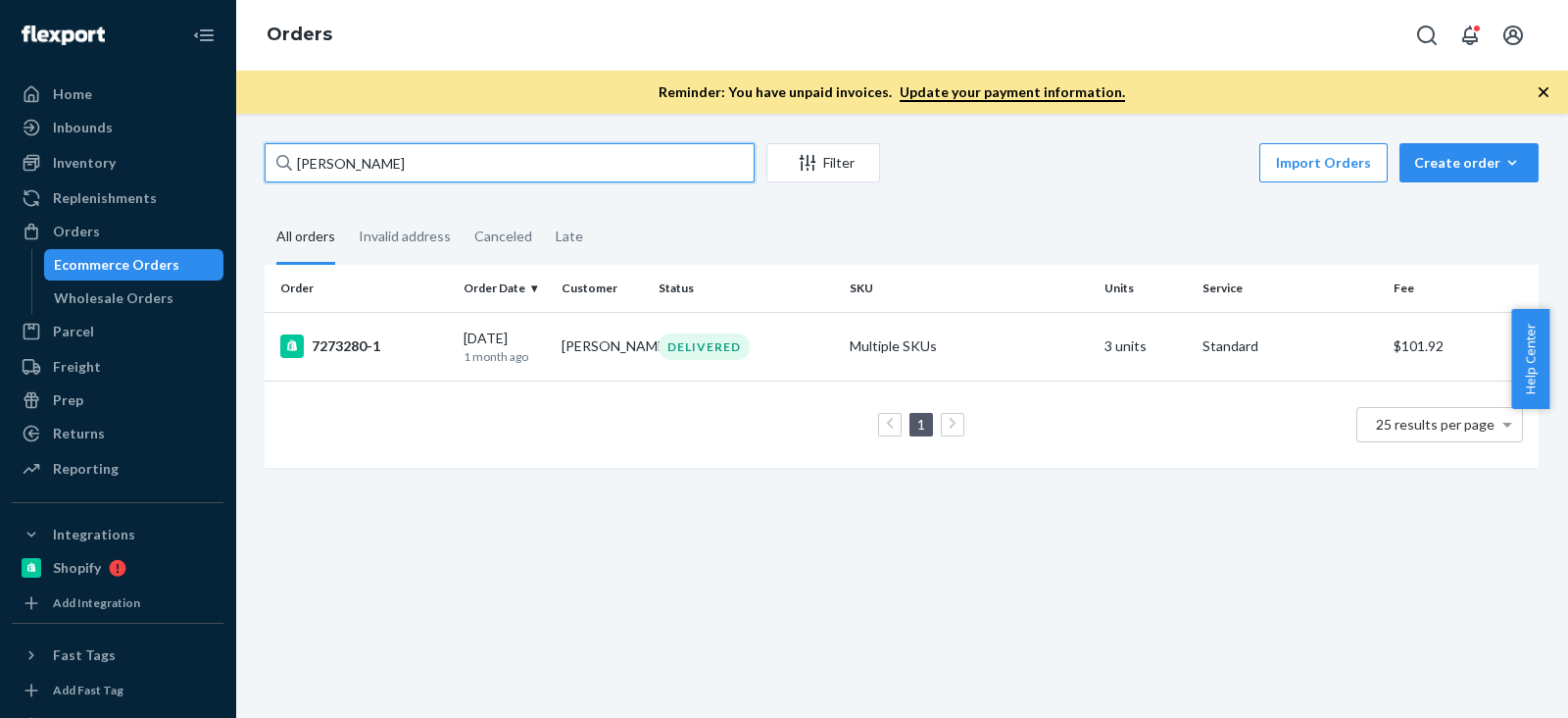
click at [388, 158] on input "[PERSON_NAME]" at bounding box center [509, 163] width 490 height 40
paste input "[PERSON_NAME]"
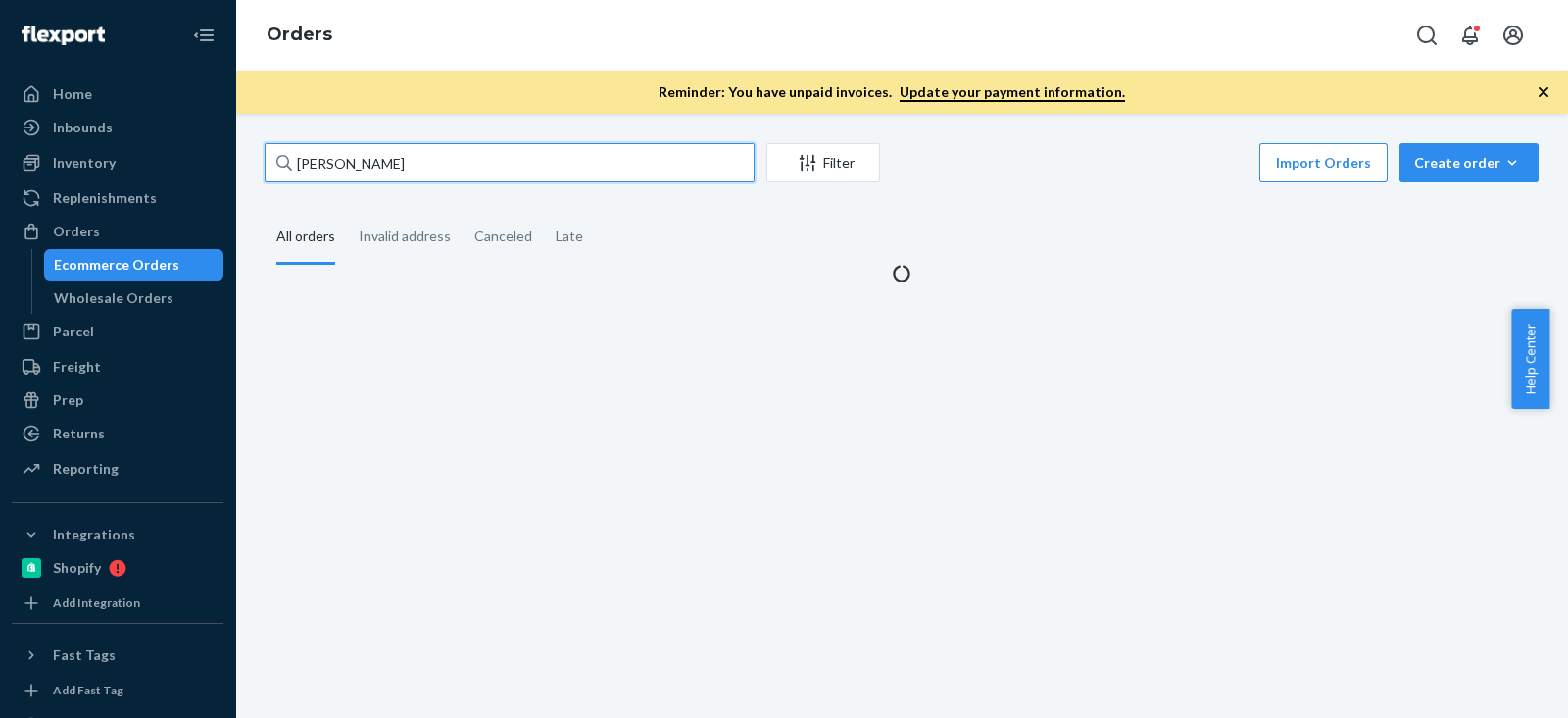
type input "[PERSON_NAME]"
click at [388, 158] on input "[PERSON_NAME]" at bounding box center [509, 163] width 490 height 40
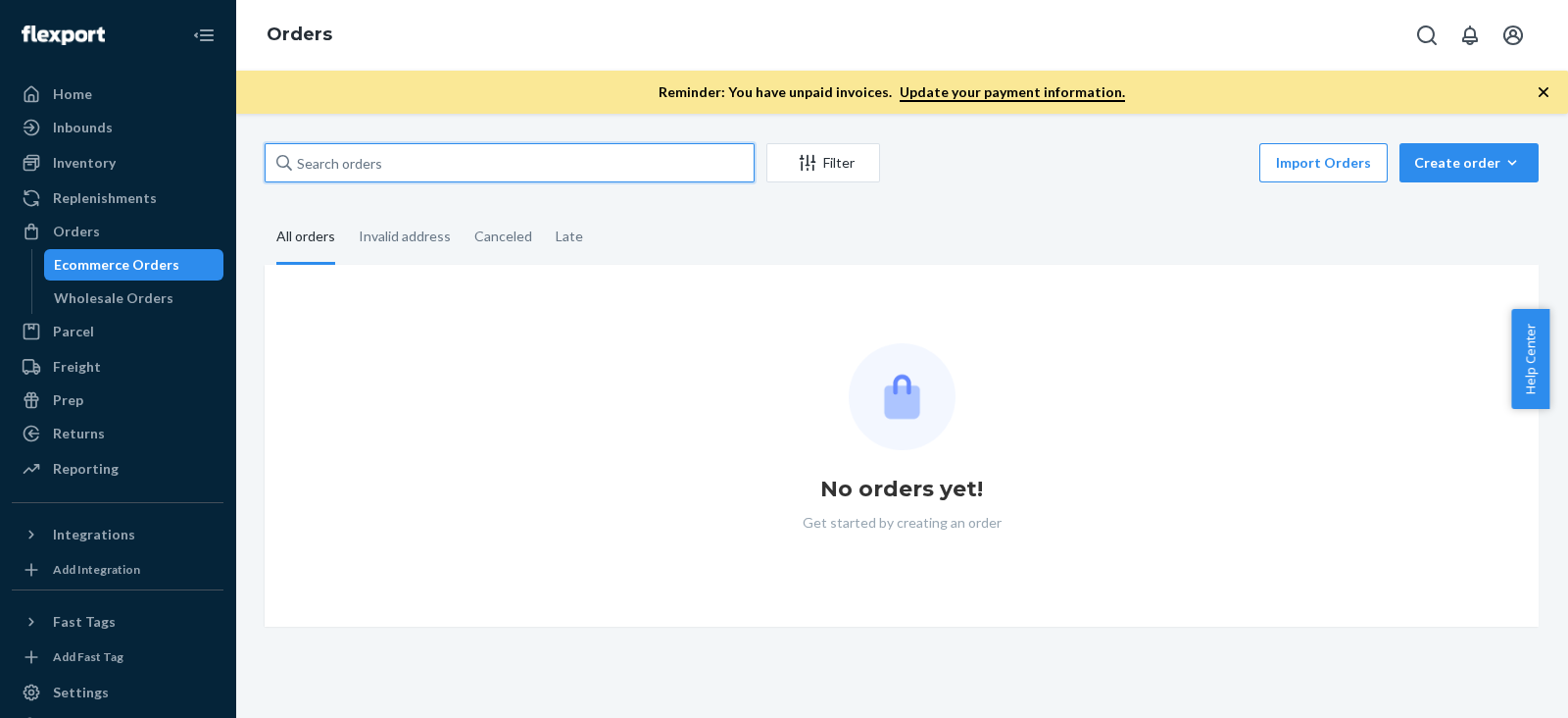
click at [382, 149] on input "text" at bounding box center [509, 163] width 490 height 40
paste input "455306"
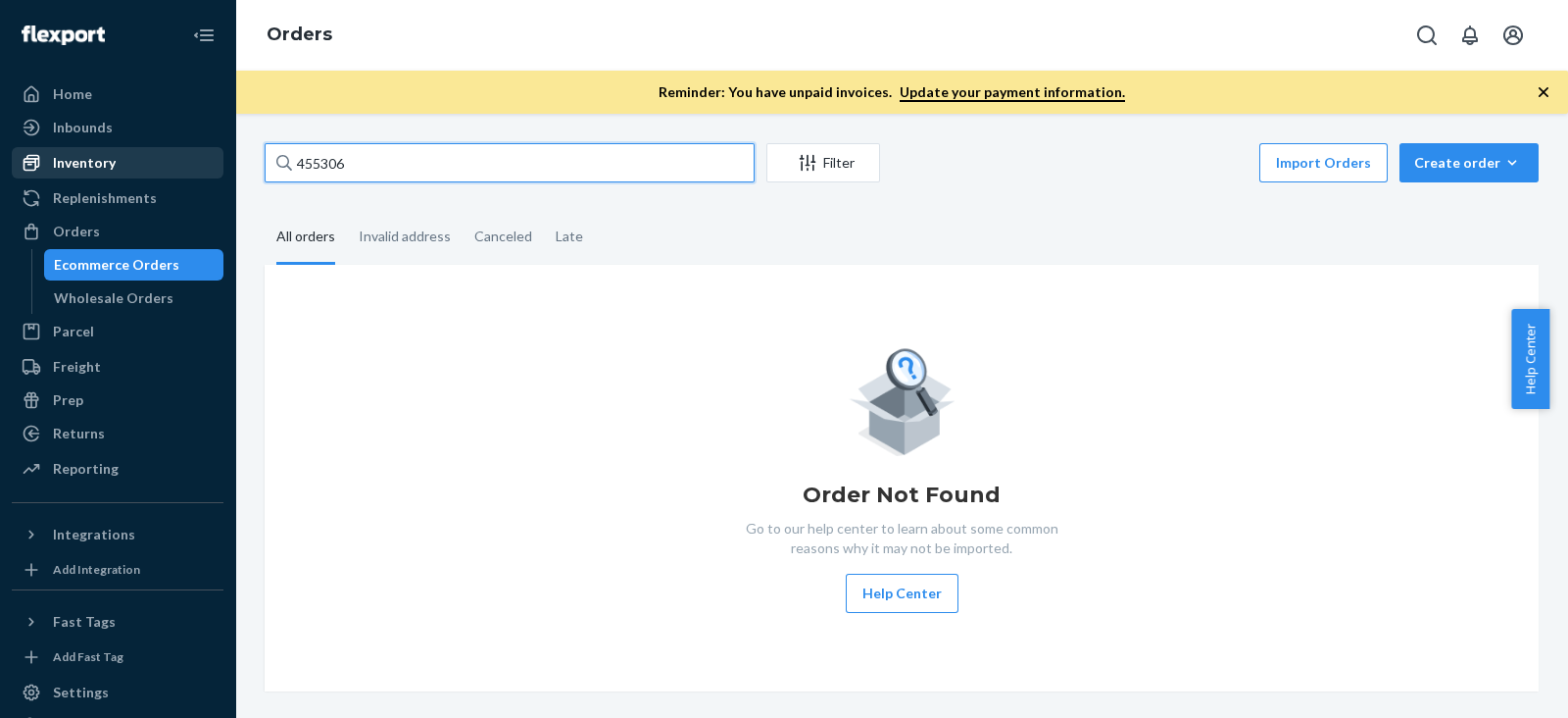
type input "455306"
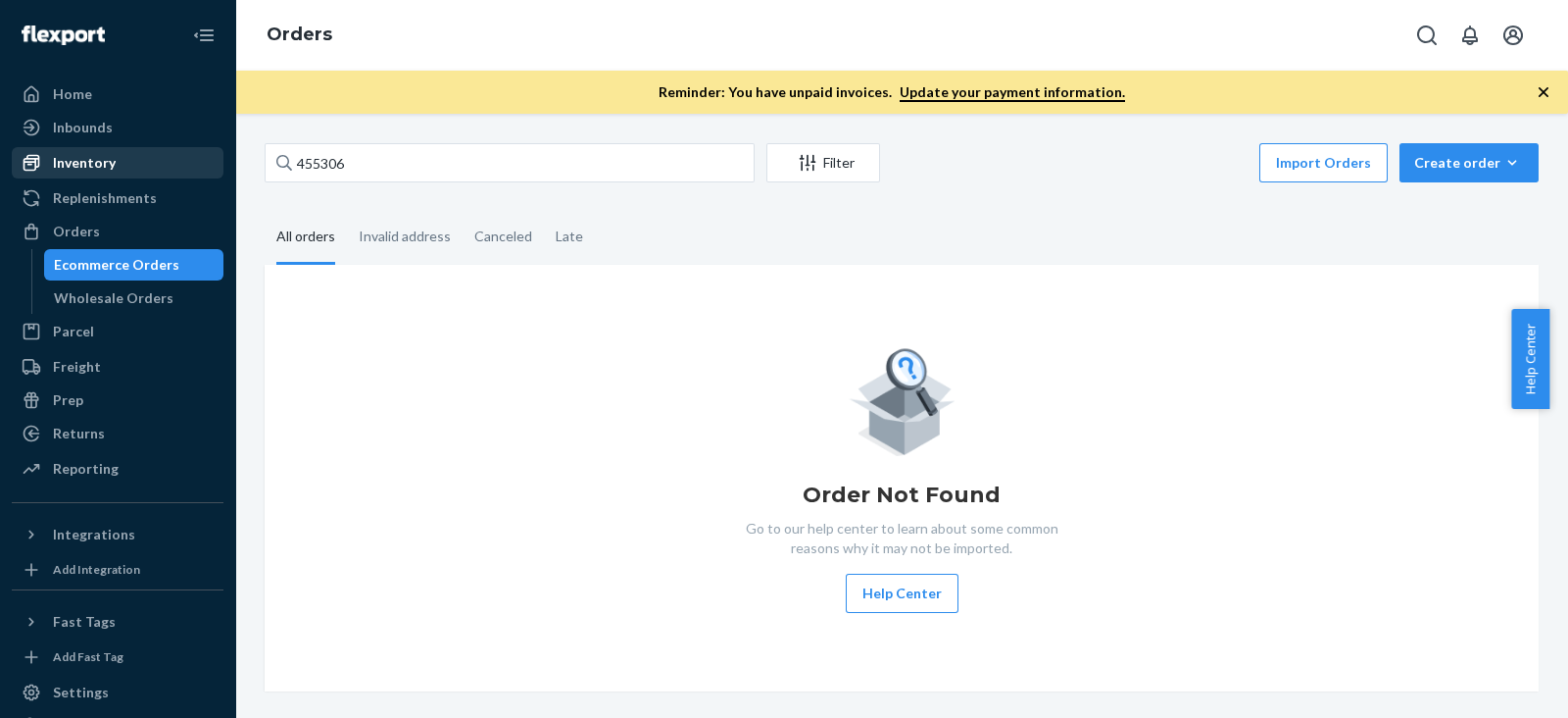
click at [92, 151] on div "Inventory" at bounding box center [118, 163] width 208 height 28
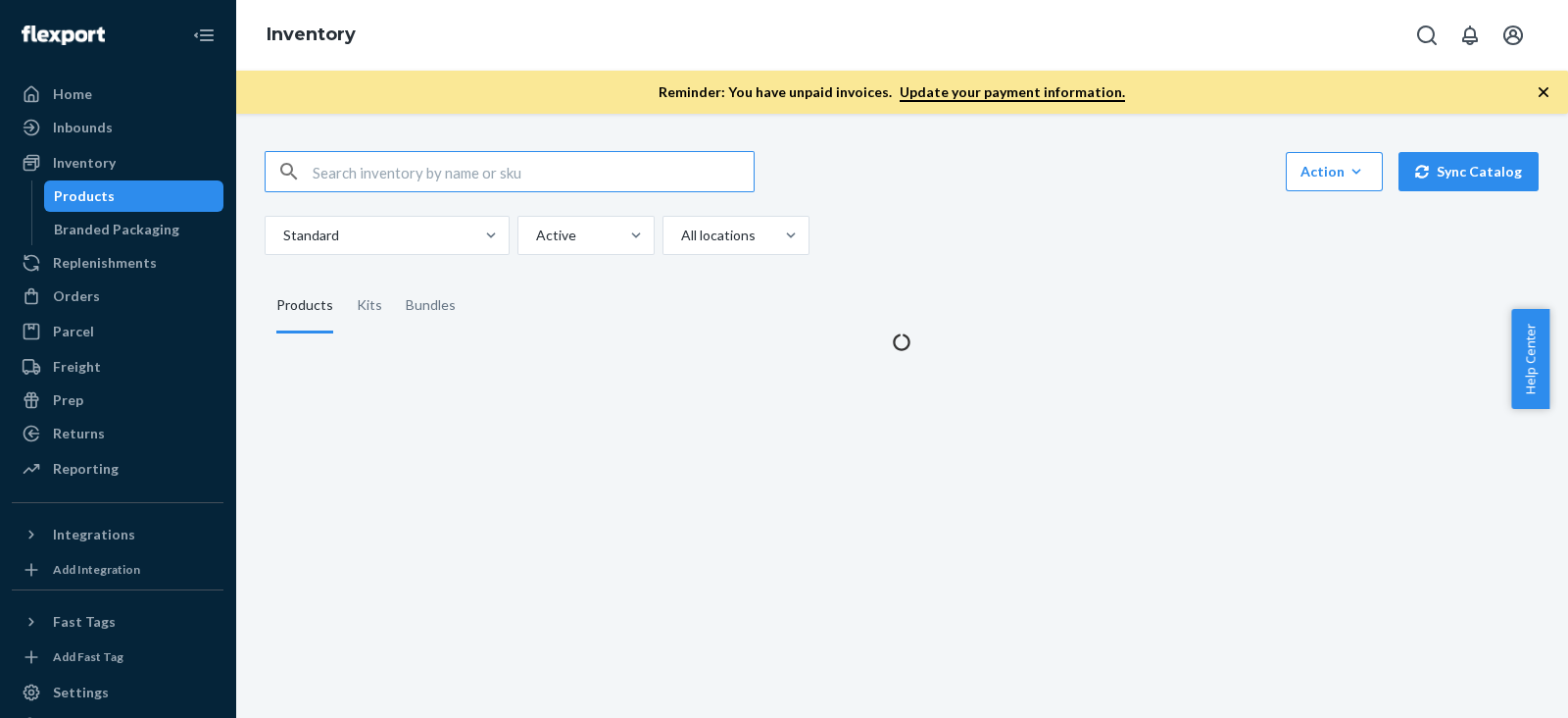
click at [324, 158] on input "text" at bounding box center [534, 171] width 441 height 40
type input "455306"
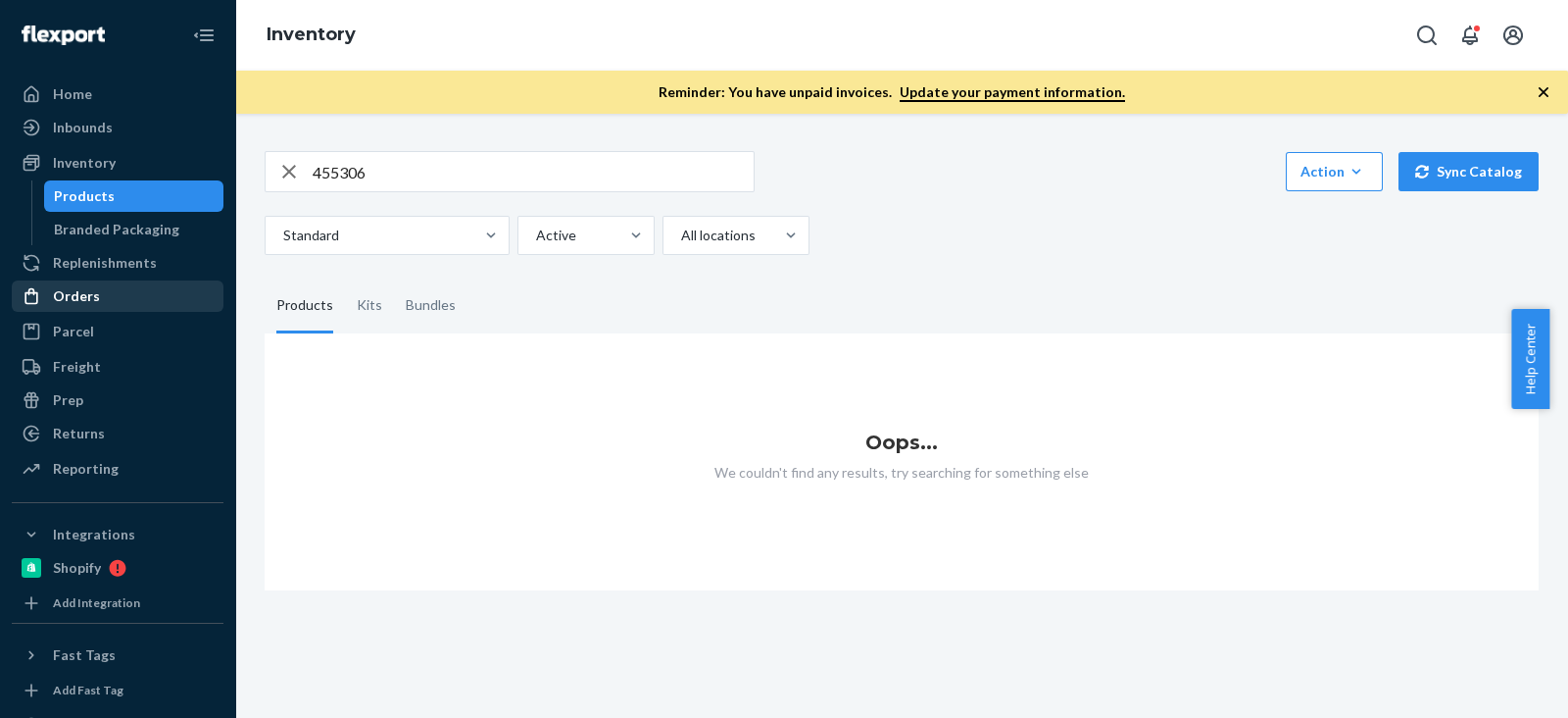
click at [103, 295] on div "Orders" at bounding box center [118, 296] width 208 height 28
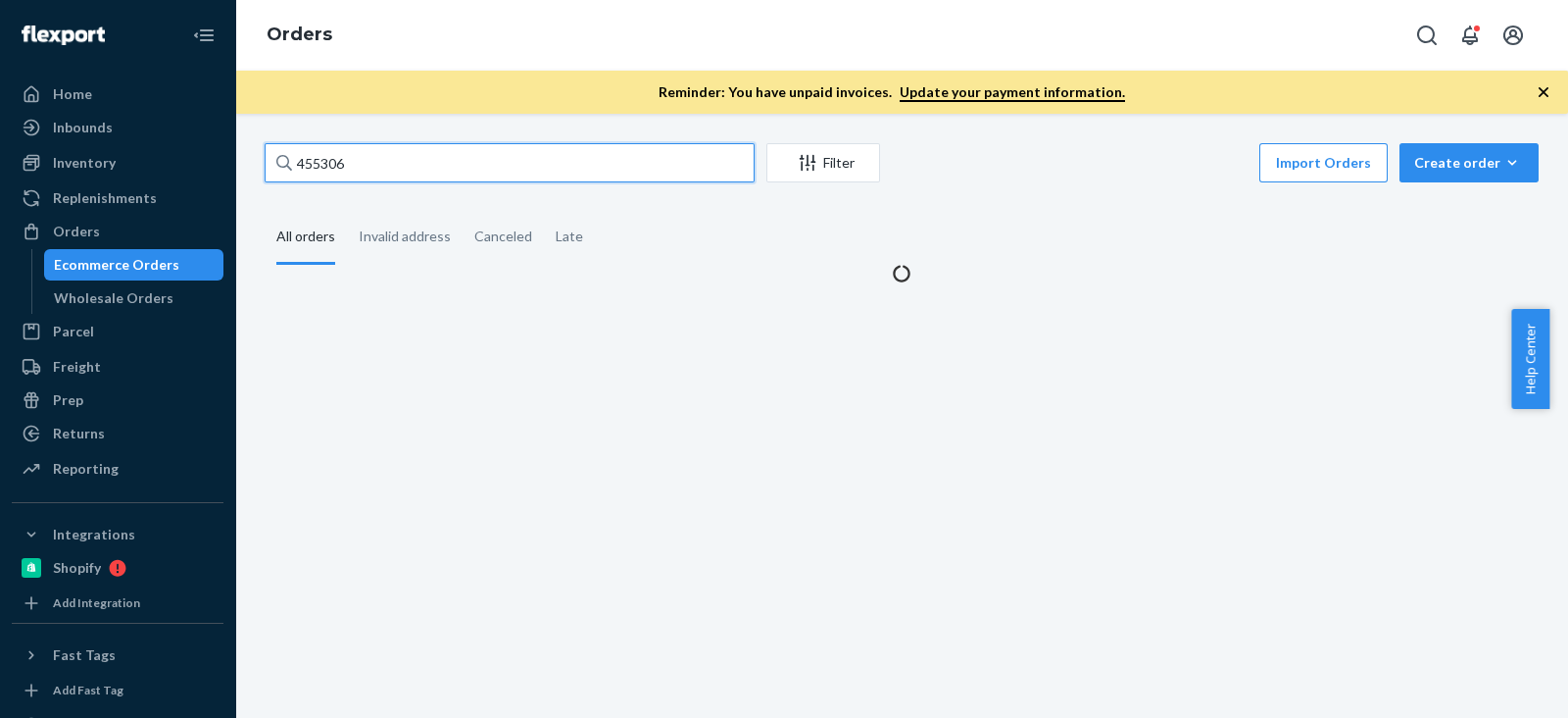
click at [384, 156] on input "455306" at bounding box center [509, 163] width 490 height 40
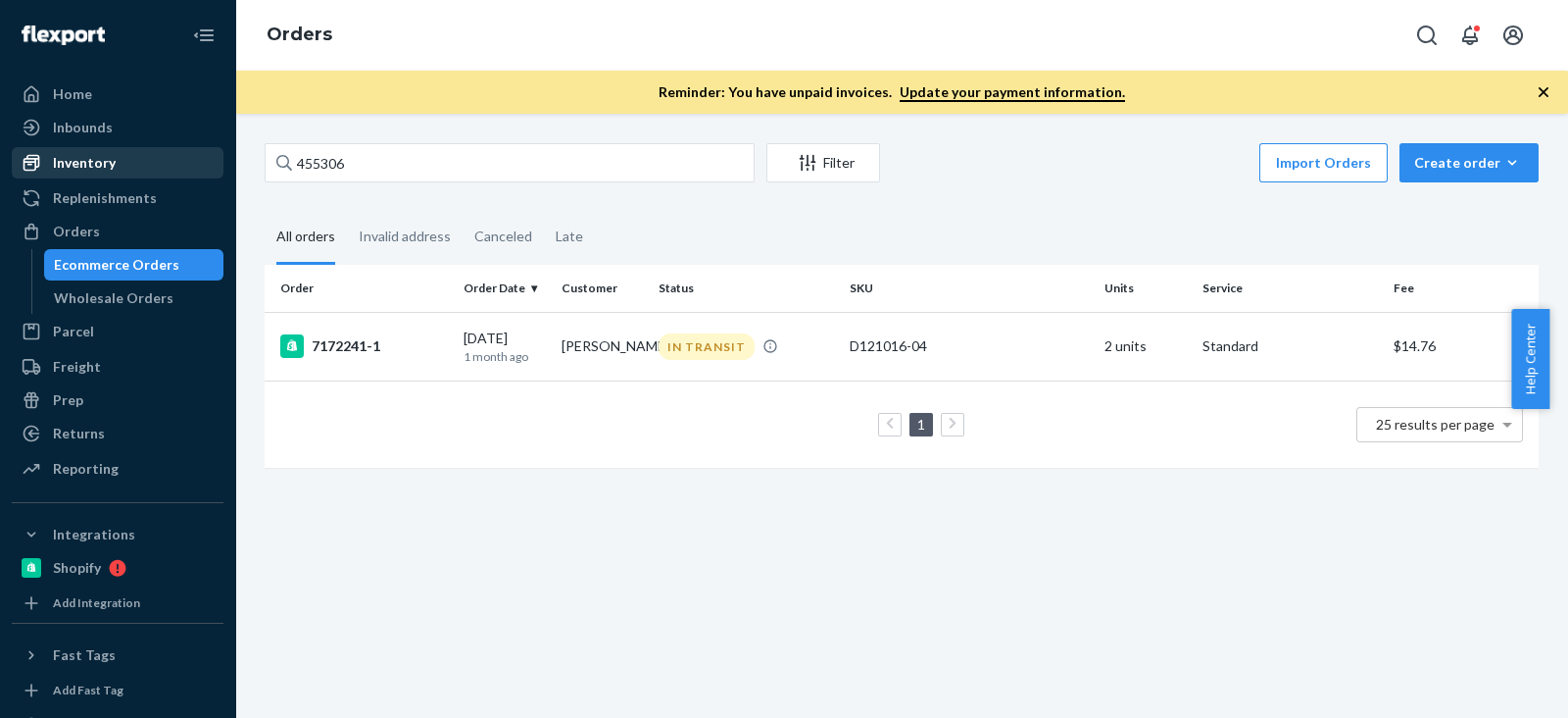
click at [130, 158] on div "Inventory" at bounding box center [118, 163] width 208 height 28
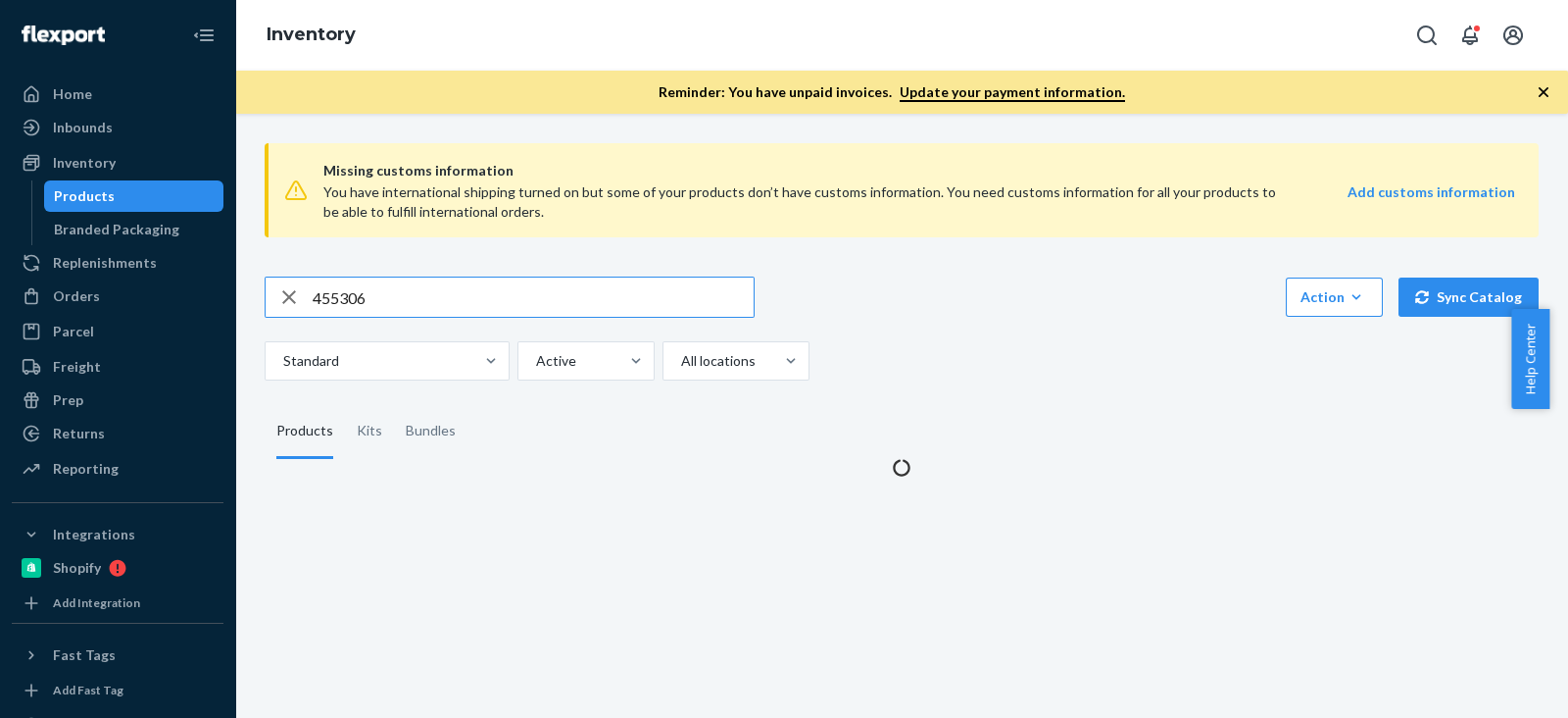
click at [348, 298] on input "455306" at bounding box center [534, 297] width 441 height 40
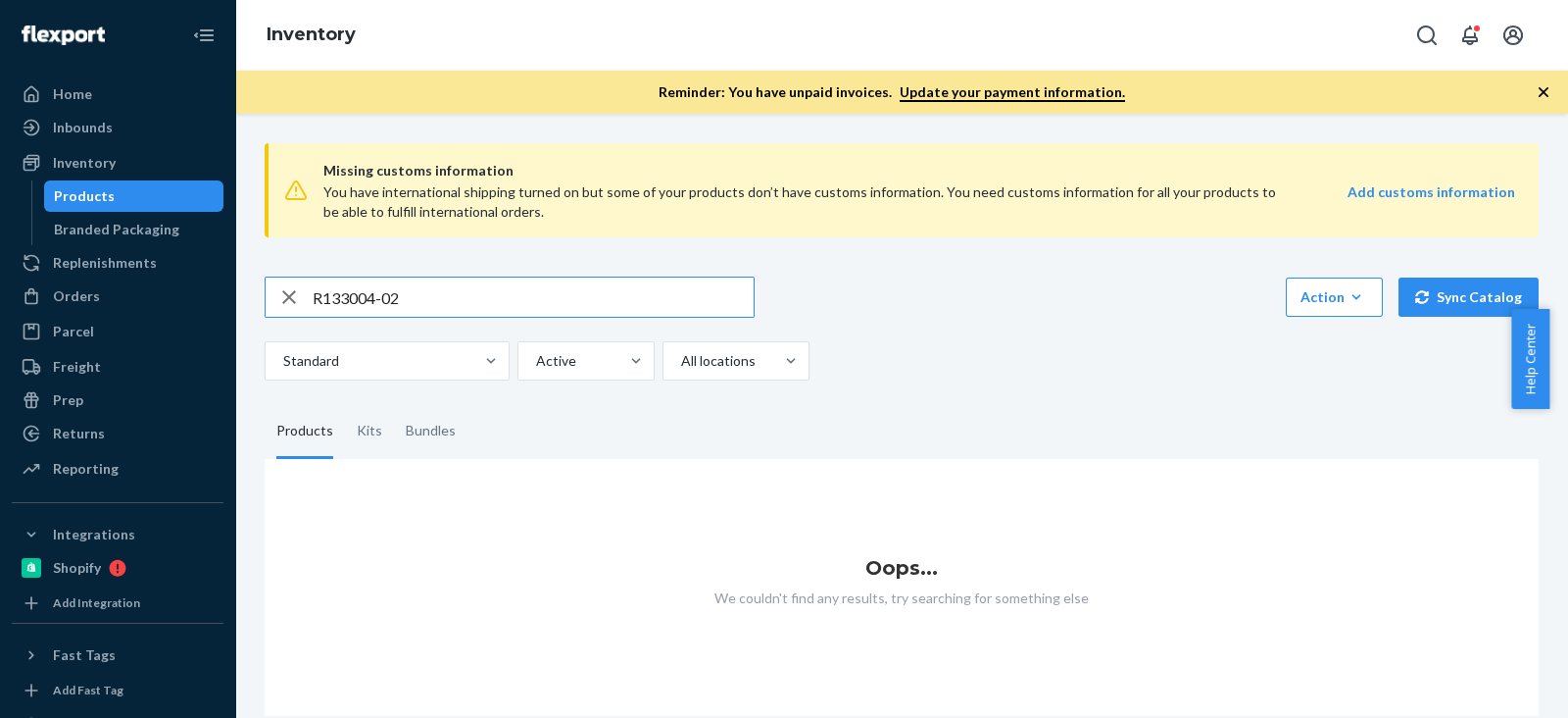
type input "R133004-02"
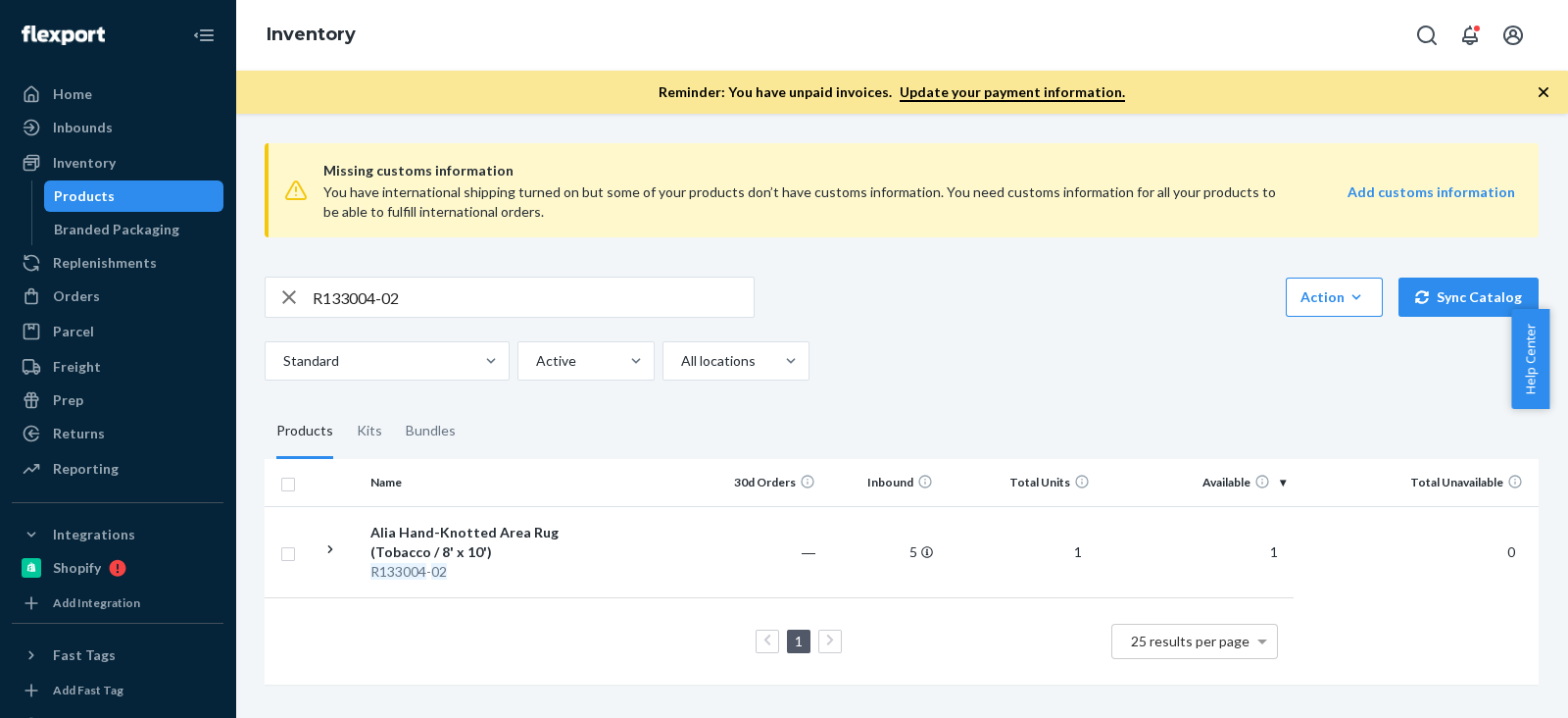
click at [931, 316] on div "R133004-02 Action Create product Create kit or bundle Bulk create products Bulk…" at bounding box center [901, 297] width 1274 height 42
click at [109, 286] on div "Orders" at bounding box center [118, 296] width 208 height 28
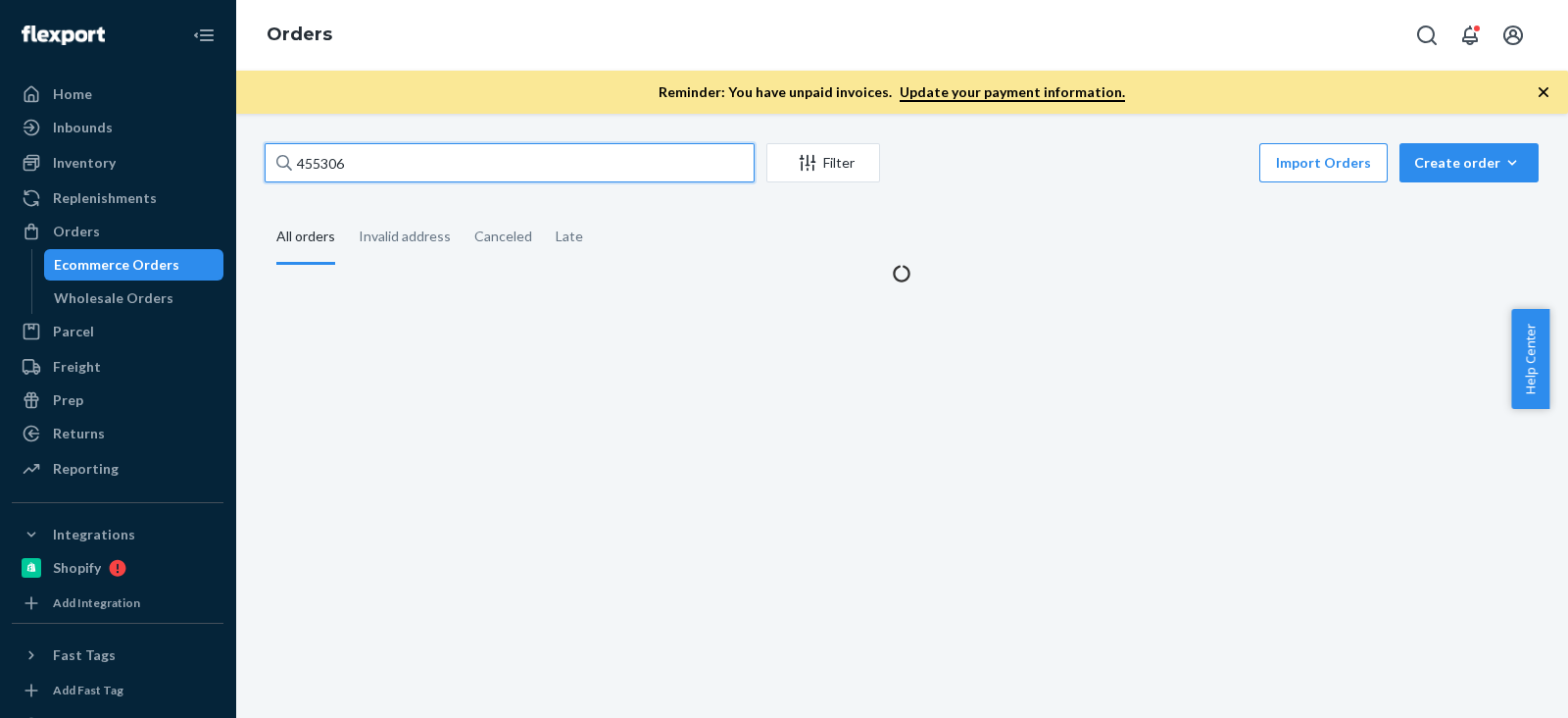
click at [375, 178] on input "455306" at bounding box center [509, 163] width 490 height 40
paste input "[PERSON_NAME]"
type input "[PERSON_NAME]"
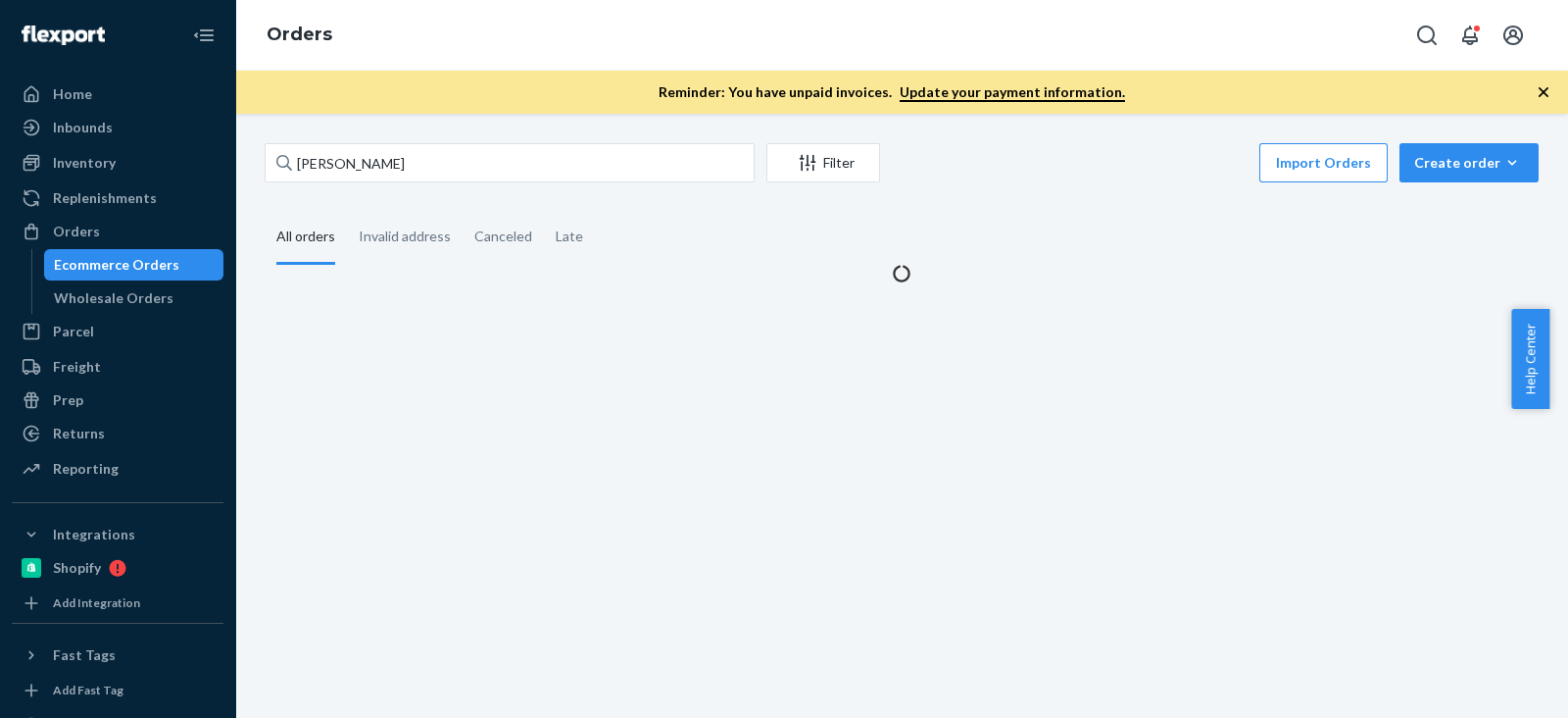
click at [843, 242] on fieldset "All orders Invalid address Canceled Late" at bounding box center [901, 238] width 1274 height 53
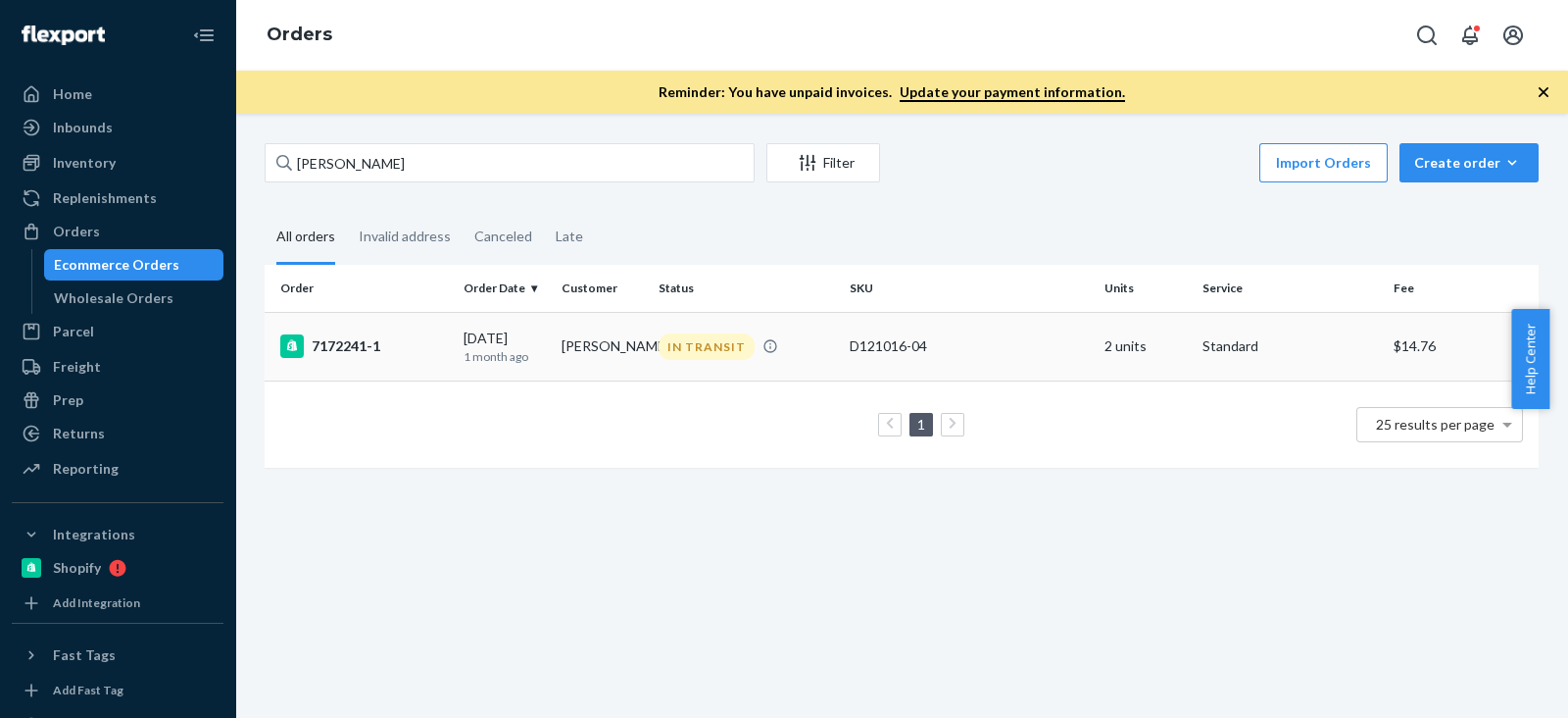
click at [354, 345] on div "7172241-1" at bounding box center [363, 347] width 167 height 24
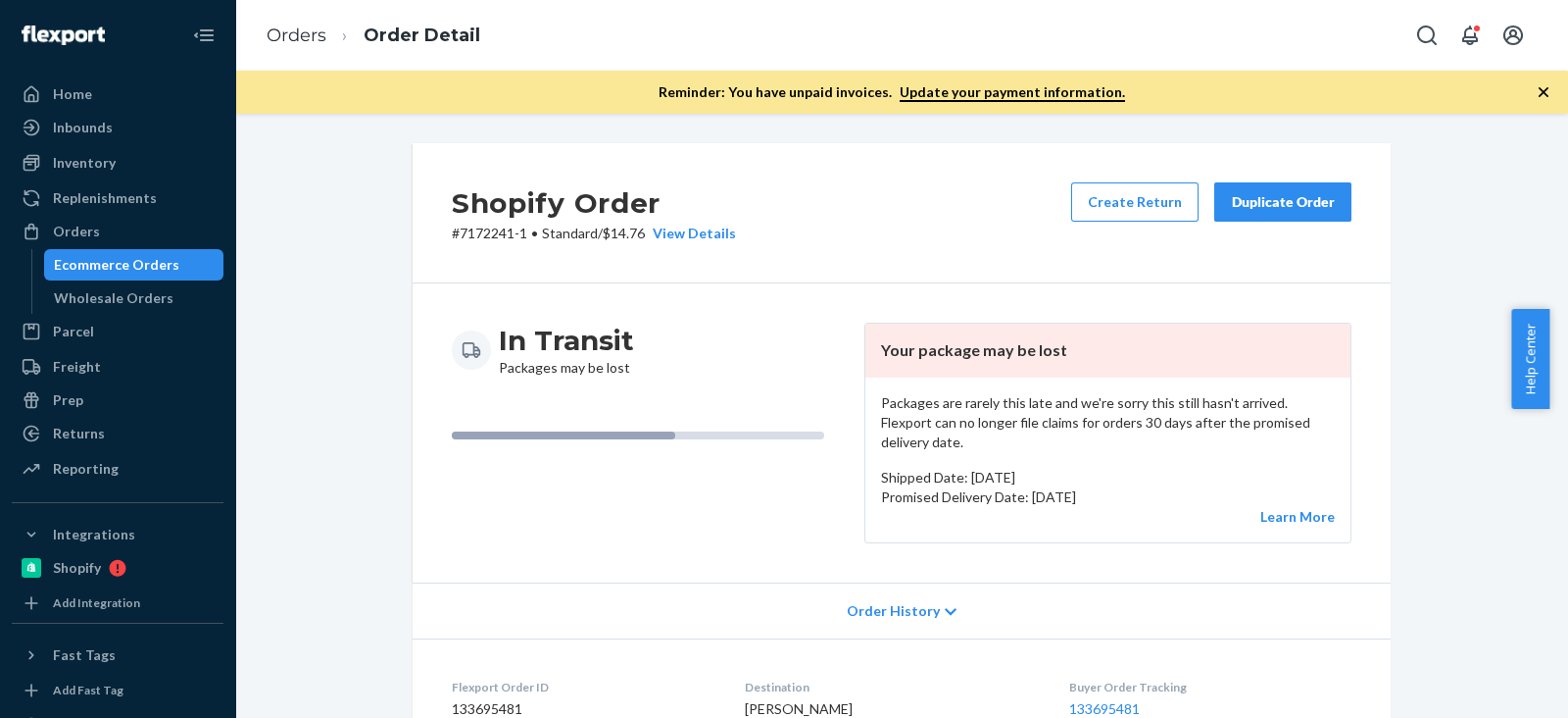
scroll to position [245, 0]
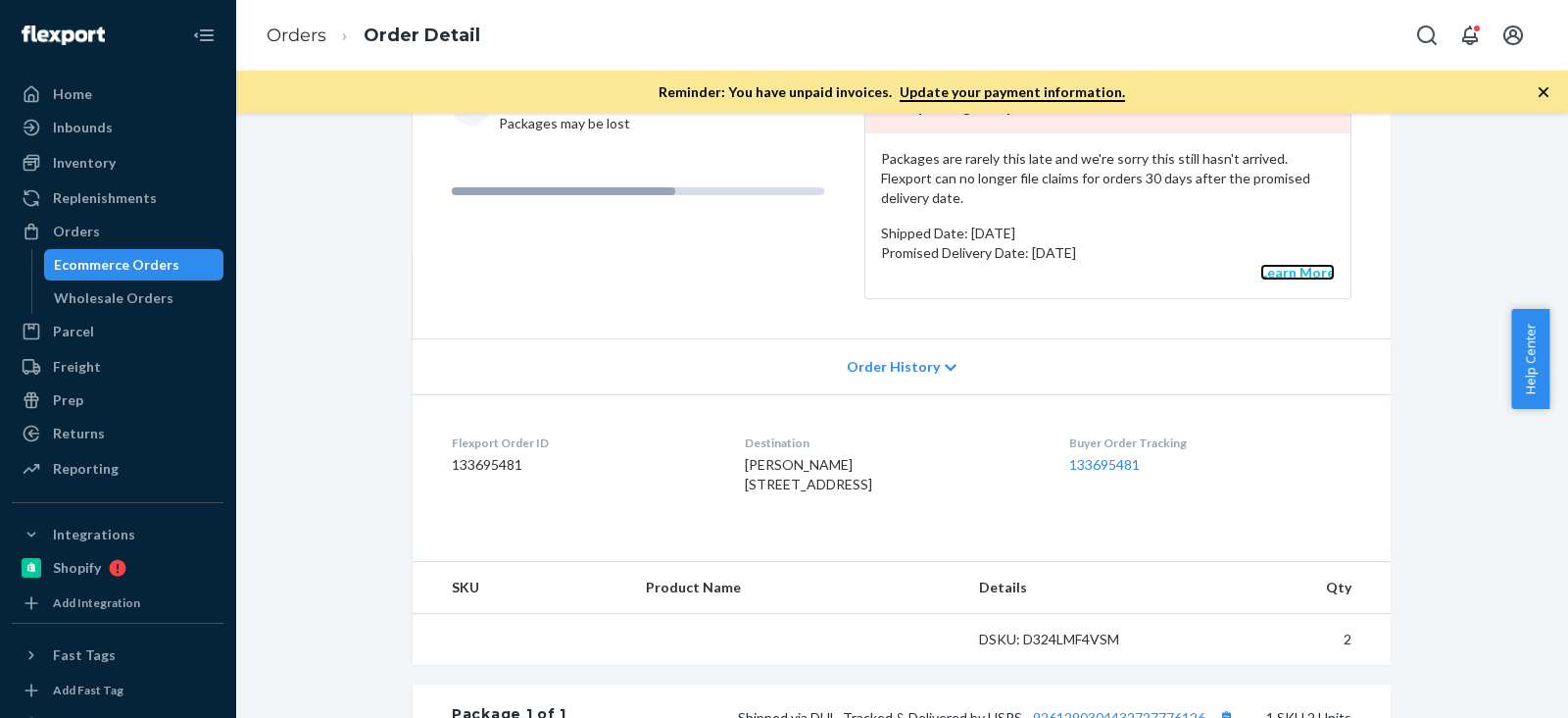
click at [1278, 263] on link "Learn More" at bounding box center [1297, 271] width 74 height 17
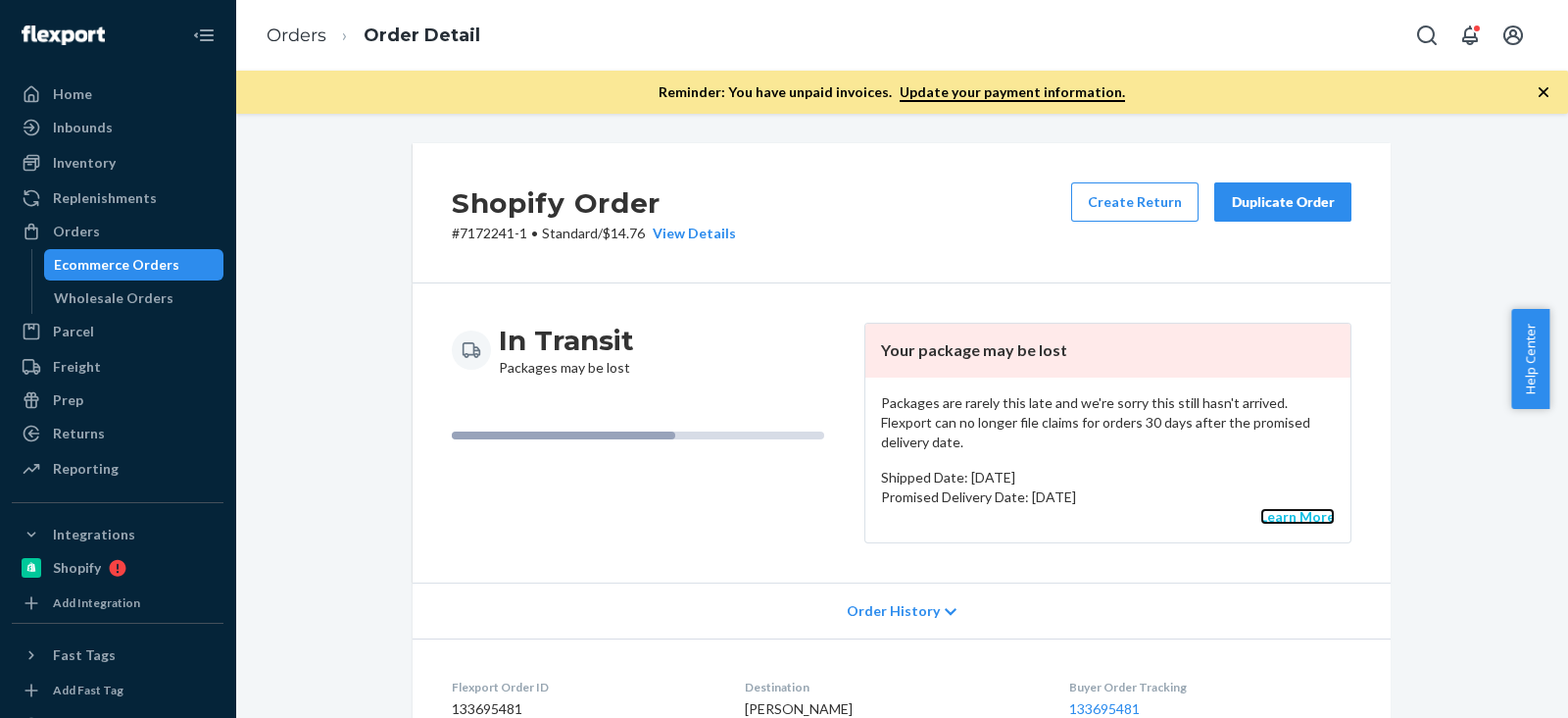
scroll to position [122, 0]
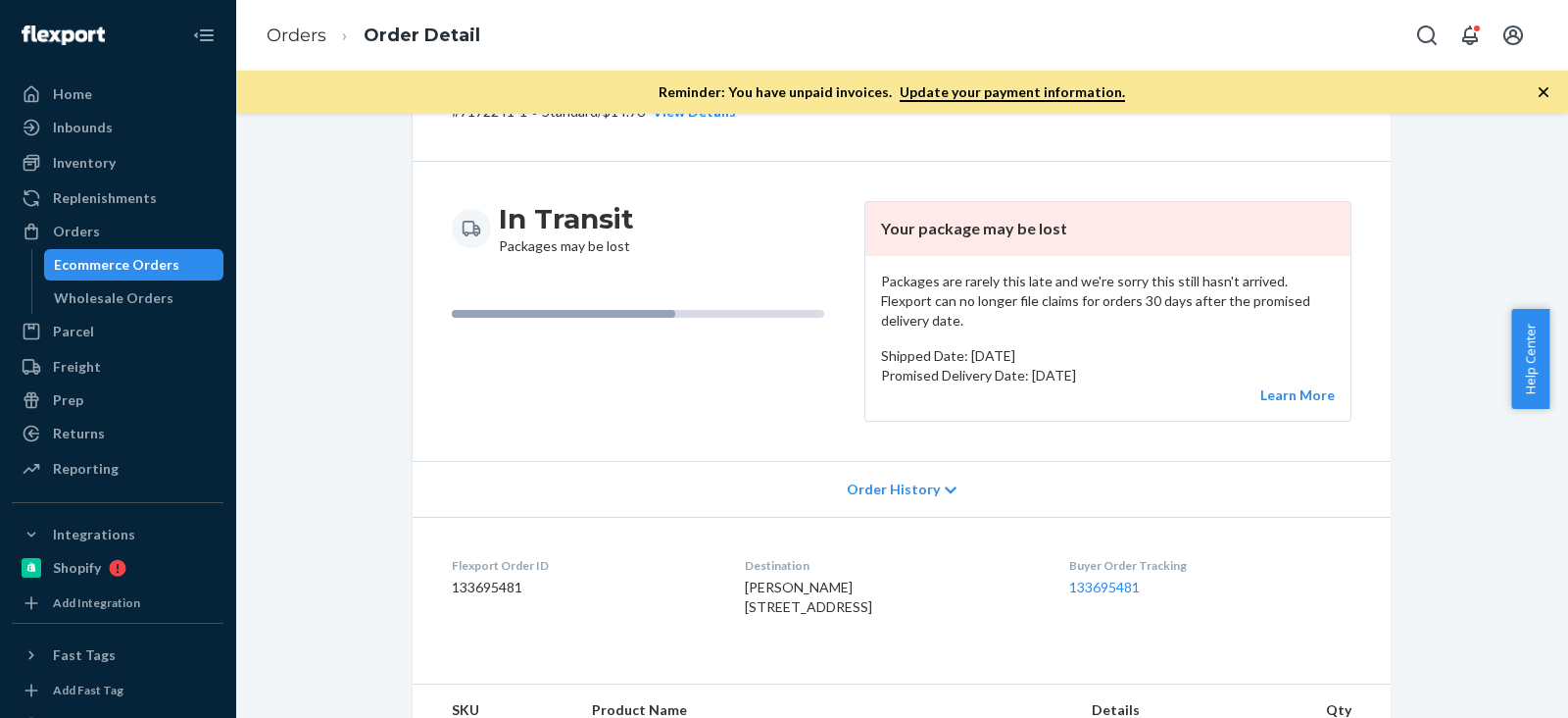
click at [777, 359] on div "In Transit Packages may be lost" at bounding box center [649, 311] width 397 height 221
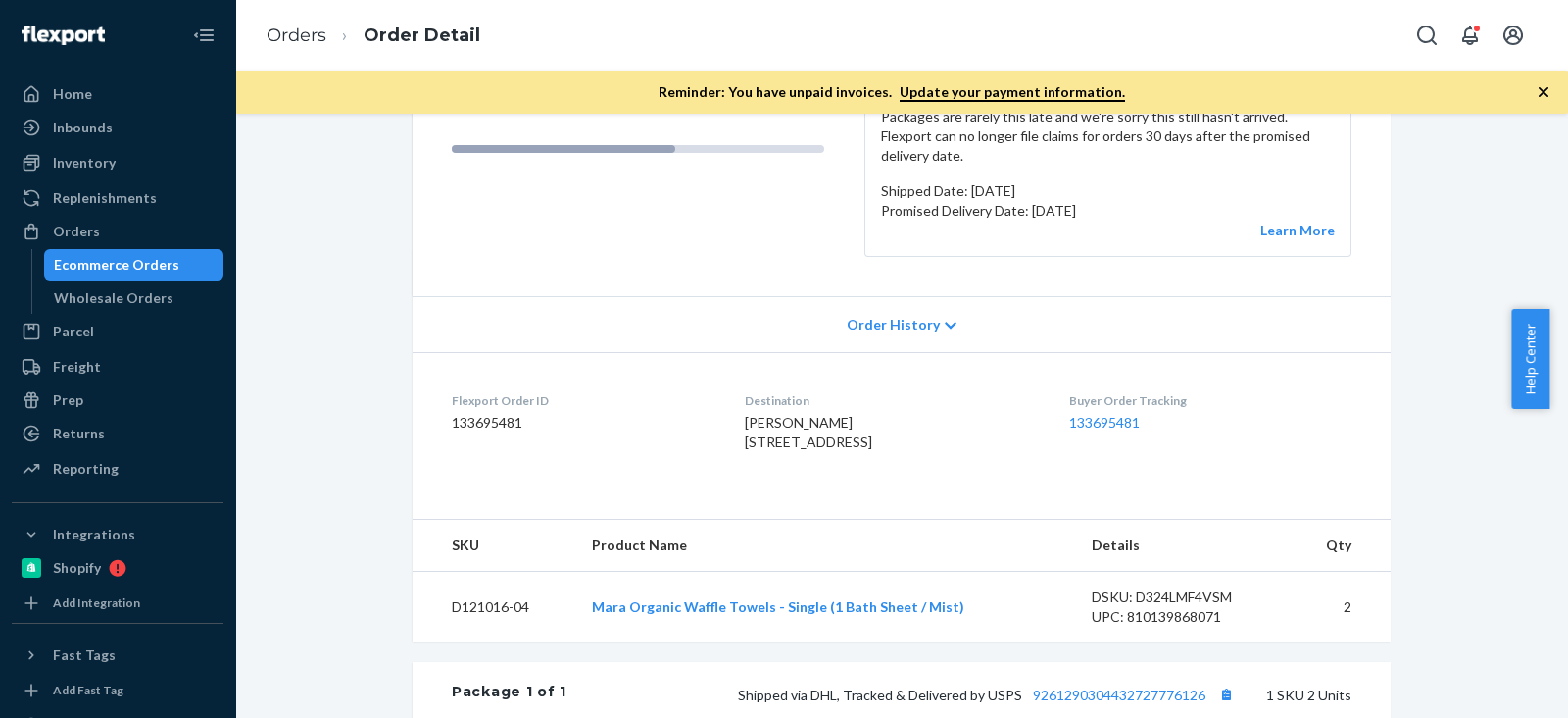
scroll to position [367, 0]
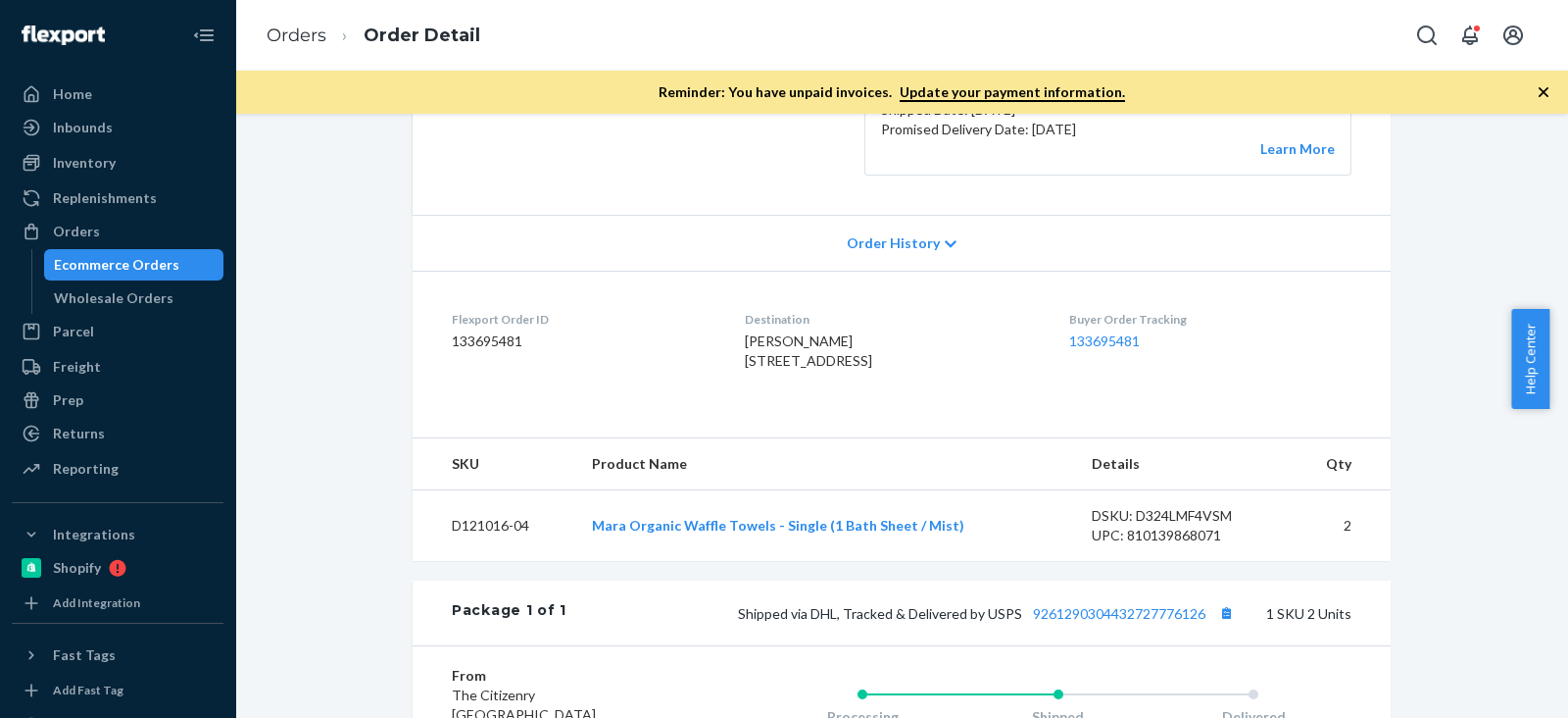
click at [505, 332] on dd "133695481" at bounding box center [582, 342] width 261 height 20
copy dd "133695481"
drag, startPoint x: 309, startPoint y: 592, endPoint x: 320, endPoint y: 593, distance: 11.0
click at [312, 589] on div "Shopify Order # 7172241-1 • Standard / $14.76 View Details Create Return Duplic…" at bounding box center [901, 399] width 1304 height 1248
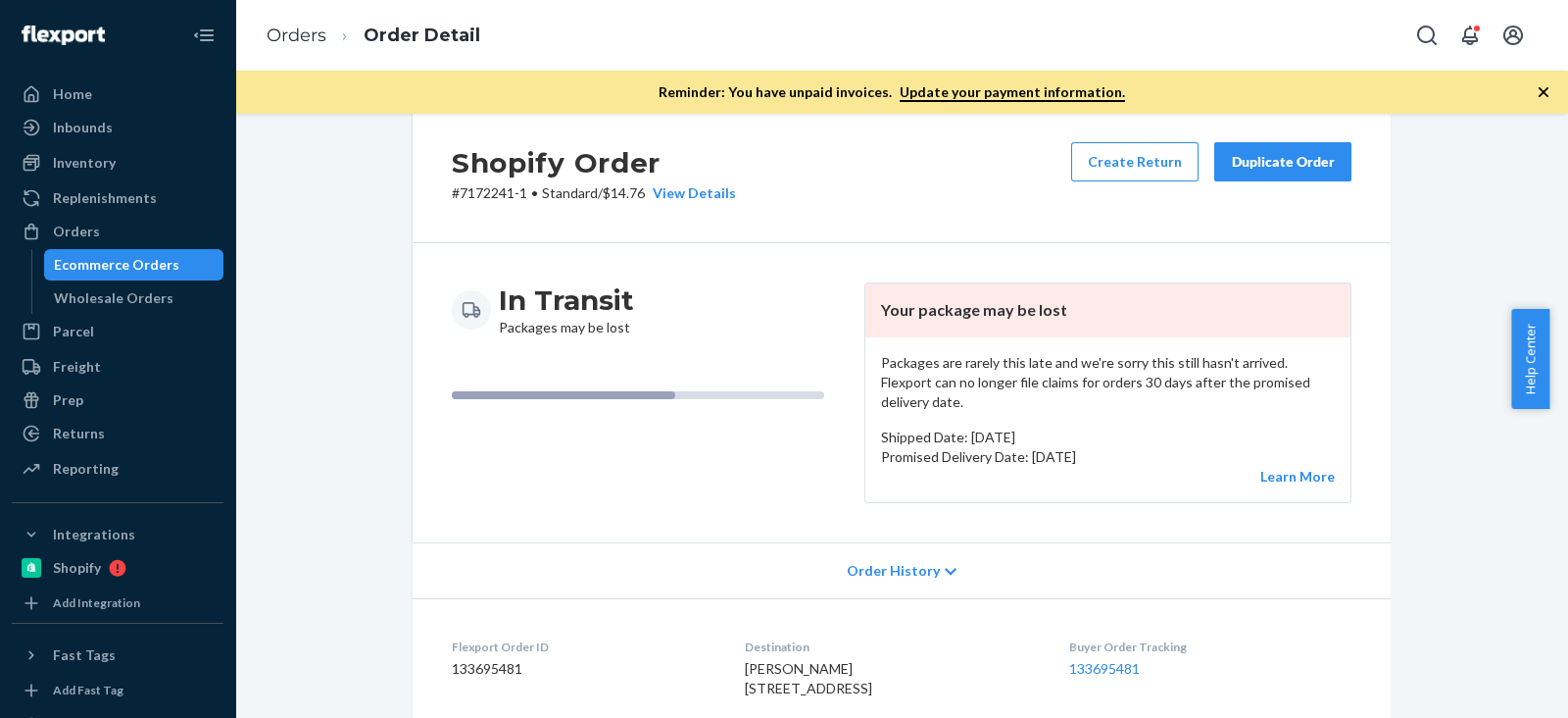
scroll to position [0, 0]
